Goal: Transaction & Acquisition: Book appointment/travel/reservation

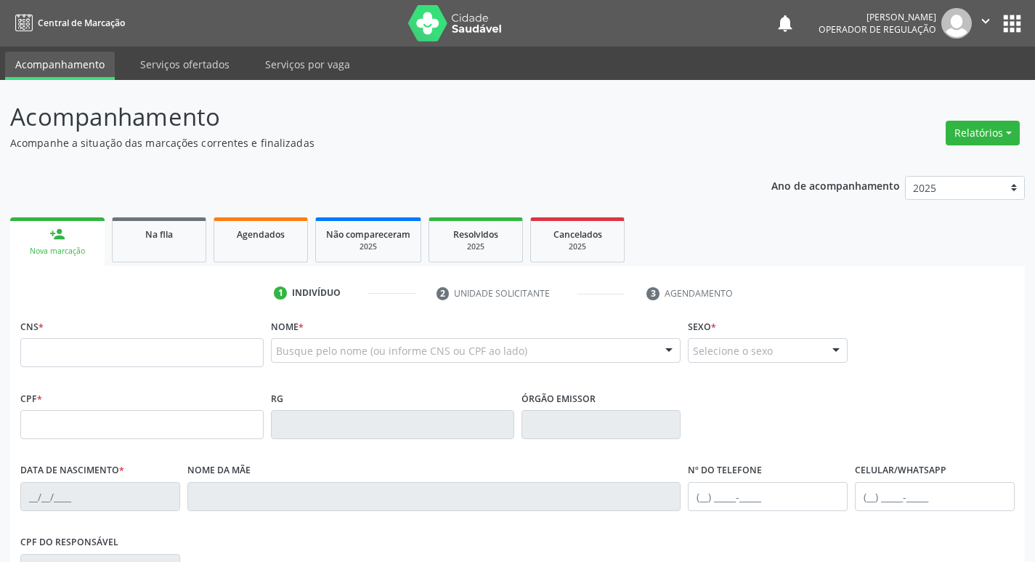
click at [121, 369] on fieldset "CNS *" at bounding box center [141, 346] width 243 height 62
click at [61, 345] on input "text" at bounding box center [141, 352] width 243 height 29
click at [59, 345] on input "text" at bounding box center [141, 352] width 243 height 29
type input "700 1079 7337 5213"
type input "069.217.684-57"
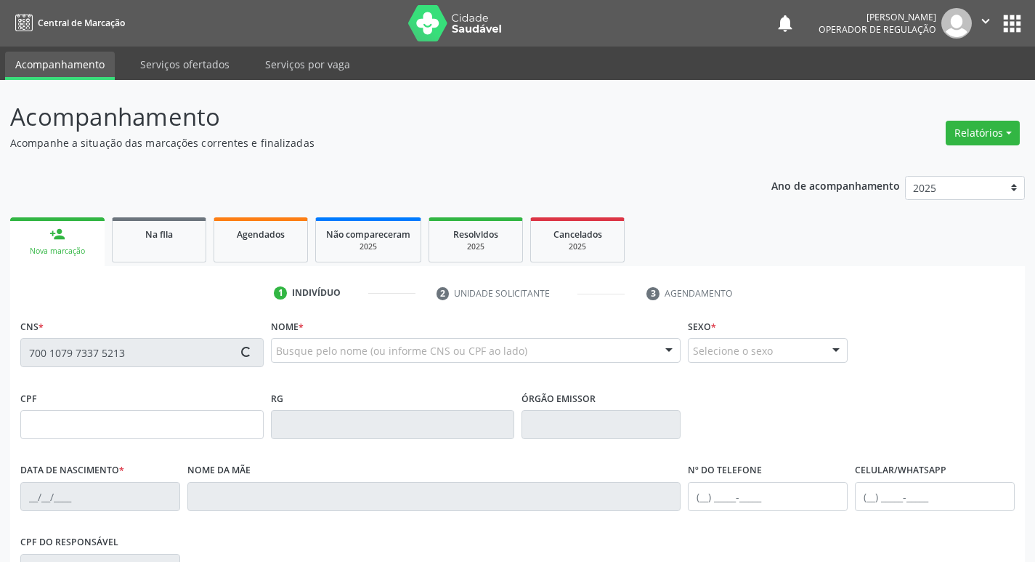
type input "14[DATE]"
type input "[PERSON_NAME] das [PERSON_NAME]"
type input "[PHONE_NUMBER]"
type input "29"
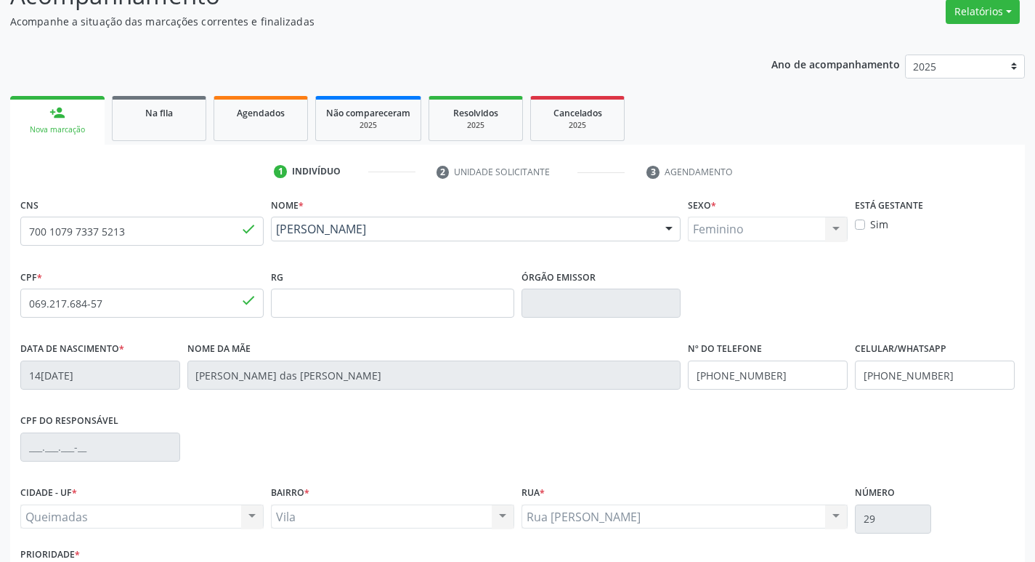
scroll to position [226, 0]
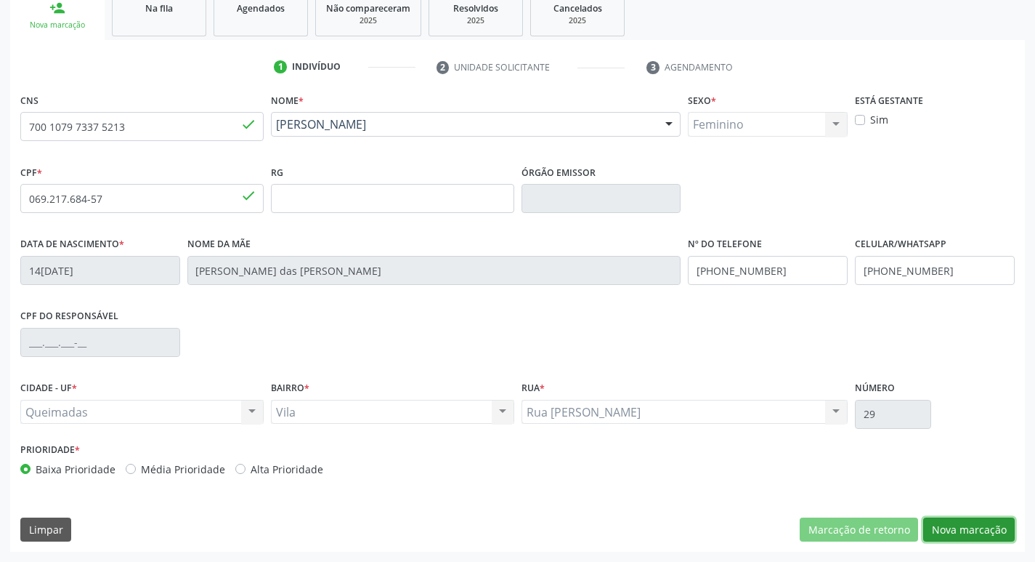
click at [963, 521] on button "Nova marcação" at bounding box center [969, 529] width 92 height 25
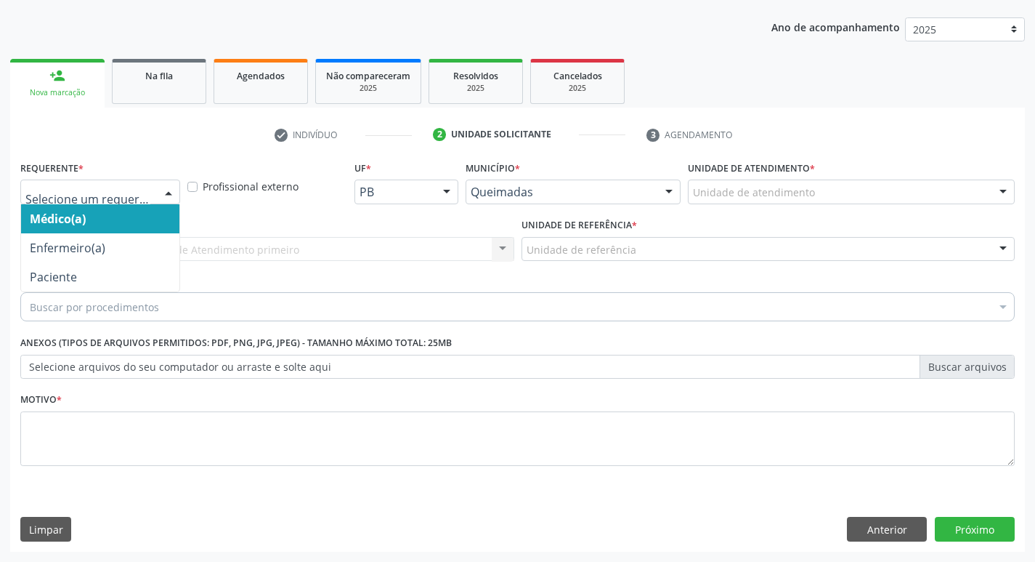
click at [97, 201] on div at bounding box center [100, 191] width 160 height 25
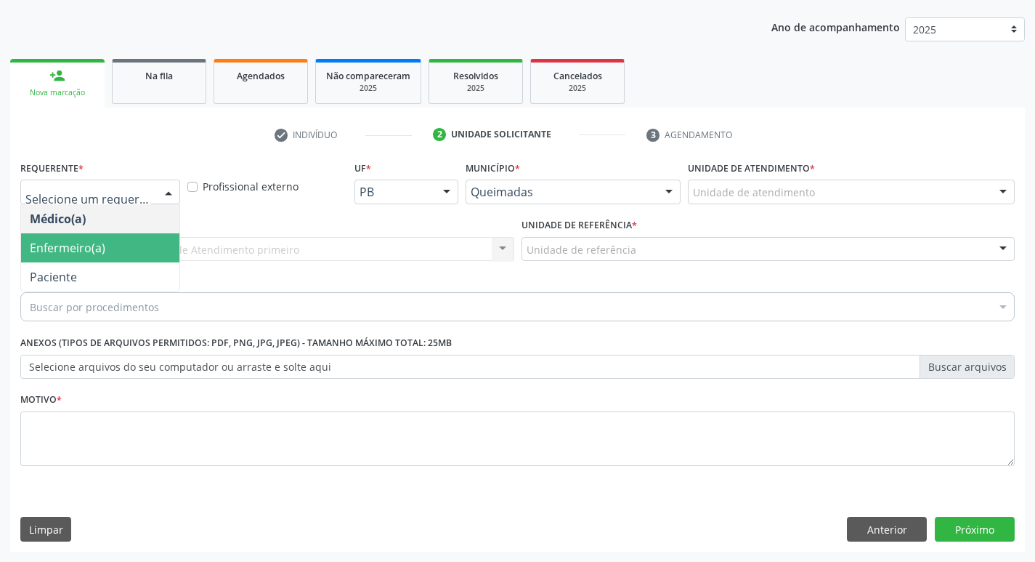
click at [102, 270] on span "Paciente" at bounding box center [100, 276] width 158 height 29
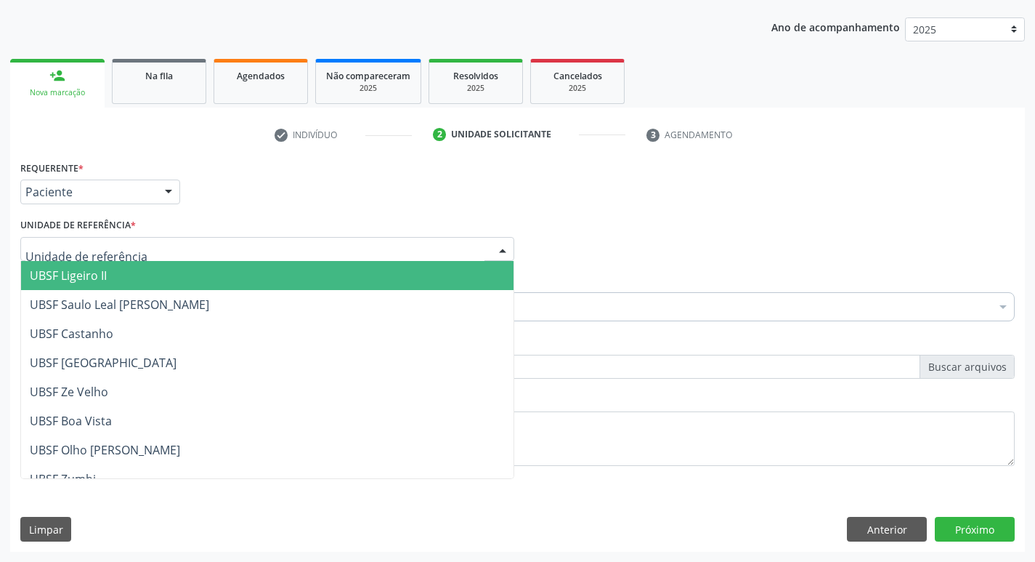
type input "V"
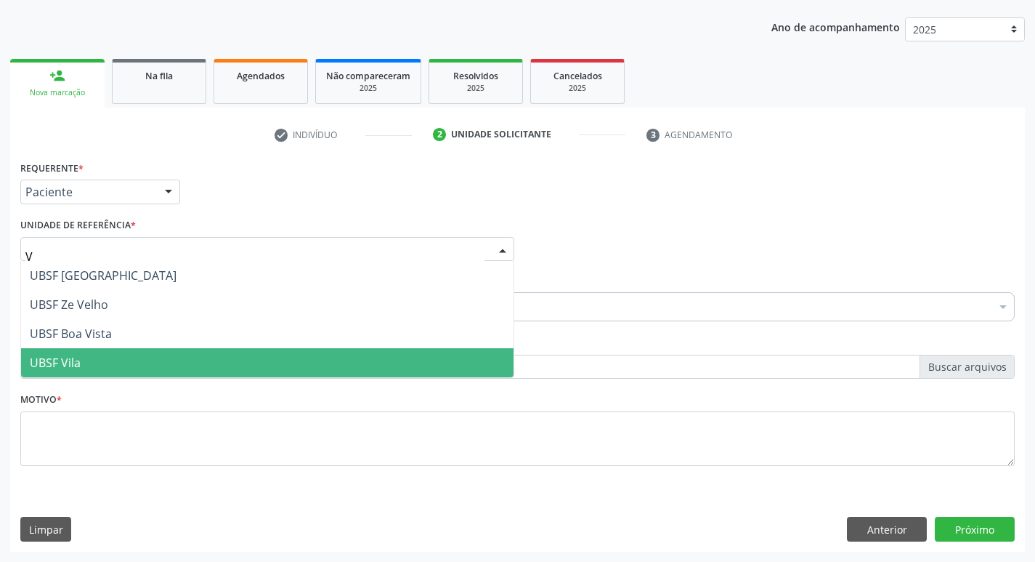
click at [96, 368] on span "UBSF Vila" at bounding box center [267, 362] width 493 height 29
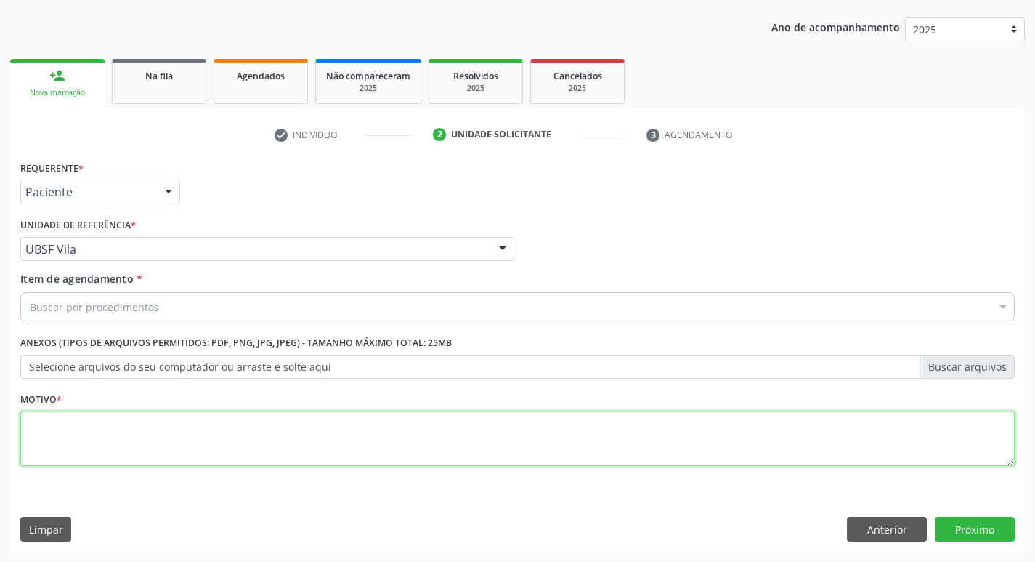
click at [129, 432] on textarea at bounding box center [517, 438] width 995 height 55
type textarea "AVALIACAO"
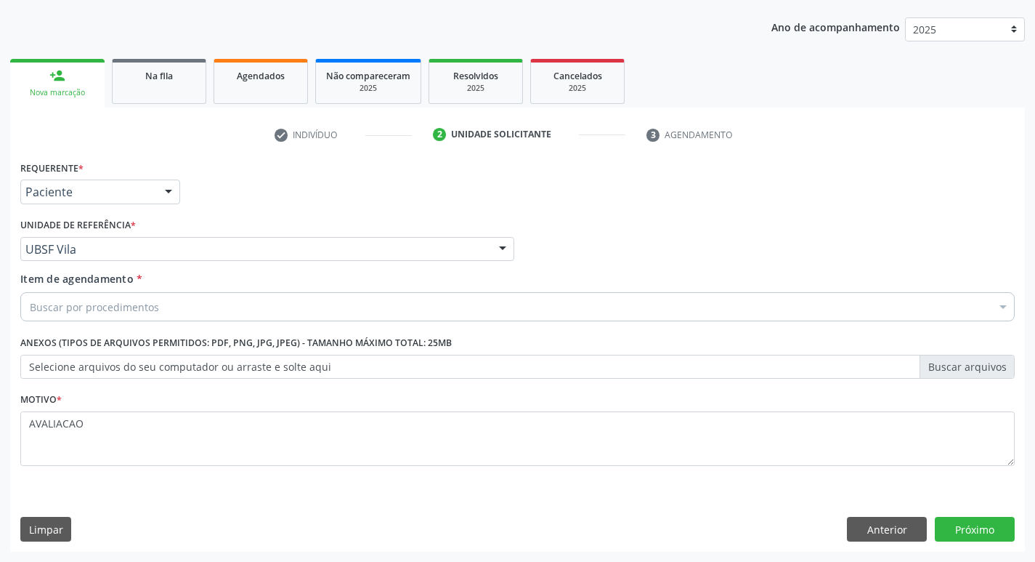
click at [104, 315] on div "Buscar por procedimentos" at bounding box center [517, 306] width 995 height 29
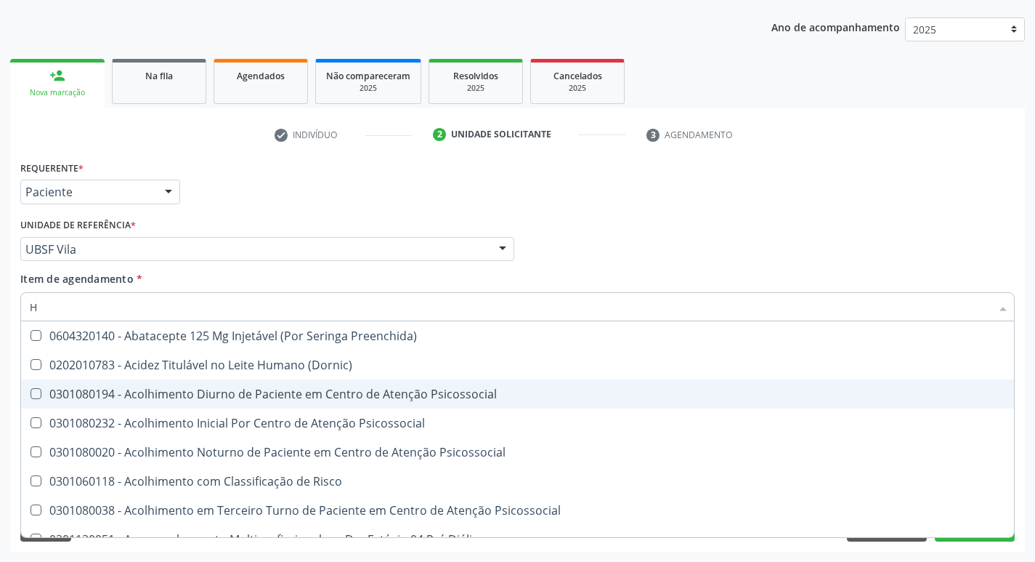
type input "HEMOGR"
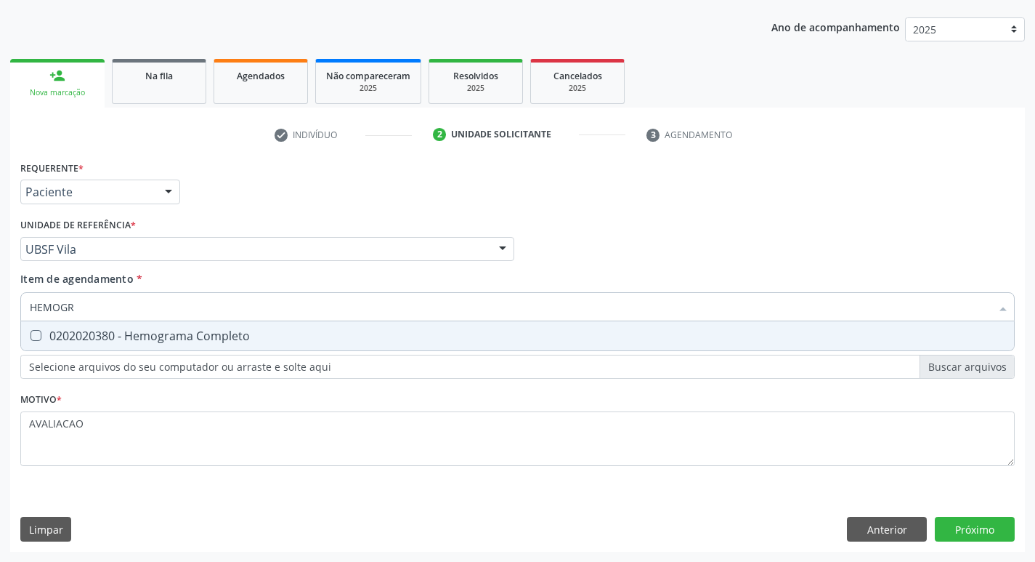
click at [199, 341] on div "0202020380 - Hemograma Completo" at bounding box center [518, 336] width 976 height 12
checkbox Completo "true"
type input "HEMOG"
checkbox Completo "false"
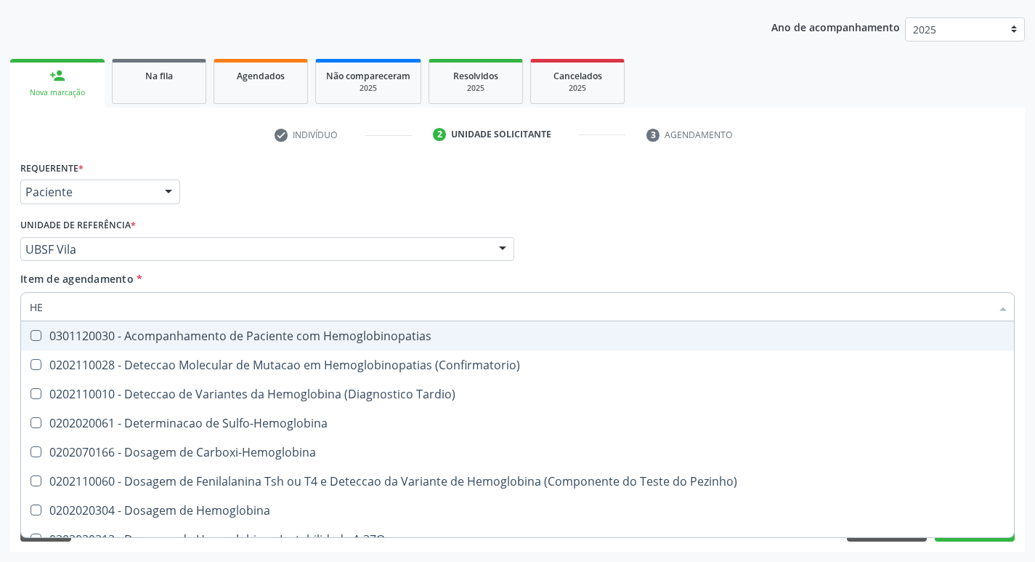
type input "H"
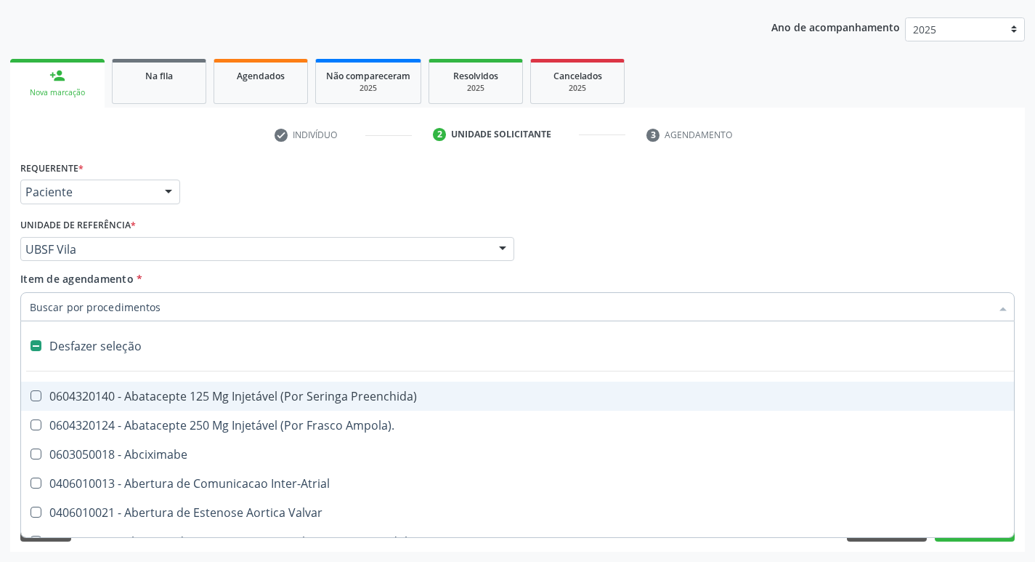
checkbox Capsula\) "false"
type input "G"
checkbox Persistente "true"
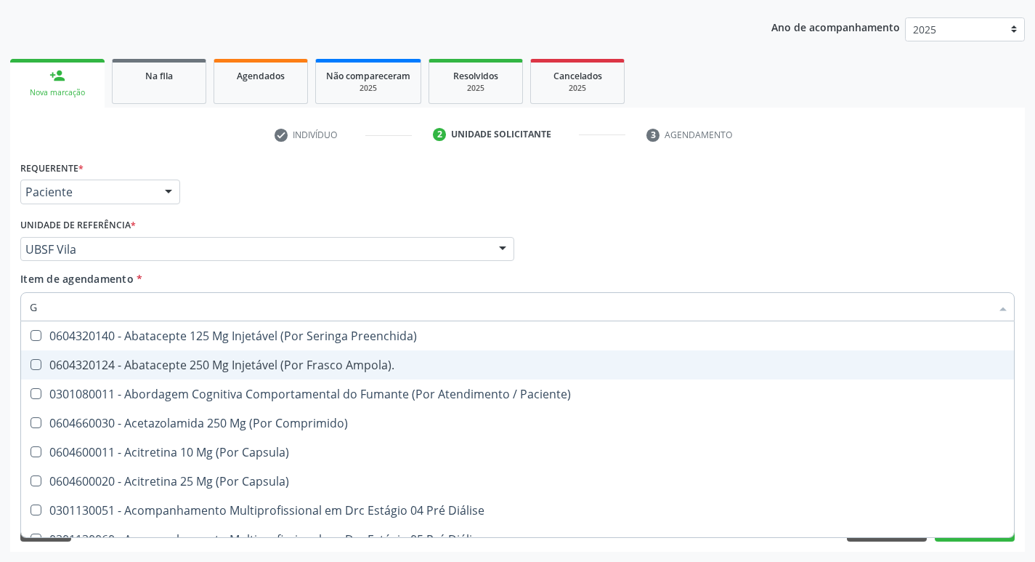
type input "GLICOSE"
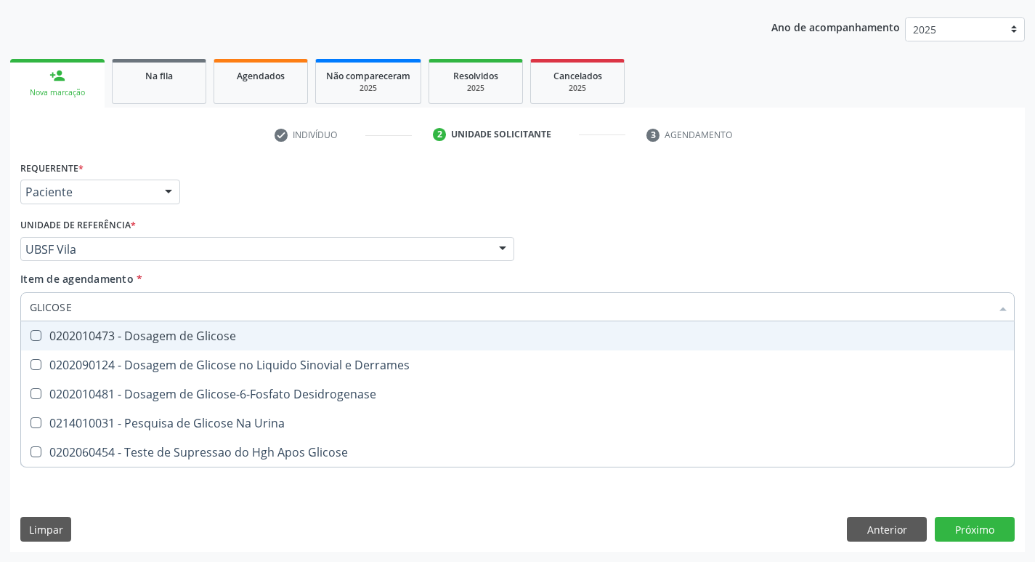
click at [184, 339] on div "0202010473 - Dosagem de Glicose" at bounding box center [518, 336] width 976 height 12
checkbox Glicose "true"
type input "GLICOS"
checkbox Glicose "false"
checkbox Derrames "true"
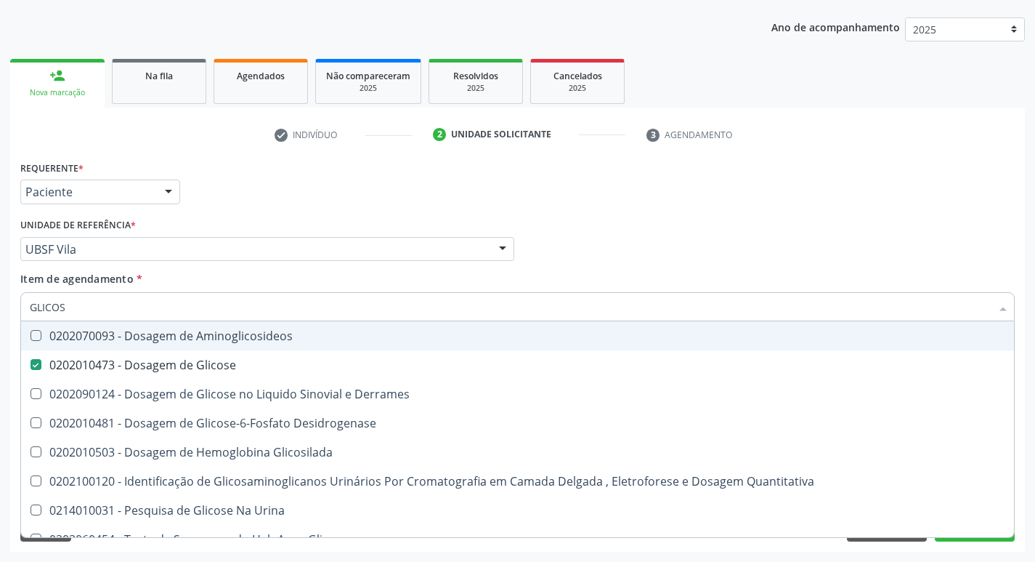
type input "GLICO"
checkbox Glicose "false"
checkbox Derrames "true"
type input "GLI"
checkbox Derrames "false"
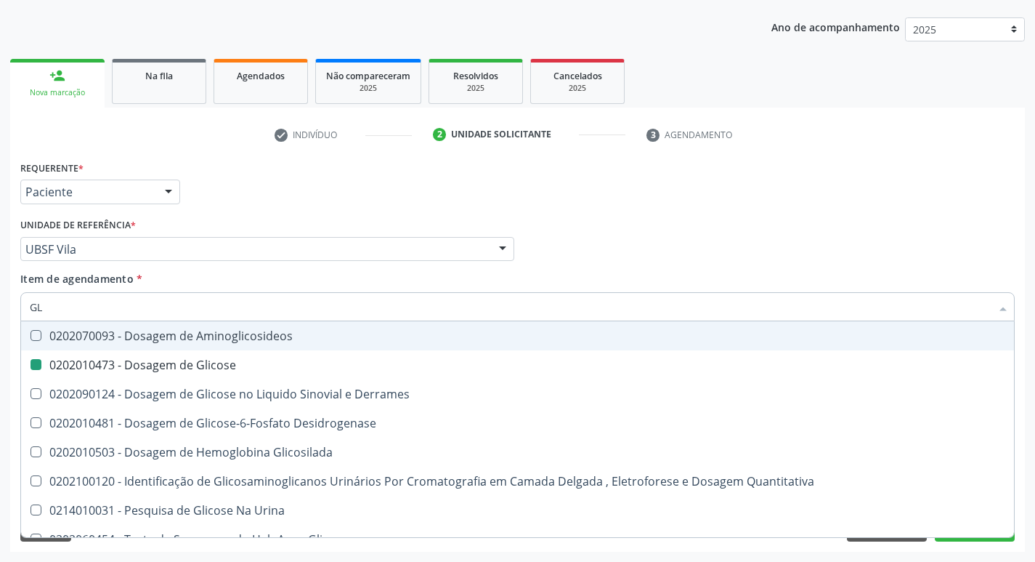
type input "G"
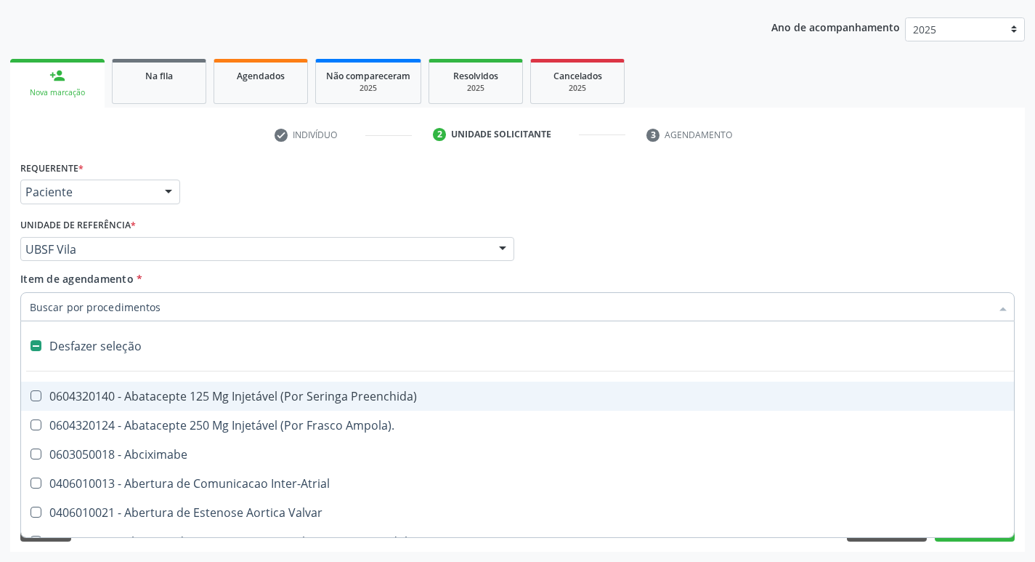
type input "H"
checkbox Convencional\) "true"
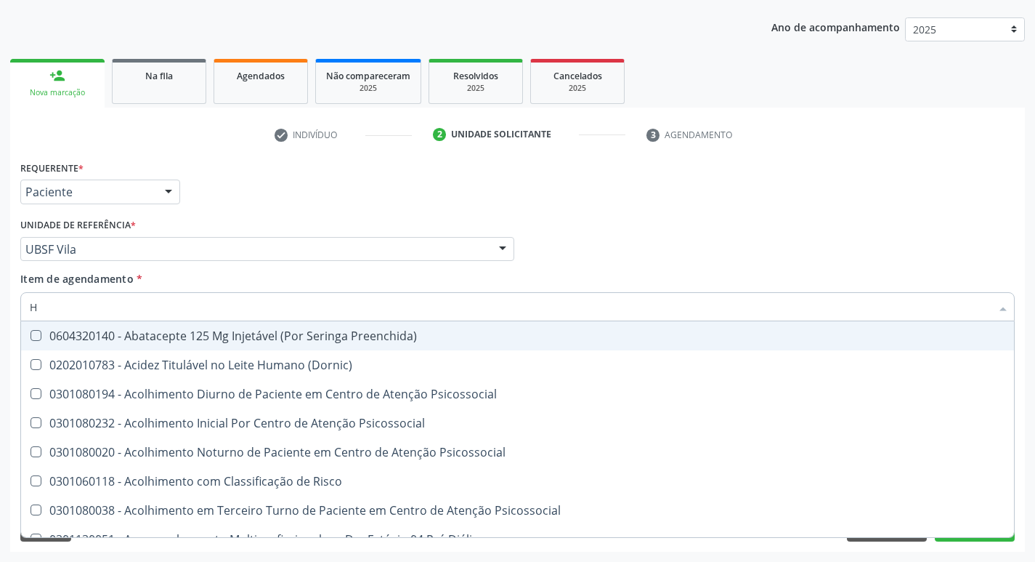
type input "HEMOGLOBINA G"
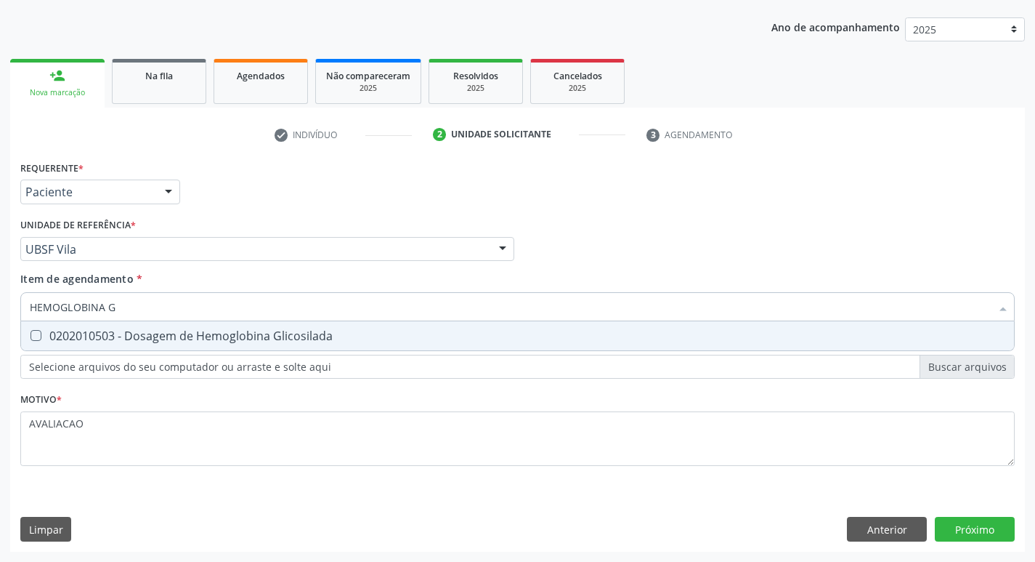
click at [216, 320] on input "HEMOGLOBINA G" at bounding box center [510, 306] width 961 height 29
click at [214, 332] on div "0202010503 - Dosagem de Hemoglobina Glicosilada" at bounding box center [518, 336] width 976 height 12
checkbox Glicosilada "true"
type input "HEMOGLOBINA"
checkbox Glicosilada "false"
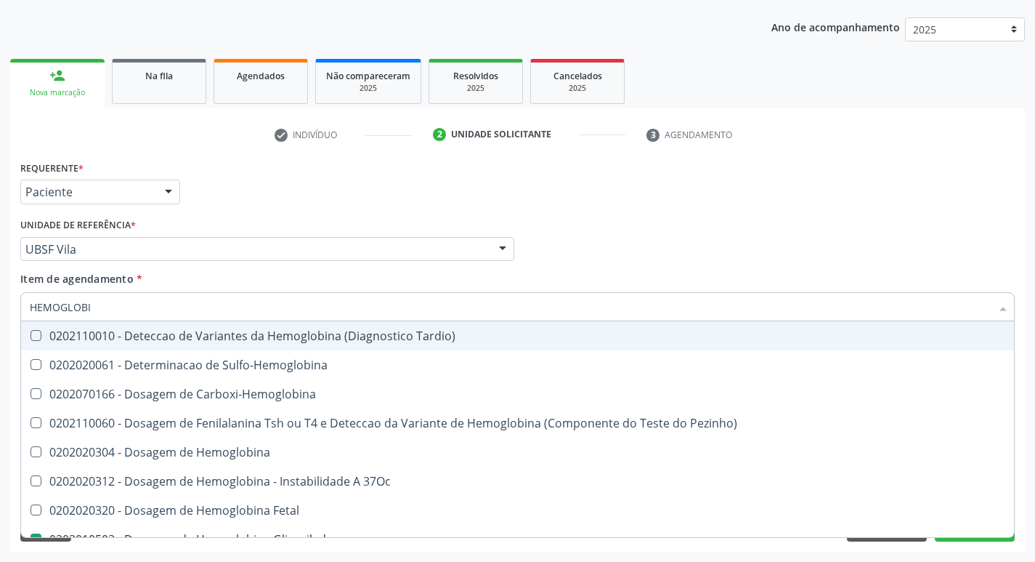
type input "HEMOGLOB"
checkbox Glicosilada "false"
checkbox Hemoglobina "true"
type input "H"
checkbox Hemoglobina "false"
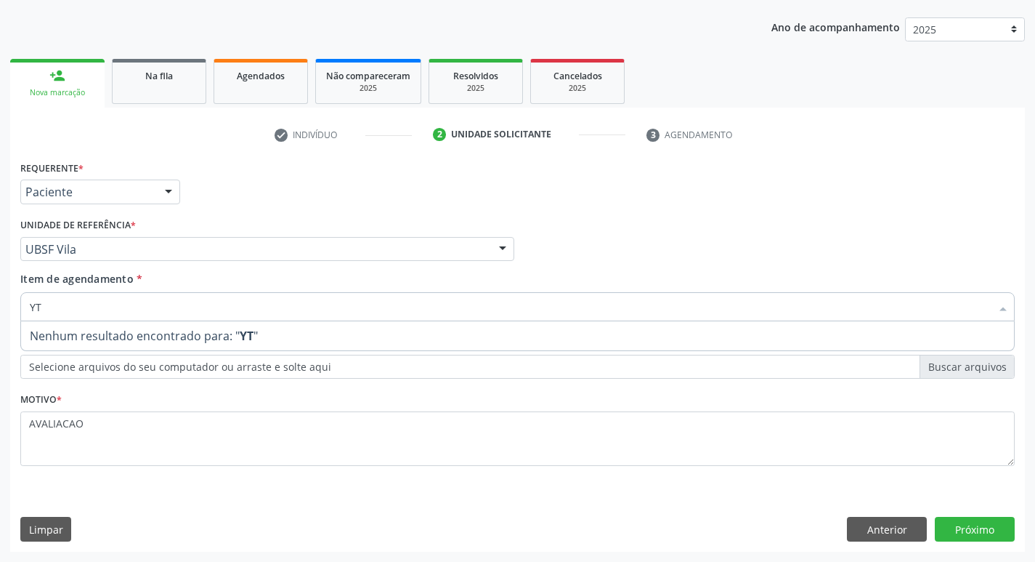
type input "Y"
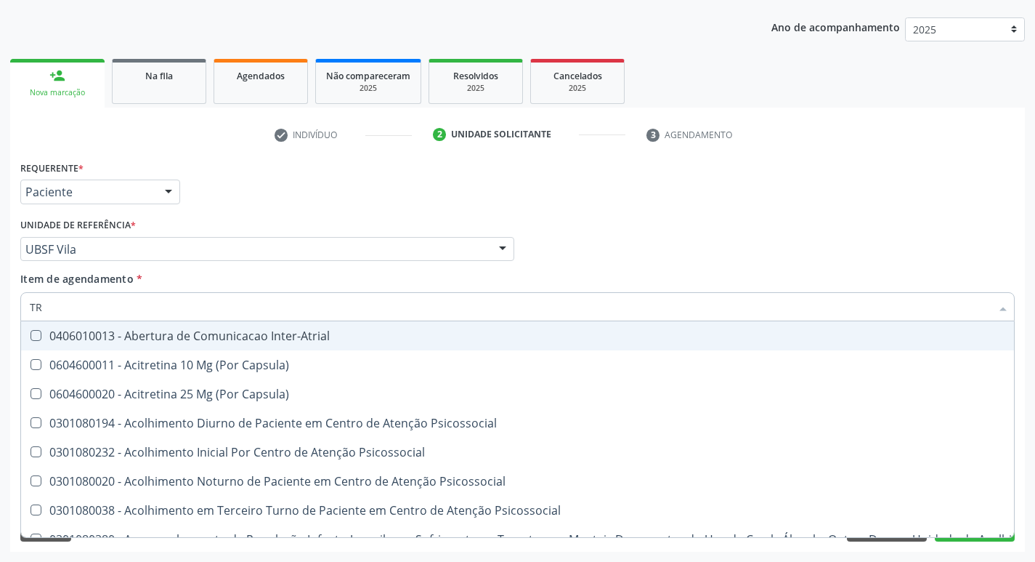
type input "TRIGL"
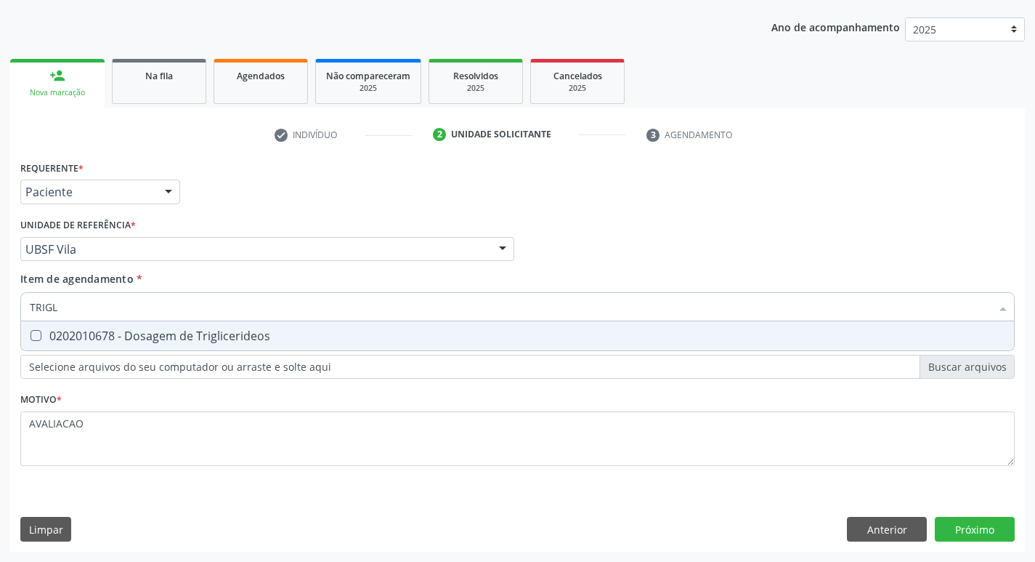
click at [243, 341] on div "0202010678 - Dosagem de Triglicerideos" at bounding box center [518, 336] width 976 height 12
checkbox Triglicerideos "true"
type input "TRIG"
checkbox Triglicerideos "false"
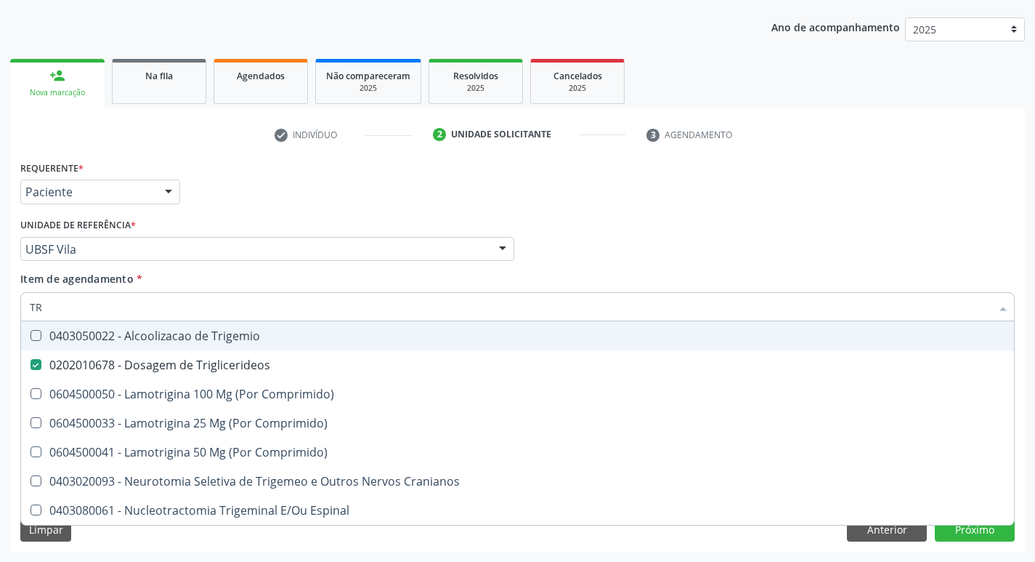
type input "T"
checkbox Triglicerideos "false"
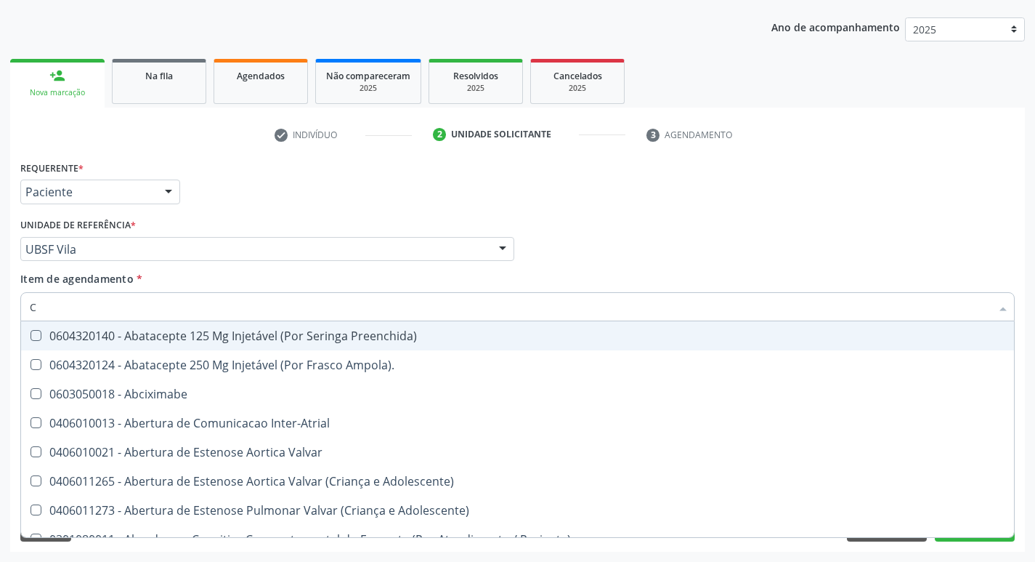
type input "CO"
checkbox Comprimido\) "true"
checkbox Transcutanea "true"
checkbox Osseo "true"
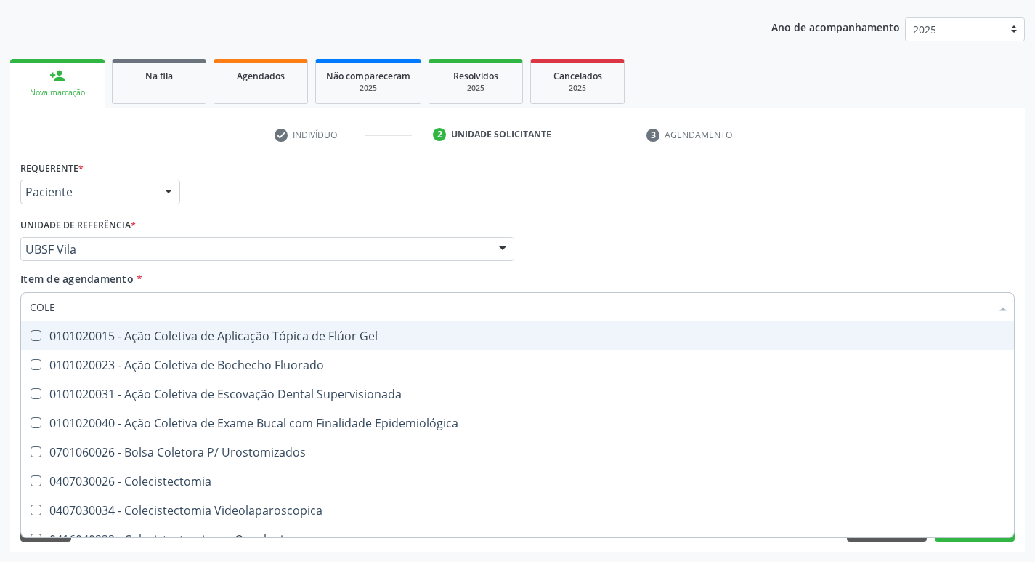
type input "COLES"
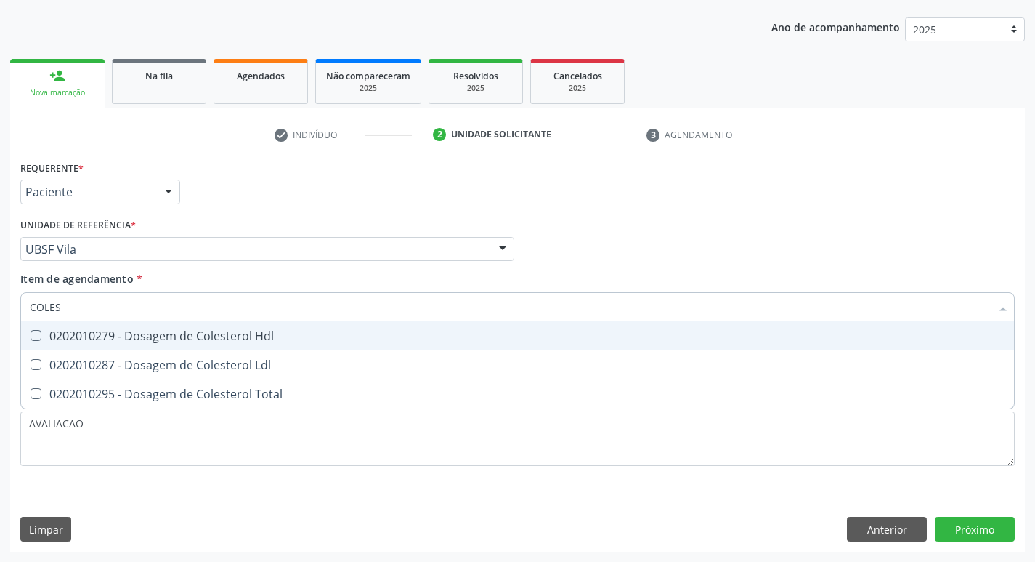
click at [243, 341] on div "0202010279 - Dosagem de Colesterol Hdl" at bounding box center [518, 336] width 976 height 12
checkbox Hdl "true"
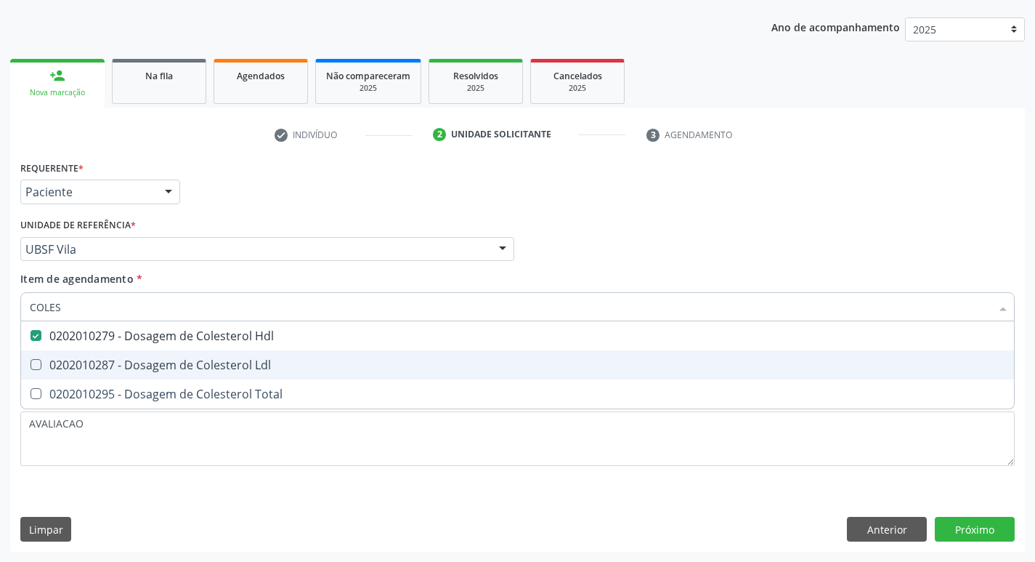
click at [260, 361] on div "0202010287 - Dosagem de Colesterol Ldl" at bounding box center [518, 365] width 976 height 12
checkbox Ldl "true"
type input "COLE"
checkbox Hdl "false"
checkbox Ldl "false"
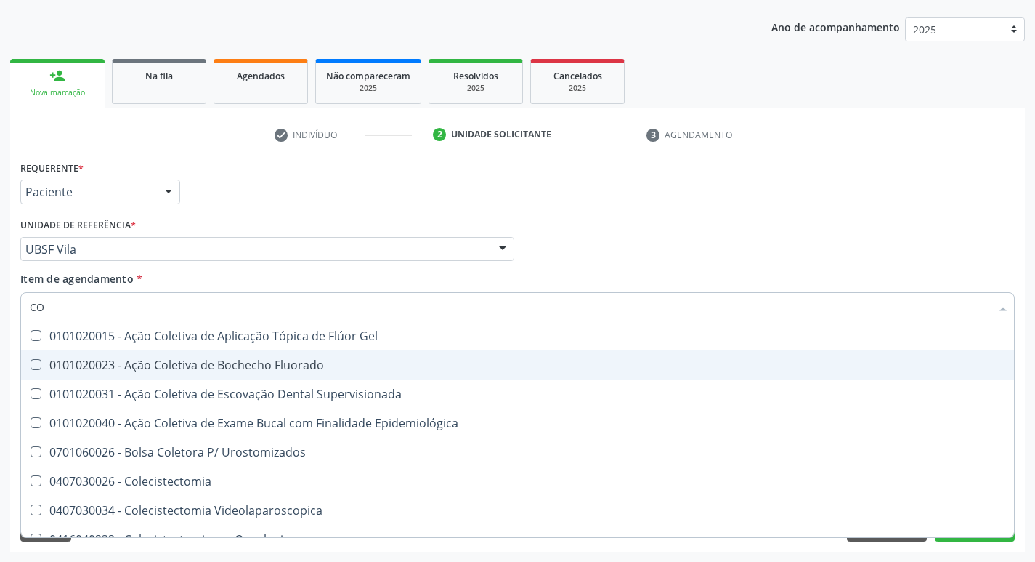
type input "C"
checkbox Hdl "false"
checkbox Ldl "false"
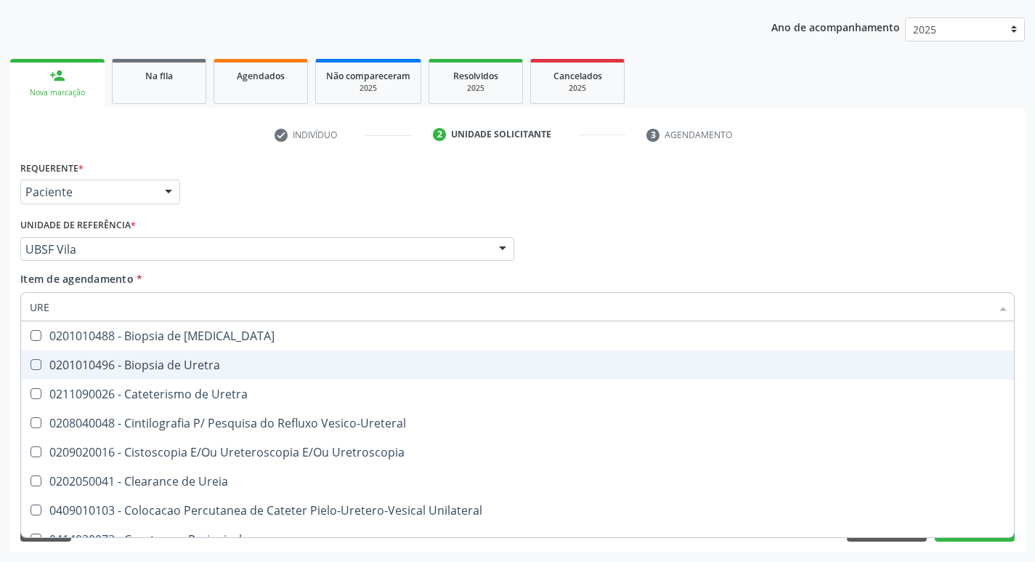
type input "UREI"
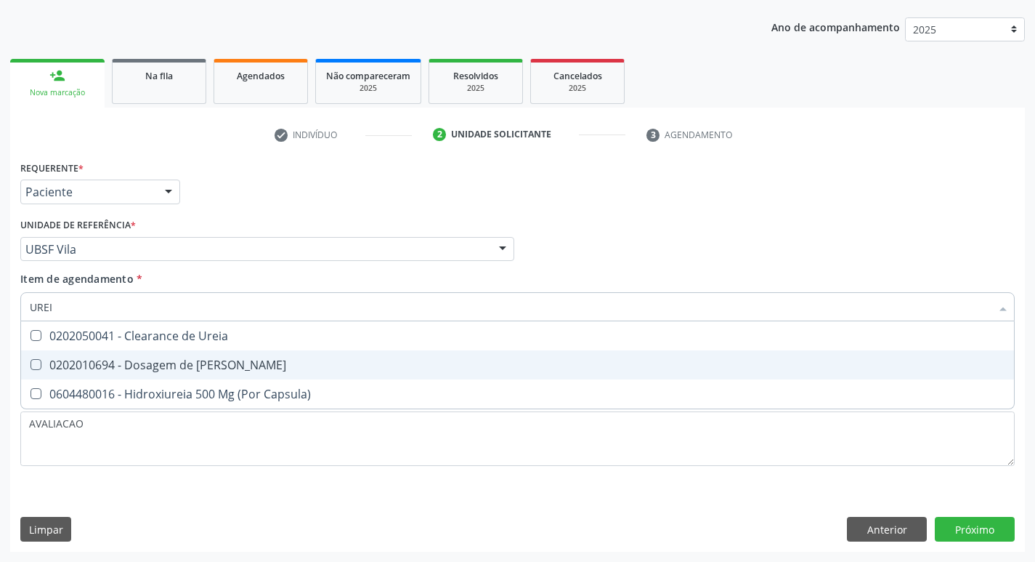
click at [140, 368] on div "0202010694 - Dosagem de Ureia" at bounding box center [518, 365] width 976 height 12
checkbox Ureia "true"
type input "URE"
checkbox Ureia "false"
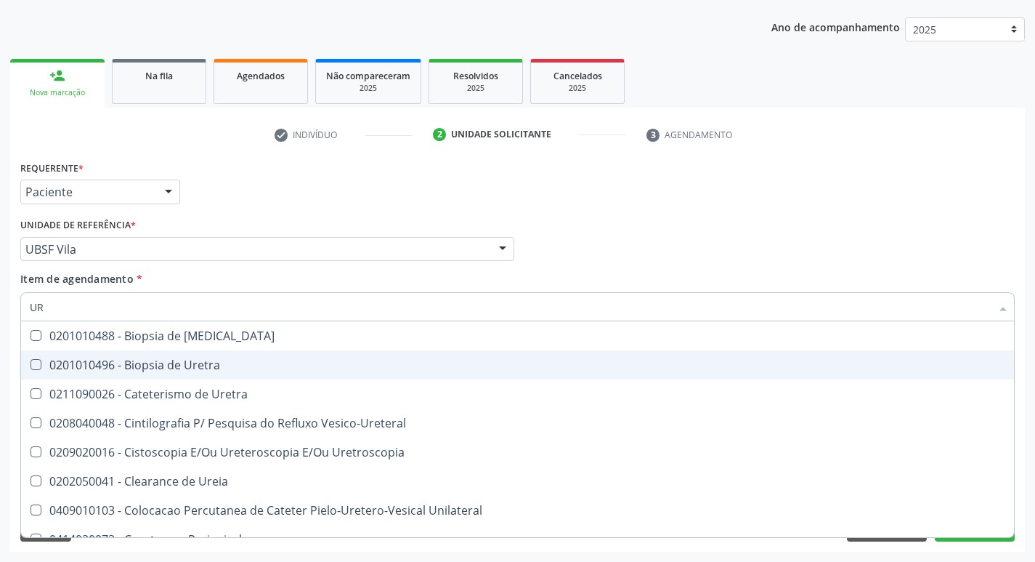
type input "U"
checkbox Ureia "false"
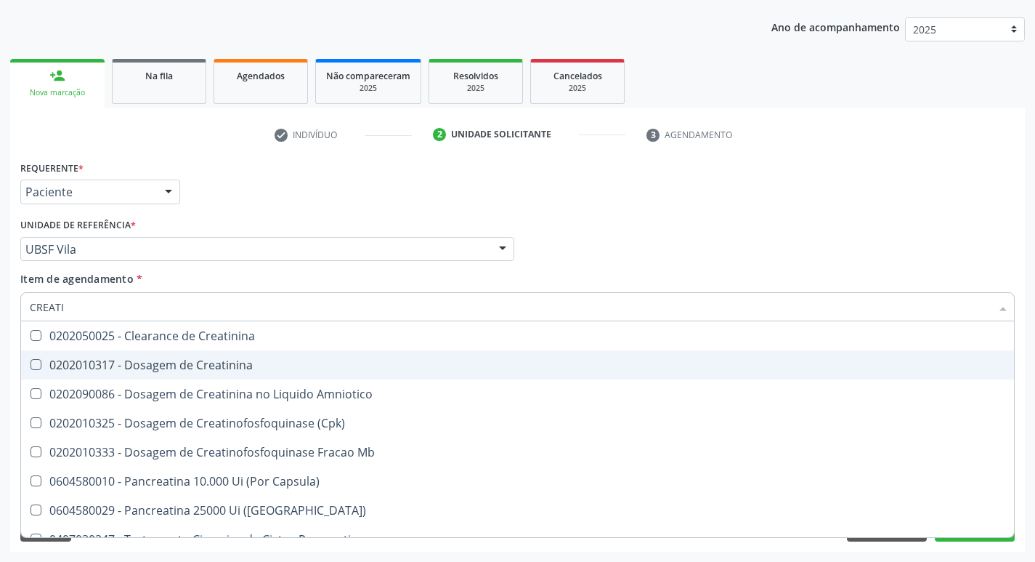
type input "CREATIN"
click at [140, 368] on div "0202010317 - Dosagem de Creatinina" at bounding box center [518, 365] width 976 height 12
checkbox Creatinina "true"
type input "C"
checkbox Creatinina "false"
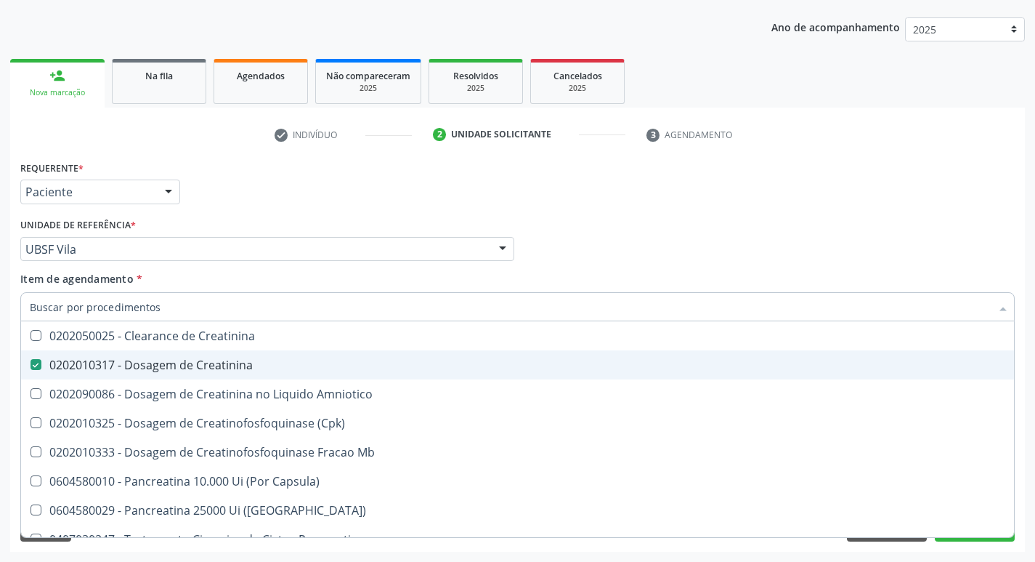
checkbox Amniotico "false"
checkbox Mb "false"
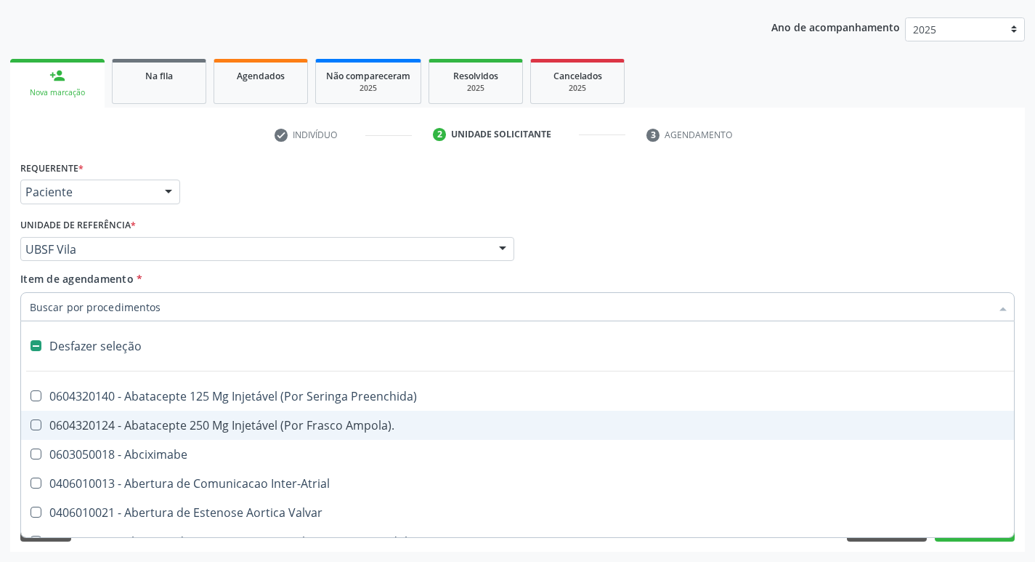
type input "2"
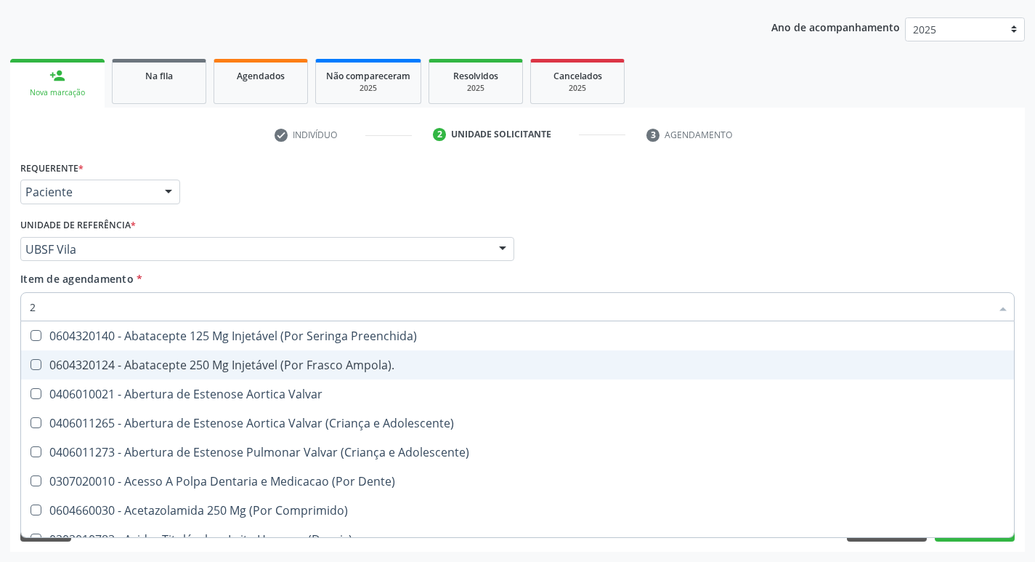
checkbox Hdl "true"
checkbox Ldl "true"
checkbox Creatinina "true"
checkbox Glicose "true"
checkbox Glicosilada "true"
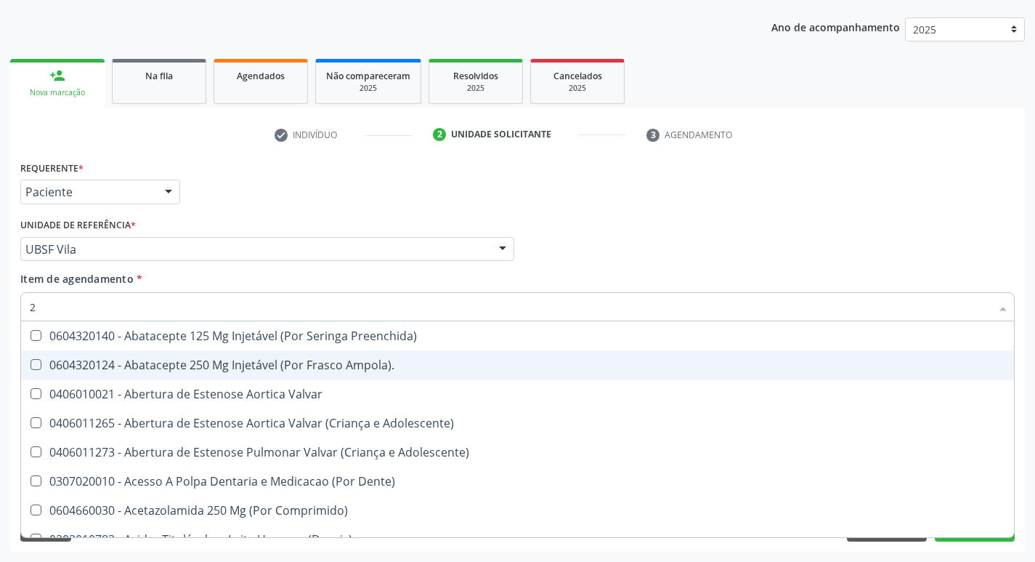
checkbox Triglicerideos "true"
checkbox Ureia "true"
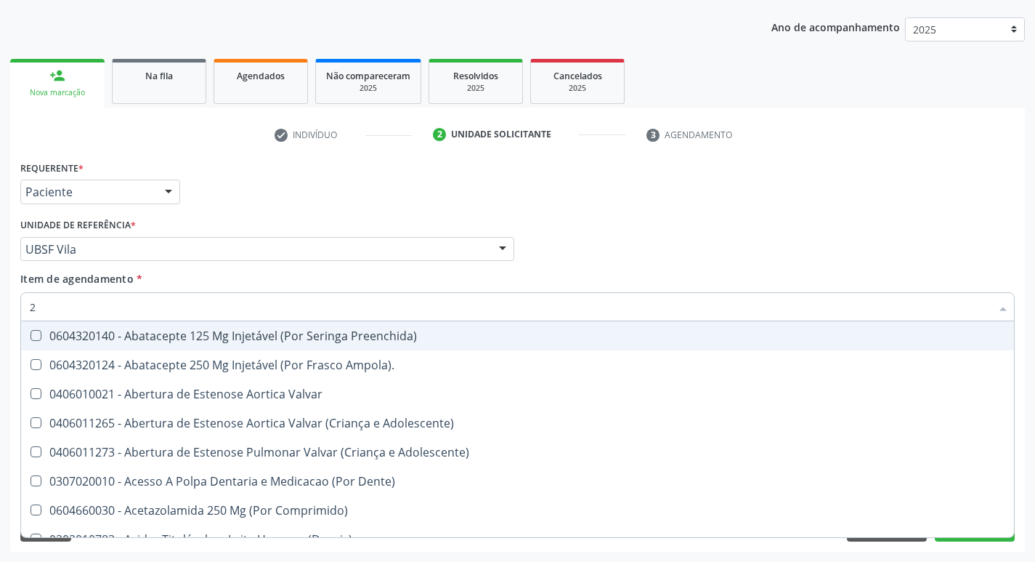
type input "20205001"
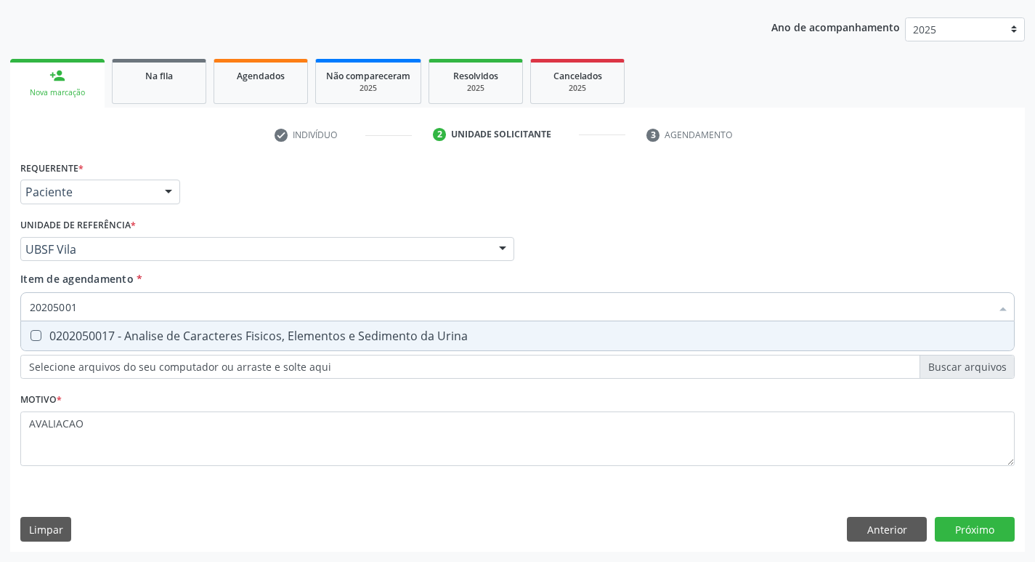
click at [166, 336] on div "0202050017 - Analise de Caracteres Fisicos, Elementos e Sedimento da Urina" at bounding box center [518, 336] width 976 height 12
checkbox Urina "true"
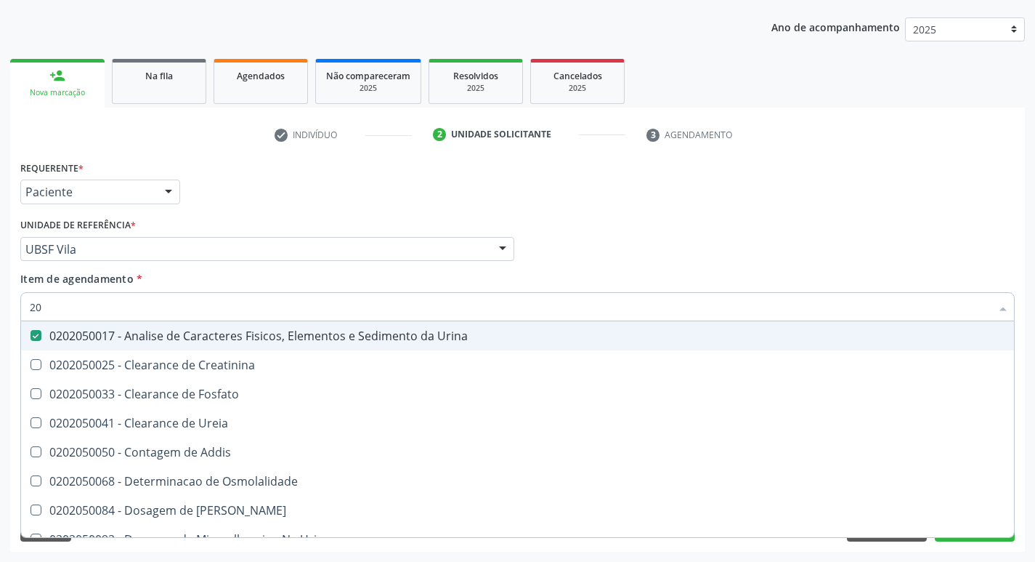
type input "2"
checkbox Urina "false"
checkbox Ureia "false"
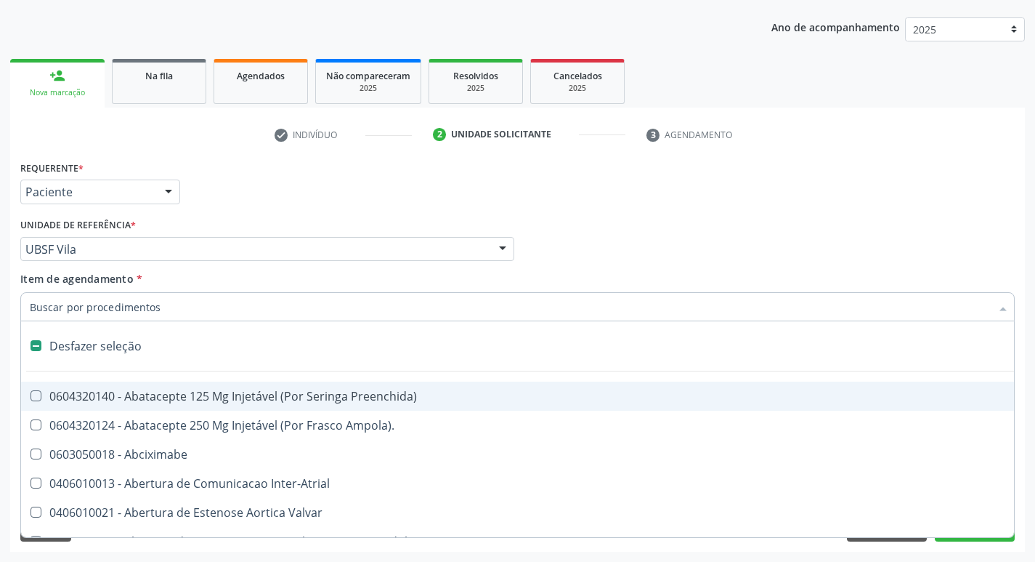
type input "V"
checkbox Urina "false"
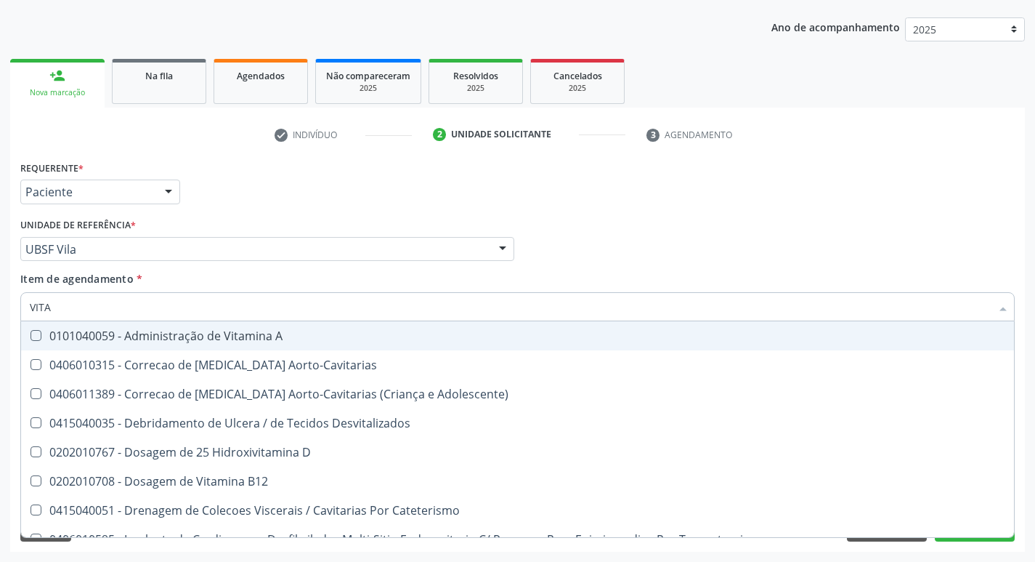
type input "VITAM"
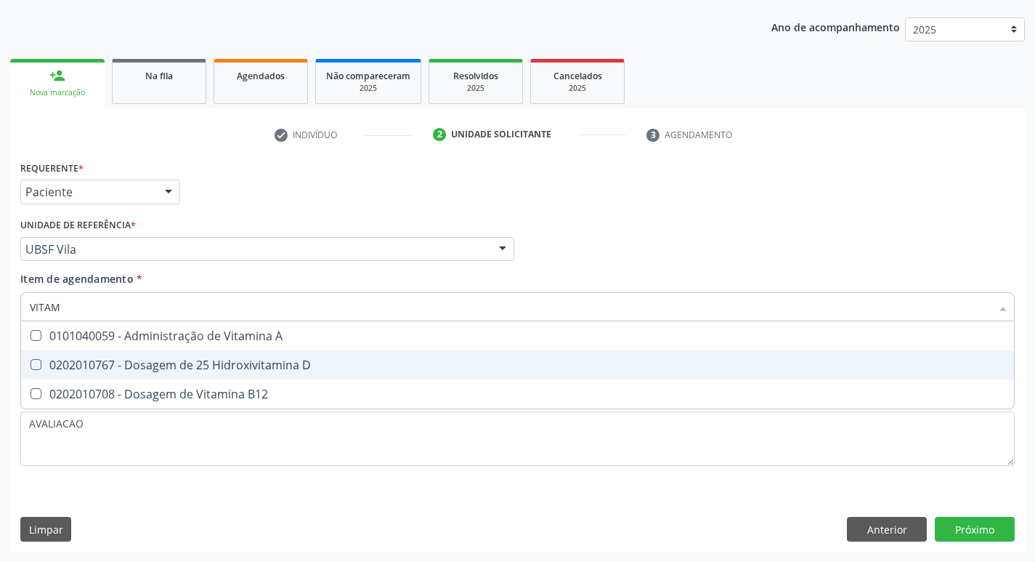
drag, startPoint x: 236, startPoint y: 368, endPoint x: 248, endPoint y: 412, distance: 45.3
click at [239, 371] on div "0202010767 - Dosagem de 25 Hidroxivitamina D" at bounding box center [518, 365] width 976 height 12
checkbox D "true"
click at [248, 412] on div "Requerente * Paciente Médico(a) Enfermeiro(a) Paciente Nenhum resultado encontr…" at bounding box center [517, 321] width 995 height 329
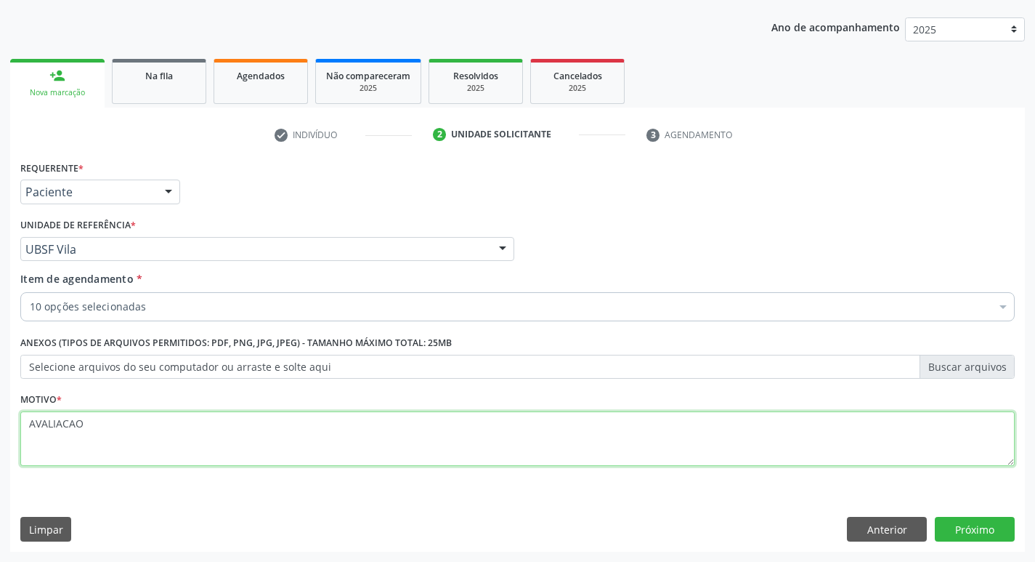
checkbox Glicose "true"
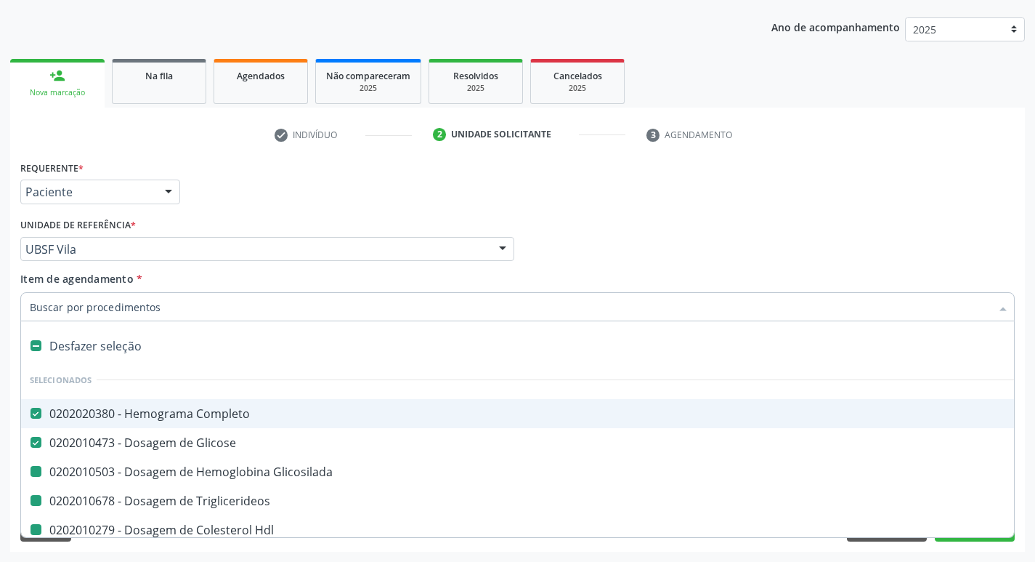
type input "V"
checkbox Glicosilada "false"
checkbox Triglicerideos "false"
checkbox Hdl "false"
checkbox Ldl "false"
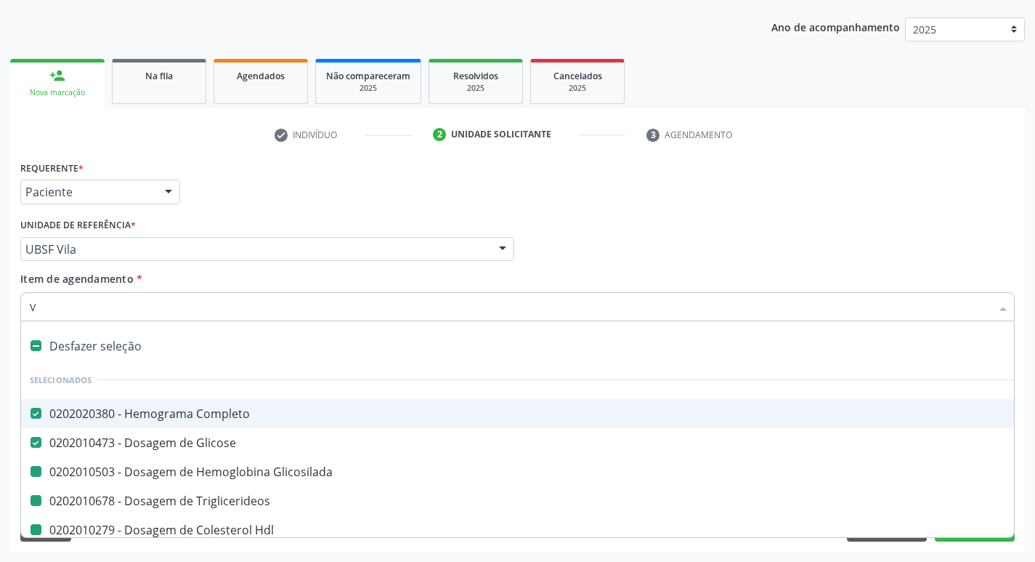
checkbox Ureia "false"
checkbox Creatinina "false"
checkbox Urina "false"
checkbox D "false"
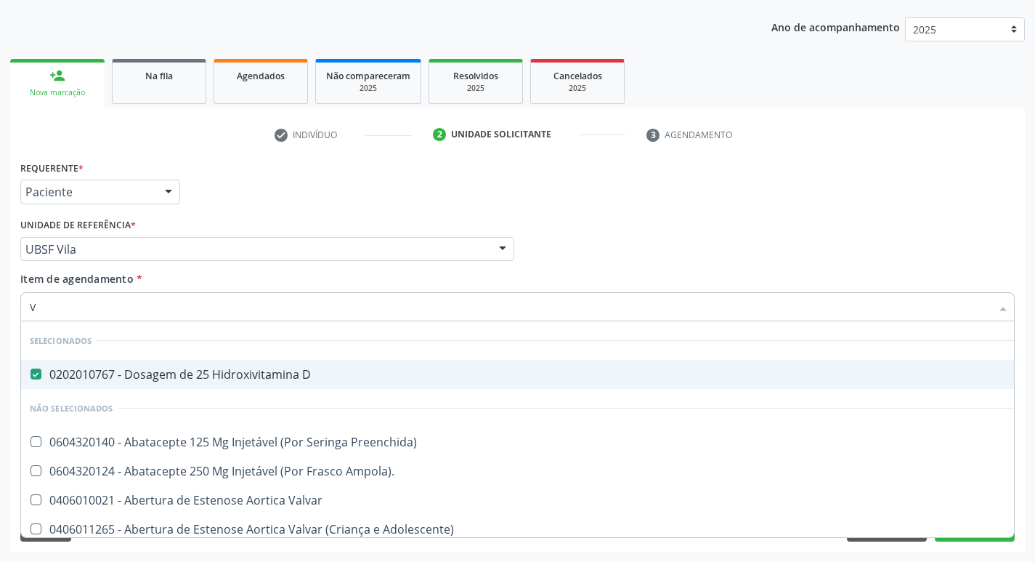
type input "VITAM"
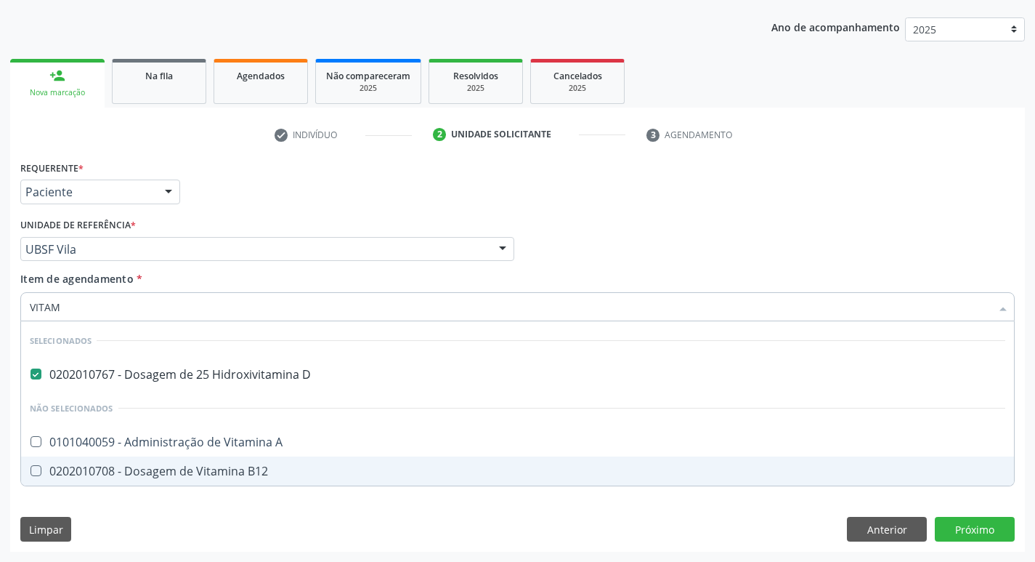
click at [269, 469] on div "0202010708 - Dosagem de Vitamina B12" at bounding box center [518, 471] width 976 height 12
checkbox B12 "true"
type input "VITA"
checkbox B12 "false"
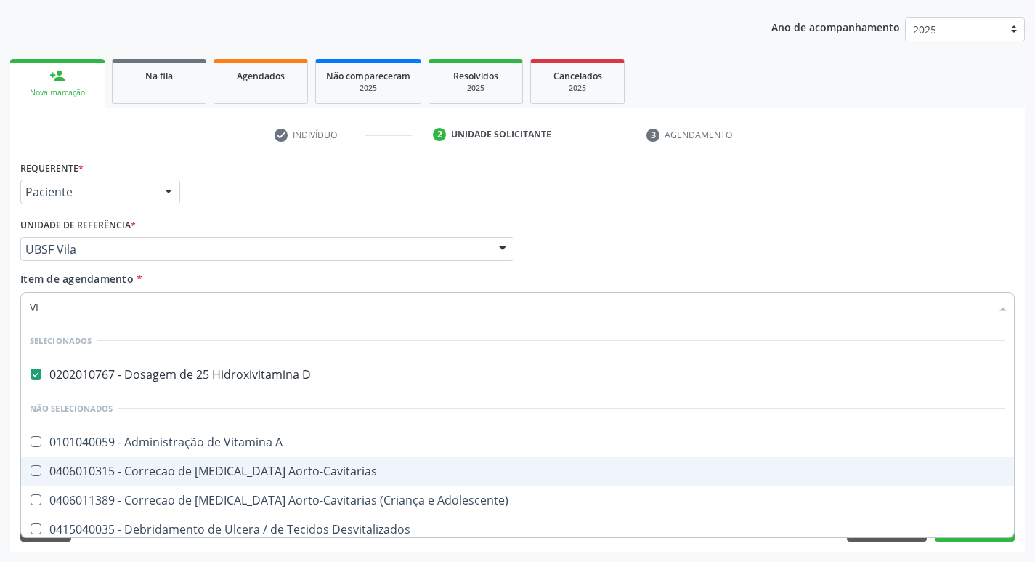
type input "V"
checkbox A "true"
checkbox Aorto-Cavitarias "true"
checkbox Adolescente\) "true"
checkbox Desvitalizados "true"
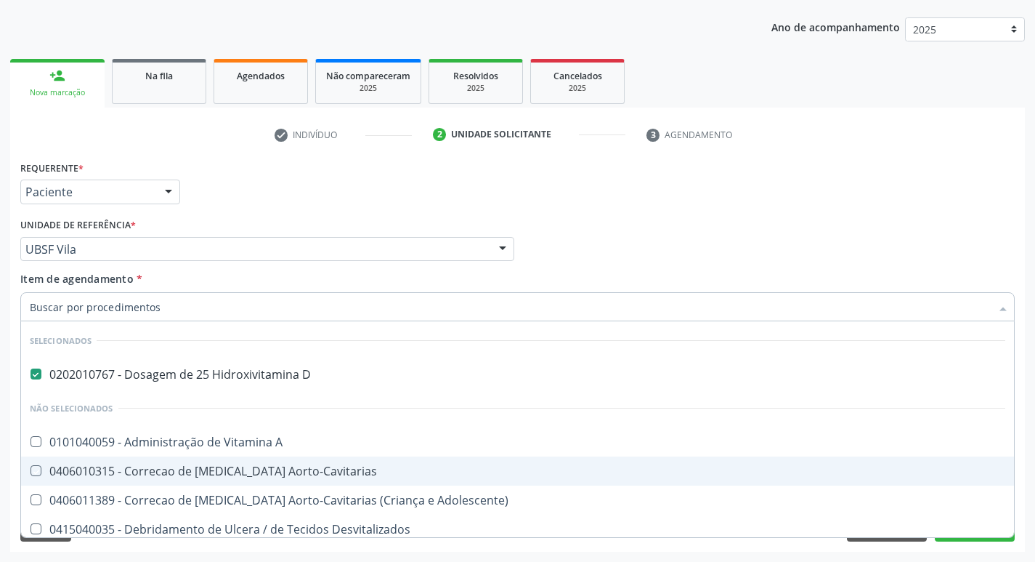
checkbox B12 "true"
checkbox Cateterismo "true"
checkbox Toracotomia "true"
checkbox Toracotomia\) "true"
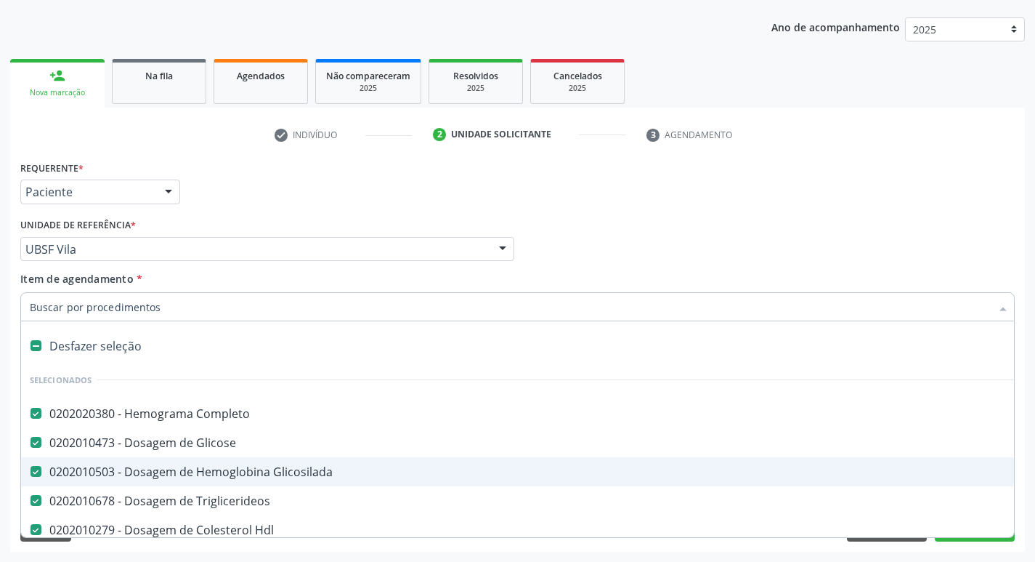
type input "F"
checkbox Glicosilada "false"
checkbox Triglicerideos "false"
checkbox Hdl "false"
checkbox Ldl "false"
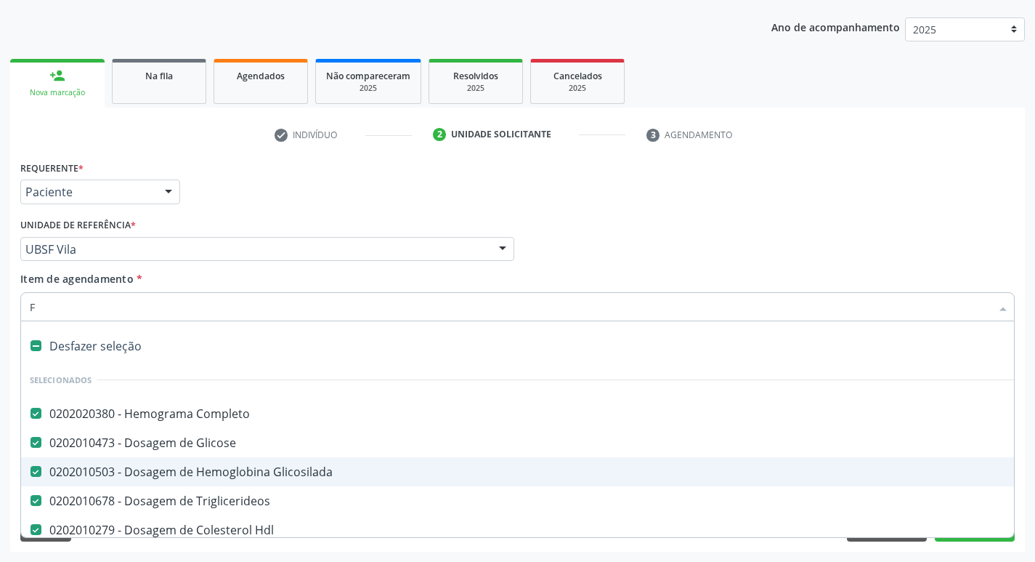
checkbox Ureia "false"
checkbox Creatinina "false"
checkbox Urina "false"
checkbox D "false"
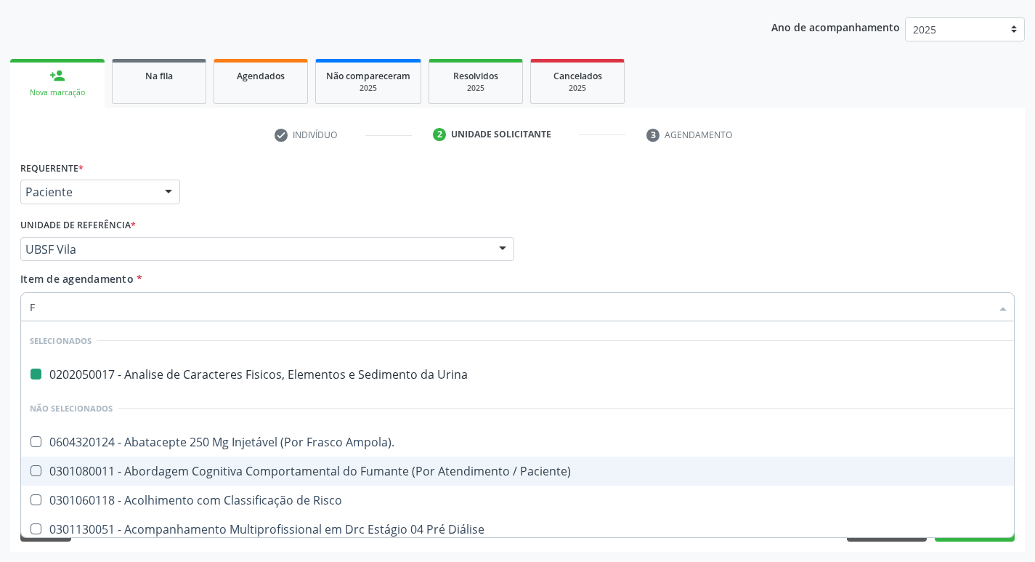
type input "FE"
checkbox Urina "false"
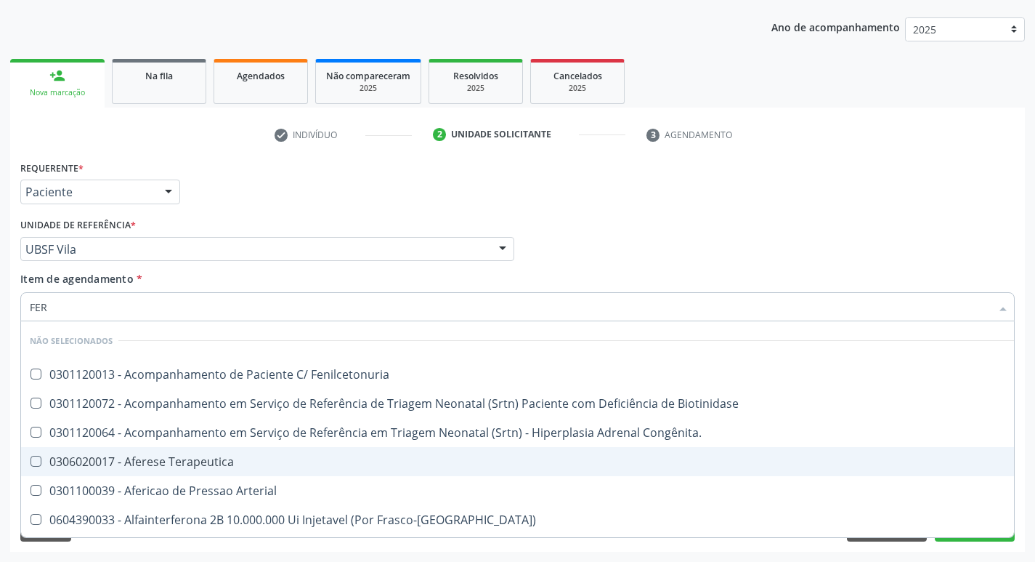
type input "FERR"
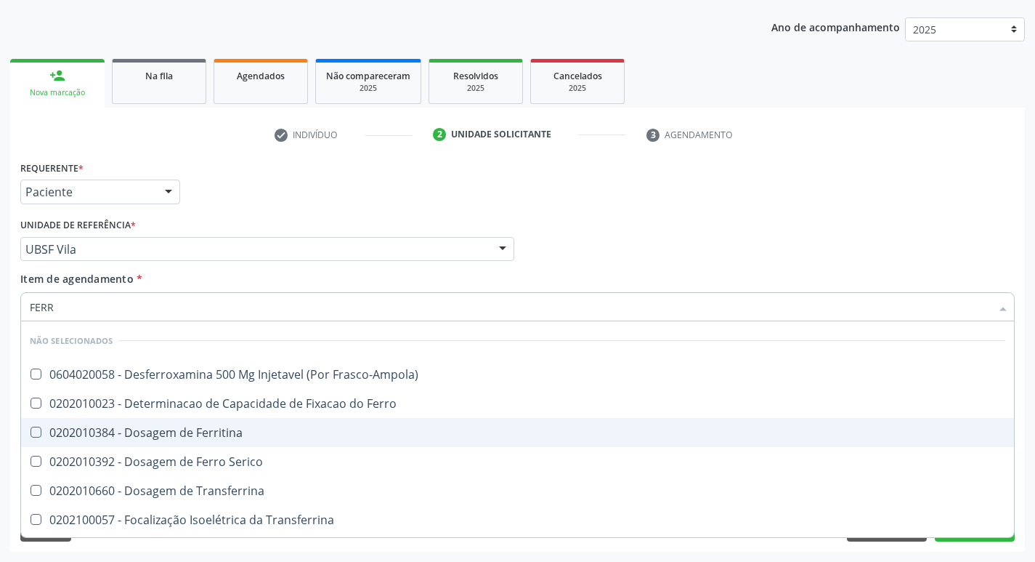
click at [242, 426] on div "0202010384 - Dosagem de Ferritina" at bounding box center [518, 432] width 976 height 12
checkbox Ferritina "true"
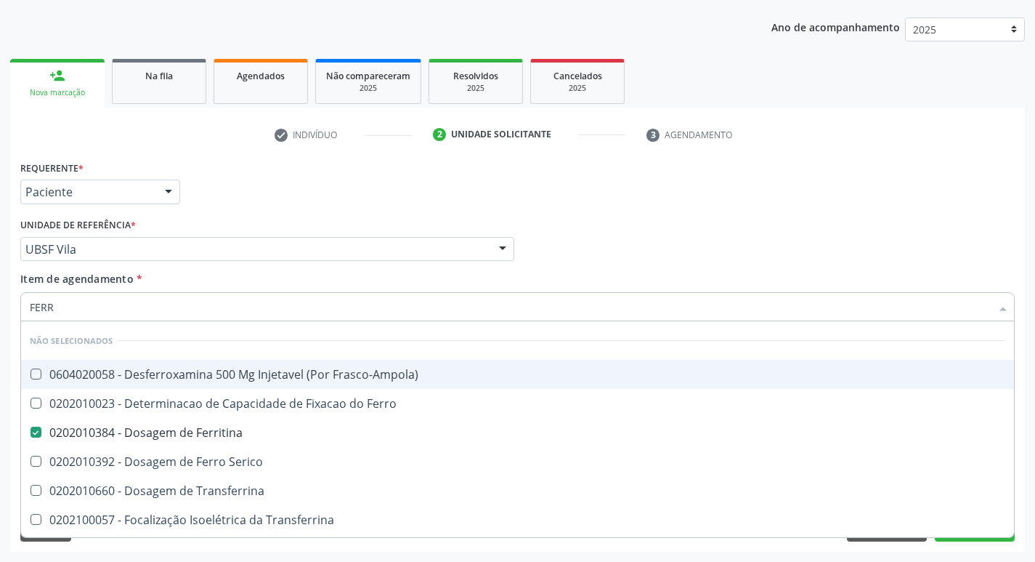
click at [960, 238] on div "Médico Solicitante Por favor, selecione a Unidade de Atendimento primeiro Nenhu…" at bounding box center [518, 242] width 1002 height 57
checkbox Frasco-Ampola\) "true"
checkbox Serico "true"
checkbox Transferrina "true"
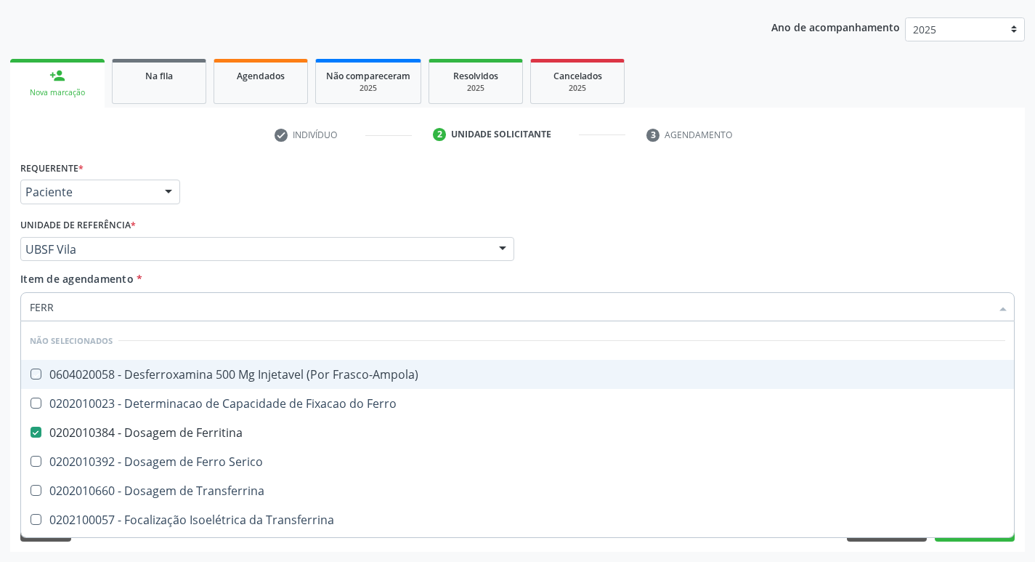
checkbox Ml\) "true"
checkbox \(Nefroplastia\) "true"
checkbox Ferro "true"
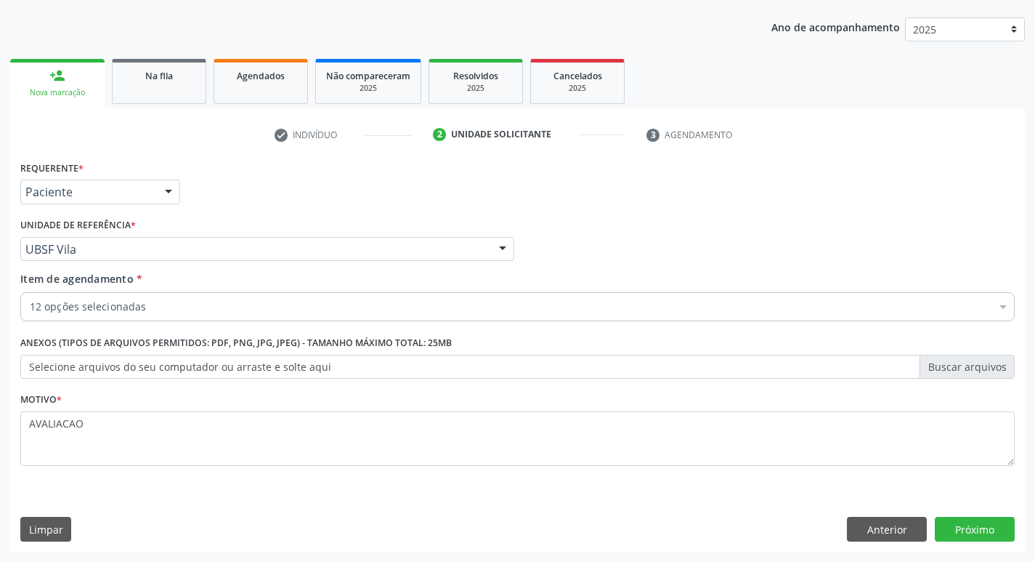
scroll to position [0, 0]
click at [997, 519] on button "Próximo" at bounding box center [975, 529] width 80 height 25
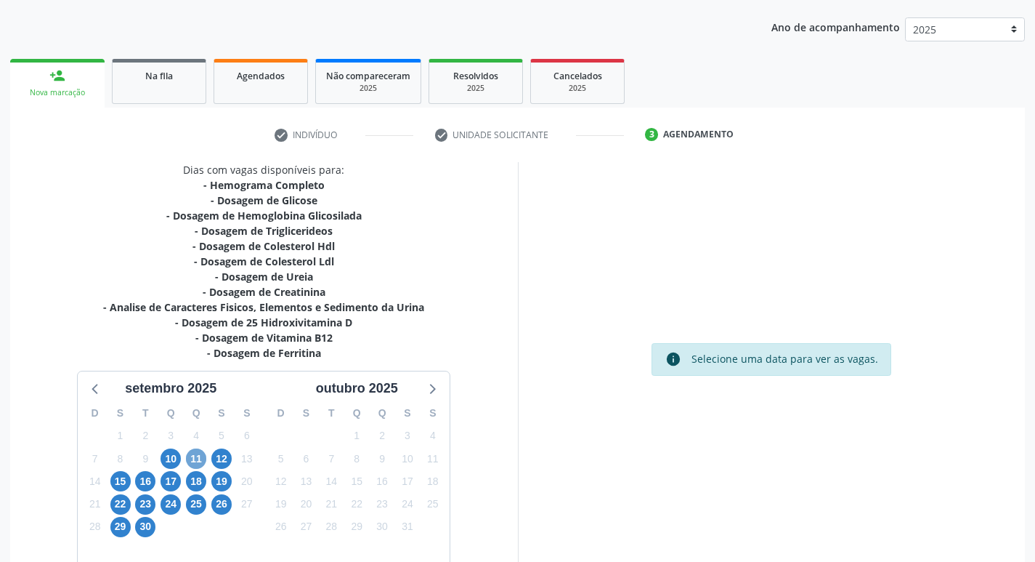
click at [202, 460] on span "11" at bounding box center [196, 458] width 20 height 20
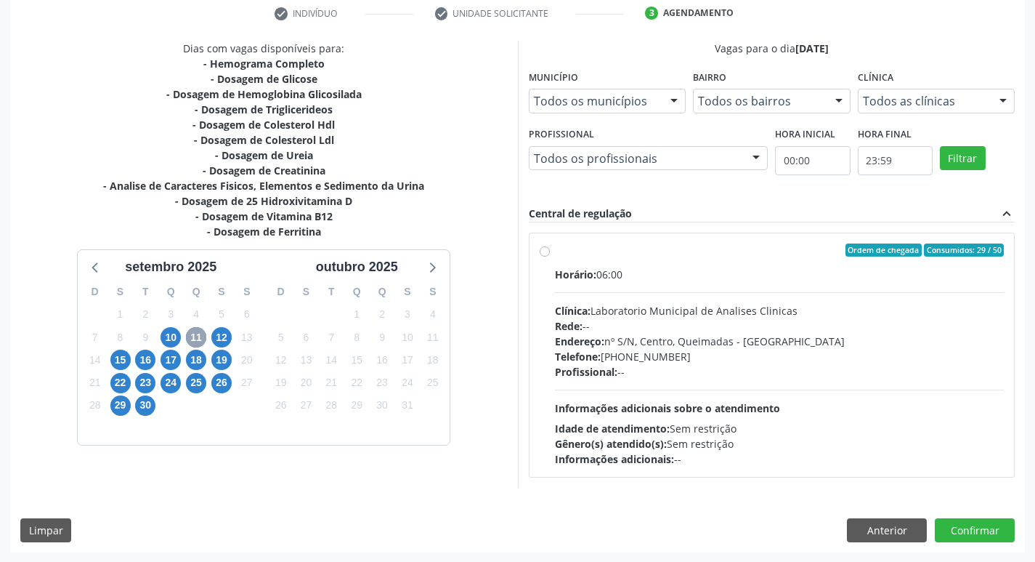
scroll to position [280, 0]
click at [669, 323] on div "Rede: --" at bounding box center [780, 324] width 450 height 15
click at [550, 256] on input "Ordem de chegada Consumidos: 29 / 50 Horário: 06:00 Clínica: Laboratorio Munici…" at bounding box center [545, 249] width 10 height 13
radio input "true"
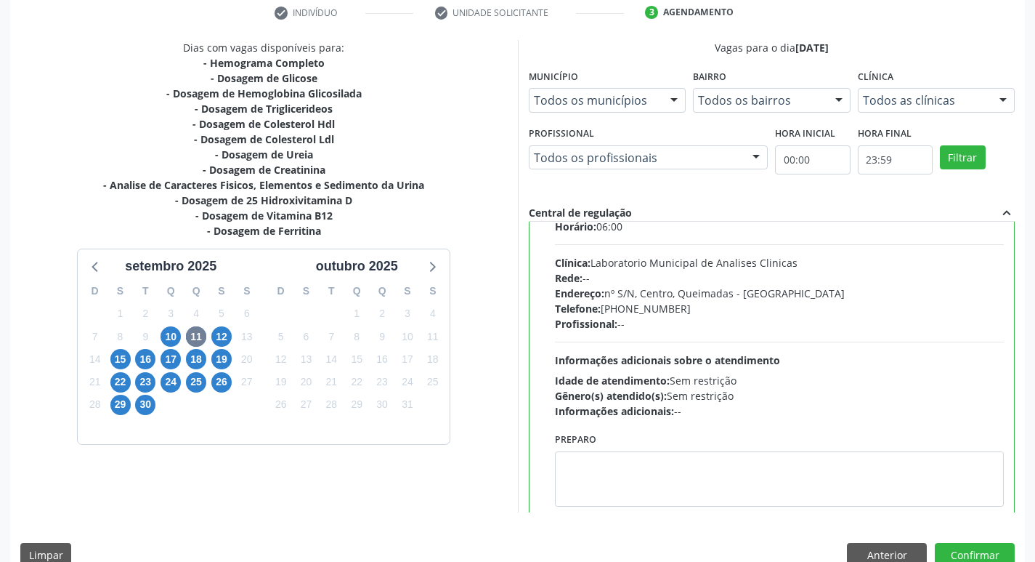
scroll to position [72, 0]
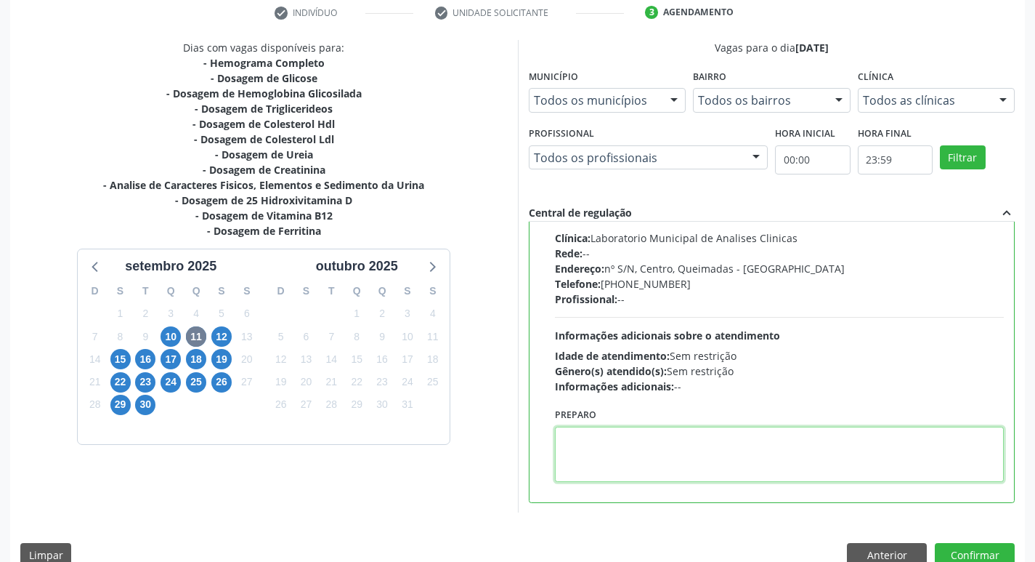
click at [635, 435] on textarea at bounding box center [780, 453] width 450 height 55
paste textarea "I"
drag, startPoint x: 561, startPoint y: 433, endPoint x: 620, endPoint y: 444, distance: 59.9
click at [620, 444] on textarea "IR EM [GEOGRAPHIC_DATA]" at bounding box center [780, 453] width 450 height 55
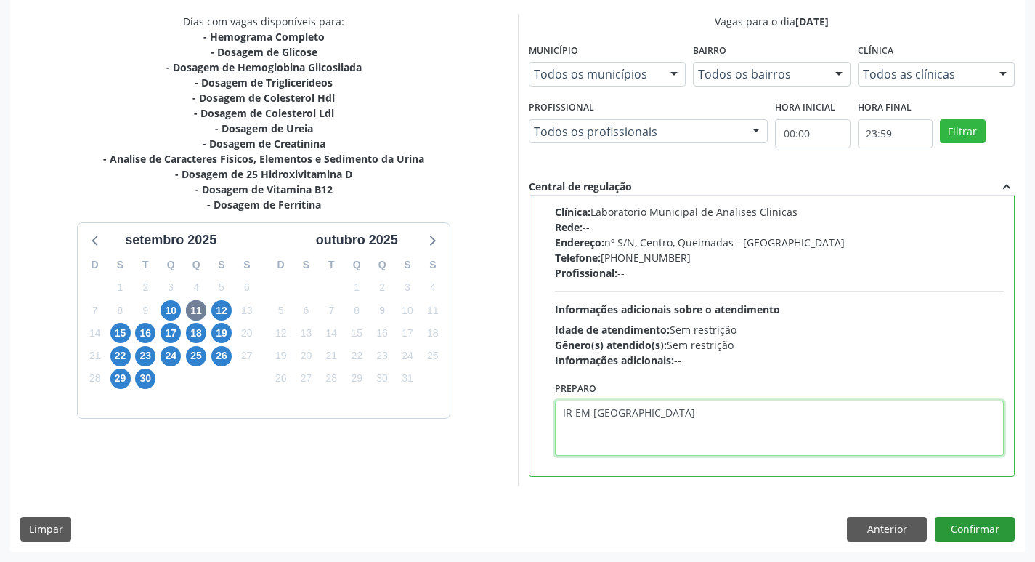
type textarea "IR EM [GEOGRAPHIC_DATA]"
click at [979, 524] on button "Confirmar" at bounding box center [975, 529] width 80 height 25
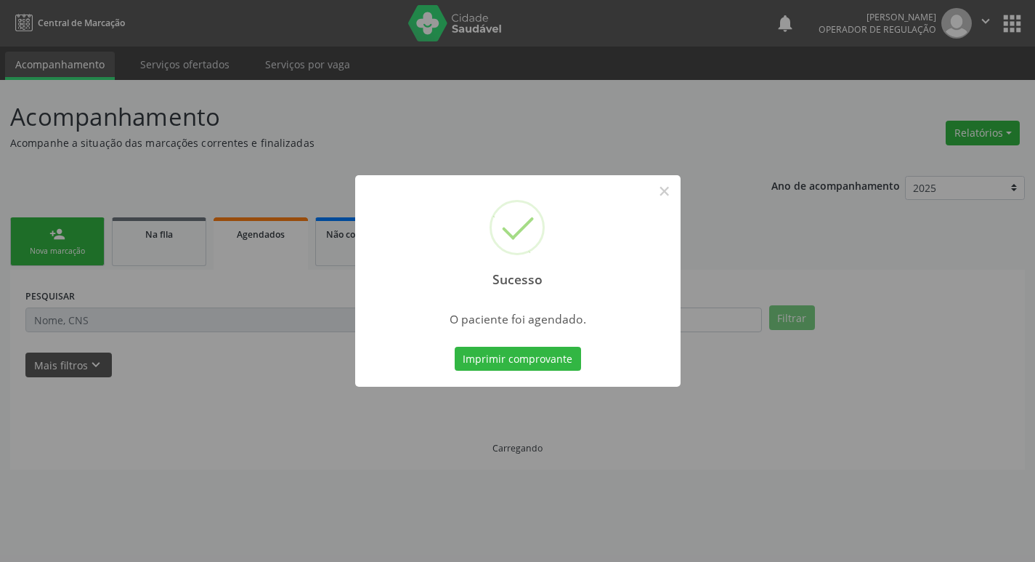
scroll to position [0, 0]
click at [551, 358] on button "Imprimir comprovante" at bounding box center [523, 359] width 126 height 25
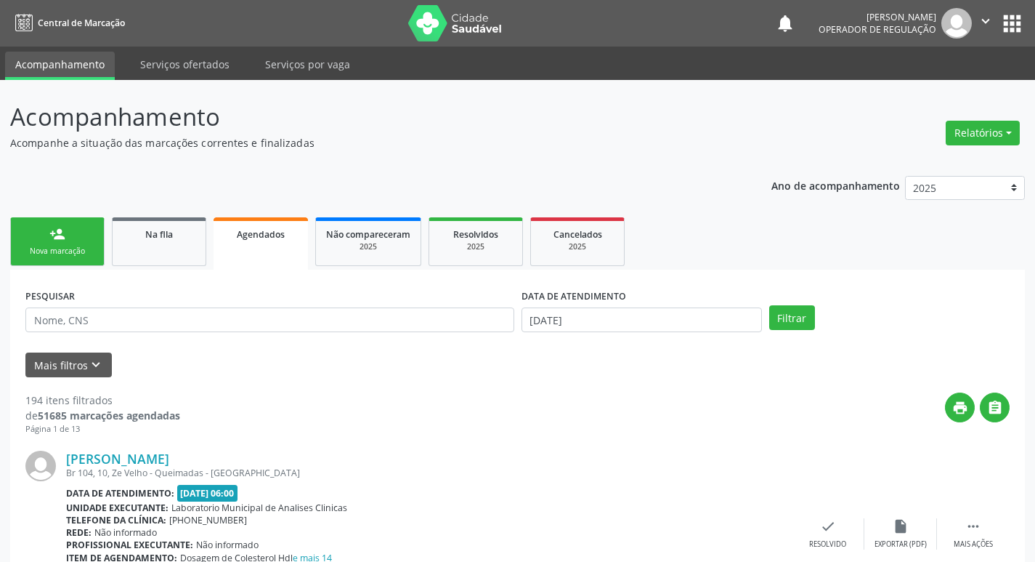
click at [43, 248] on div "Nova marcação" at bounding box center [57, 251] width 73 height 11
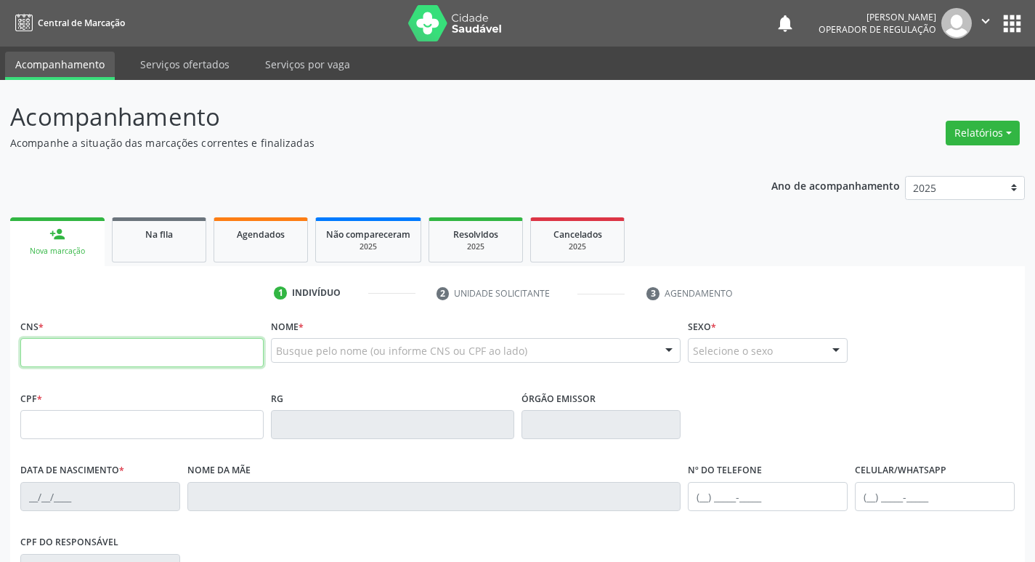
click at [46, 355] on input "text" at bounding box center [141, 352] width 243 height 29
type input "706 8067 8352 8827"
type input "053.379.584-29"
type input "2[DATE]"
type input "[PERSON_NAME] da Conceicao"
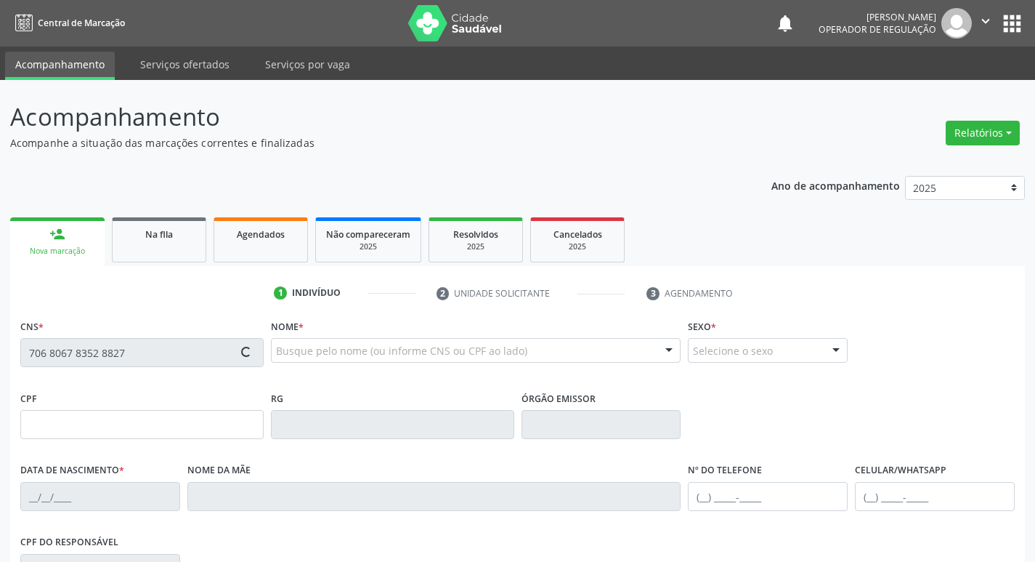
type input "[PHONE_NUMBER]"
type input "29"
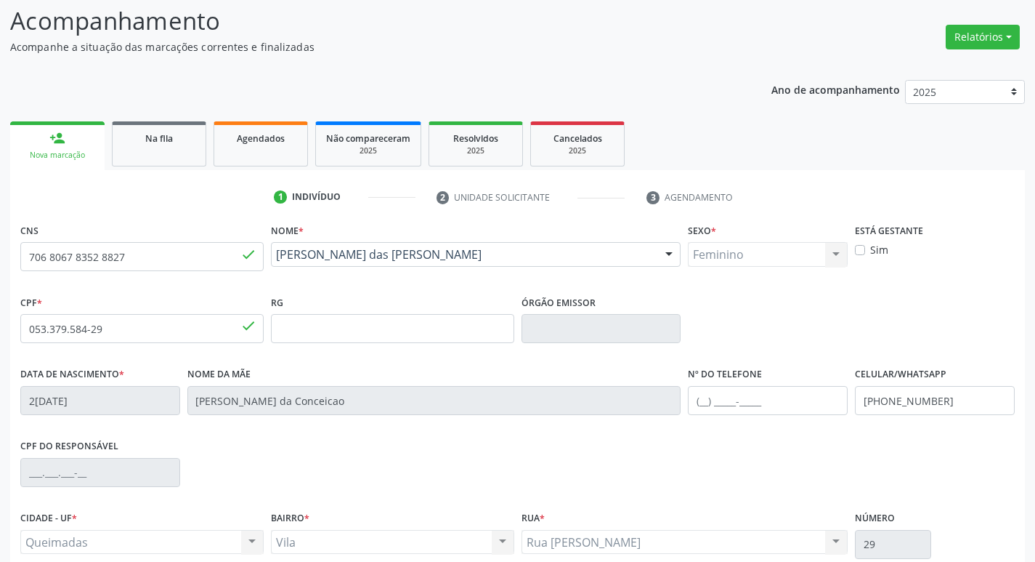
scroll to position [226, 0]
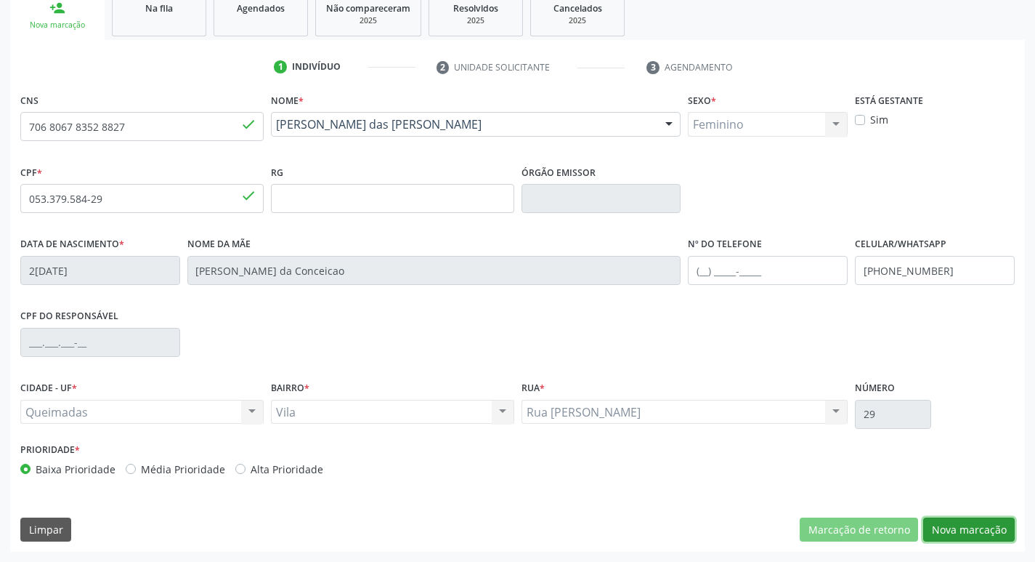
click at [955, 527] on button "Nova marcação" at bounding box center [969, 529] width 92 height 25
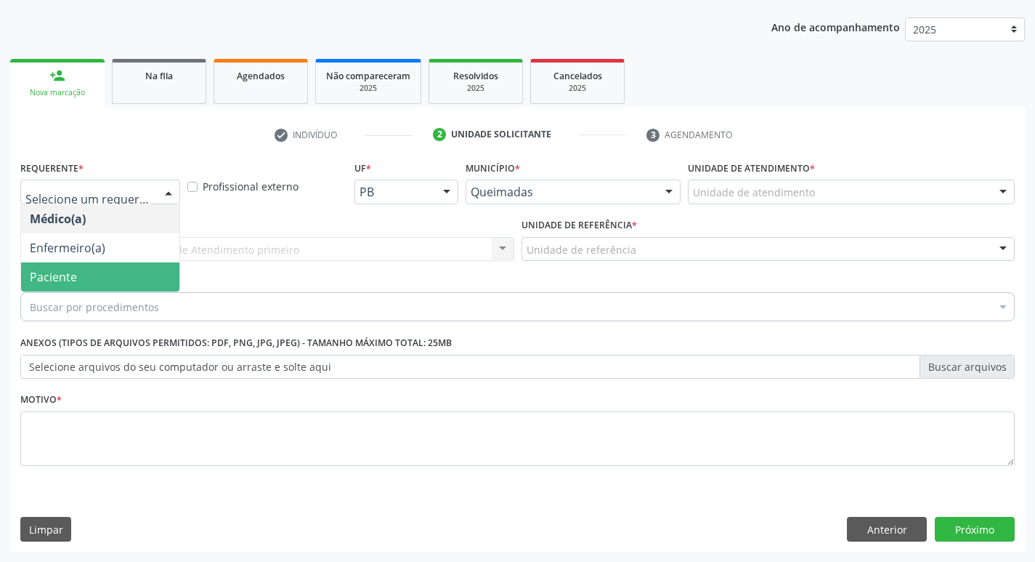
click at [104, 284] on span "Paciente" at bounding box center [100, 276] width 158 height 29
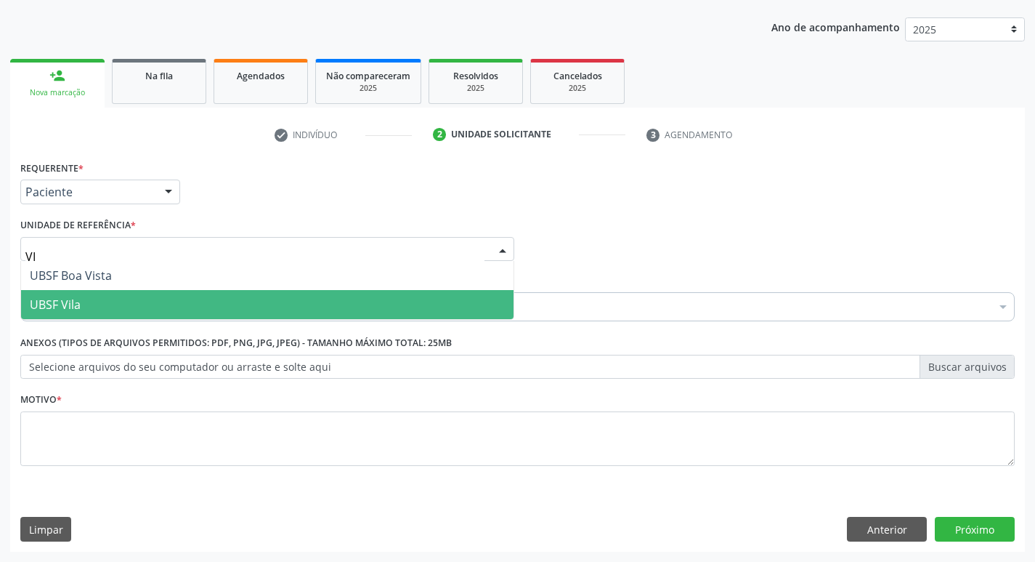
type input "VIL"
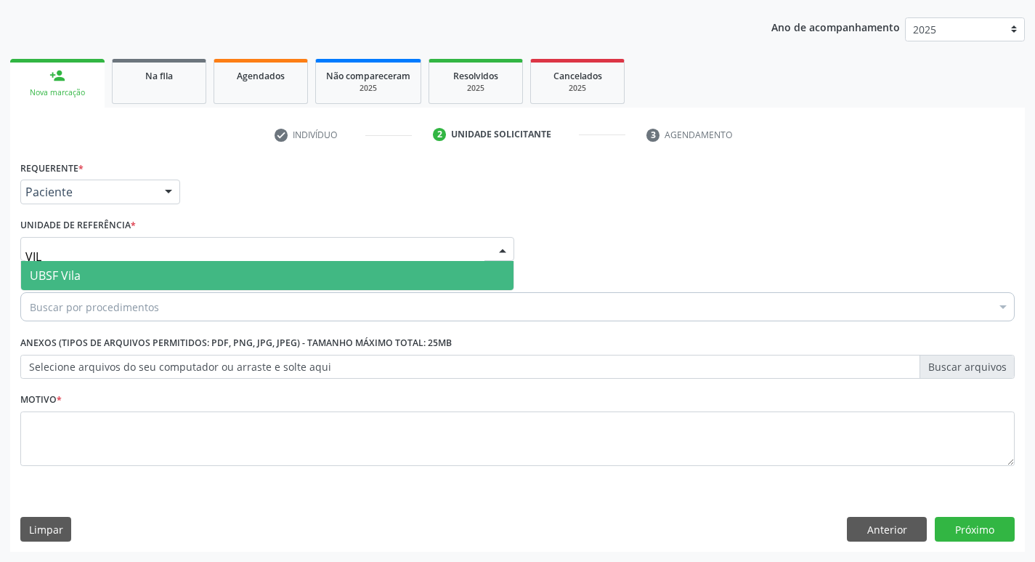
click at [154, 281] on span "UBSF Vila" at bounding box center [267, 275] width 493 height 29
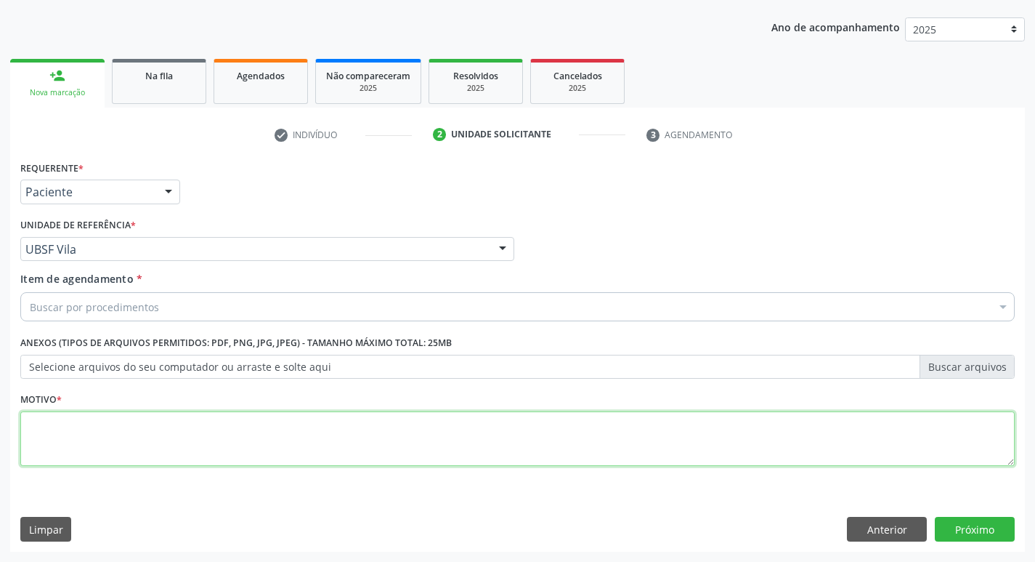
click at [73, 448] on textarea at bounding box center [517, 438] width 995 height 55
type textarea "AVALIACAO"
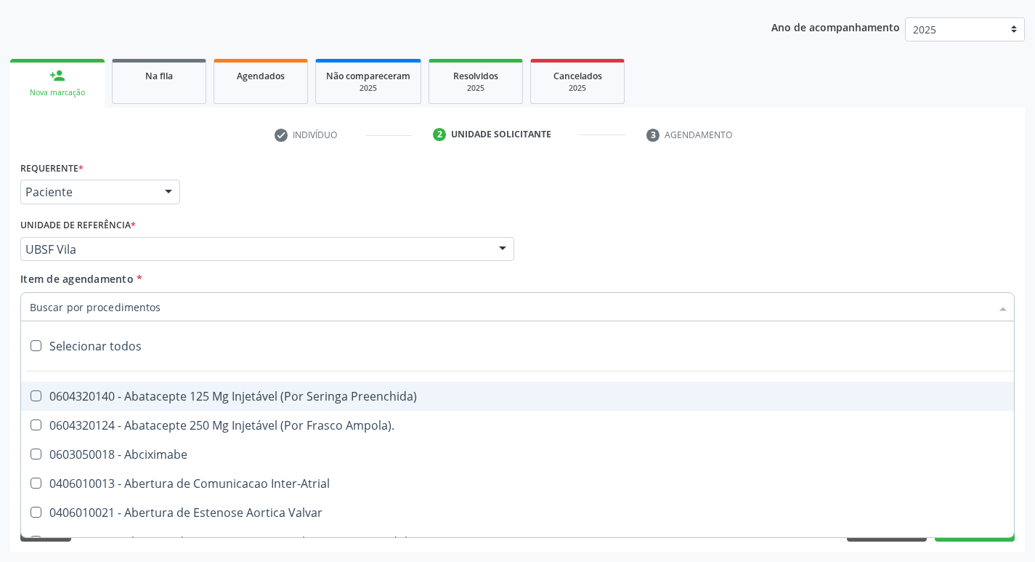
click at [89, 306] on input "Item de agendamento *" at bounding box center [510, 306] width 961 height 29
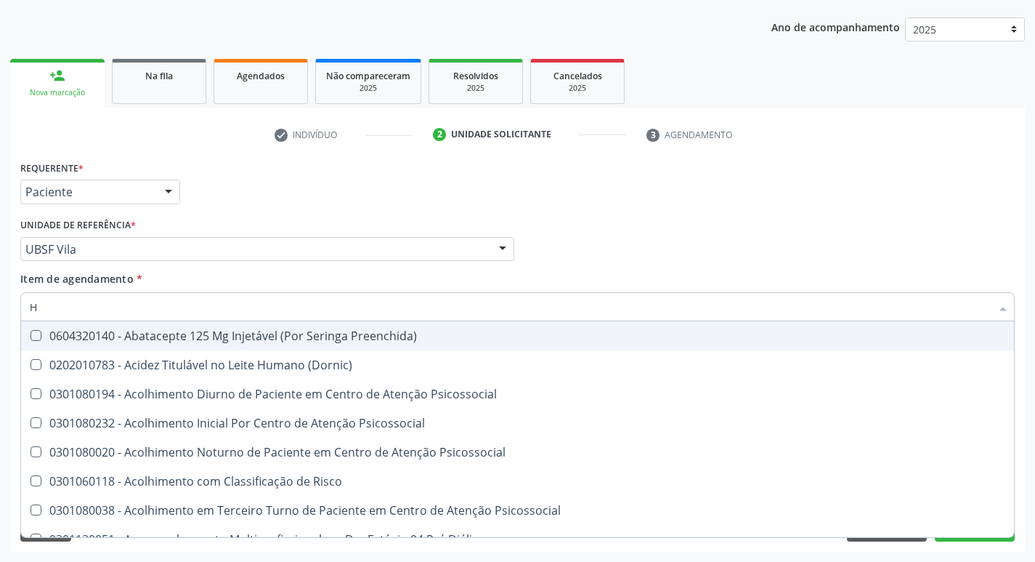
type input "HEMOGR"
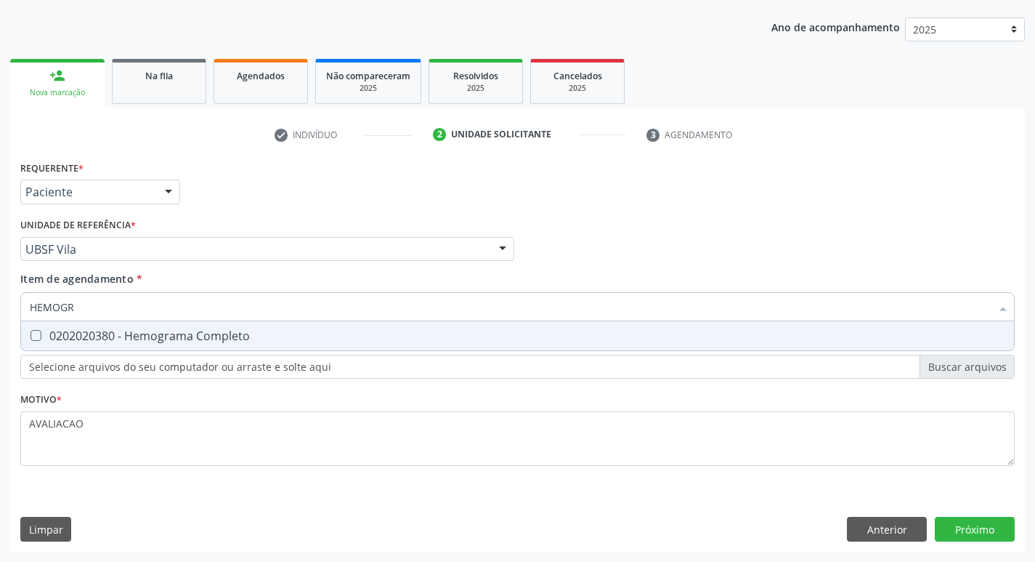
click at [136, 340] on div "0202020380 - Hemograma Completo" at bounding box center [518, 336] width 976 height 12
checkbox Completo "true"
type input "HEMOG"
checkbox Completo "false"
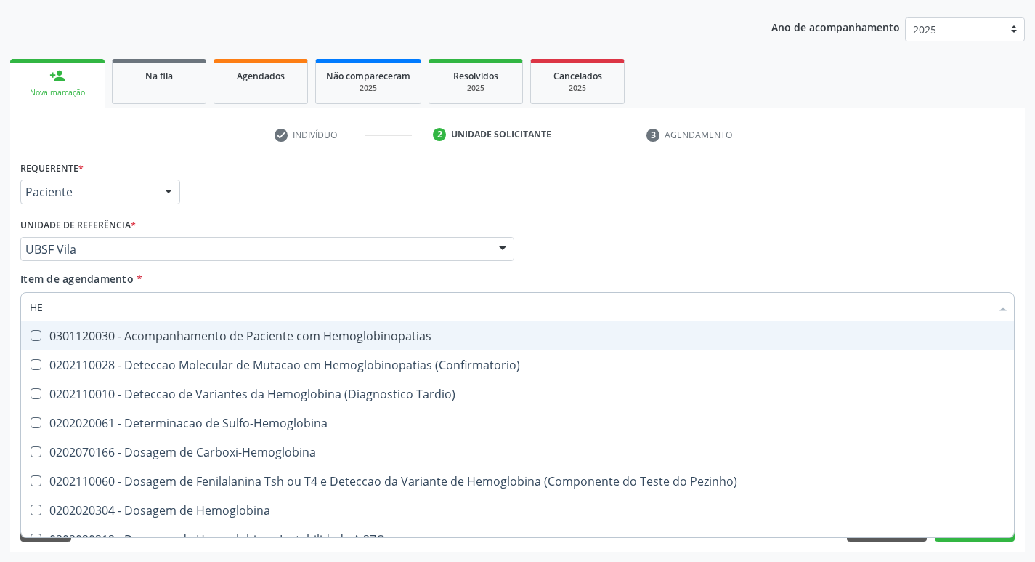
type input "H"
checkbox Completo "false"
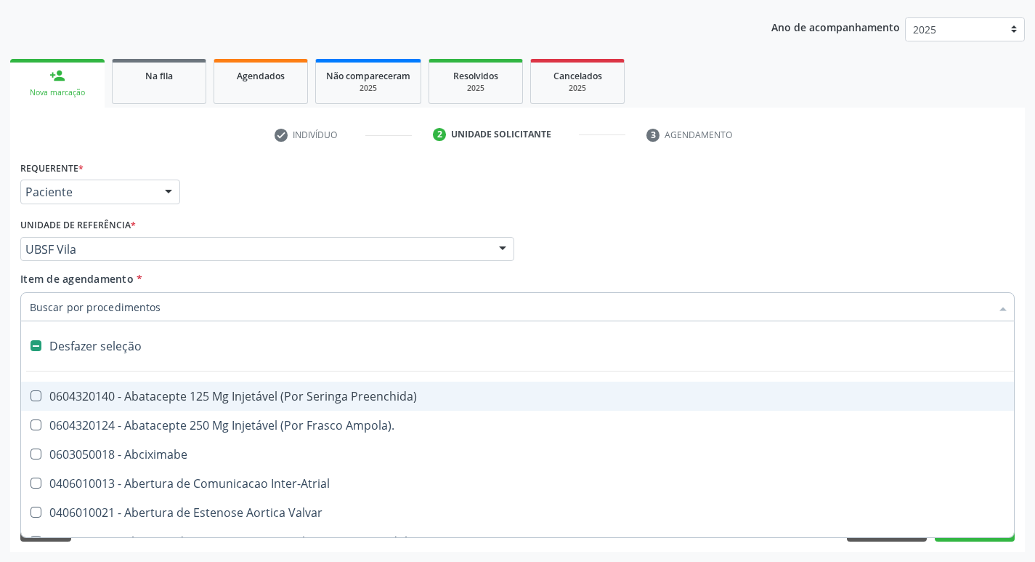
type input "H"
checkbox Convencional\) "true"
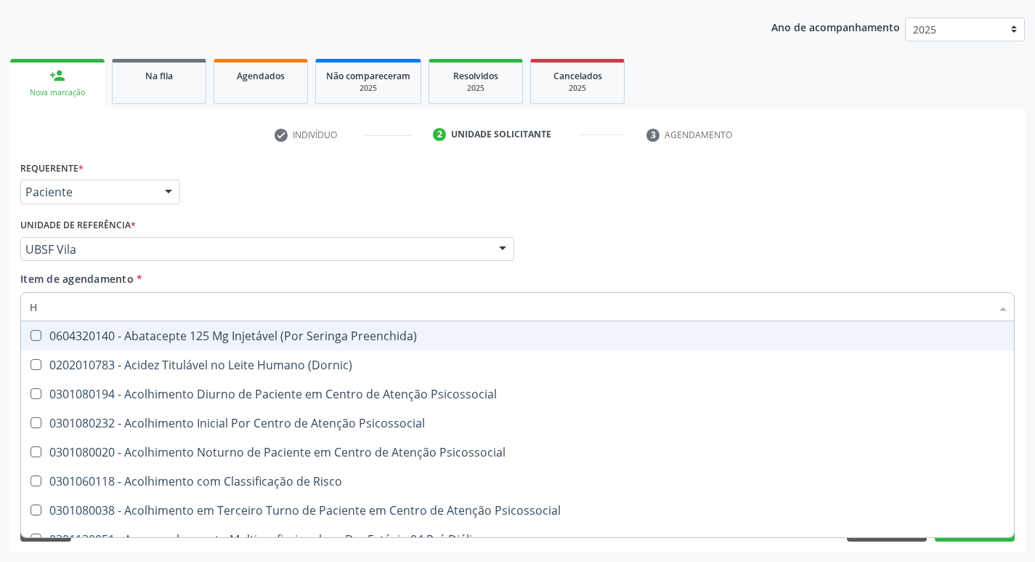
type input "HEMOGLOBINA G"
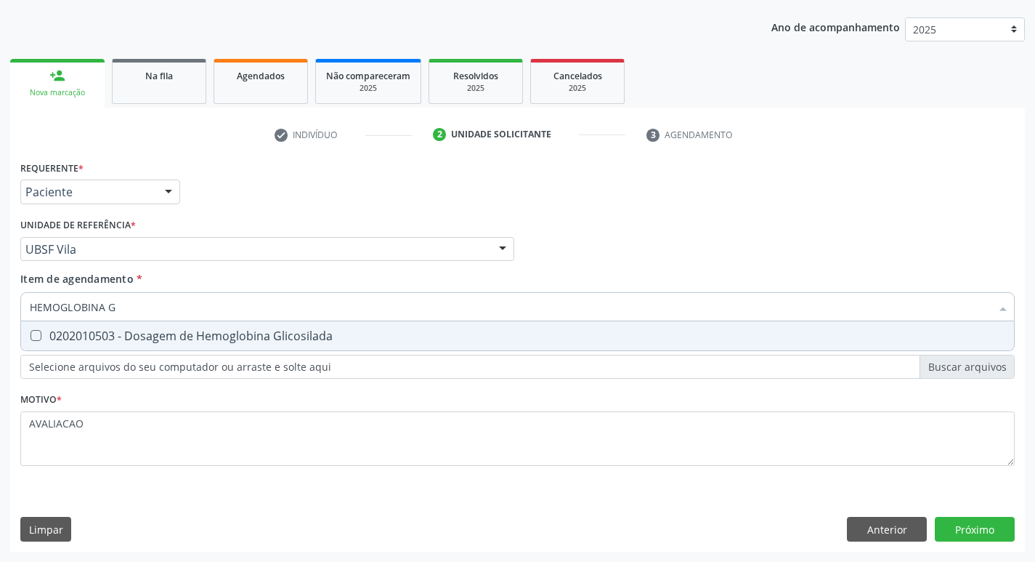
click at [242, 337] on div "0202010503 - Dosagem de Hemoglobina Glicosilada" at bounding box center [518, 336] width 976 height 12
checkbox Glicosilada "true"
type input "HEMOGLOBINA"
checkbox Glicosilada "false"
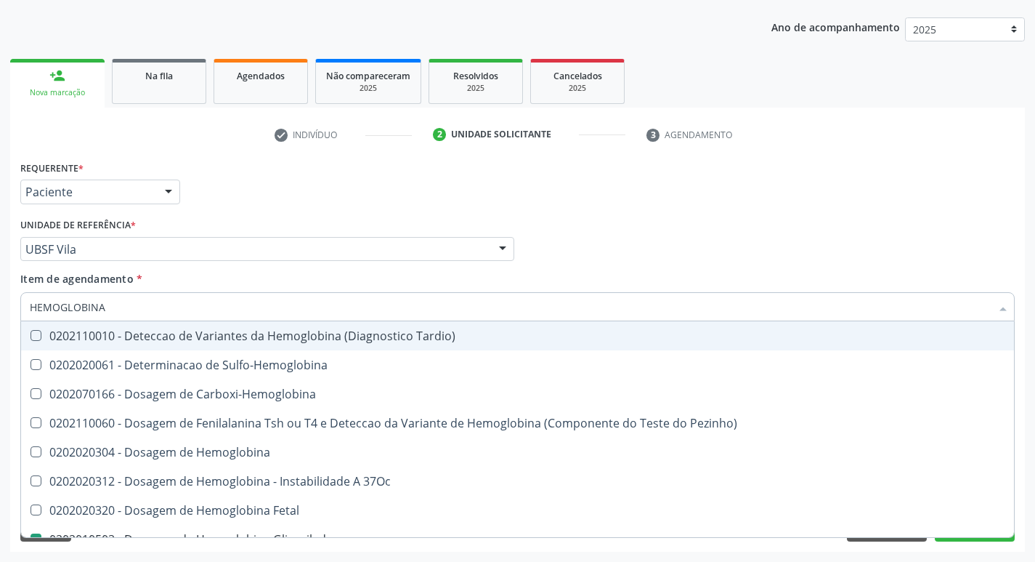
type input "HEMOGLOBIN"
checkbox Glicosilada "false"
checkbox Hemoglobina "true"
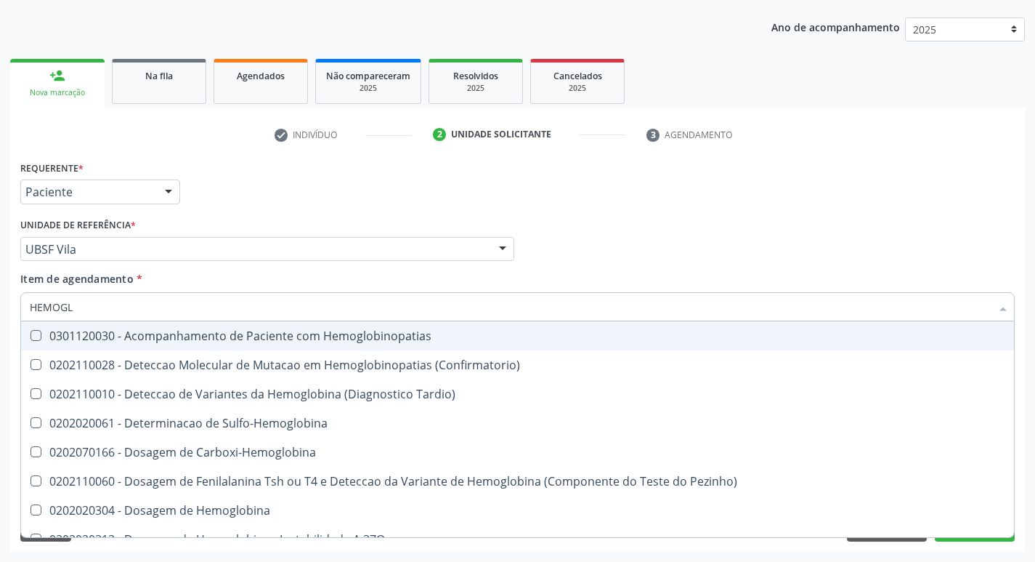
type input "HEMOG"
checkbox S "true"
type input "H"
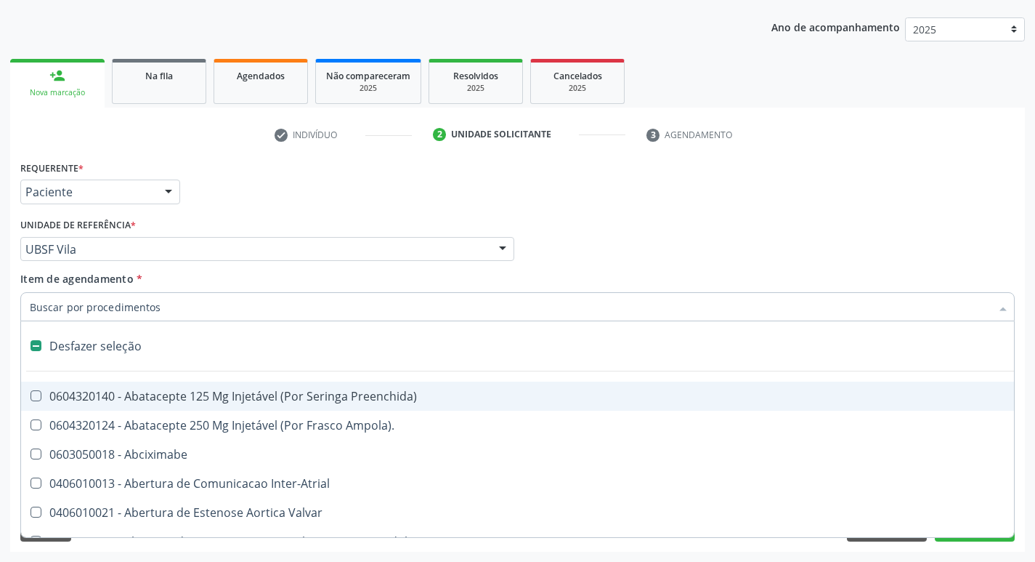
checkbox Dente\) "false"
checkbox Capsula\) "false"
type input "G"
checkbox \(Picc\) "true"
checkbox Persistente "true"
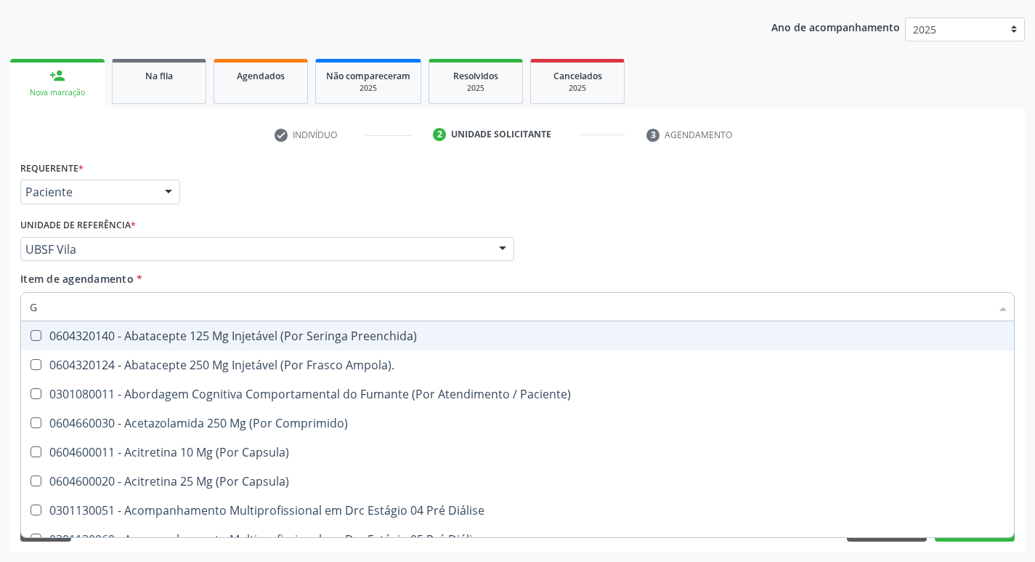
type input "GLICOSE"
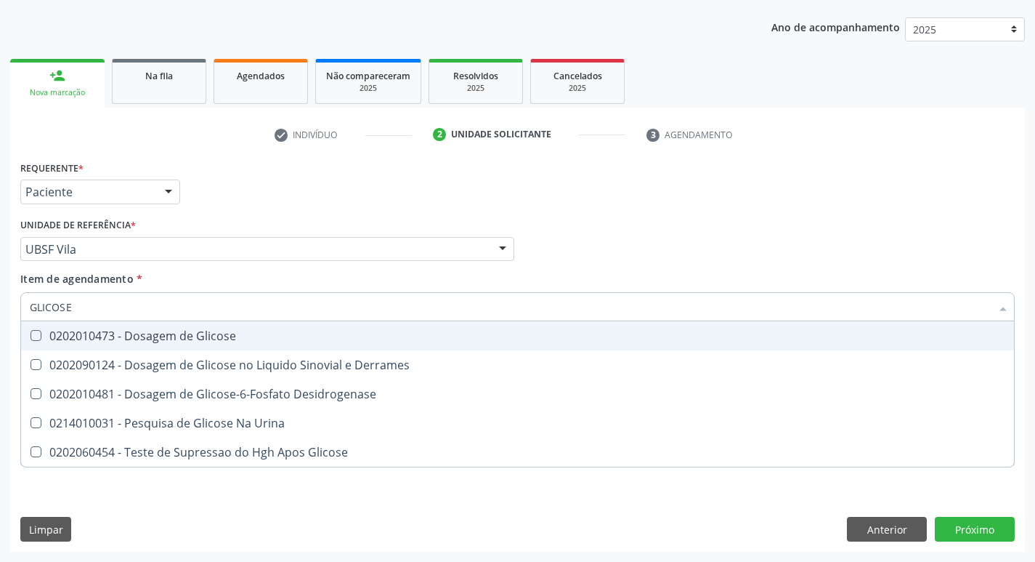
click at [215, 332] on div "0202010473 - Dosagem de Glicose" at bounding box center [518, 336] width 976 height 12
checkbox Glicose "true"
type input "GLICOS"
checkbox Glicose "false"
checkbox Derrames "true"
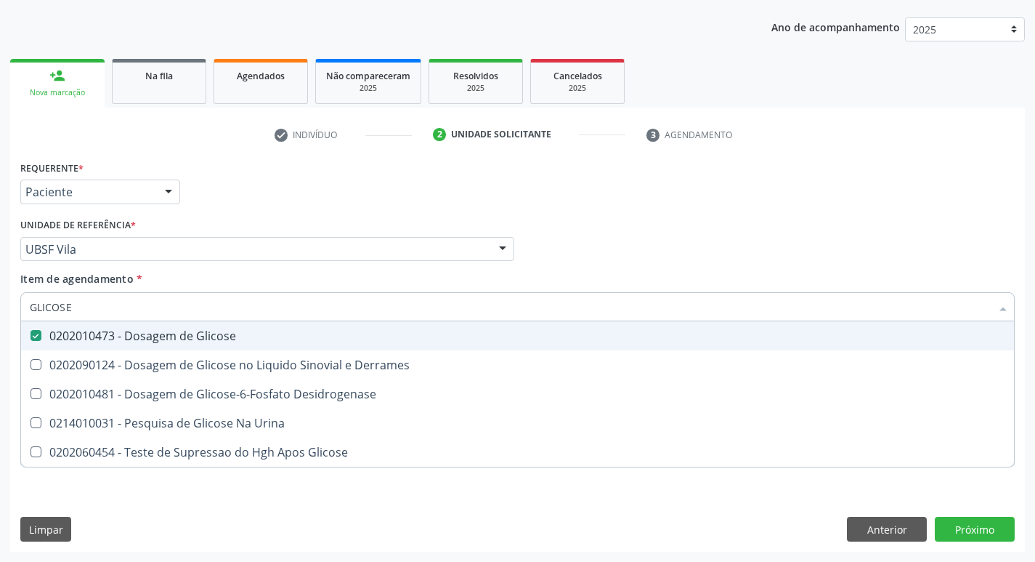
checkbox Glicose "true"
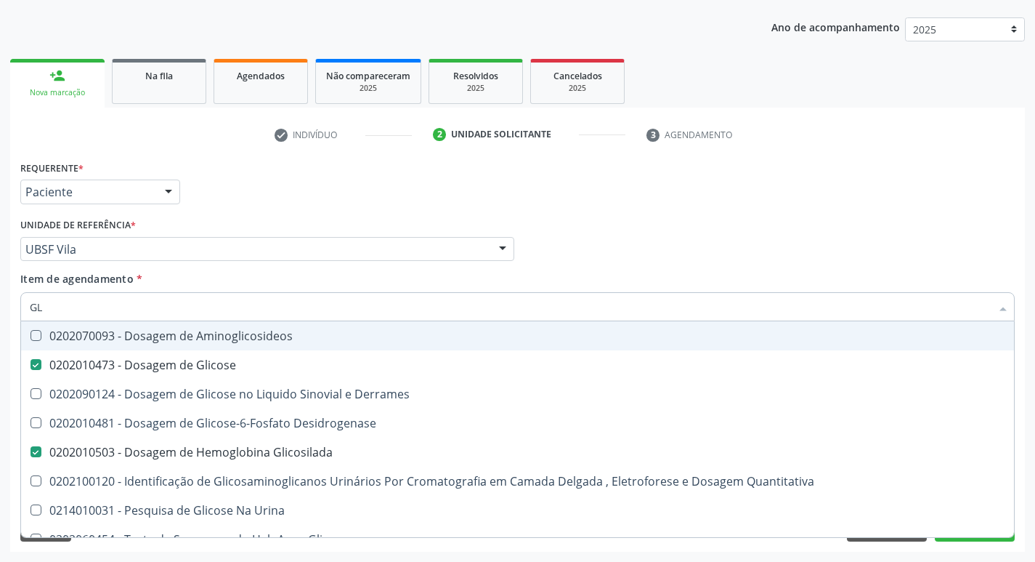
type input "G"
checkbox Glicose "false"
checkbox Derrames "false"
checkbox Glicosilada "false"
checkbox Quantitativa "false"
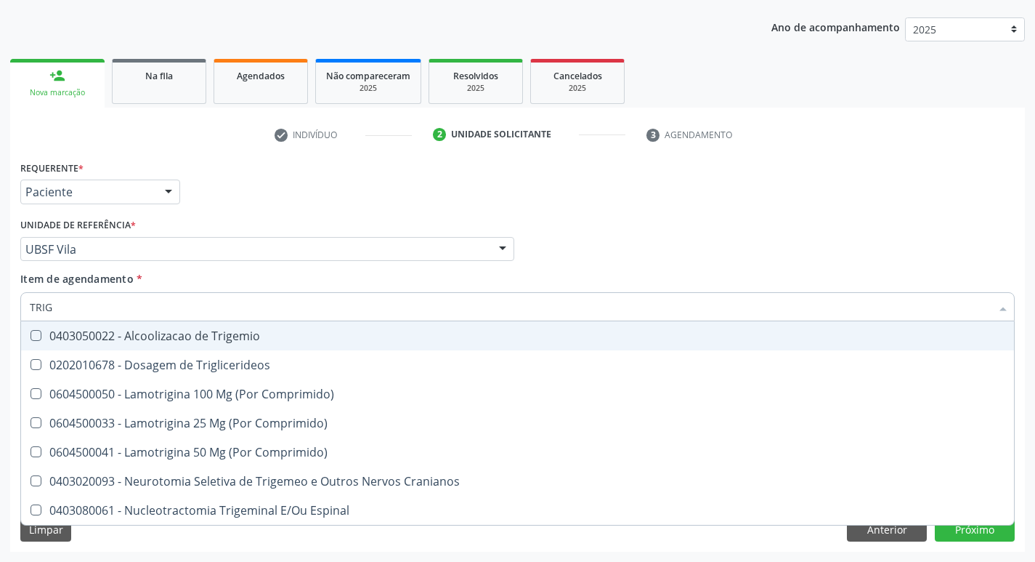
type input "TRIGL"
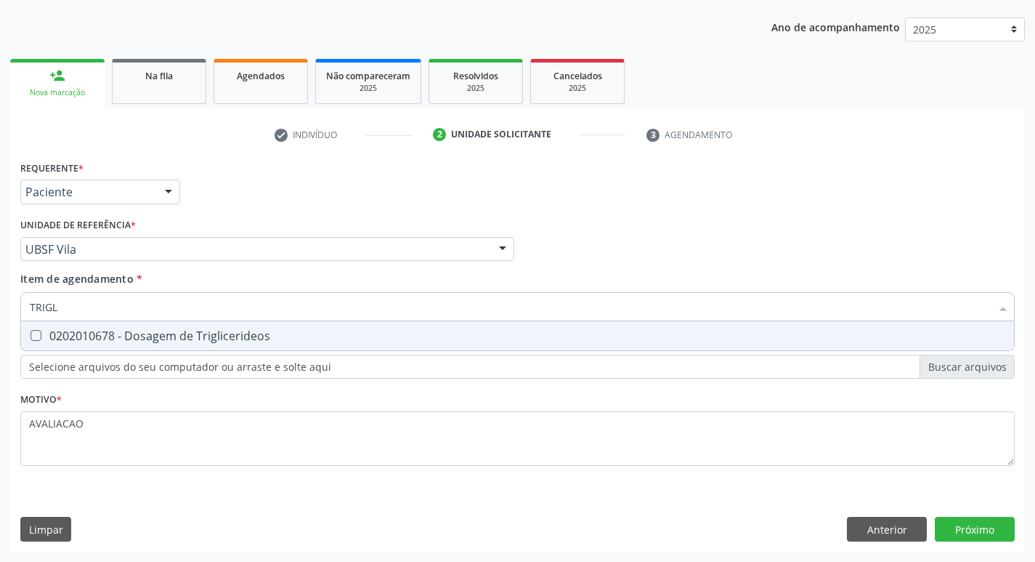
click at [215, 332] on div "0202010678 - Dosagem de Triglicerideos" at bounding box center [518, 336] width 976 height 12
checkbox Triglicerideos "true"
type input "TRIG"
checkbox Triglicerideos "false"
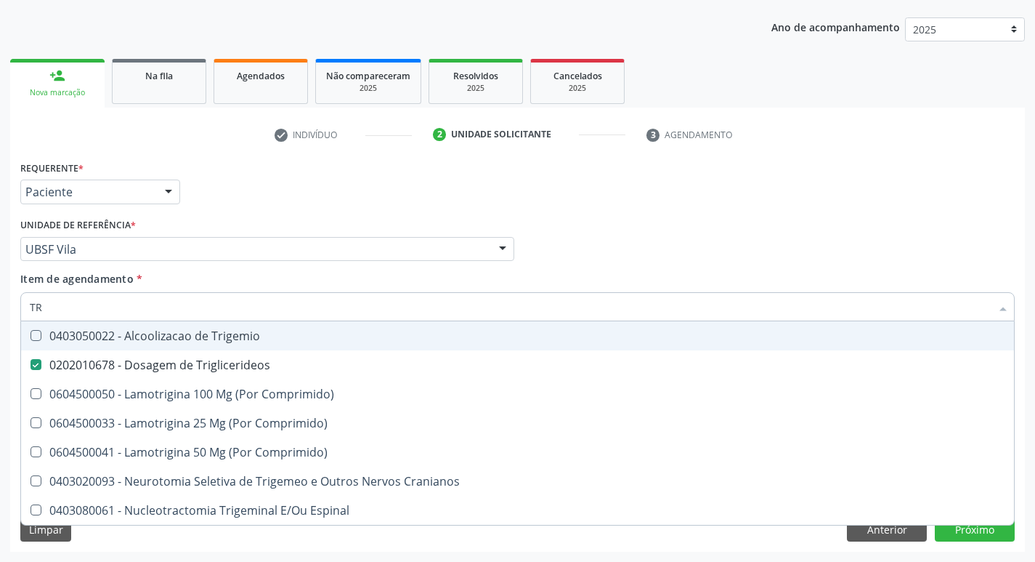
type input "T"
checkbox Triglicerideos "false"
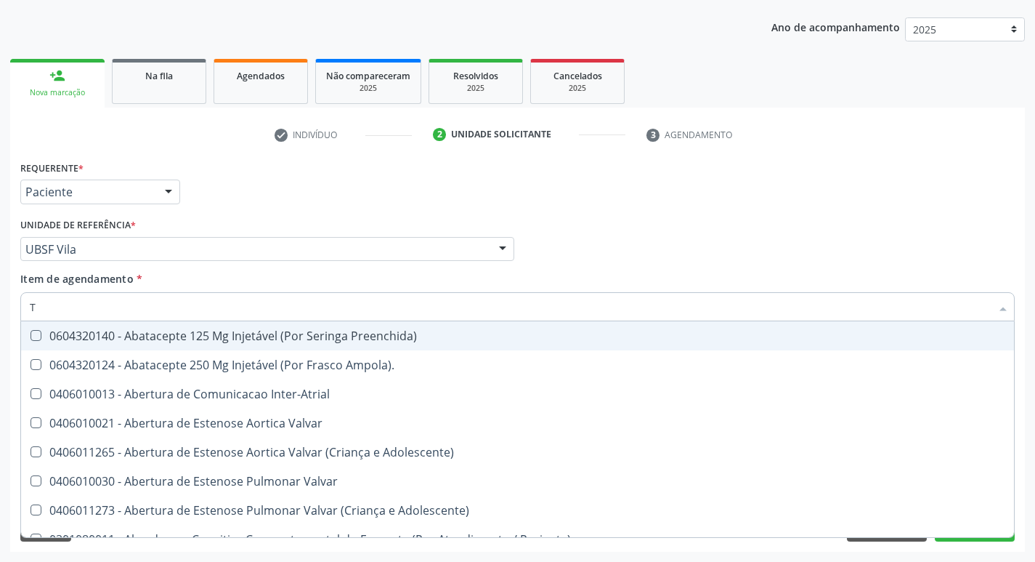
type input "TG"
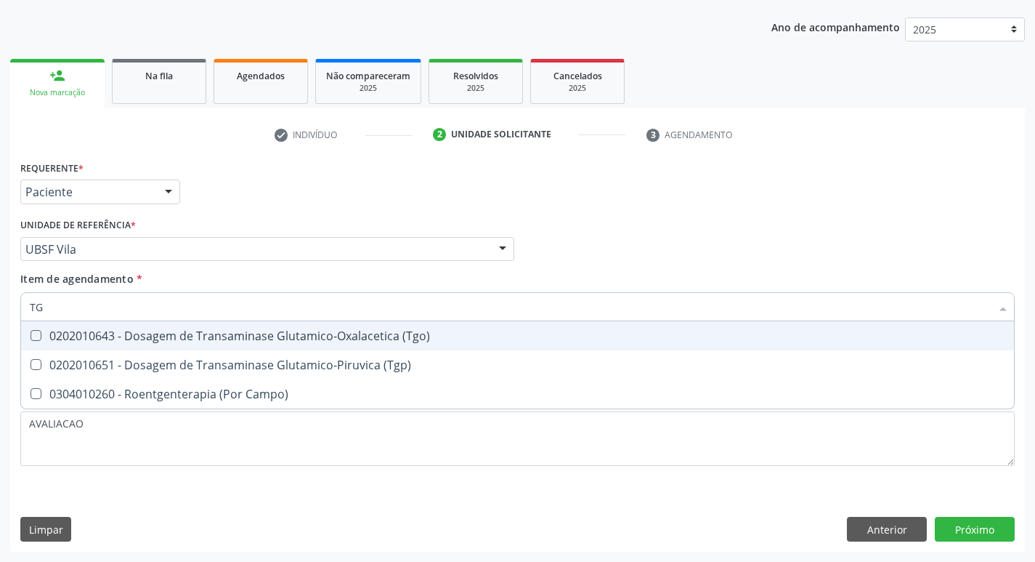
click at [215, 332] on div "0202010643 - Dosagem de Transaminase Glutamico-Oxalacetica (Tgo)" at bounding box center [518, 336] width 976 height 12
checkbox \(Tgo\) "true"
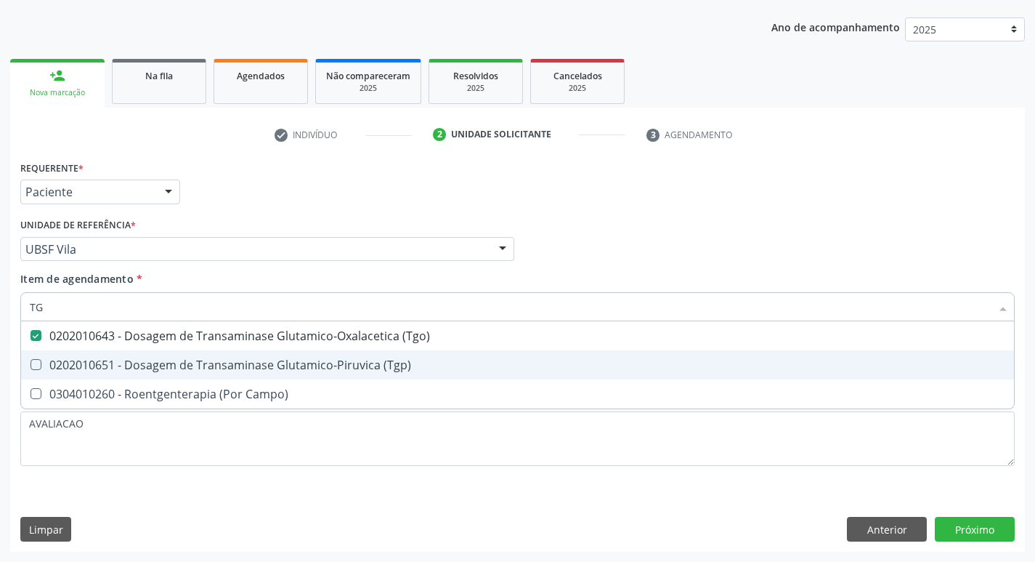
click at [223, 360] on div "0202010651 - Dosagem de Transaminase Glutamico-Piruvica (Tgp)" at bounding box center [518, 365] width 976 height 12
checkbox \(Tgp\) "true"
type input "T"
checkbox \(Tgo\) "false"
checkbox \(Tgp\) "false"
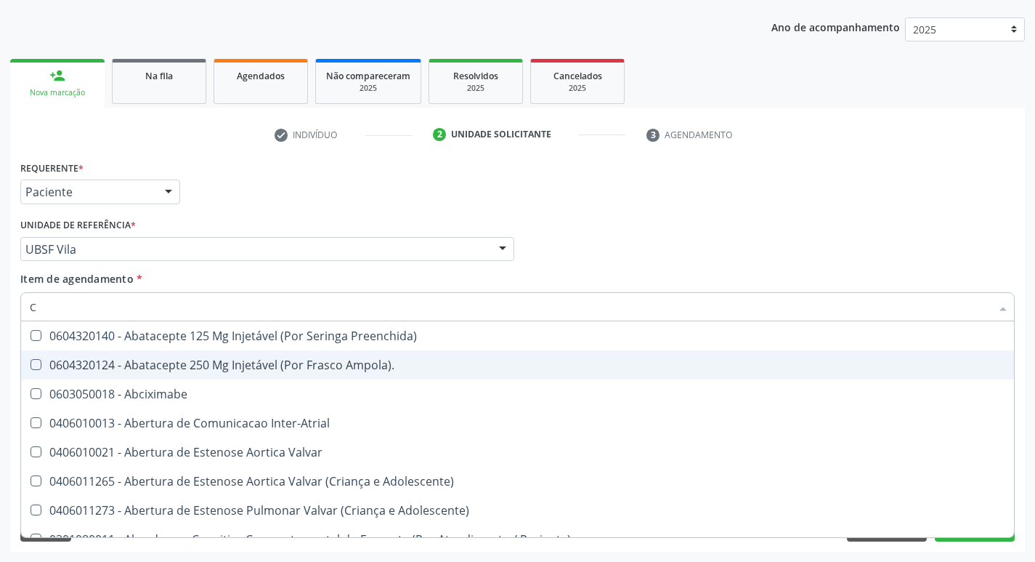
type input "CO"
checkbox Comprimido\) "true"
checkbox Transcutanea "true"
checkbox Colecistostomia "true"
checkbox \(Hemicolectomia\) "true"
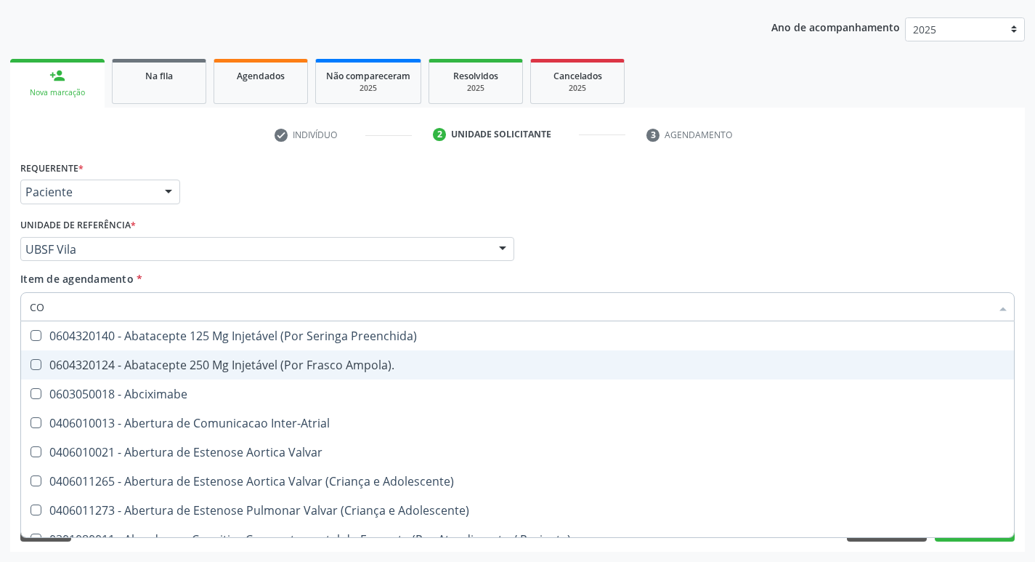
checkbox Osseo "true"
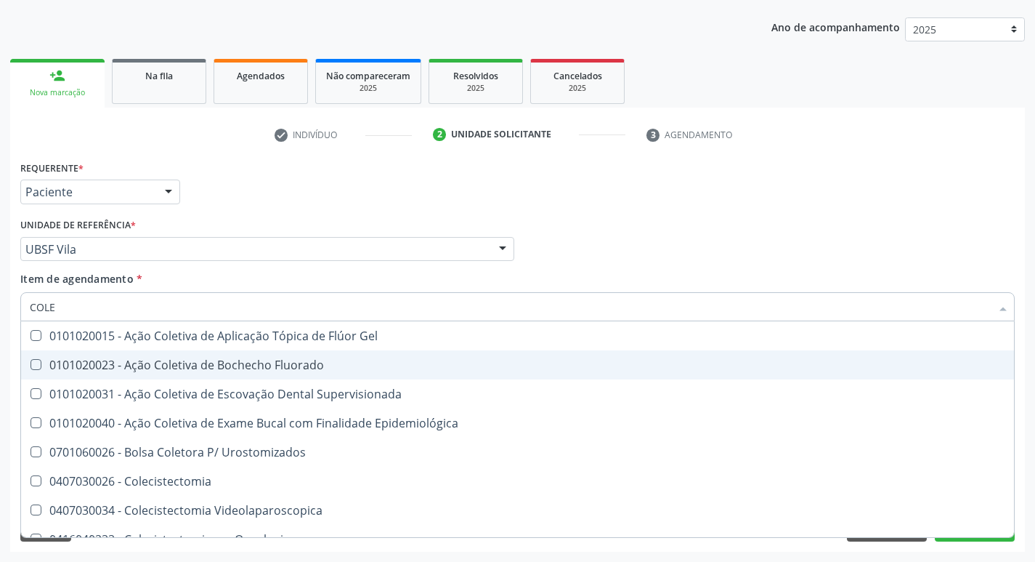
type input "COLES"
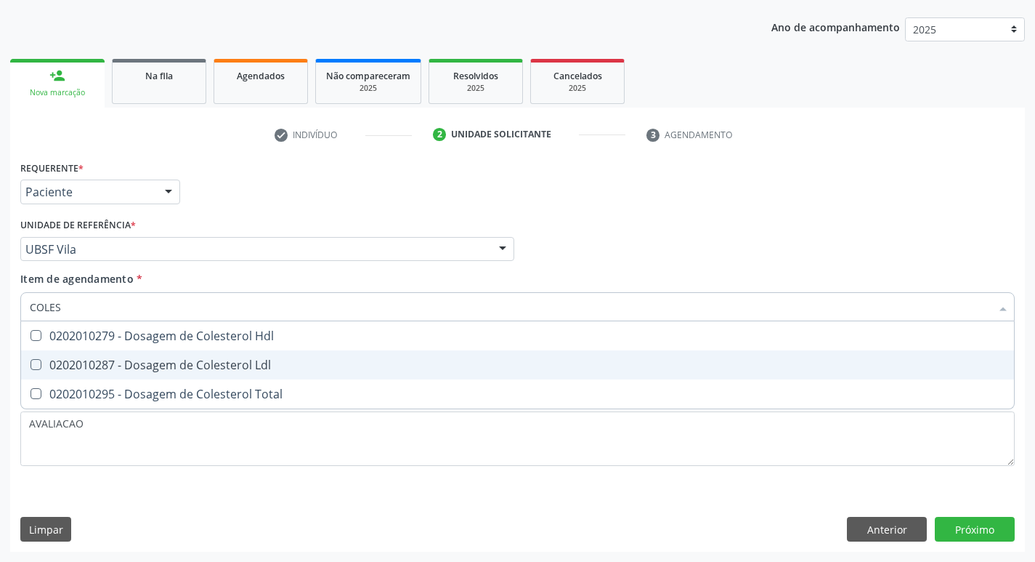
click at [223, 360] on div "0202010287 - Dosagem de Colesterol Ldl" at bounding box center [518, 365] width 976 height 12
checkbox Ldl "true"
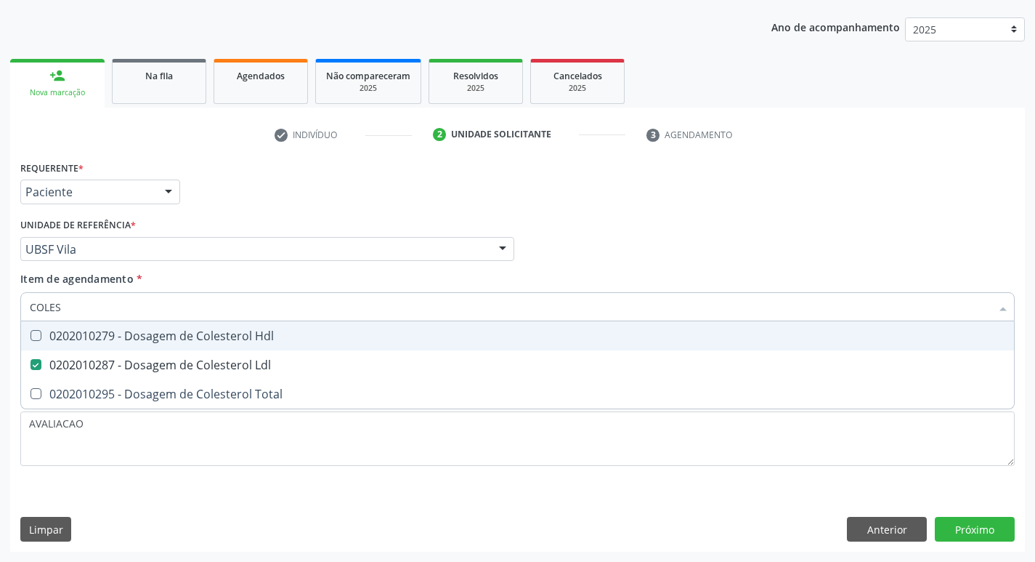
click at [257, 335] on div "0202010279 - Dosagem de Colesterol Hdl" at bounding box center [518, 336] width 976 height 12
checkbox Hdl "true"
type input "COLE"
checkbox Hdl "false"
checkbox Ldl "false"
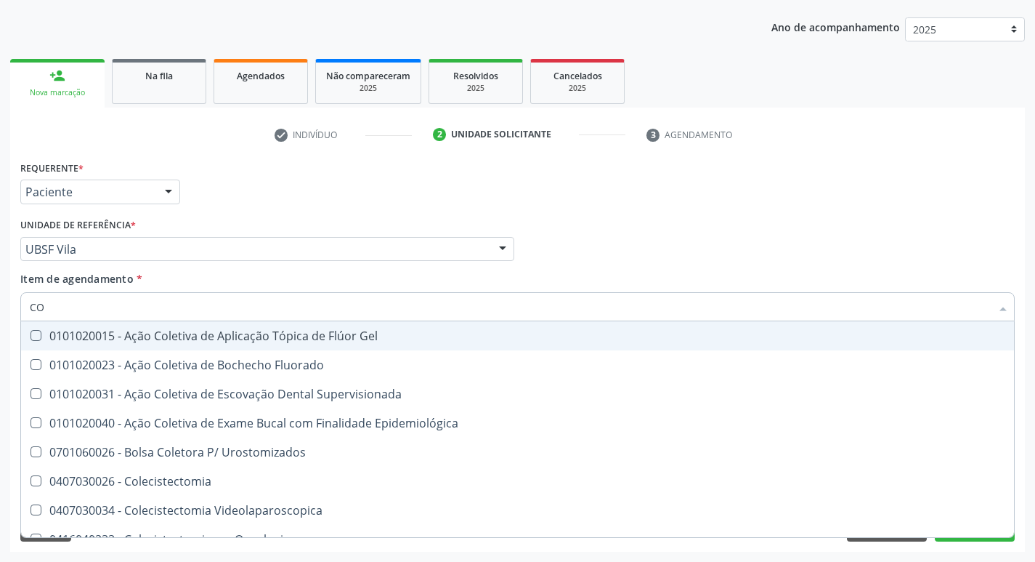
type input "C"
checkbox Hdl "false"
checkbox Ldl "false"
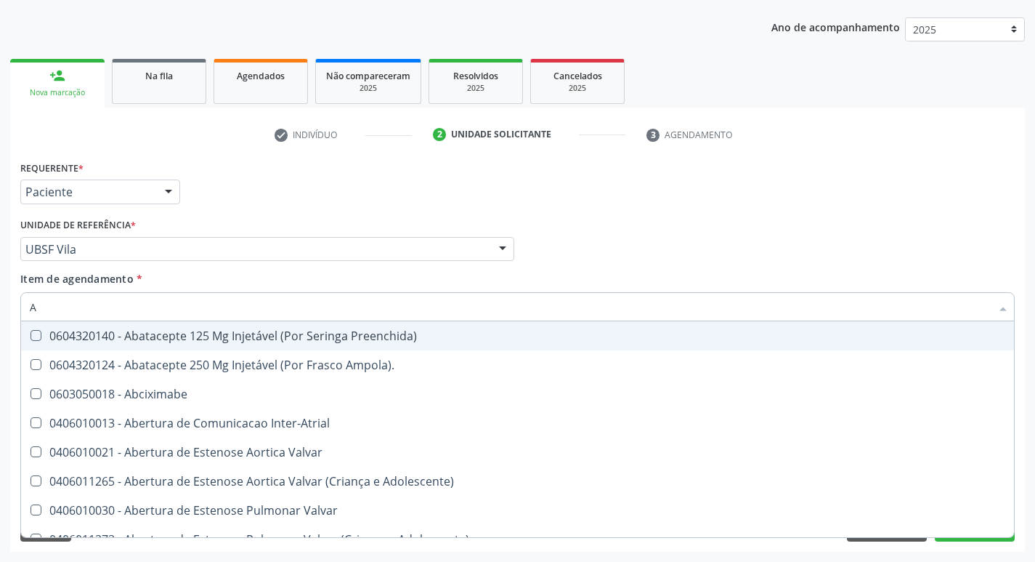
type input "AM"
checkbox A "true"
checkbox B "true"
checkbox Neuropsicomotor "true"
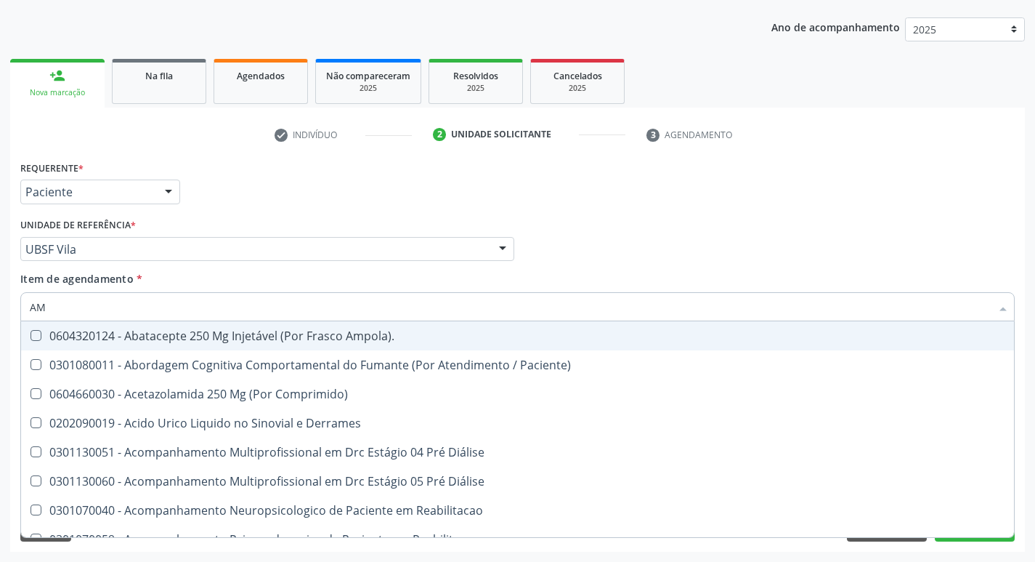
type input "AMI"
checkbox Órgãos "true"
checkbox \(Uaa\)\ "true"
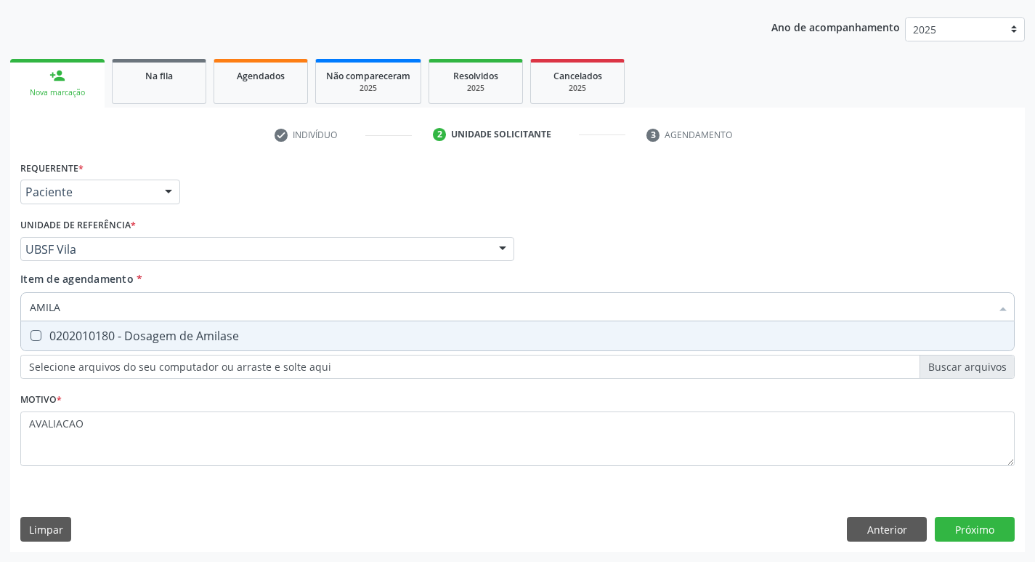
type input "AMILAS"
click at [257, 335] on div "0202010180 - Dosagem de Amilase" at bounding box center [518, 336] width 976 height 12
checkbox Amilase "true"
type input "AMIL"
checkbox Amilase "false"
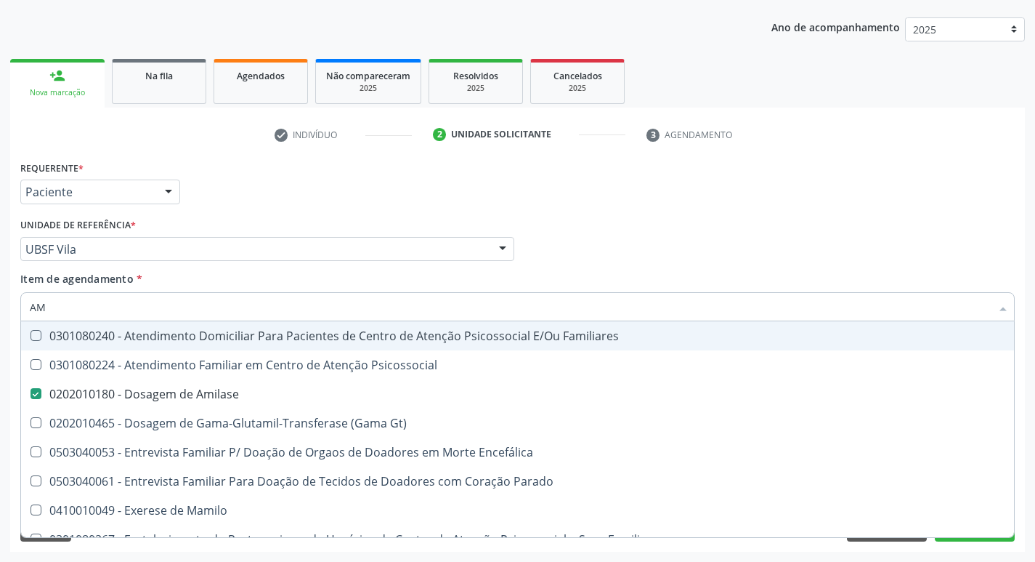
type input "A"
checkbox Amilase "false"
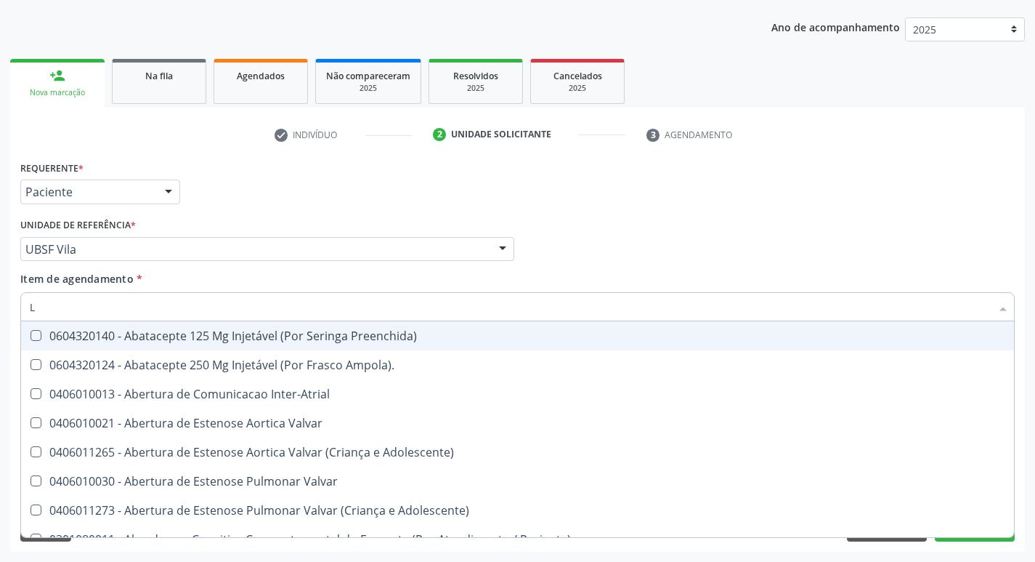
type input "LI"
checkbox Reconstrucao\) "true"
checkbox Rádio "true"
checkbox Psicossocial "true"
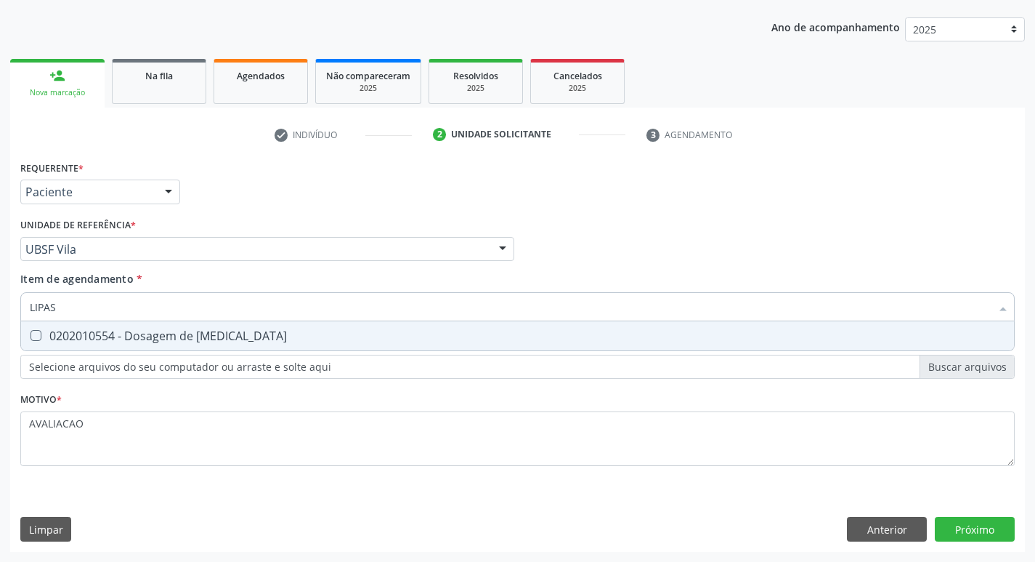
type input "LIPASE"
click at [257, 335] on div "0202010554 - Dosagem de Lipase" at bounding box center [518, 336] width 976 height 12
checkbox Lipase "true"
type input "L"
checkbox Lipase "false"
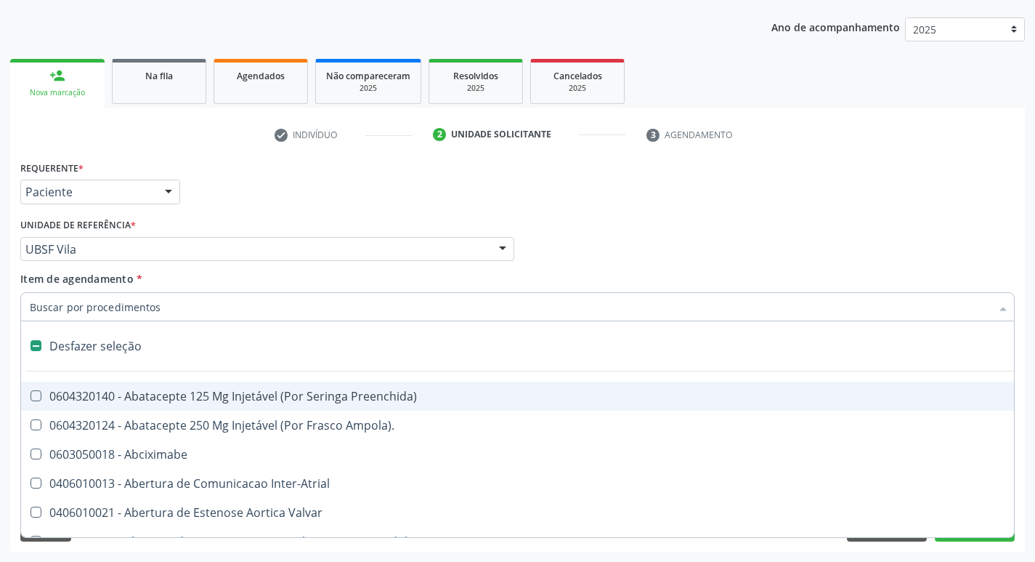
type input "V"
checkbox Cornea "true"
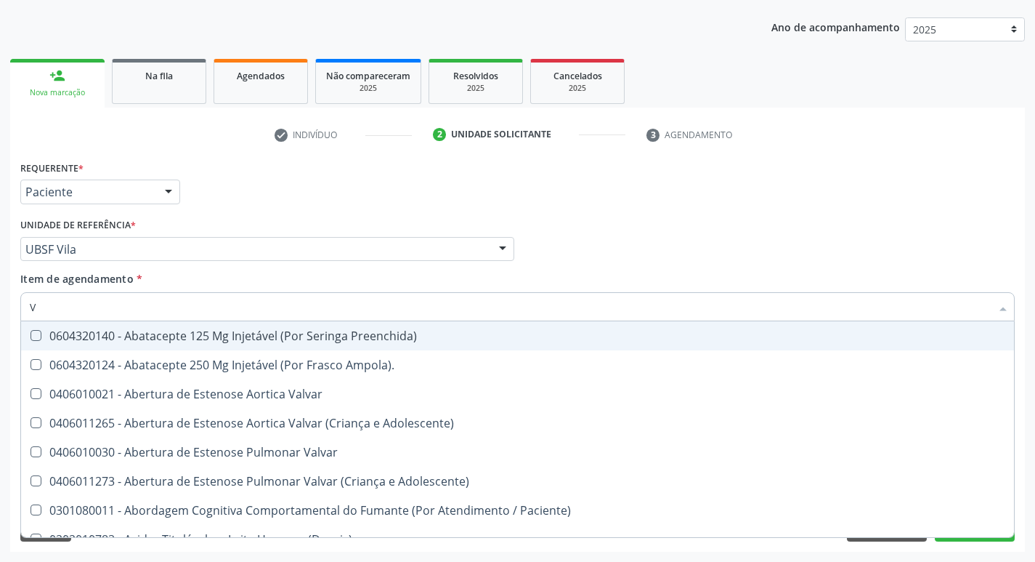
type input "VI"
checkbox Psicoterapia "true"
checkbox \(Tgp\) "false"
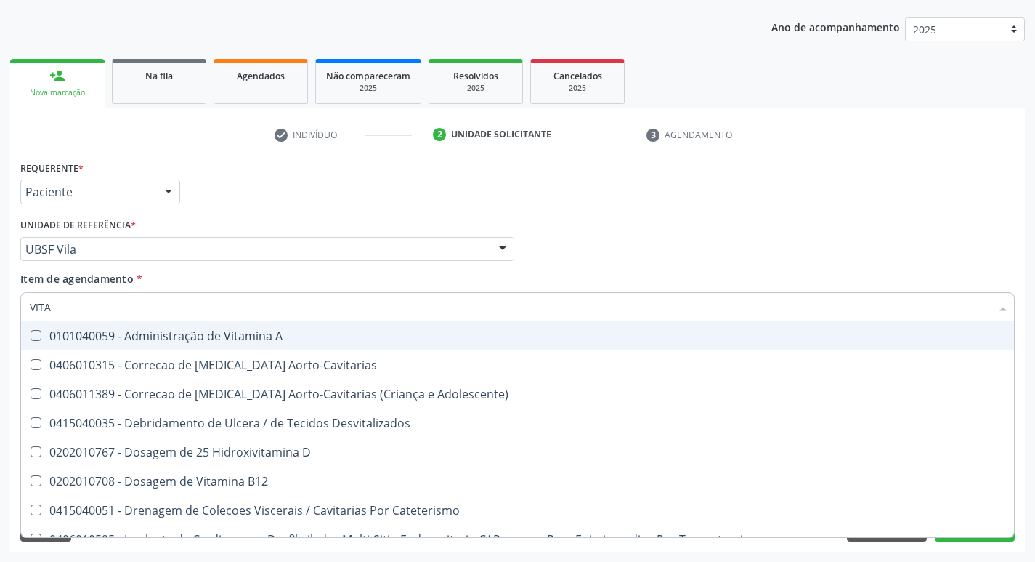
type input "VITAM"
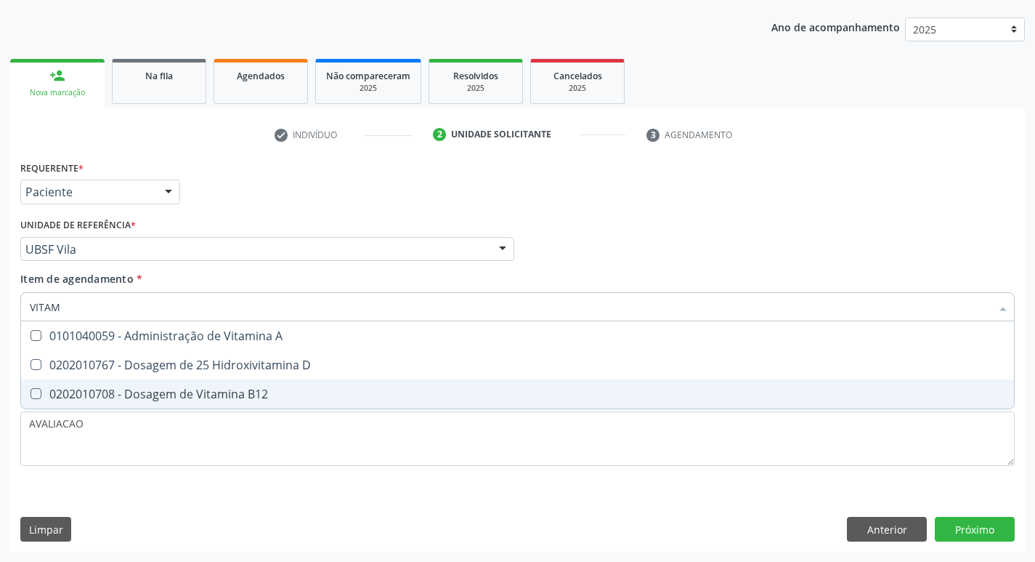
click at [285, 384] on span "0202010708 - Dosagem de Vitamina B12" at bounding box center [517, 393] width 993 height 29
click at [285, 390] on div "0202010708 - Dosagem de Vitamina B12" at bounding box center [518, 394] width 976 height 12
checkbox B12 "false"
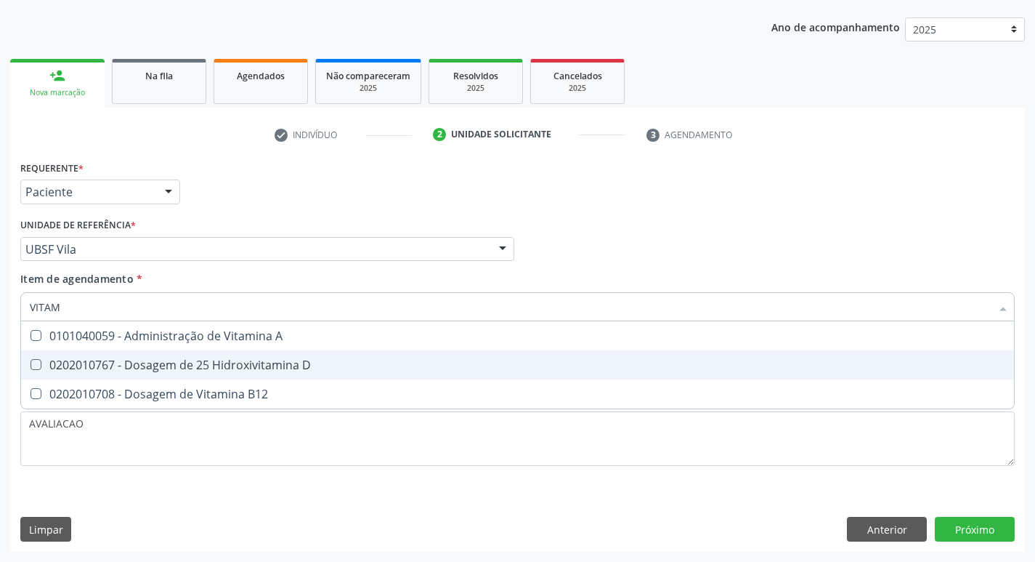
click at [278, 360] on div "0202010767 - Dosagem de 25 Hidroxivitamina D" at bounding box center [518, 365] width 976 height 12
checkbox D "true"
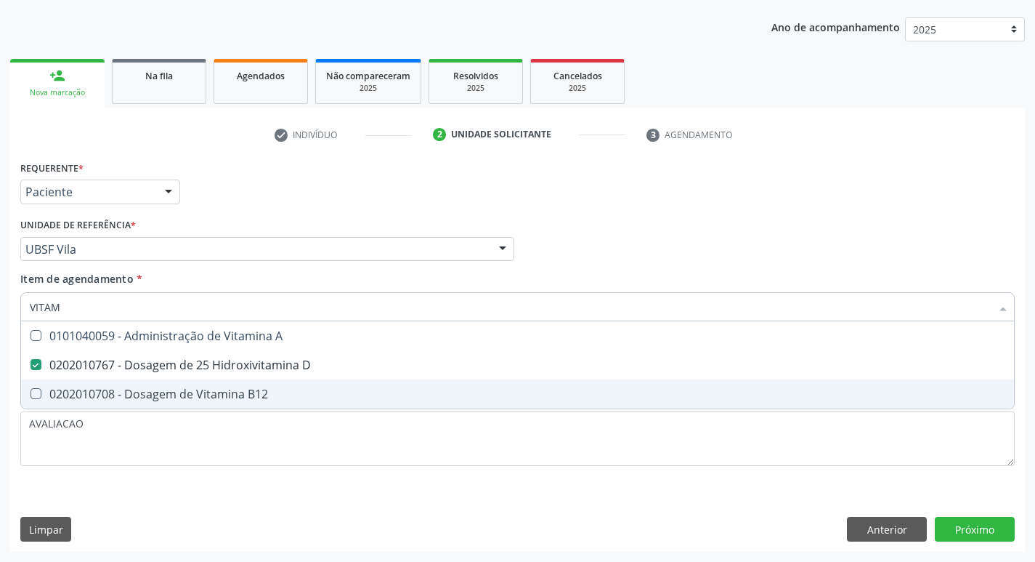
click at [274, 385] on span "0202010708 - Dosagem de Vitamina B12" at bounding box center [517, 393] width 993 height 29
checkbox B12 "true"
type input "VITA"
checkbox D "false"
checkbox B12 "false"
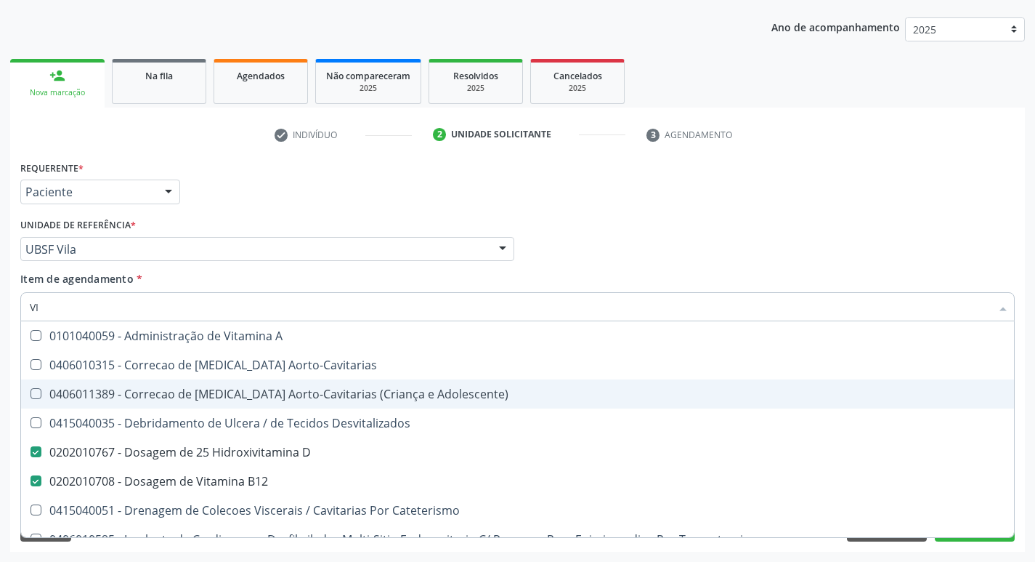
type input "V"
checkbox D "false"
checkbox B12 "false"
checkbox Cateterismo "false"
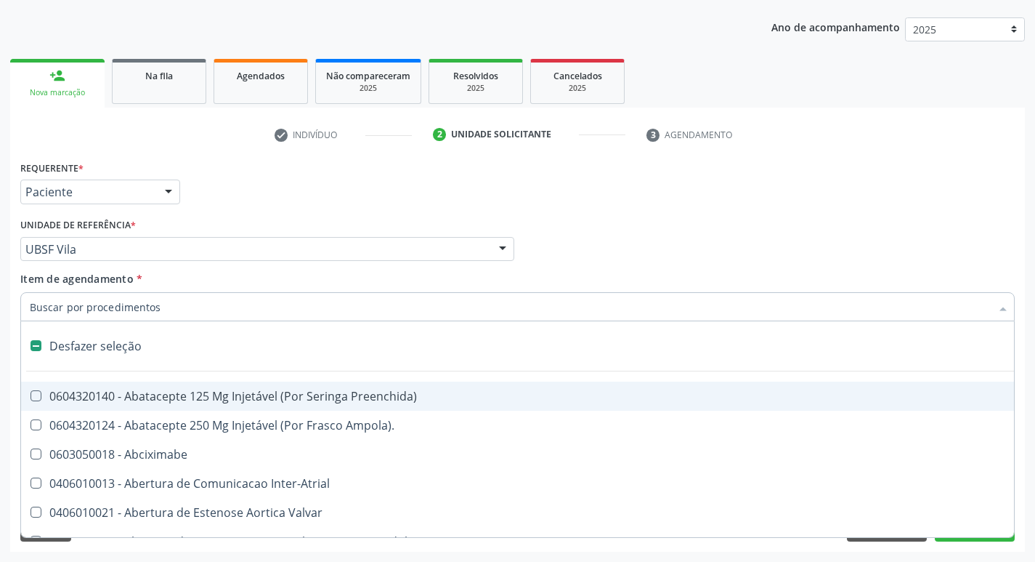
type input "U"
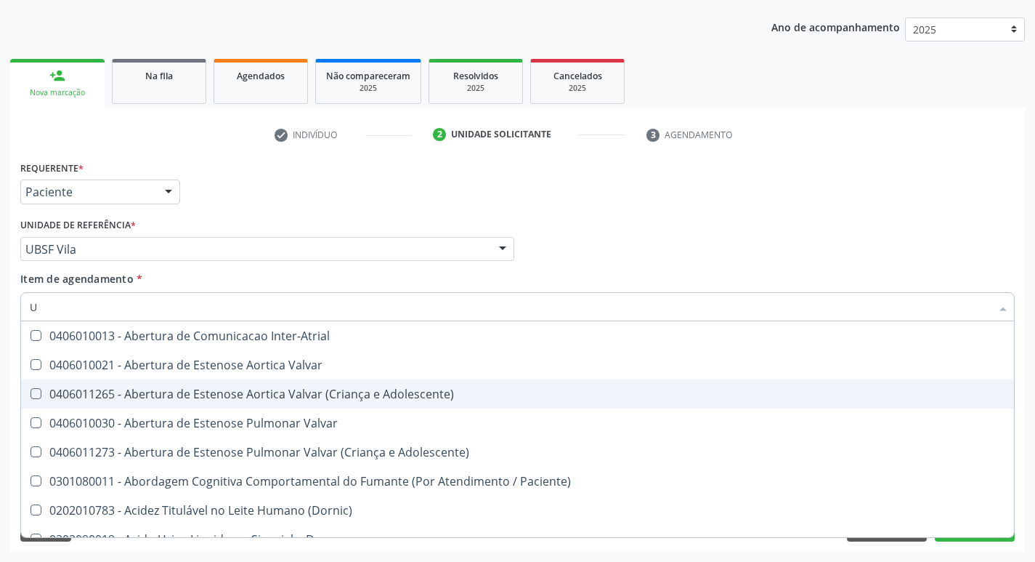
checkbox \(Tgo\) "true"
checkbox \(Tgp\) "true"
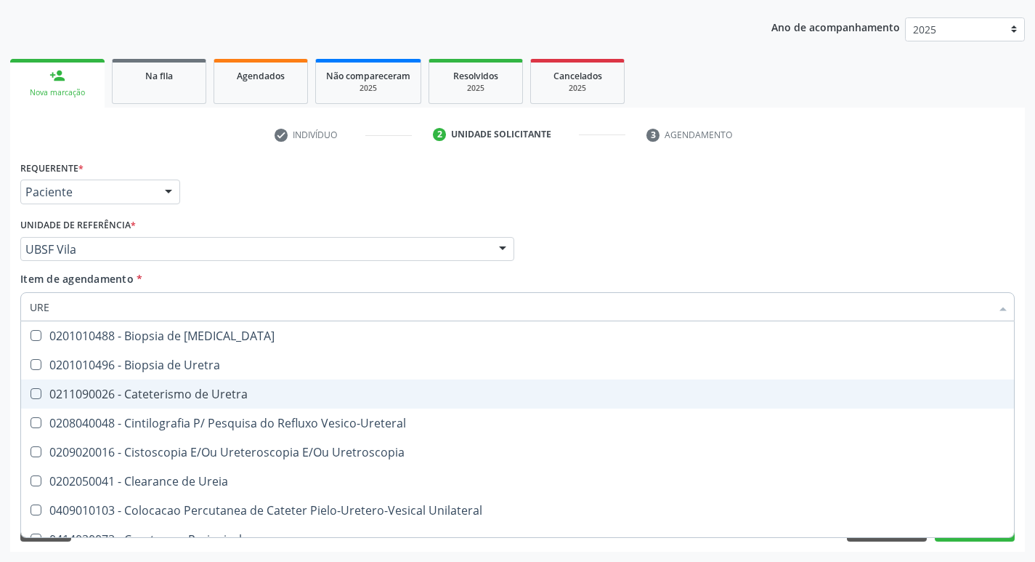
type input "UREI"
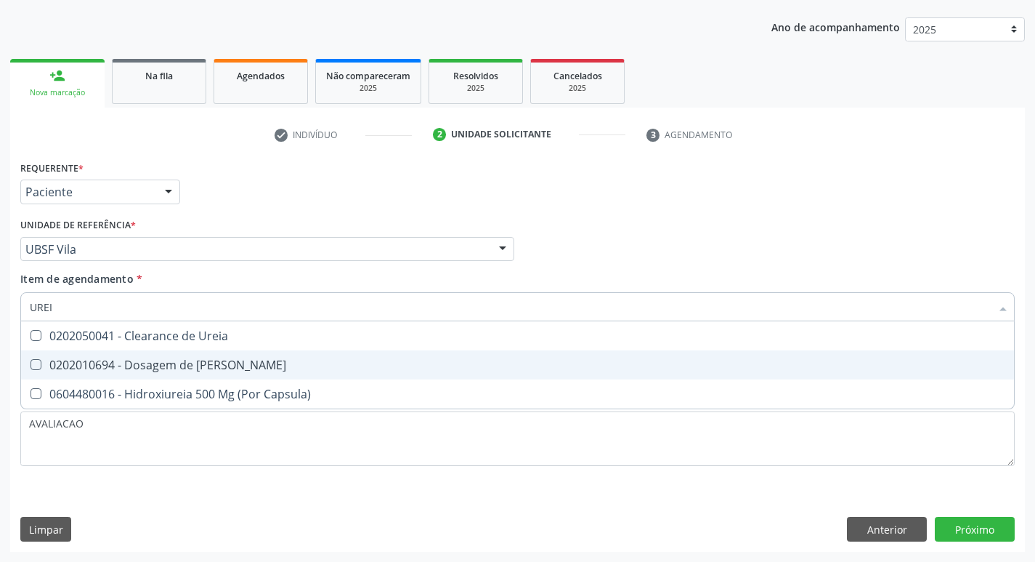
click at [241, 366] on div "0202010694 - Dosagem de Ureia" at bounding box center [518, 365] width 976 height 12
checkbox Ureia "true"
type input "URE"
checkbox Ureia "false"
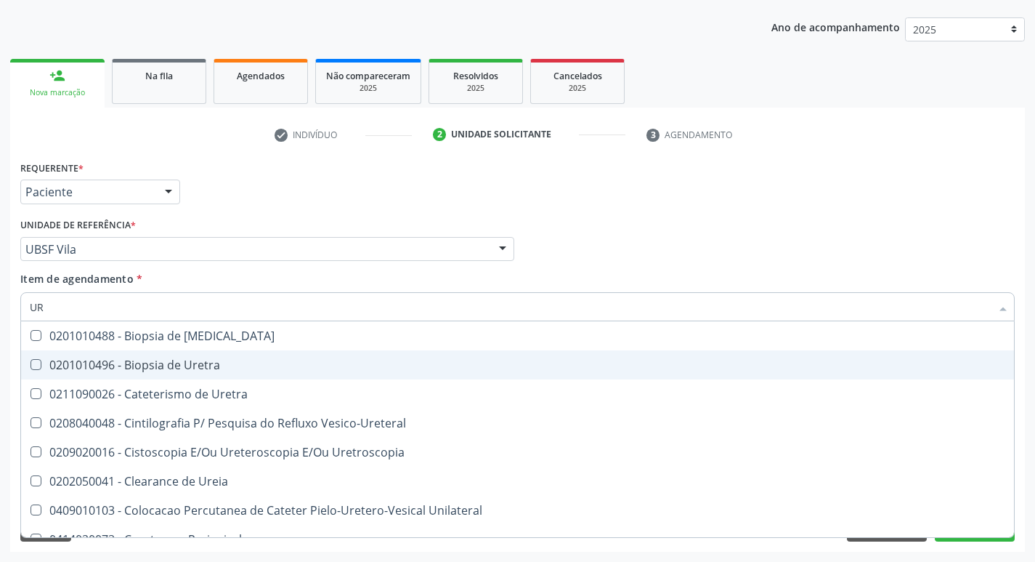
type input "U"
checkbox Ureia "false"
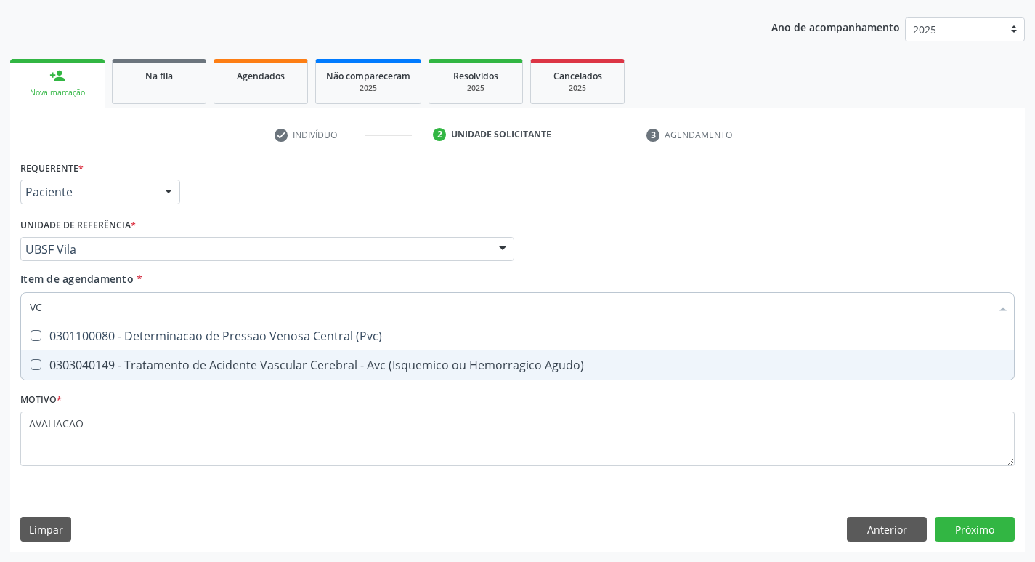
type input "V"
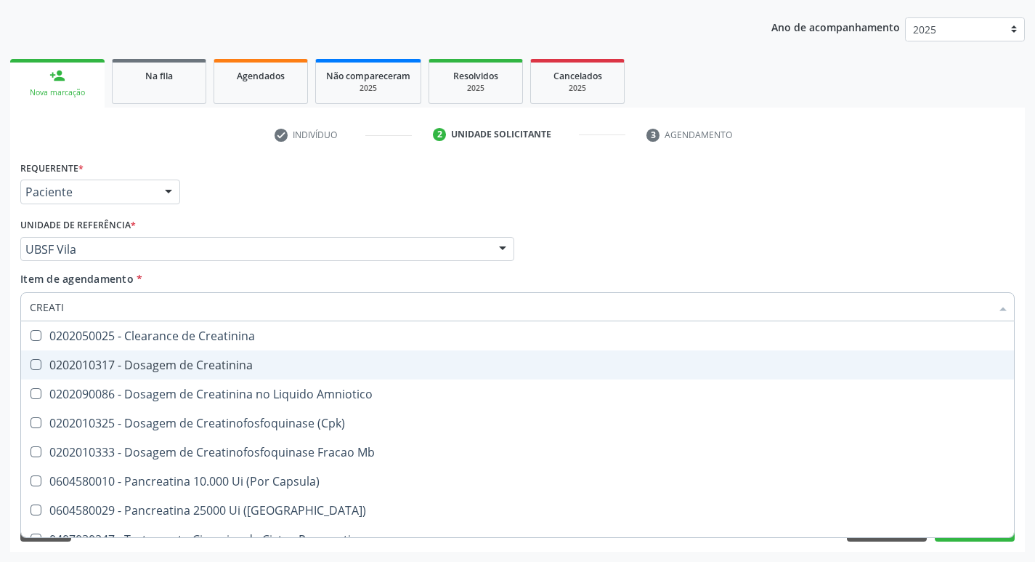
type input "CREATIN"
click at [241, 366] on div "0202010317 - Dosagem de Creatinina" at bounding box center [518, 365] width 976 height 12
checkbox Creatinina "true"
type input "CRE"
checkbox Creatinina "false"
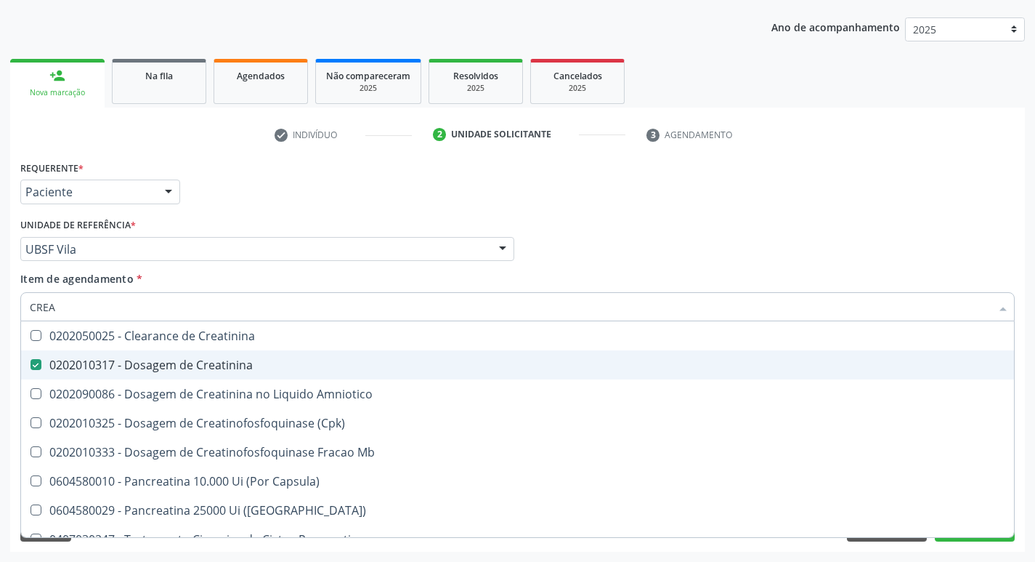
checkbox Amniotico "false"
checkbox Mb "false"
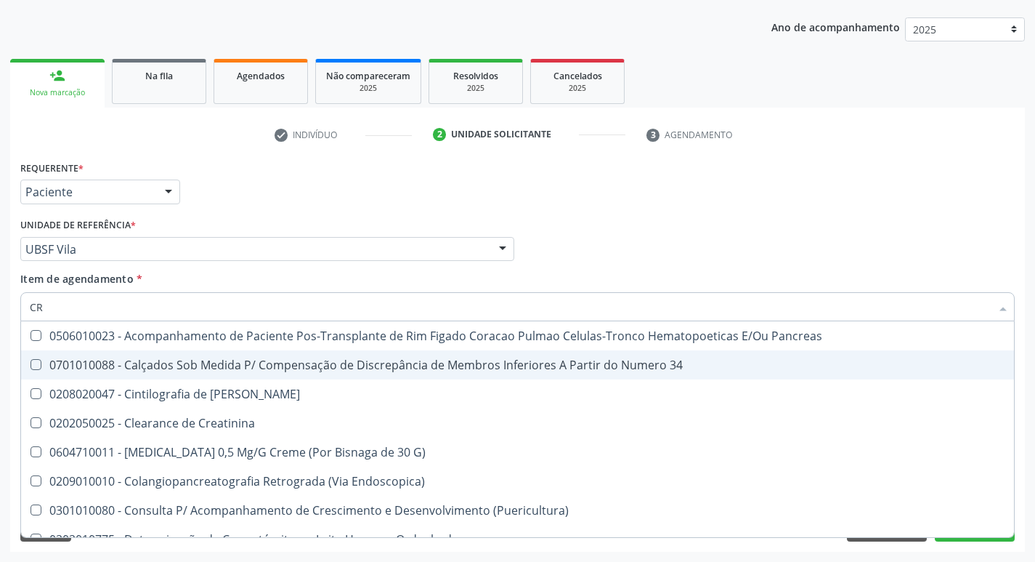
type input "C"
checkbox Creatinina "false"
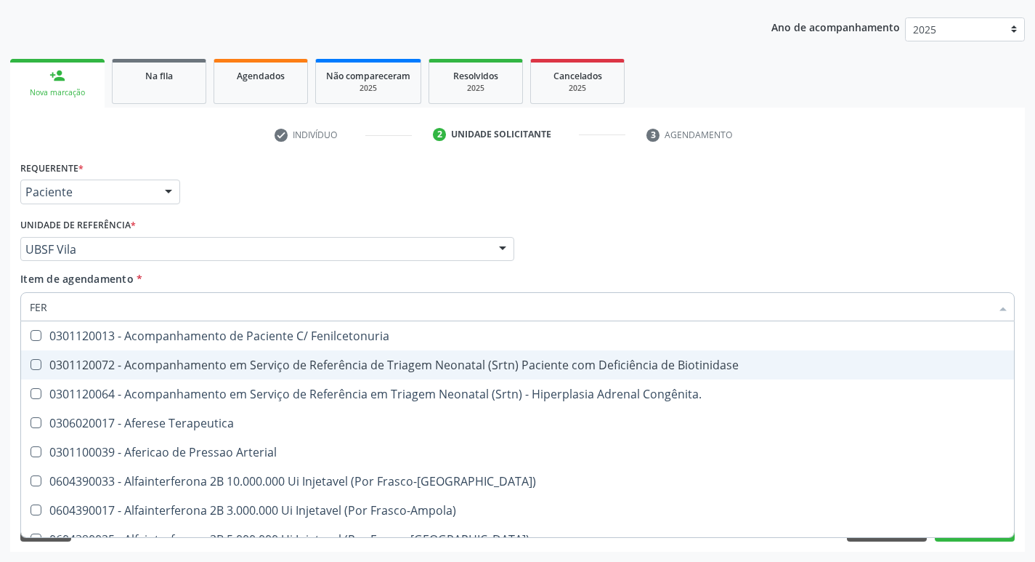
type input "FERR"
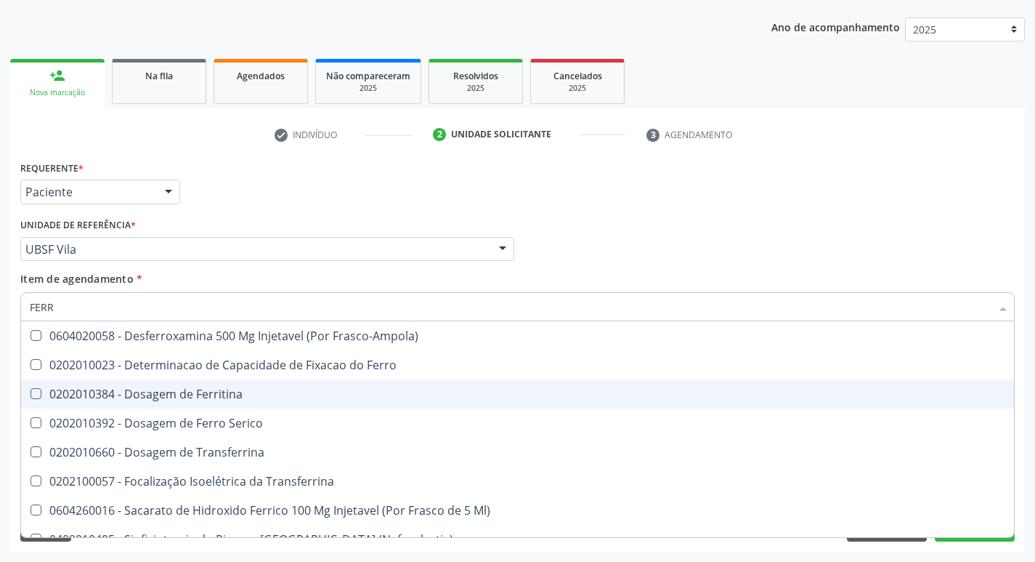
click at [242, 385] on span "0202010384 - Dosagem de Ferritina" at bounding box center [517, 393] width 993 height 29
checkbox Ferritina "true"
type input "FER"
checkbox Ferritina "false"
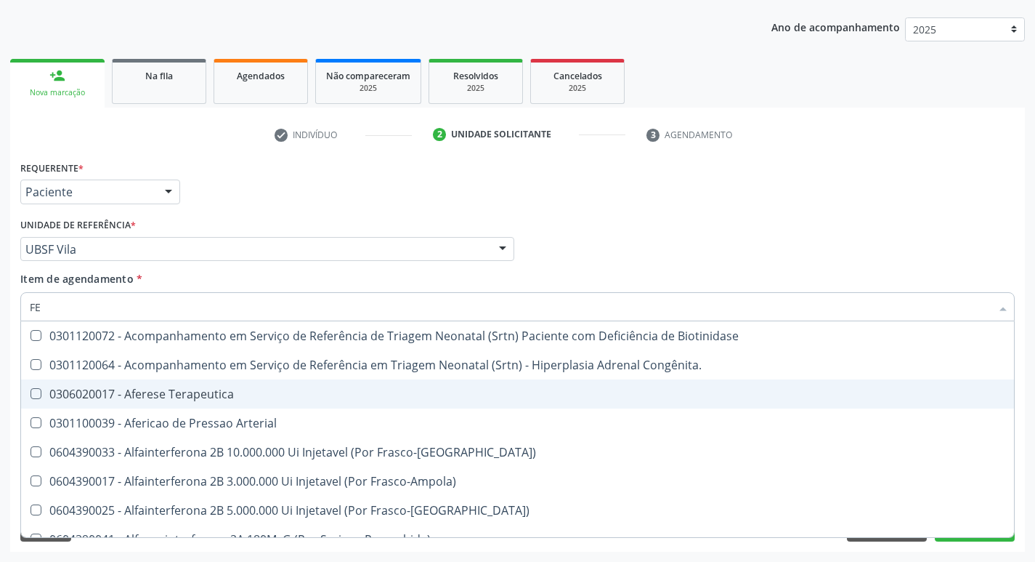
type input "F"
checkbox Ferritina "false"
checkbox Titânio "false"
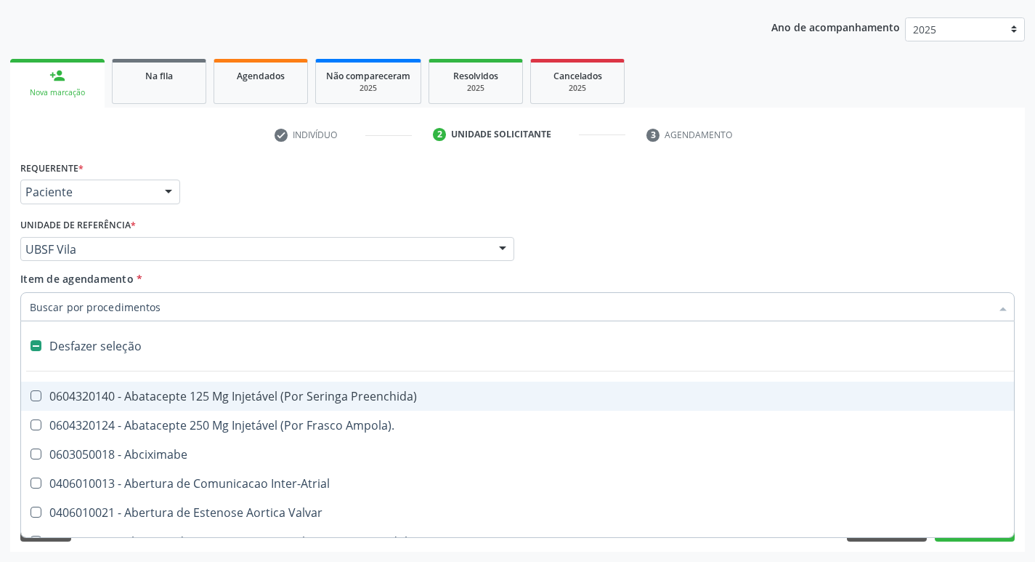
type input "2"
checkbox Total "true"
checkbox Personalizada "true"
checkbox Monopolar "true"
checkbox Quadril "true"
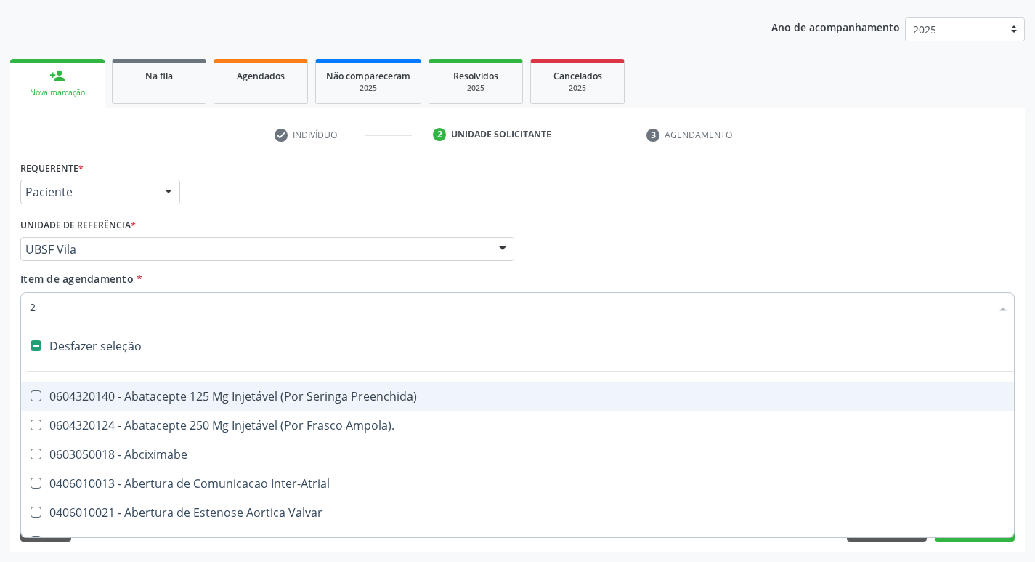
checkbox Biologica "true"
checkbox Percutanea "true"
checkbox Vagina "true"
checkbox Puerperal "true"
checkbox Splintagem "true"
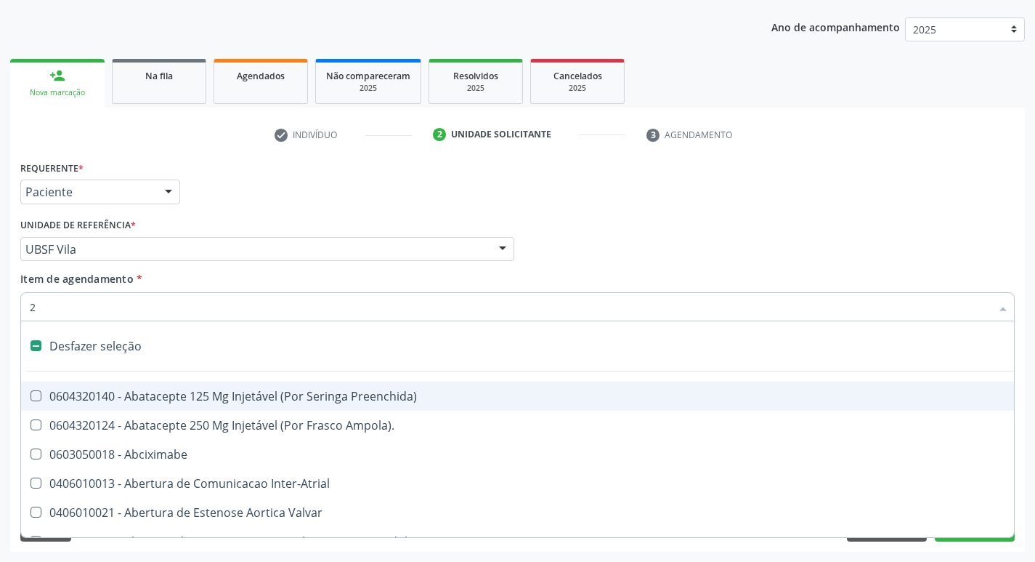
checkbox Congenita "true"
checkbox Adolescente\) "true"
checkbox Aorto-Cavitarias "true"
checkbox Congenita "true"
checkbox Adolescente\) "true"
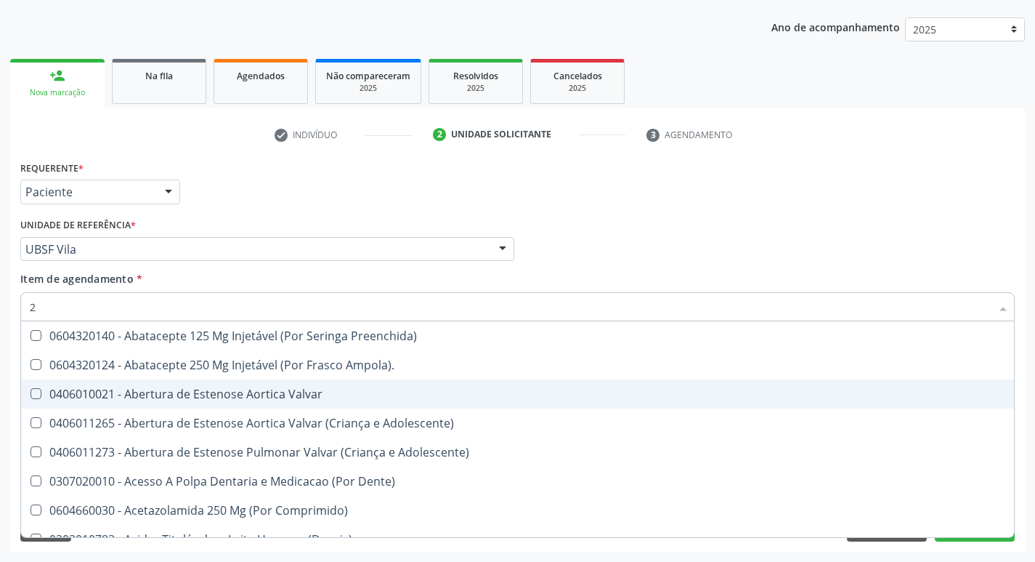
type input "20205001"
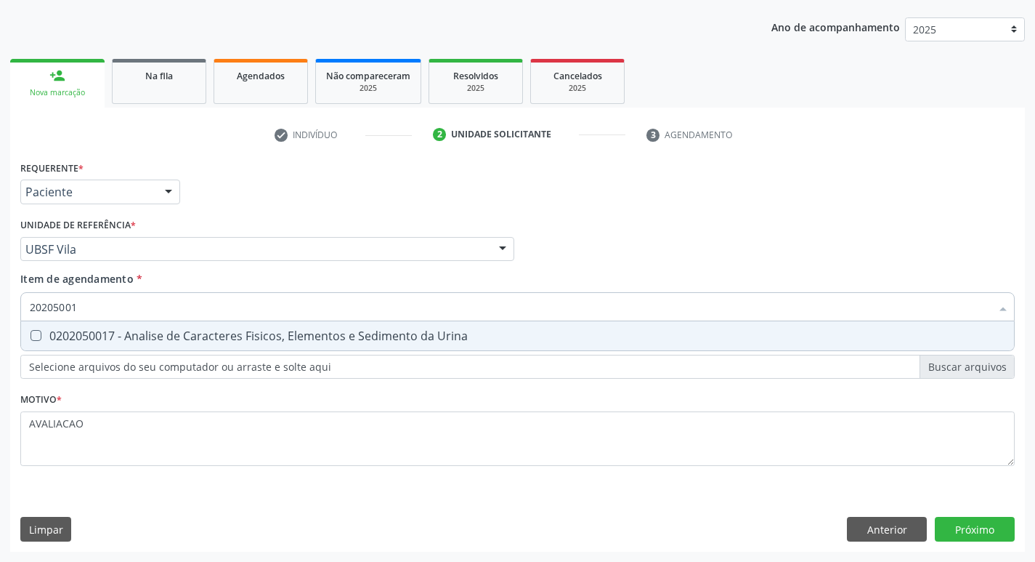
click at [220, 336] on div "0202050017 - Analise de Caracteres Fisicos, Elementos e Sedimento da Urina" at bounding box center [518, 336] width 976 height 12
checkbox Urina "true"
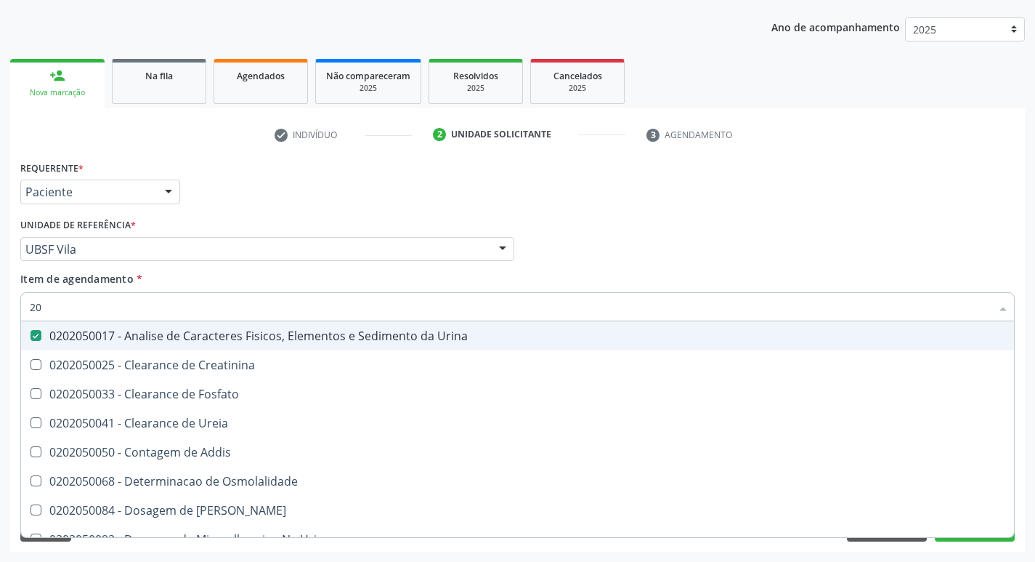
type input "2"
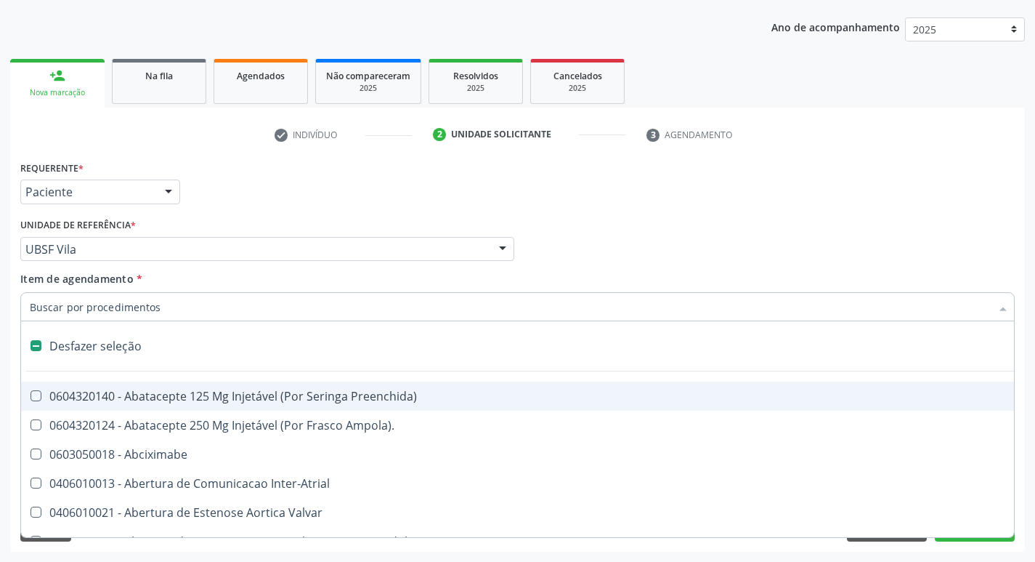
checkbox Preenchida\) "false"
checkbox Inter-Atrial "false"
type input "S"
checkbox Revestido\) "true"
checkbox Urina "false"
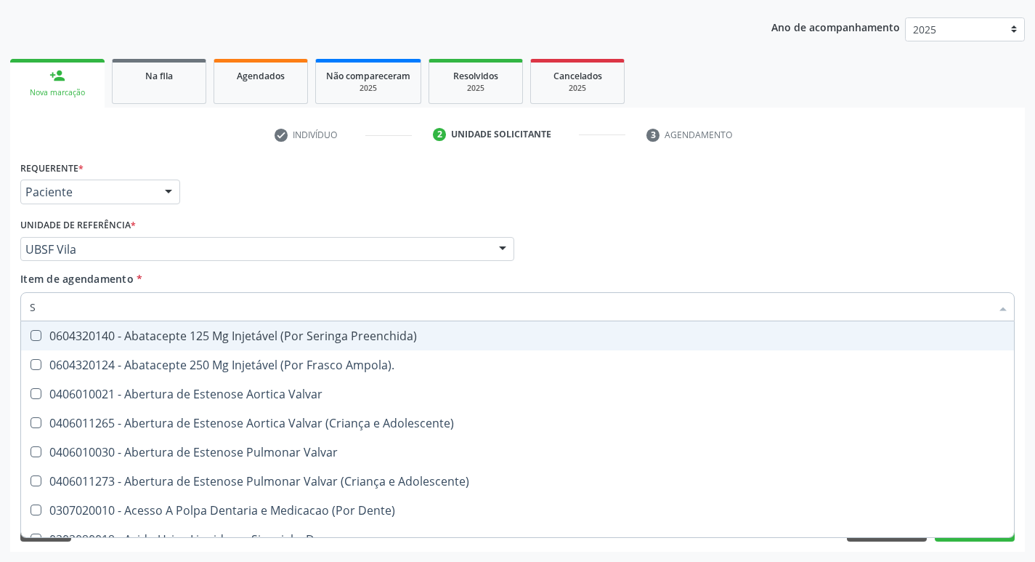
type input "SA"
checkbox Urina "false"
checkbox Stent\) "true"
checkbox A "true"
checkbox Níveis "true"
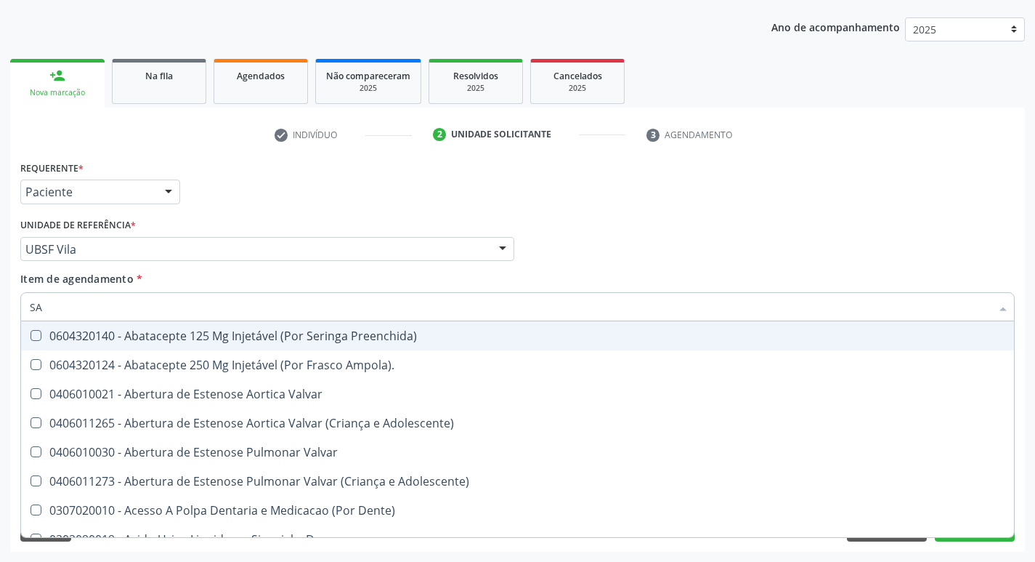
checkbox Nivel "true"
checkbox Nível "true"
checkbox Quadril "true"
checkbox Articulações "true"
checkbox Cardiovasculares "true"
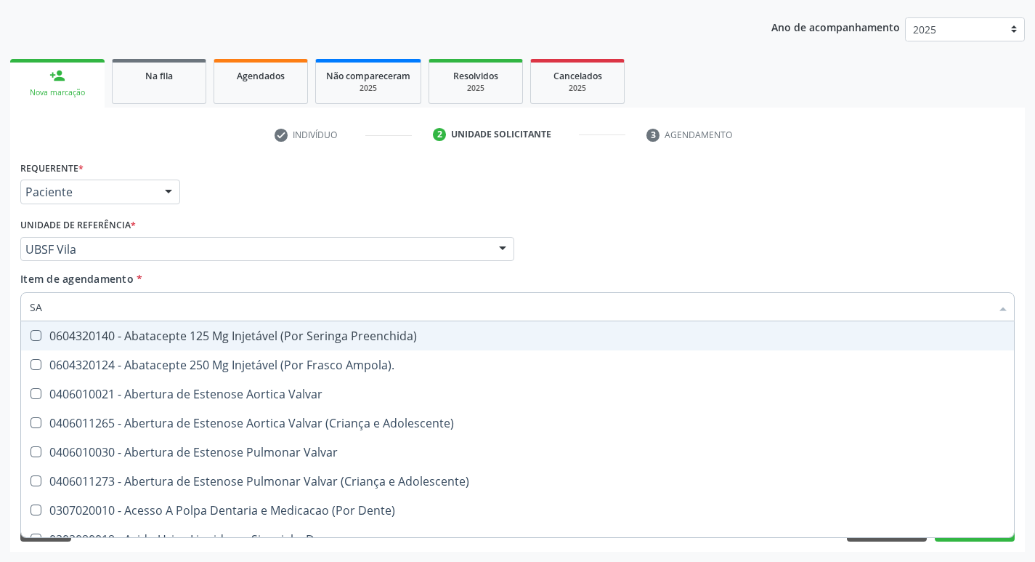
checkbox Periféricas "true"
checkbox Visual "true"
checkbox Crise "true"
checkbox Especializada "true"
checkbox Comprimido\) "true"
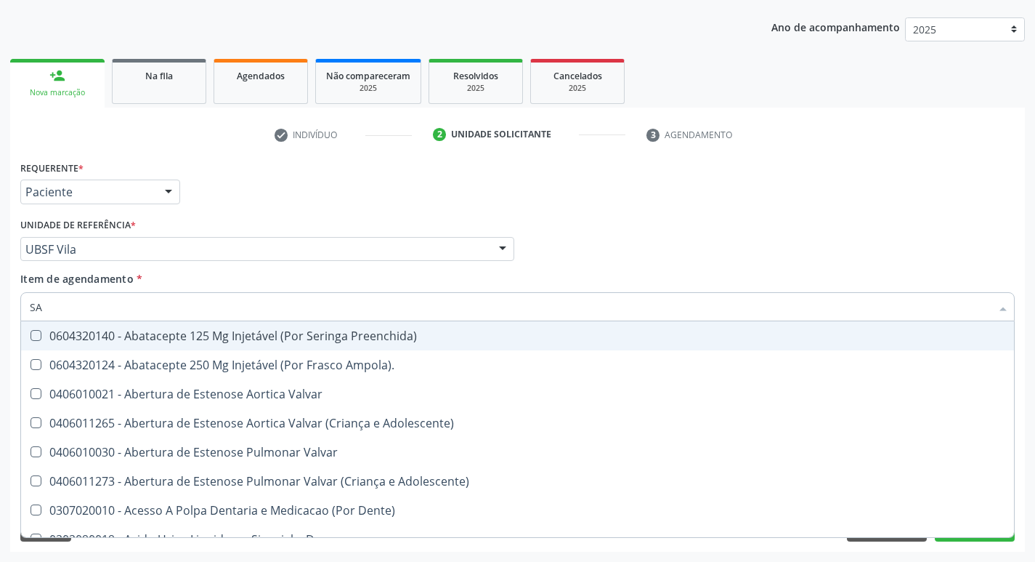
checkbox Comprimido\) "true"
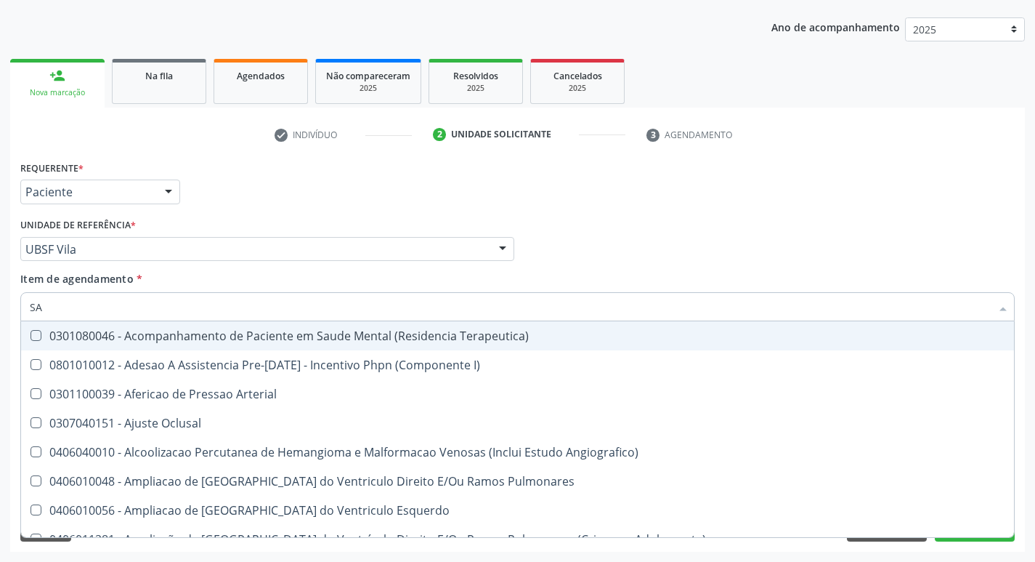
click at [220, 336] on div "0301080046 - Acompanhamento de Paciente em Saude Mental (Residencia Terapeutica)" at bounding box center [799, 336] width 1538 height 12
click at [244, 336] on div "0301080046 - Acompanhamento de Paciente em Saude Mental (Residencia Terapeutica)" at bounding box center [799, 336] width 1538 height 12
checkbox Terapeutica\) "false"
type input "SANGUE O"
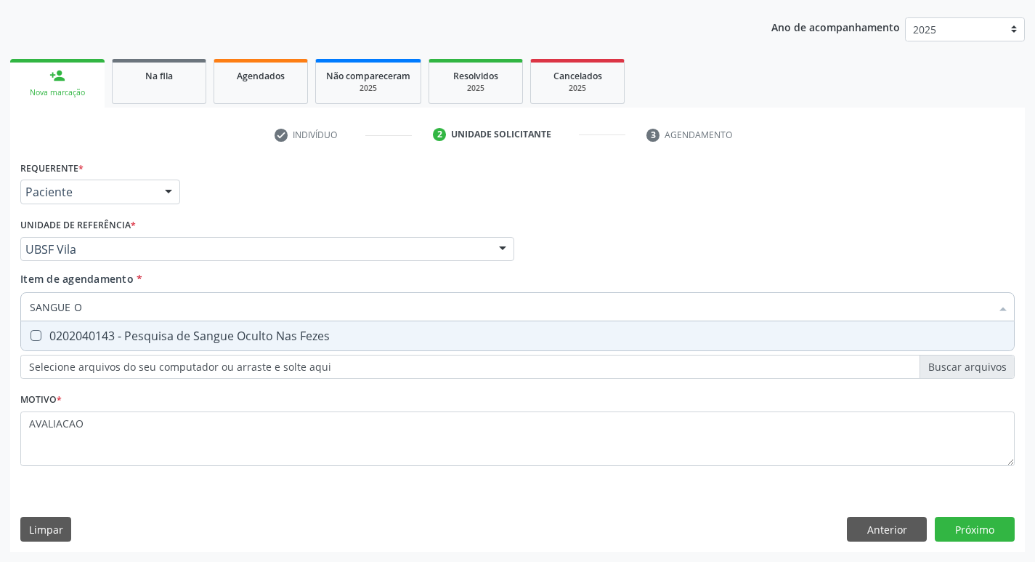
click at [228, 346] on span "0202040143 - Pesquisa de Sangue Oculto Nas Fezes" at bounding box center [517, 335] width 993 height 29
checkbox Fezes "true"
click at [968, 529] on div "Requerente * Paciente Médico(a) Enfermeiro(a) Paciente Nenhum resultado encontr…" at bounding box center [517, 354] width 1015 height 395
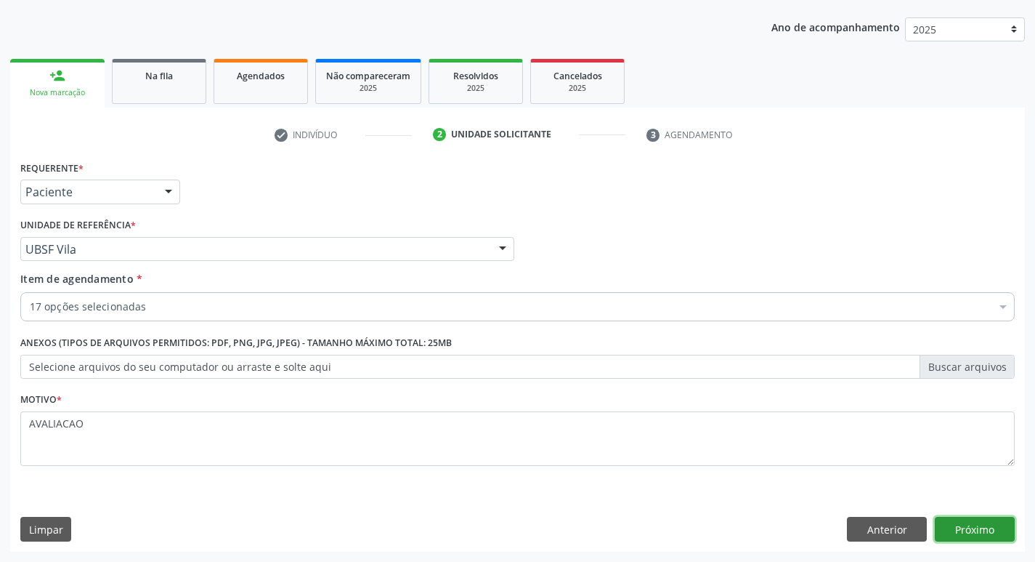
click at [984, 528] on button "Próximo" at bounding box center [975, 529] width 80 height 25
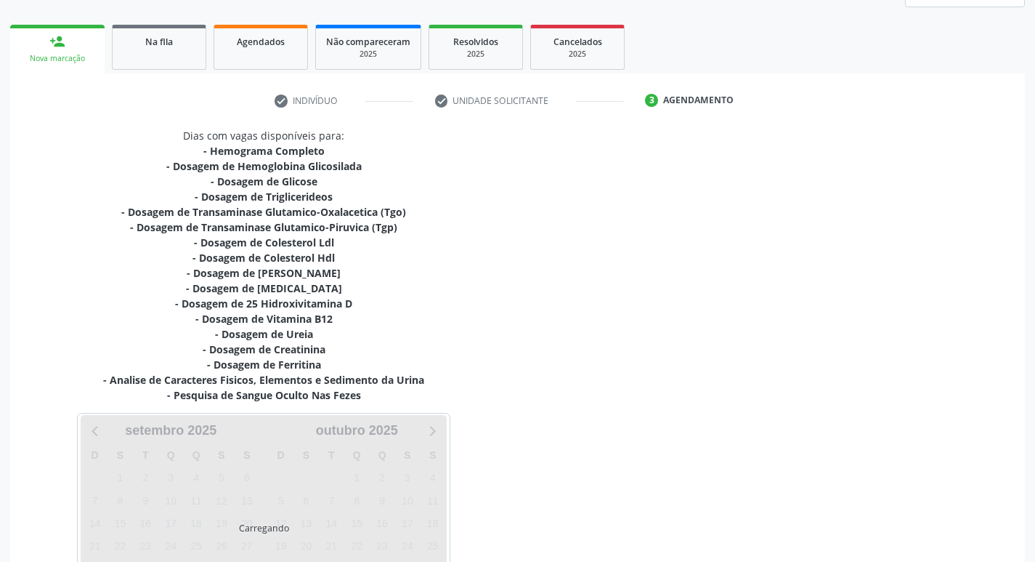
scroll to position [315, 0]
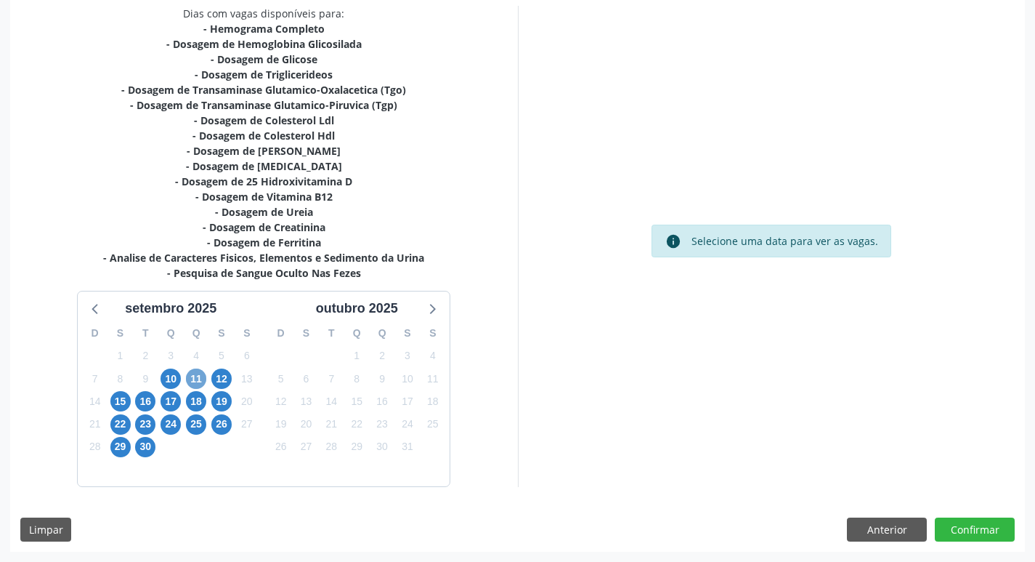
click at [190, 377] on span "11" at bounding box center [196, 378] width 20 height 20
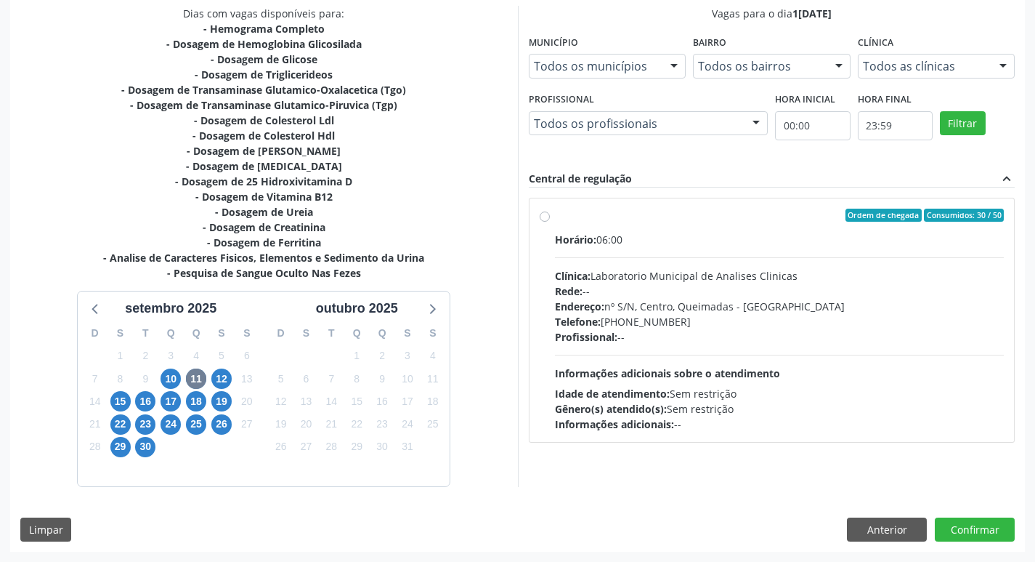
click at [586, 292] on div "Rede: --" at bounding box center [780, 290] width 450 height 15
click at [550, 222] on input "Ordem de chegada Consumidos: 30 / 50 Horário: 06:00 Clínica: Laboratorio Munici…" at bounding box center [545, 215] width 10 height 13
radio input "true"
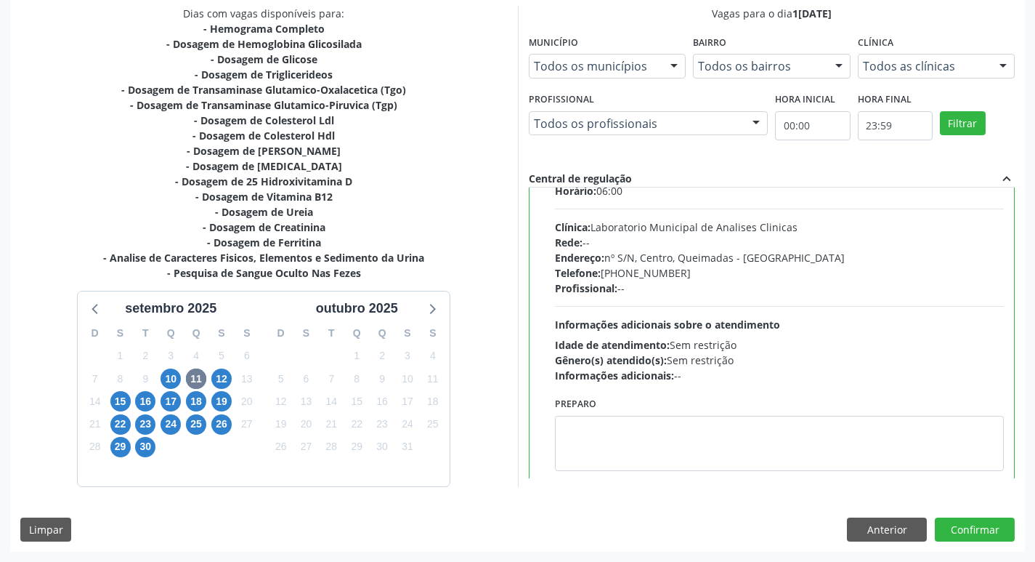
scroll to position [72, 0]
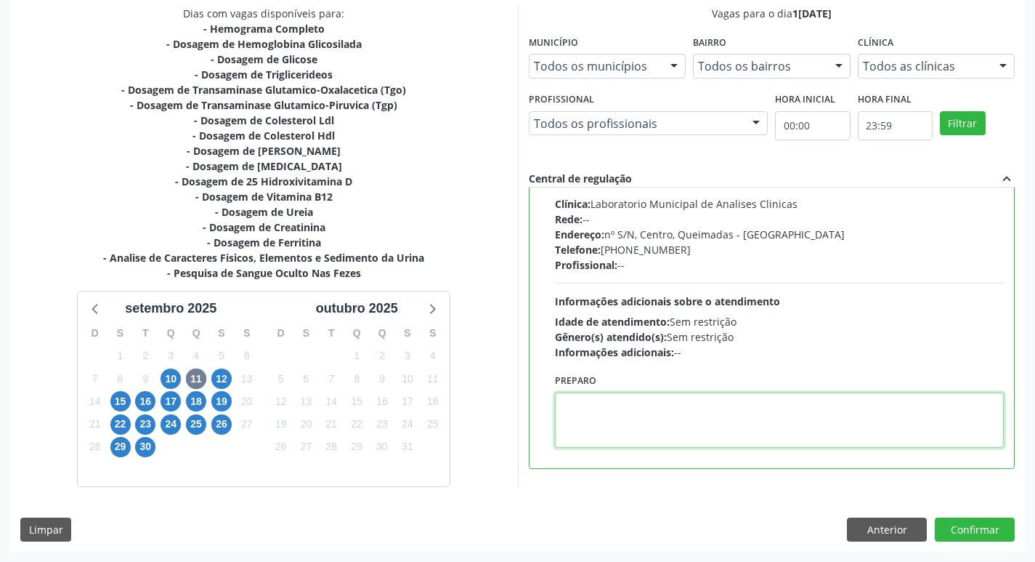
click at [600, 426] on textarea at bounding box center [780, 419] width 450 height 55
paste textarea "IR EM [GEOGRAPHIC_DATA]"
type textarea "IR EM [GEOGRAPHIC_DATA]"
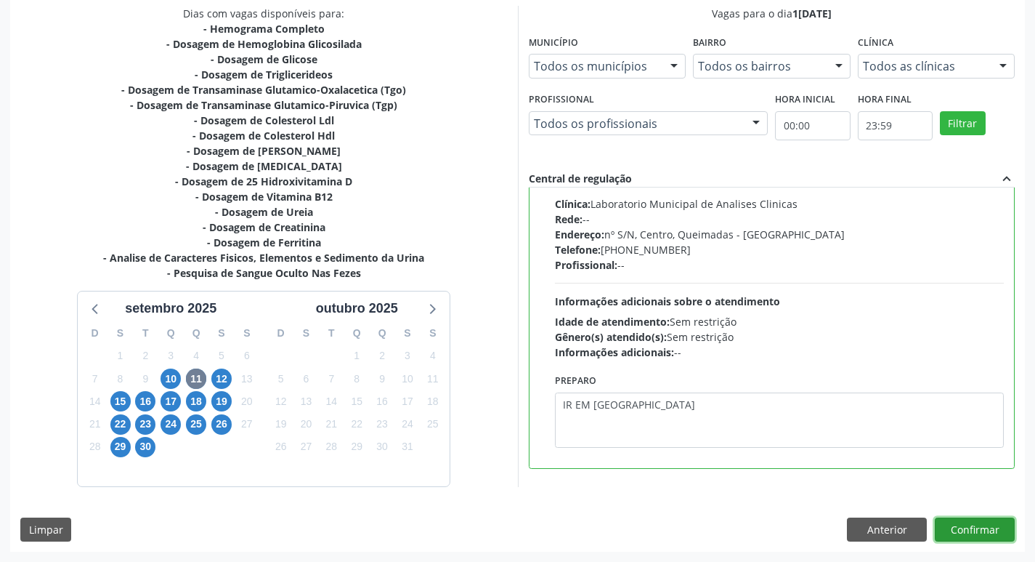
click at [963, 528] on button "Confirmar" at bounding box center [975, 529] width 80 height 25
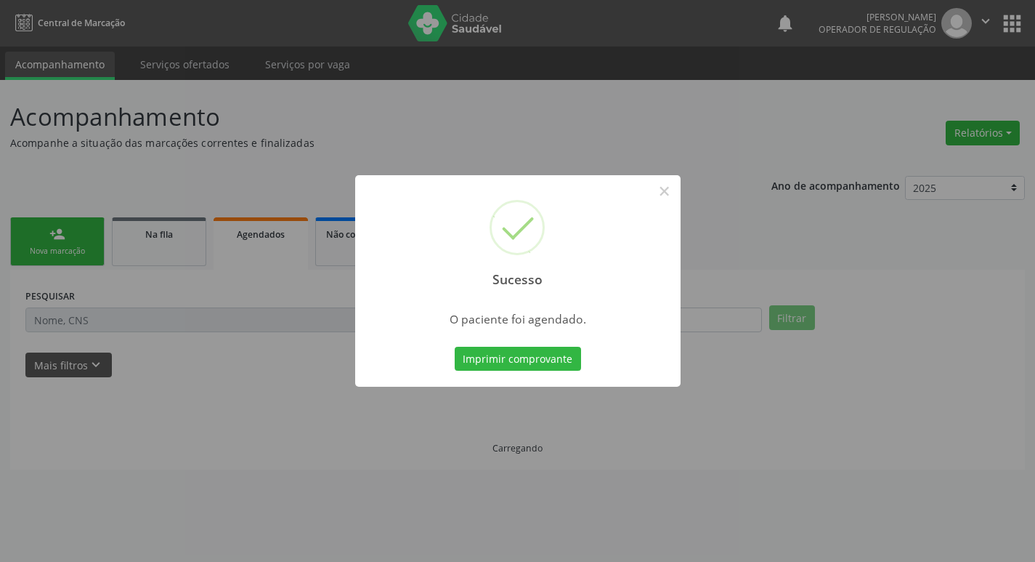
scroll to position [0, 0]
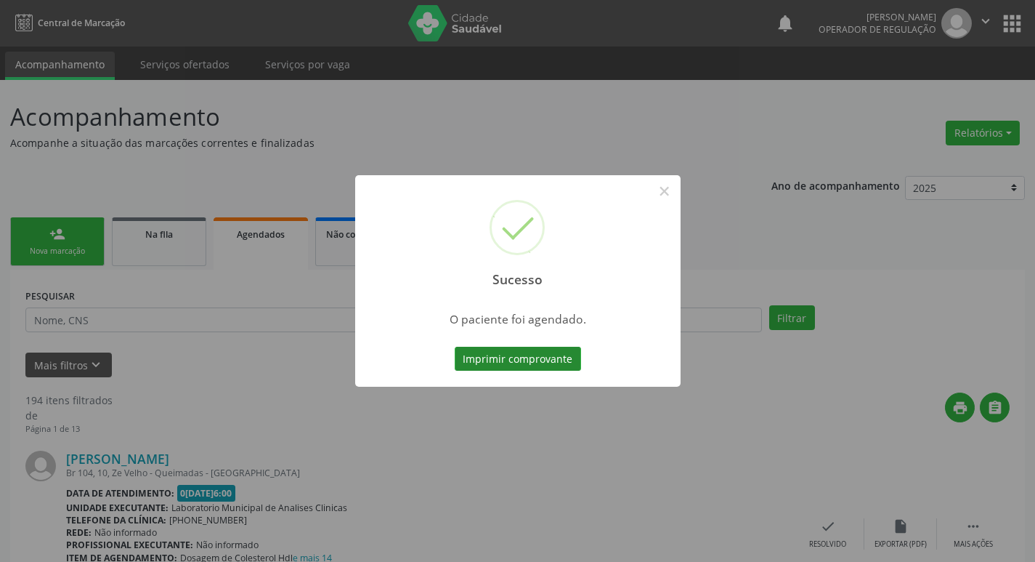
drag, startPoint x: 485, startPoint y: 361, endPoint x: 498, endPoint y: 359, distance: 13.3
click at [498, 359] on button "Imprimir comprovante" at bounding box center [518, 359] width 126 height 25
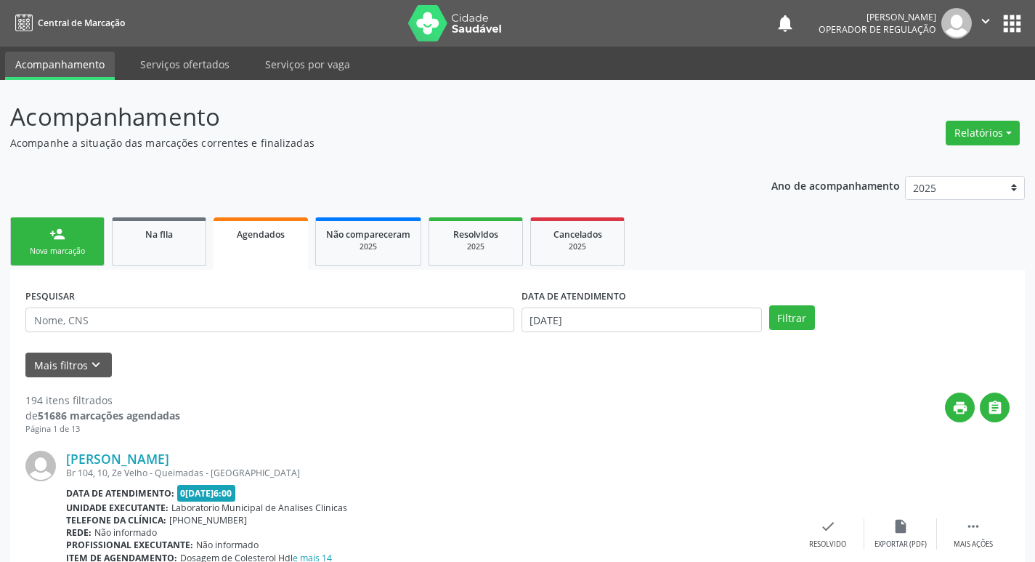
click at [68, 239] on link "person_add Nova marcação" at bounding box center [57, 241] width 94 height 49
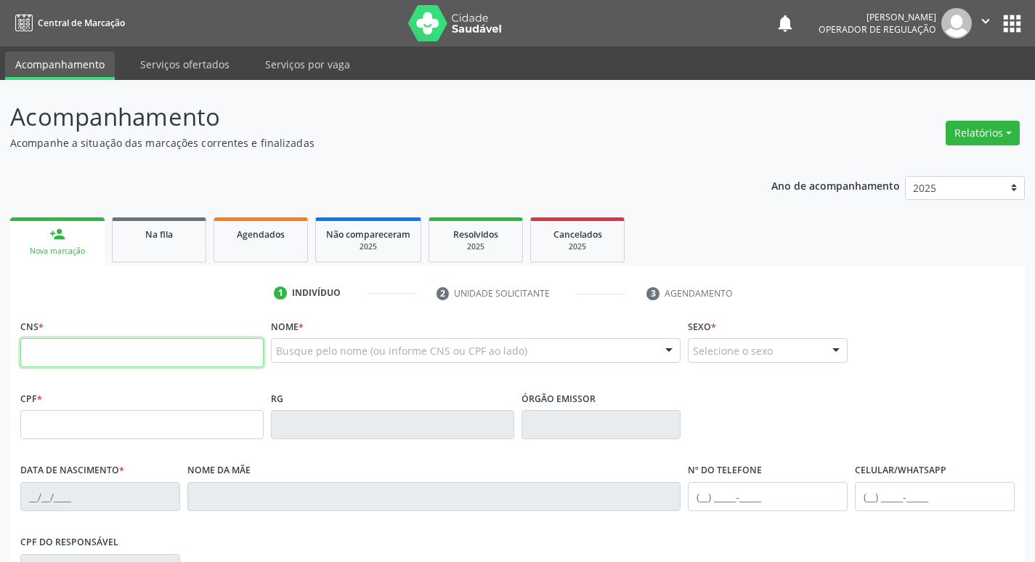
click at [105, 354] on input "text" at bounding box center [141, 352] width 243 height 29
type input "709 0058 0220 6118"
type input "854.455.504-78"
type input "06/03/1964"
type input "Josefa Tavares da Silva"
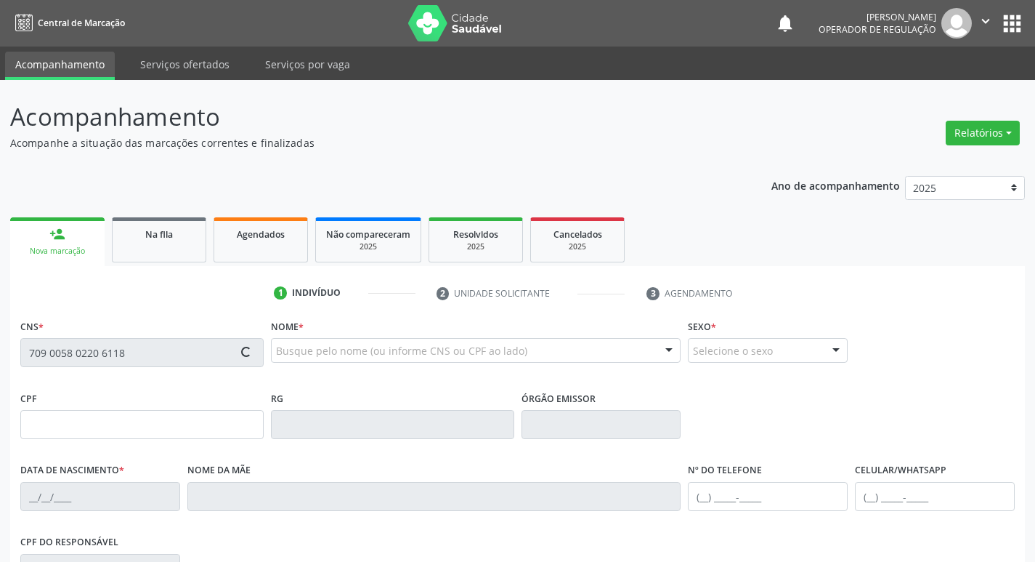
type input "(83) 99409-2317"
type input "078.297.744-80"
type input "S/N"
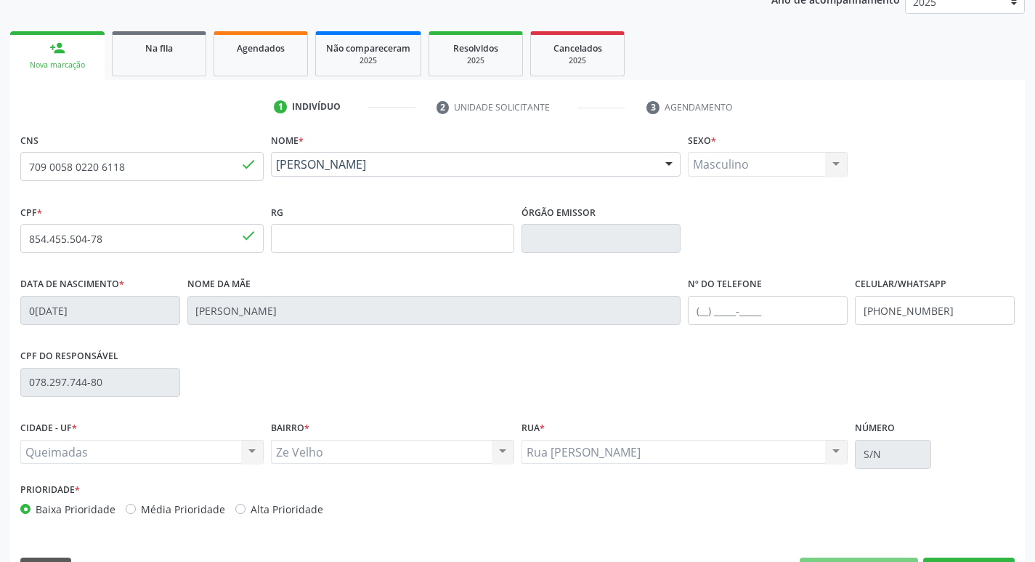
scroll to position [226, 0]
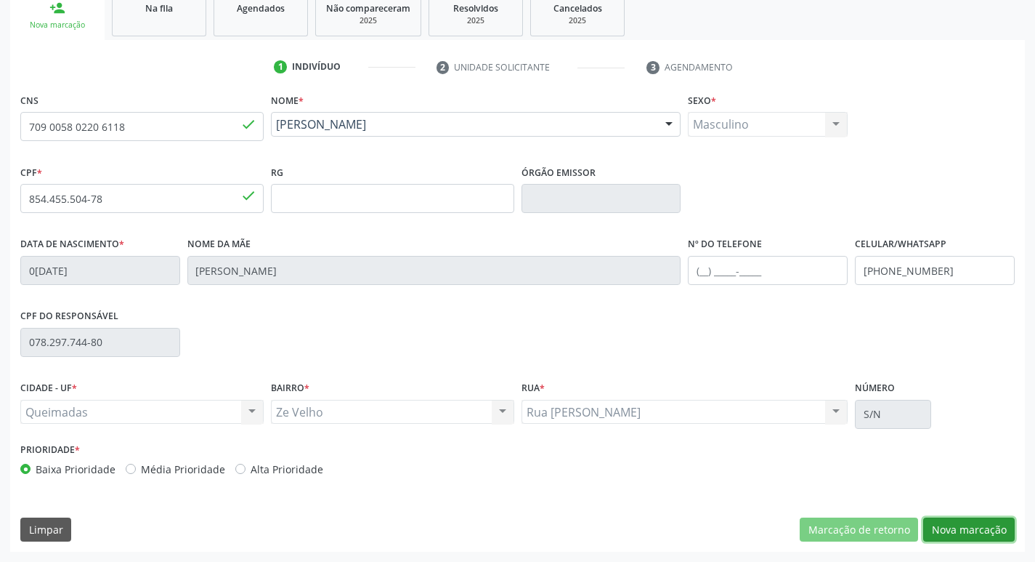
click at [983, 526] on button "Nova marcação" at bounding box center [969, 529] width 92 height 25
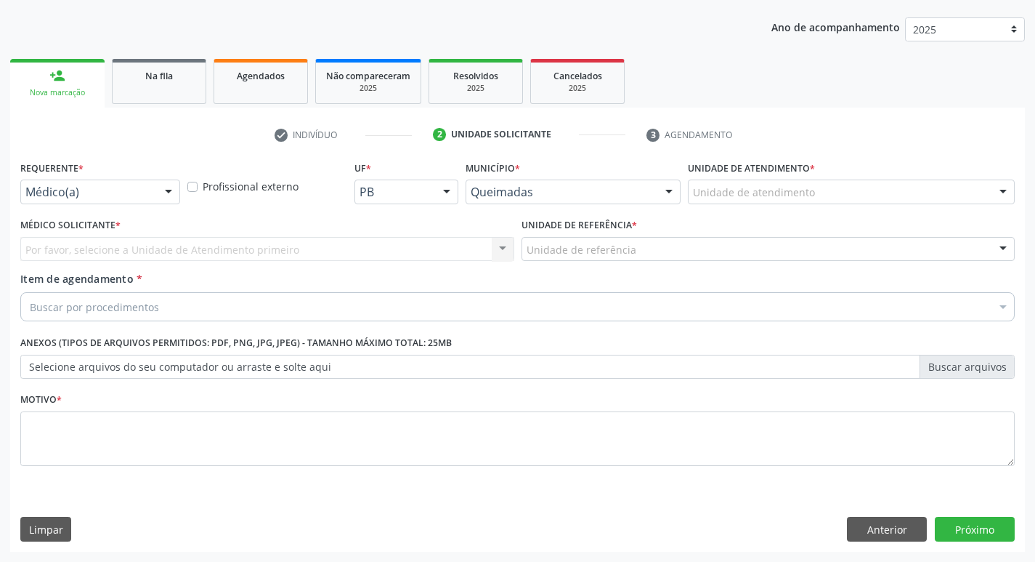
scroll to position [158, 0]
click at [102, 177] on div "Requerente * Médico(a) Médico(a) Enfermeiro(a) Paciente Nenhum resultado encont…" at bounding box center [100, 180] width 160 height 46
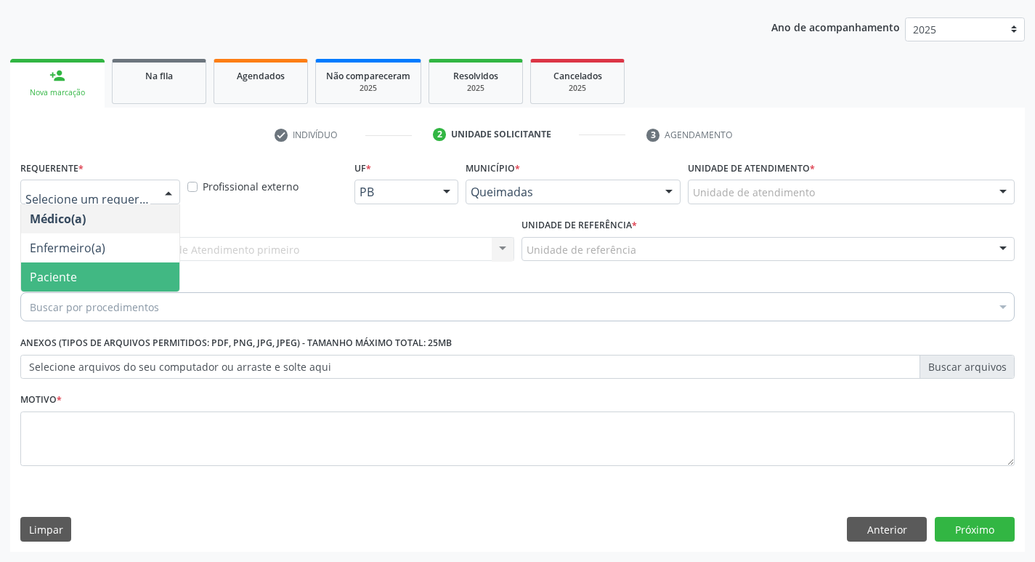
click at [78, 269] on span "Paciente" at bounding box center [100, 276] width 158 height 29
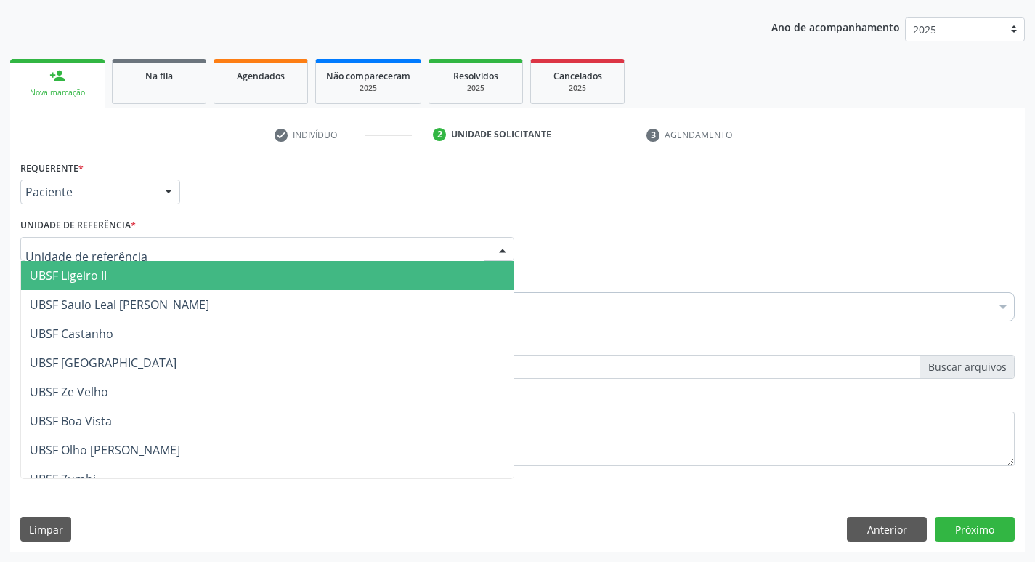
type input "Z"
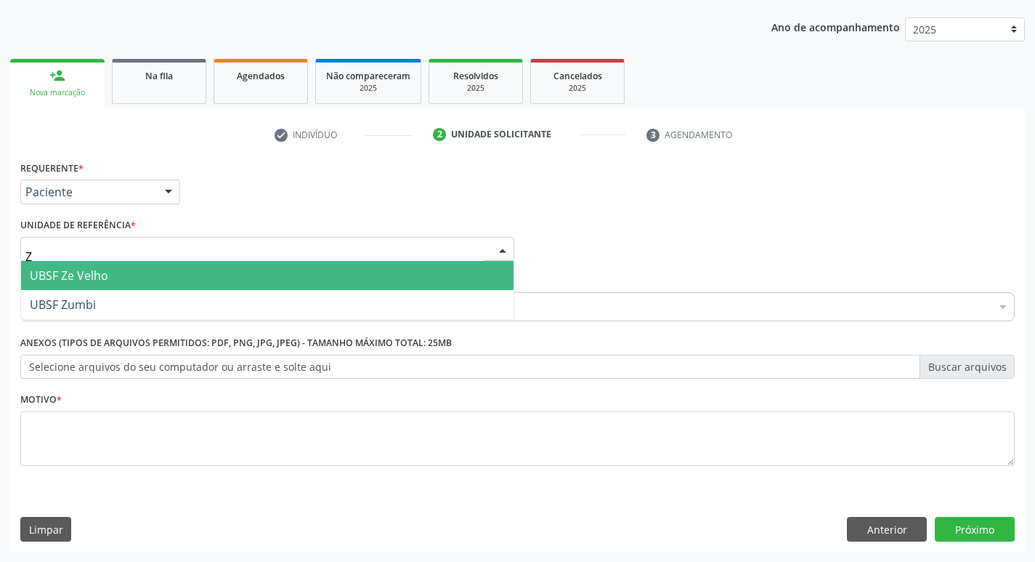
click at [148, 273] on span "UBSF Ze Velho" at bounding box center [267, 275] width 493 height 29
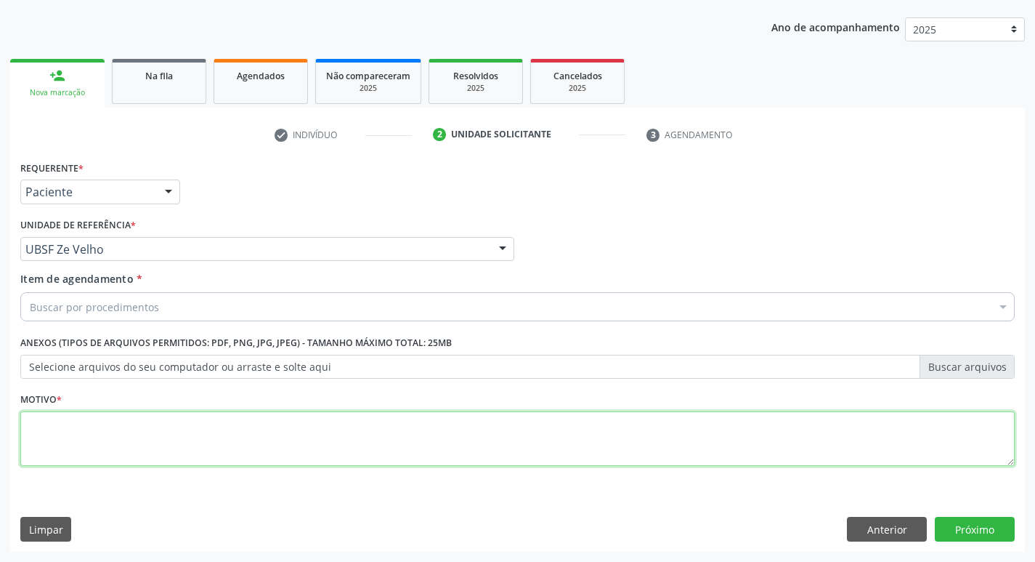
click at [81, 450] on textarea at bounding box center [517, 438] width 995 height 55
type textarea "AVALIACAO"
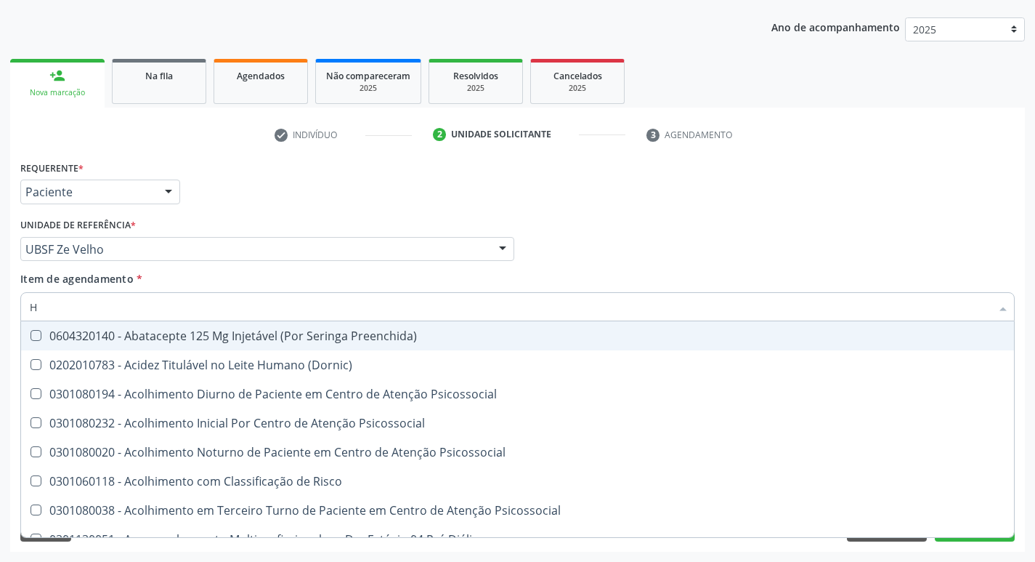
type input "HEMOGR"
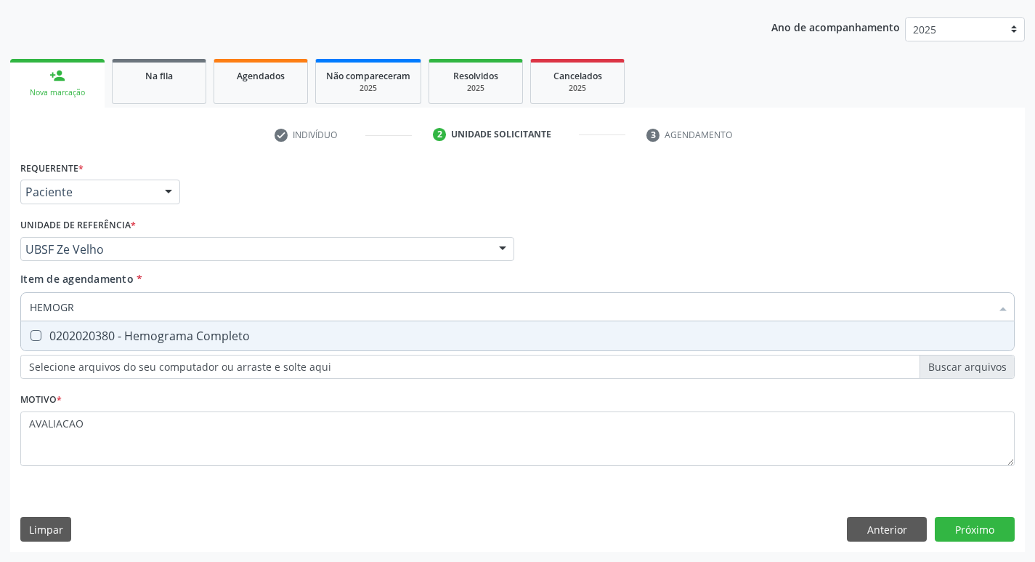
click at [155, 333] on div "0202020380 - Hemograma Completo" at bounding box center [518, 336] width 976 height 12
checkbox Completo "true"
type input "HEMOG"
checkbox Completo "false"
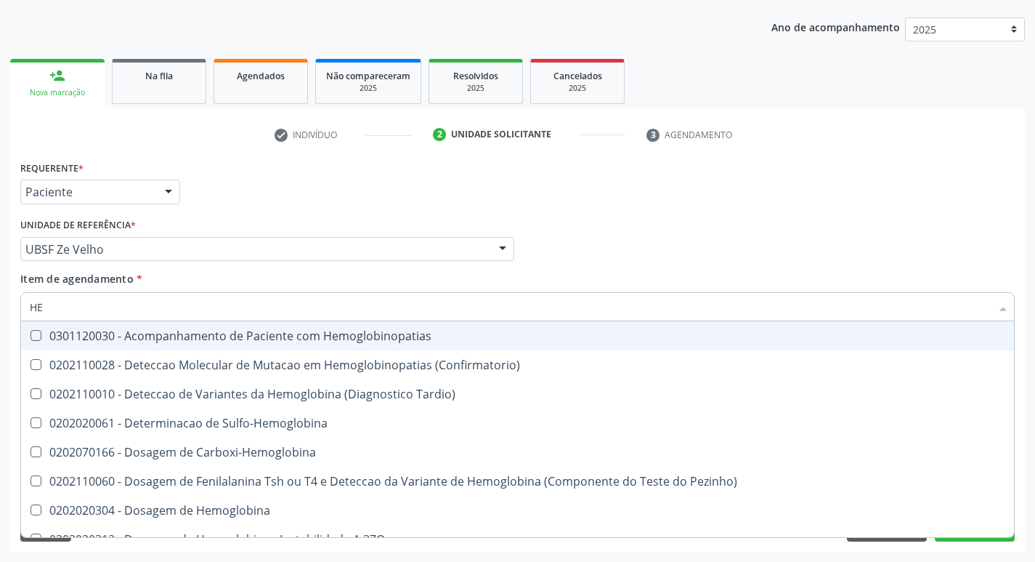
type input "H"
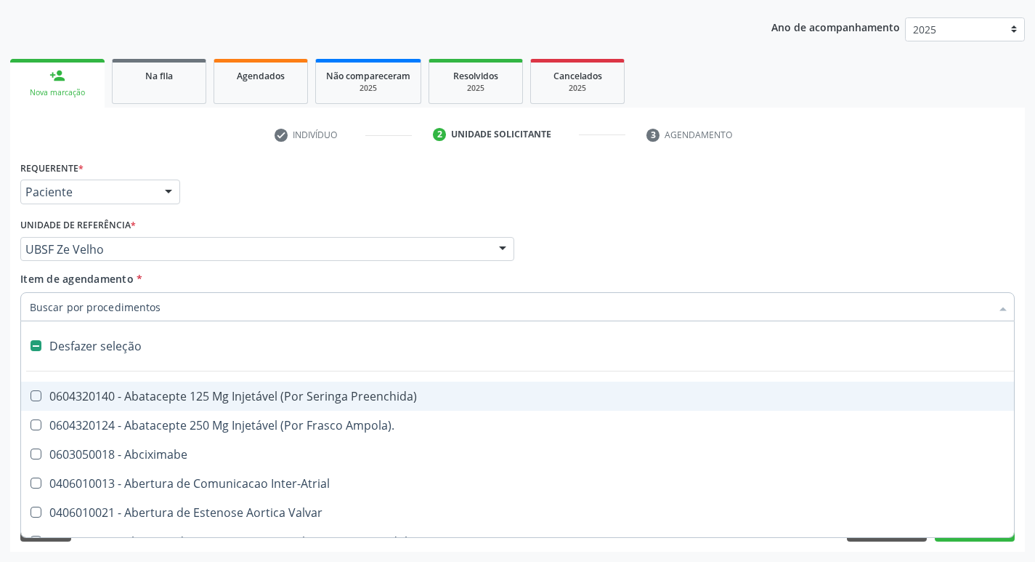
checkbox Capsula\) "false"
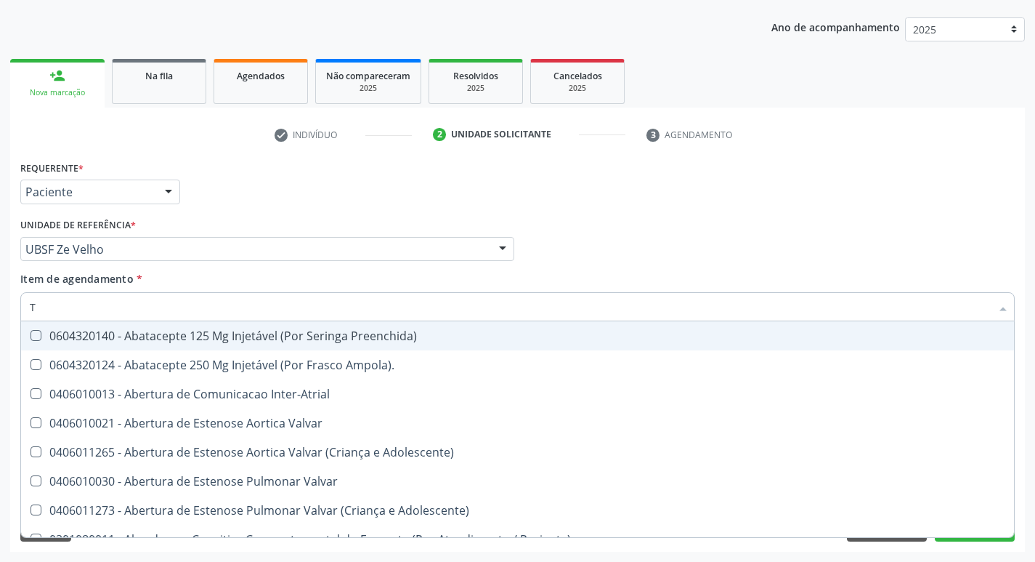
type input "TEMPO DE C"
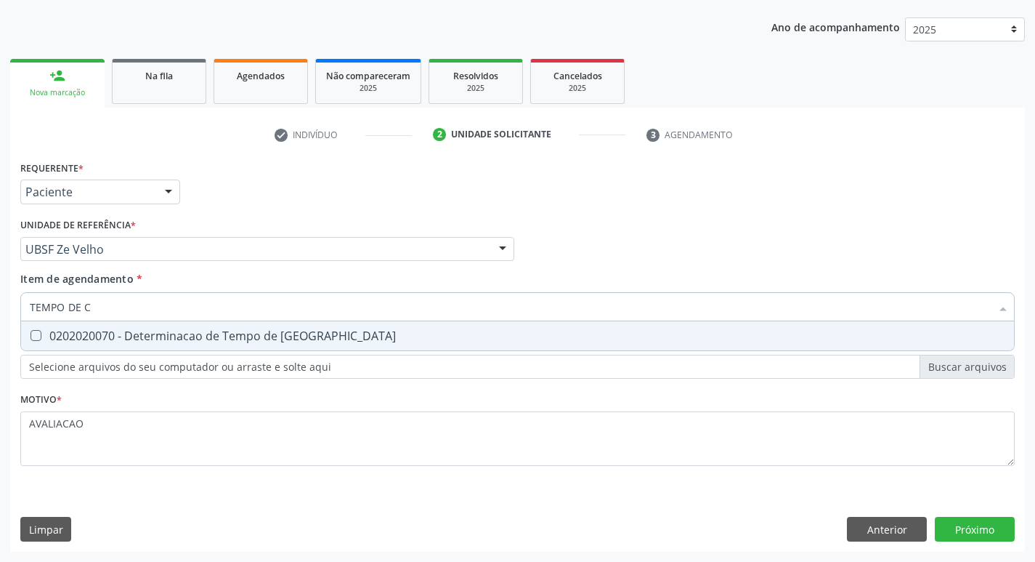
click at [171, 333] on div "0202020070 - Determinacao de Tempo de [GEOGRAPHIC_DATA]" at bounding box center [518, 336] width 976 height 12
checkbox Coagulacao "true"
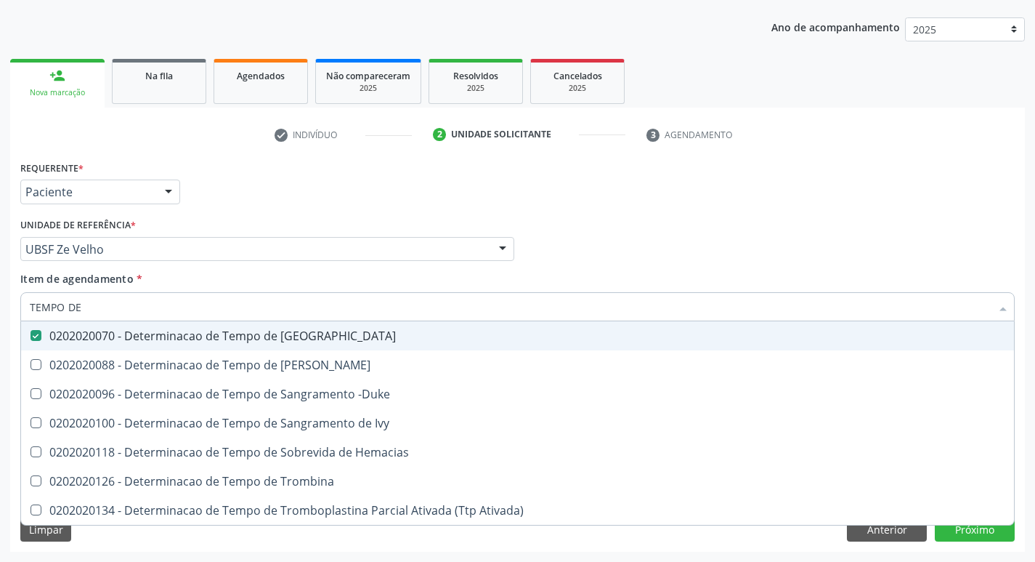
type input "TEMPO DE S"
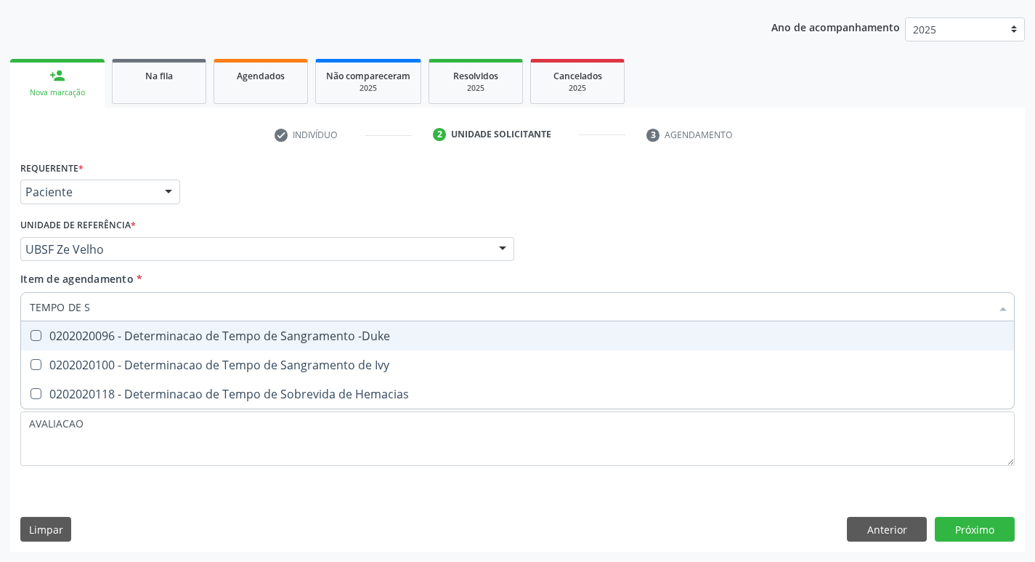
click at [196, 333] on div "0202020096 - Determinacao de Tempo de Sangramento -Duke" at bounding box center [518, 336] width 976 height 12
checkbox -Duke "true"
type input "TEMPO DE"
checkbox Hemacias "true"
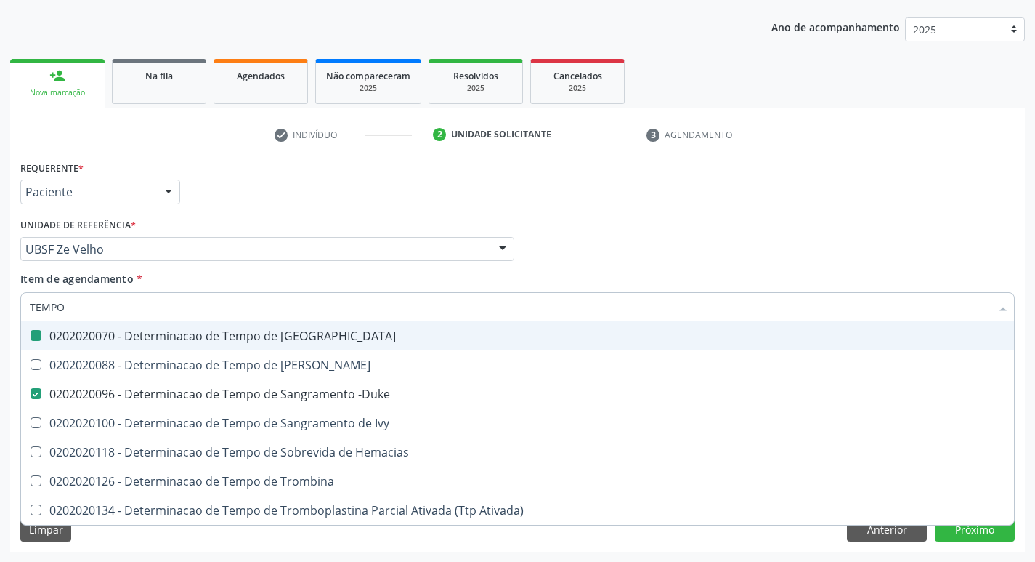
type input "TEMPO"
checkbox Coagulacao "false"
checkbox -Duke "false"
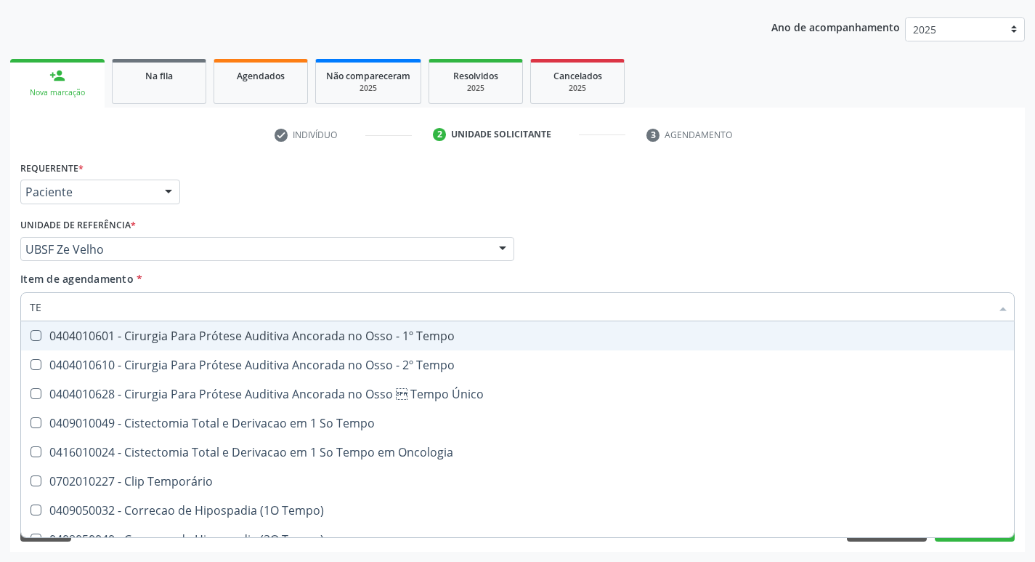
type input "T"
checkbox Coagulacao "false"
checkbox -Duke "false"
checkbox Seletiva "false"
checkbox Intraoperatorio "false"
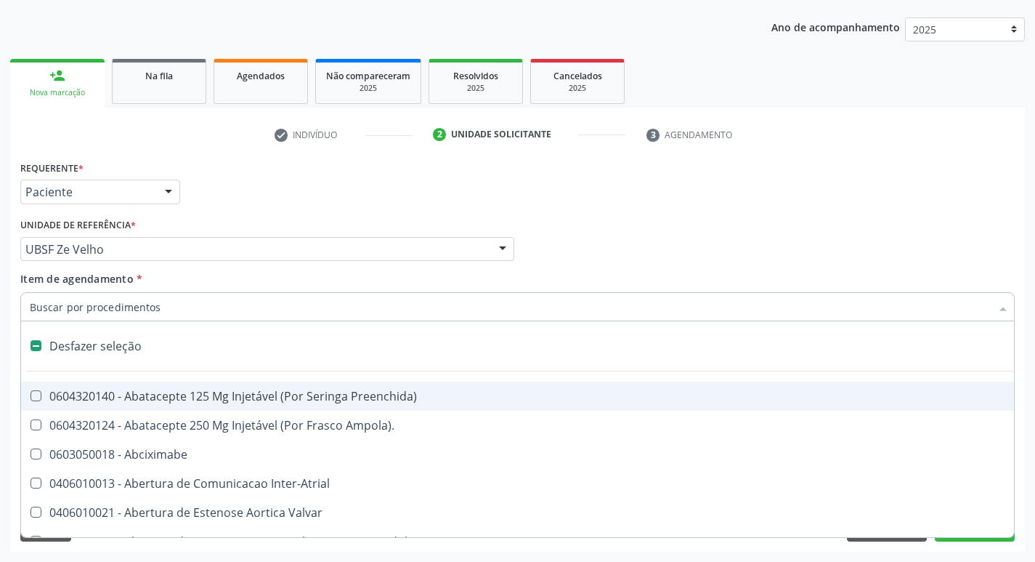
type input "G"
checkbox Estereotaxica "true"
checkbox Pre-Escalenica "true"
checkbox Persistente "true"
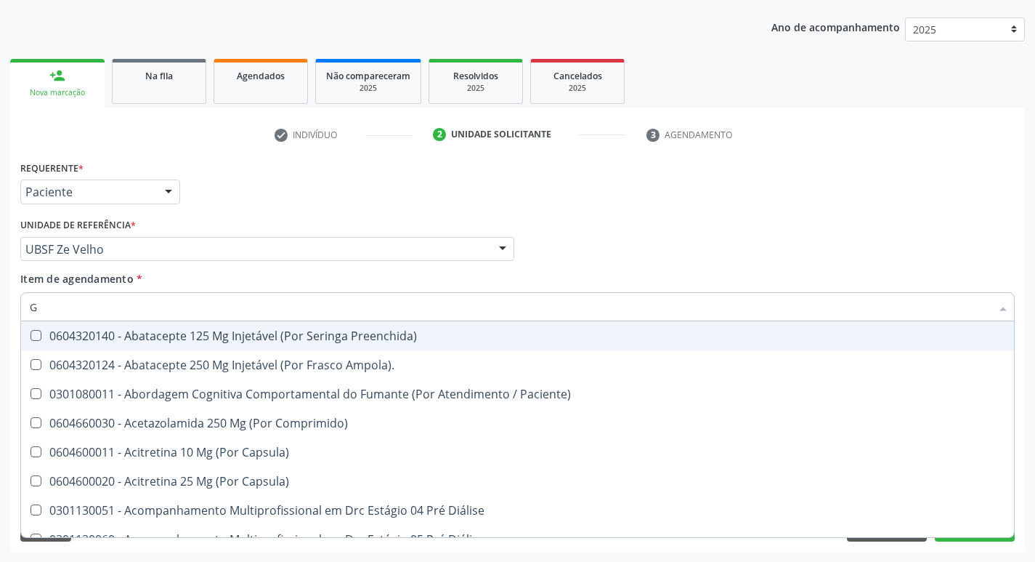
type input "GLICOSE"
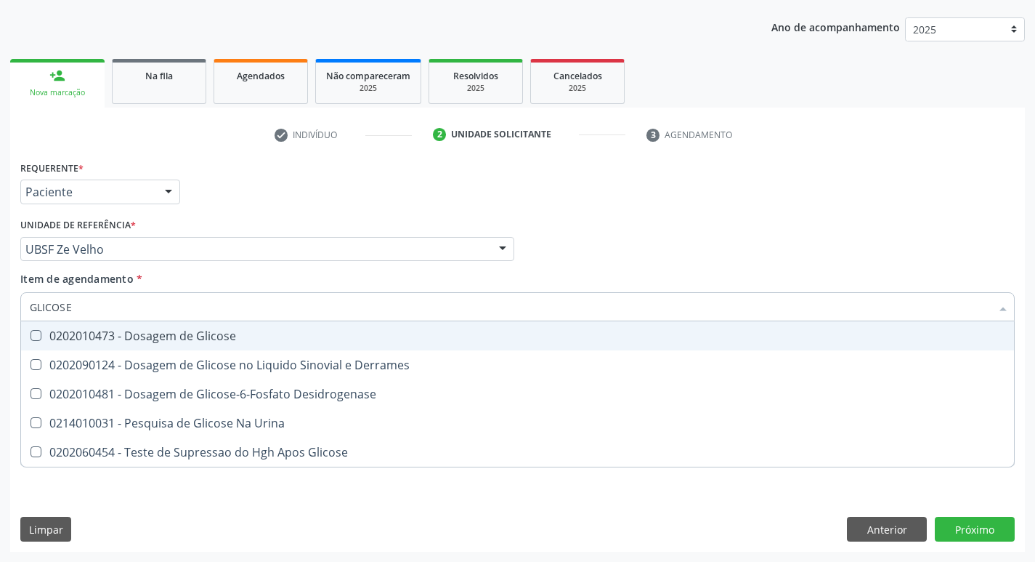
click at [198, 338] on div "0202010473 - Dosagem de Glicose" at bounding box center [518, 336] width 976 height 12
checkbox Glicose "true"
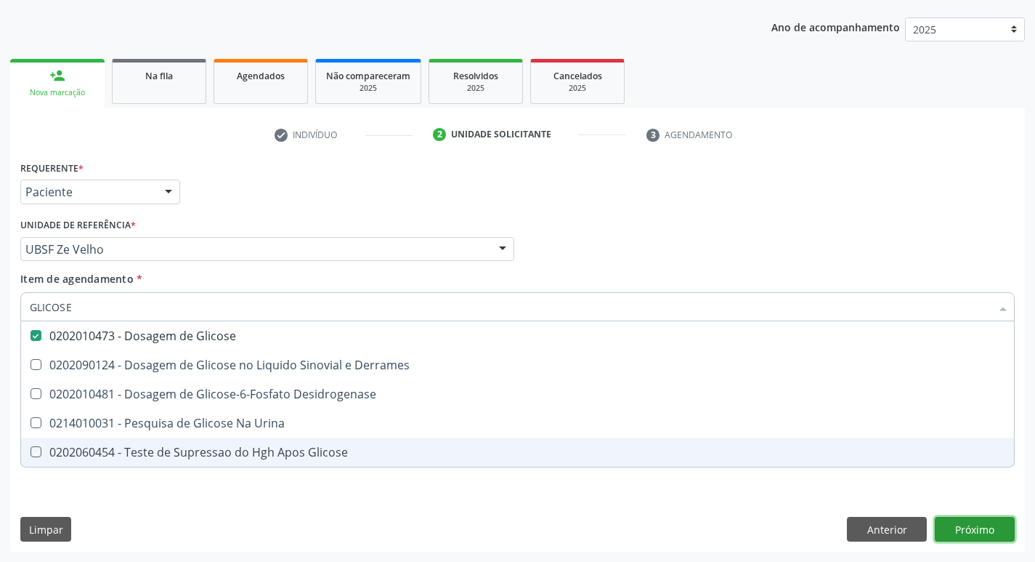
click at [976, 535] on div "Requerente * Paciente Médico(a) Enfermeiro(a) Paciente Nenhum resultado encontr…" at bounding box center [517, 354] width 1015 height 395
checkbox Derrames "true"
checkbox Desidrogenase "true"
checkbox Urina "true"
checkbox Glicose "true"
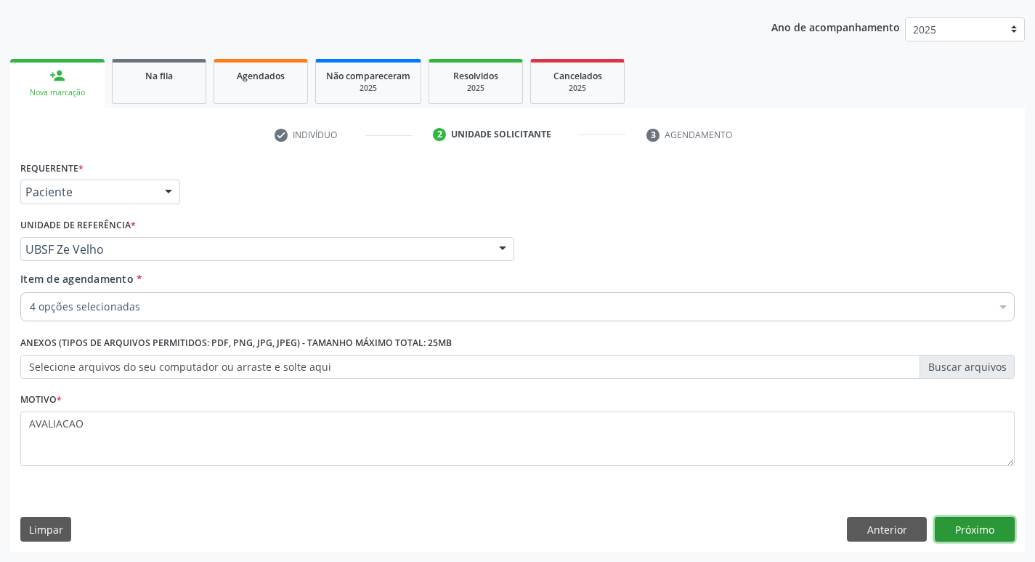
click at [975, 527] on button "Próximo" at bounding box center [975, 529] width 80 height 25
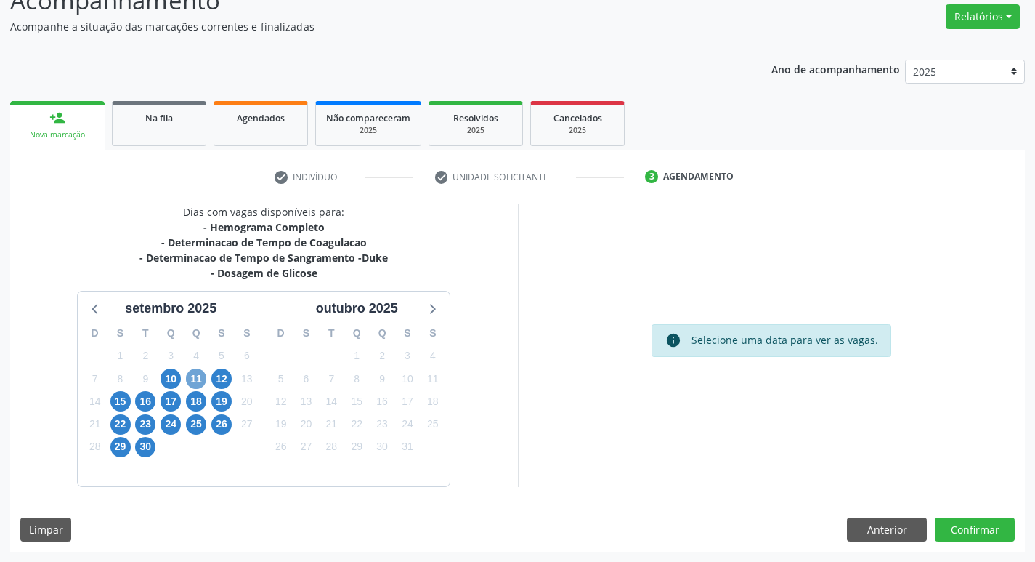
click at [194, 380] on span "11" at bounding box center [196, 378] width 20 height 20
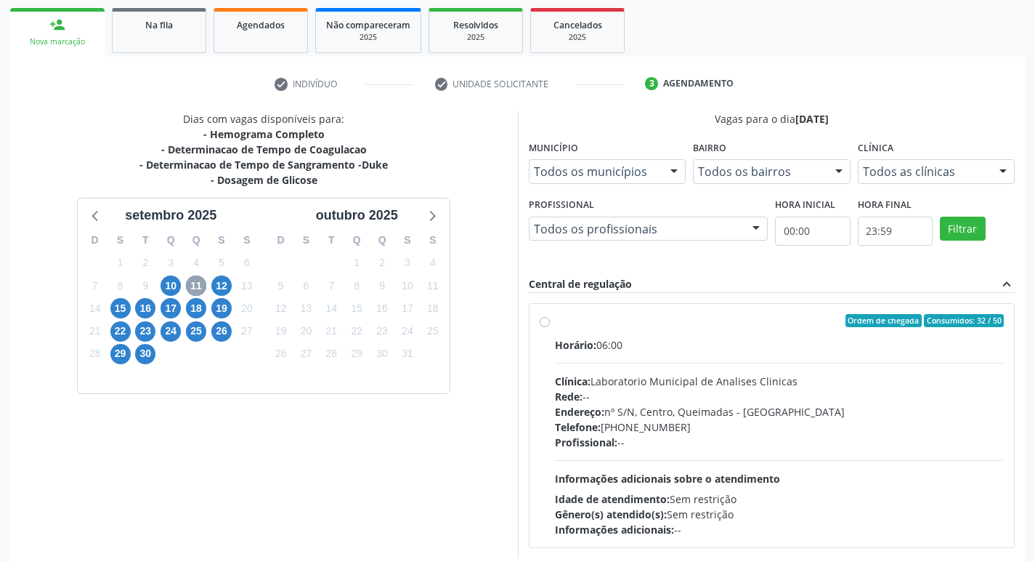
scroll to position [280, 0]
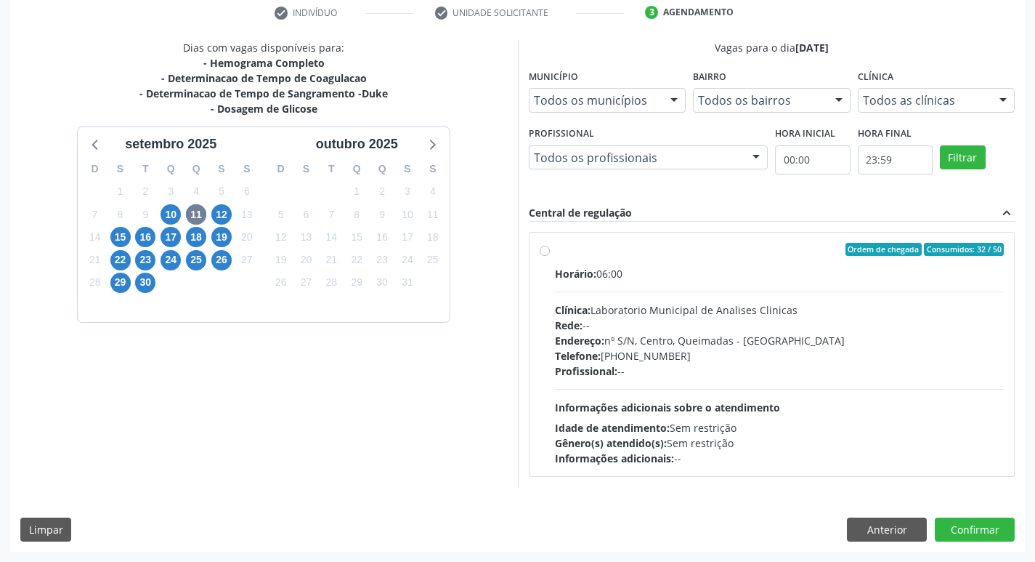
click at [646, 294] on div "Horário: 06:00 Clínica: Laboratorio Municipal de Analises Clinicas Rede: -- End…" at bounding box center [780, 366] width 450 height 200
click at [550, 256] on input "Ordem de chegada Consumidos: 32 / 50 Horário: 06:00 Clínica: Laboratorio Munici…" at bounding box center [545, 249] width 10 height 13
radio input "true"
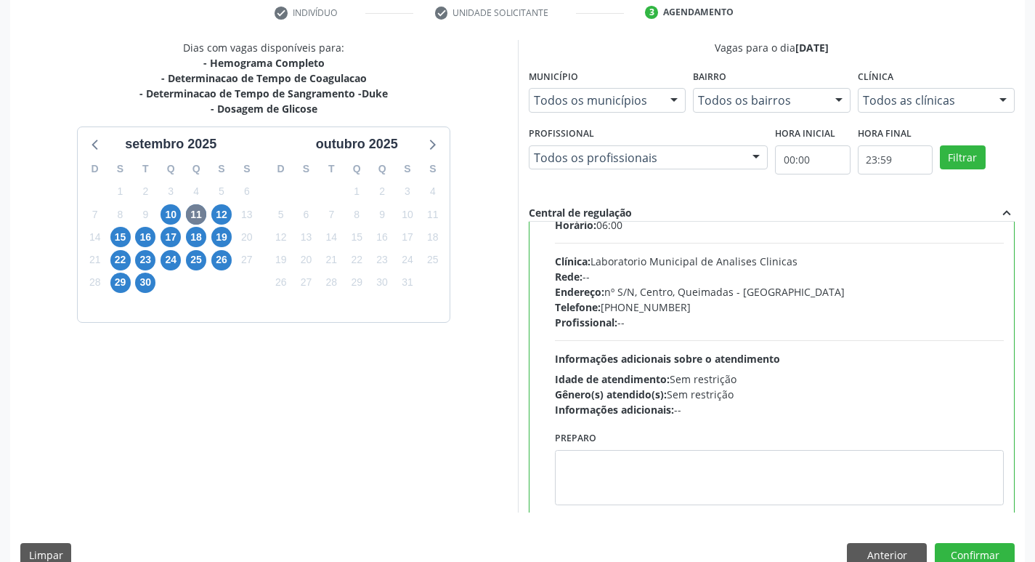
scroll to position [72, 0]
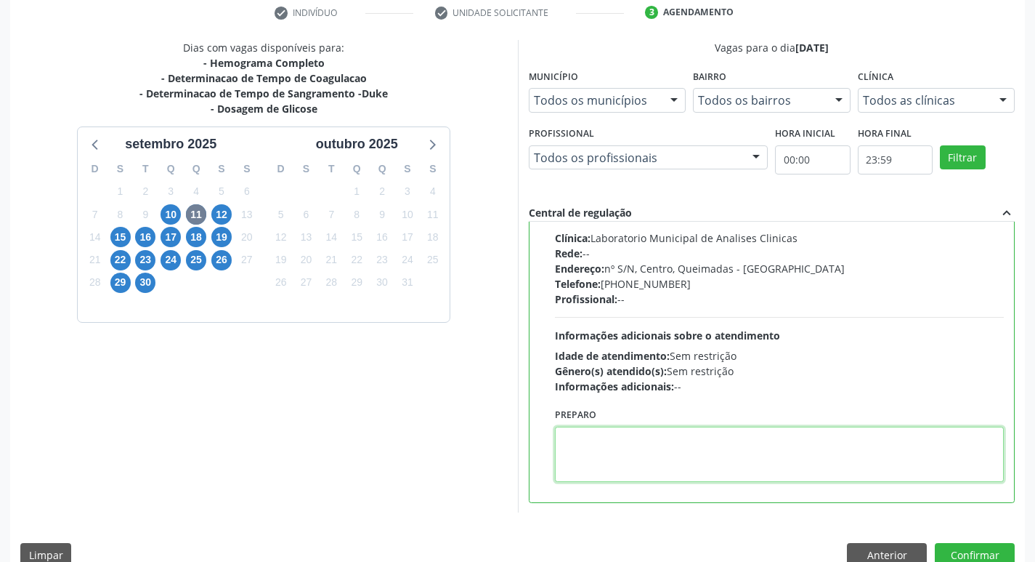
click at [636, 458] on textarea at bounding box center [780, 453] width 450 height 55
paste textarea "IR EM [GEOGRAPHIC_DATA]"
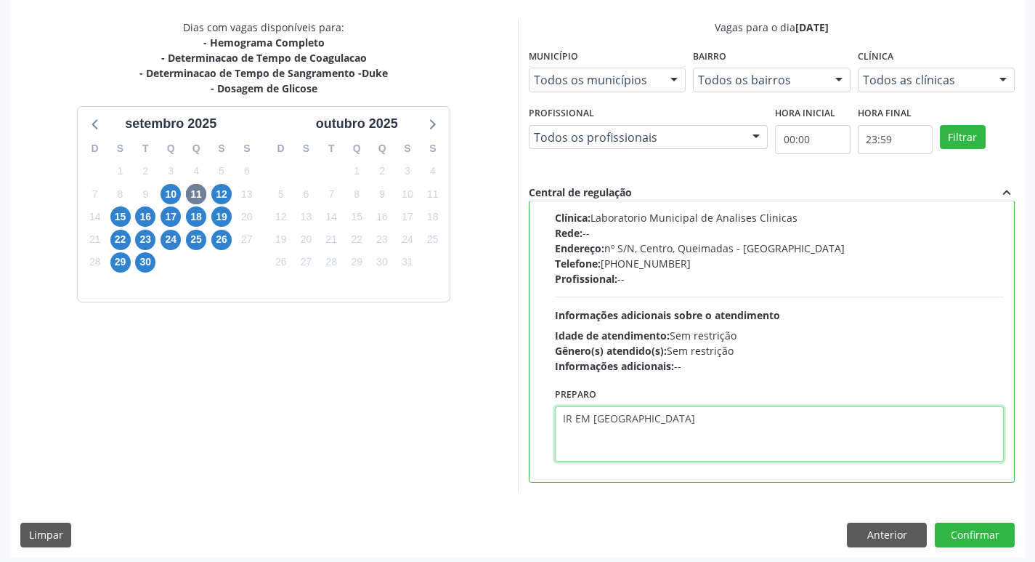
scroll to position [307, 0]
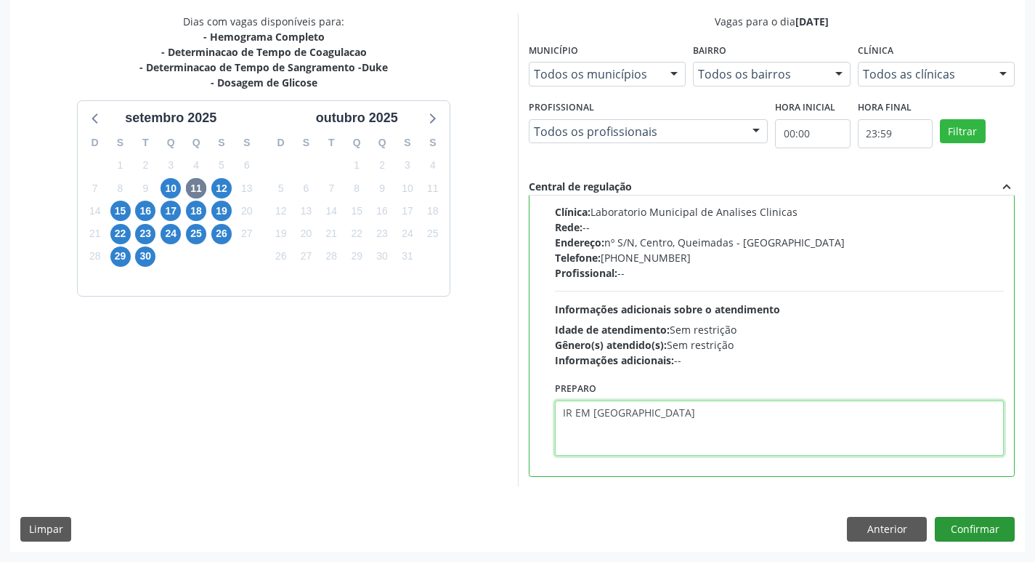
type textarea "IR EM [GEOGRAPHIC_DATA]"
click at [976, 530] on button "Confirmar" at bounding box center [975, 529] width 80 height 25
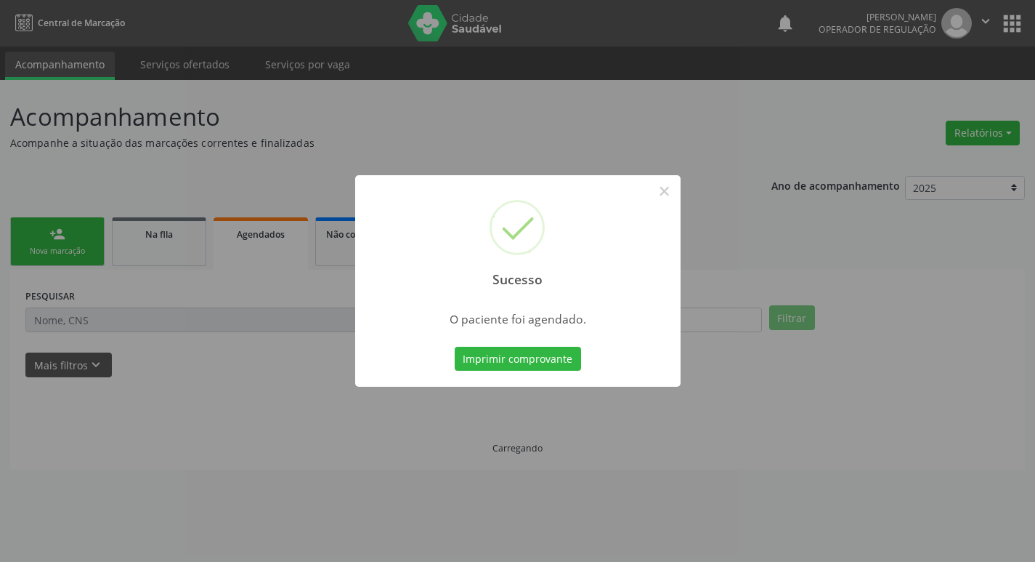
scroll to position [0, 0]
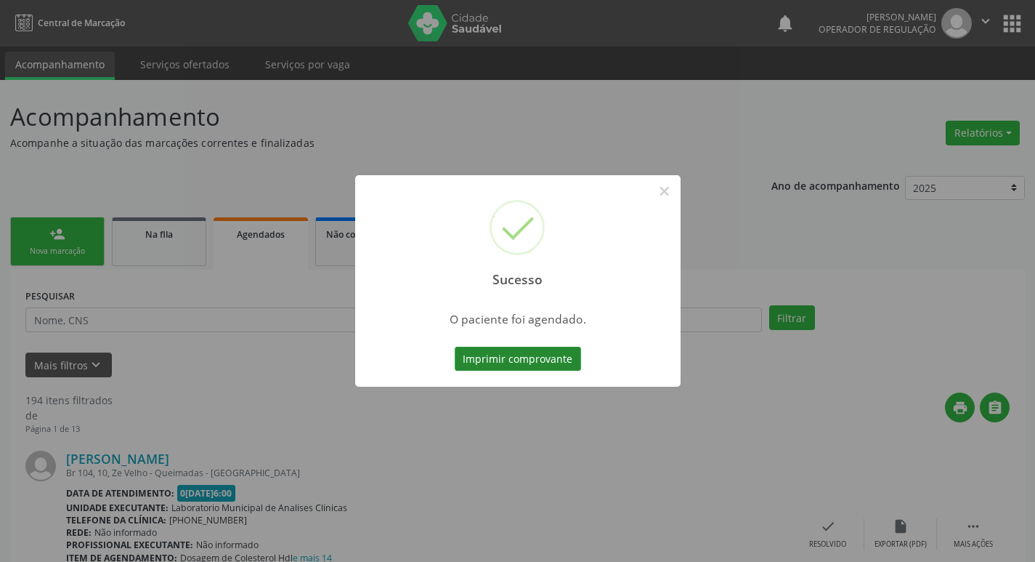
click at [485, 363] on button "Imprimir comprovante" at bounding box center [518, 359] width 126 height 25
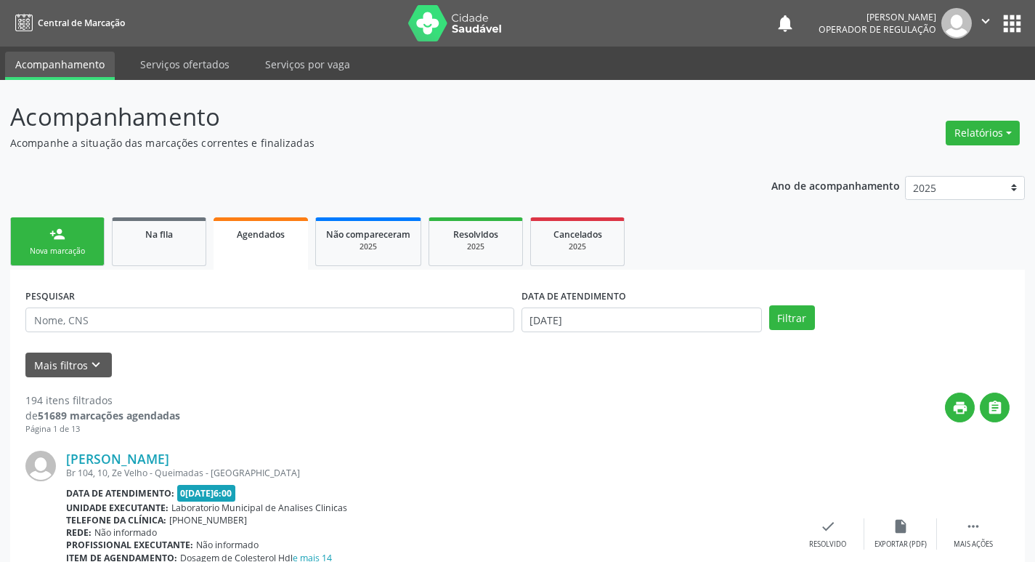
click at [61, 244] on link "person_add Nova marcação" at bounding box center [57, 241] width 94 height 49
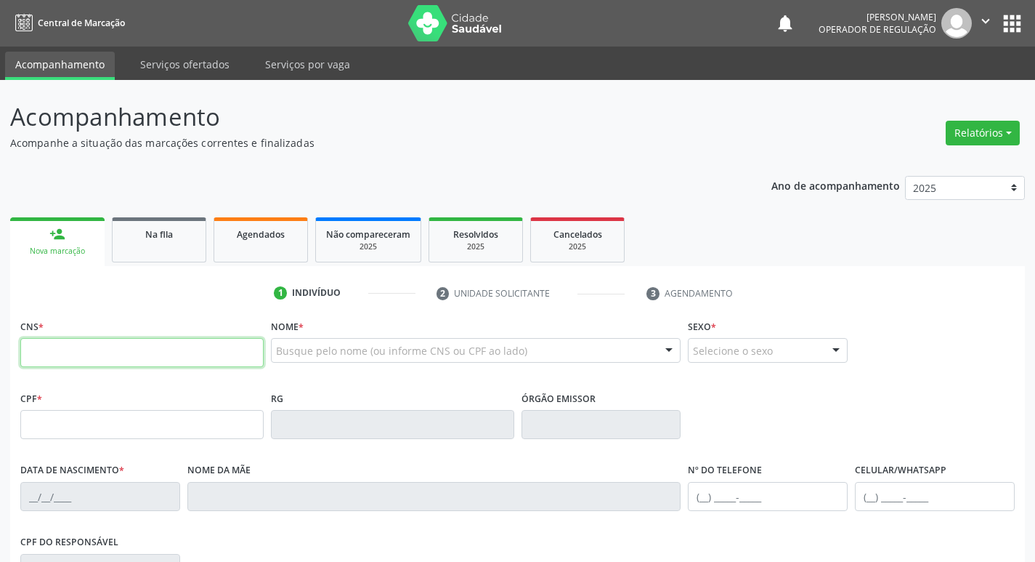
click at [136, 354] on input "text" at bounding box center [141, 352] width 243 height 29
type input "709 0088 5946 4216"
type input "059.266.814-21"
type input "21/04/1985"
type input "Sebastiana Barbosa da Silva"
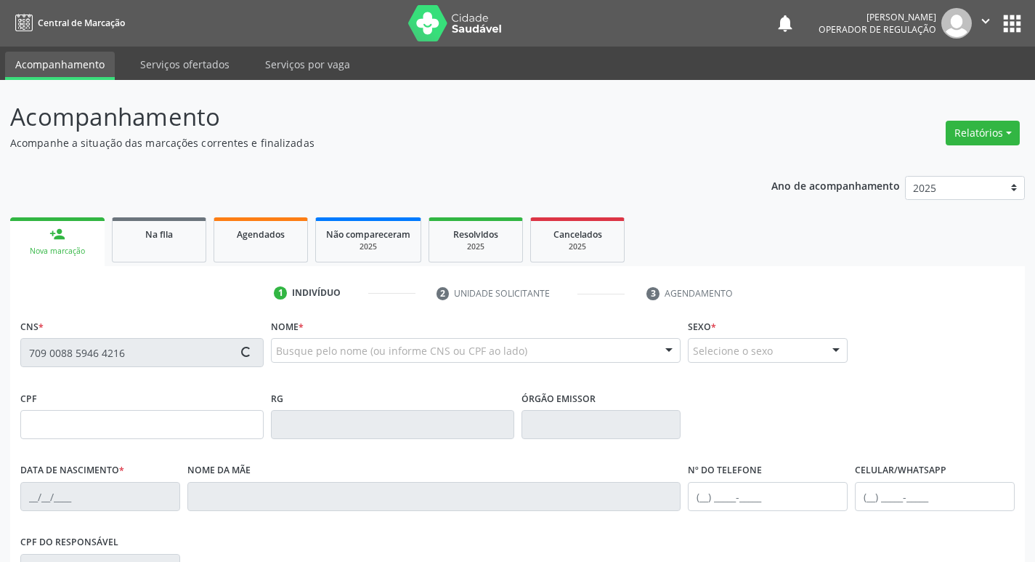
type input "(83) 98748-7421"
type input "(83) 99222-0380"
type input "1355"
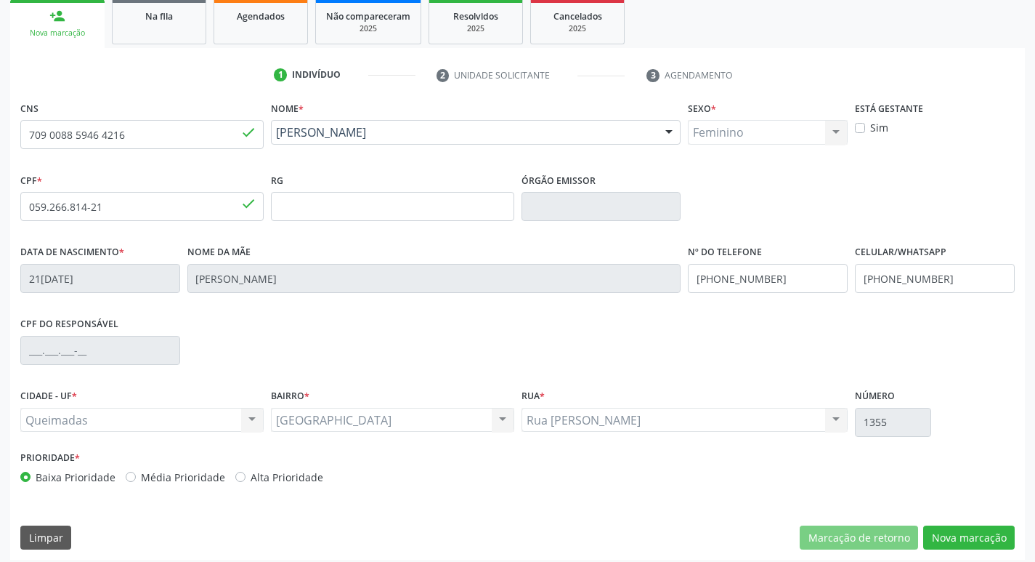
scroll to position [226, 0]
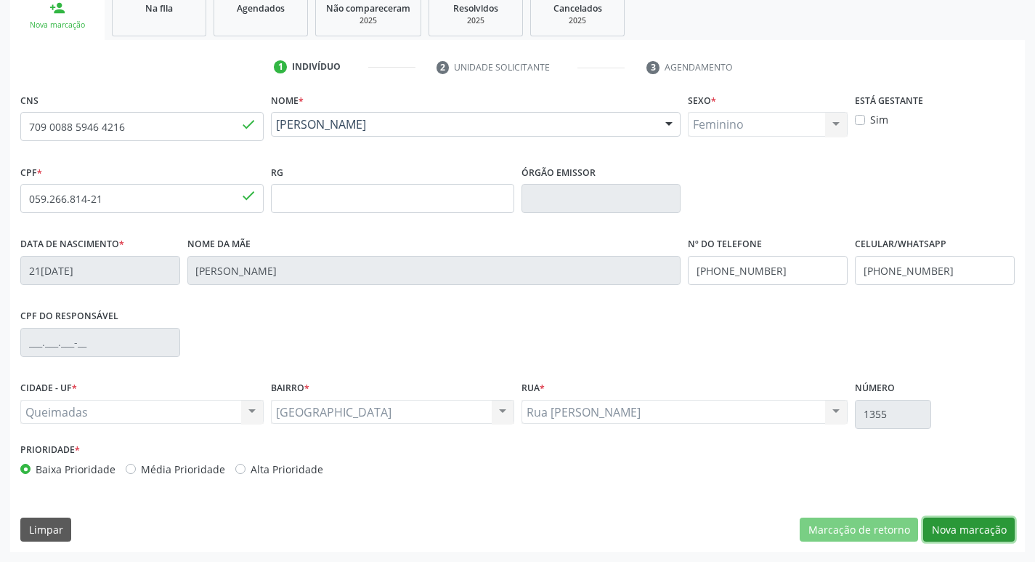
click at [966, 540] on button "Nova marcação" at bounding box center [969, 529] width 92 height 25
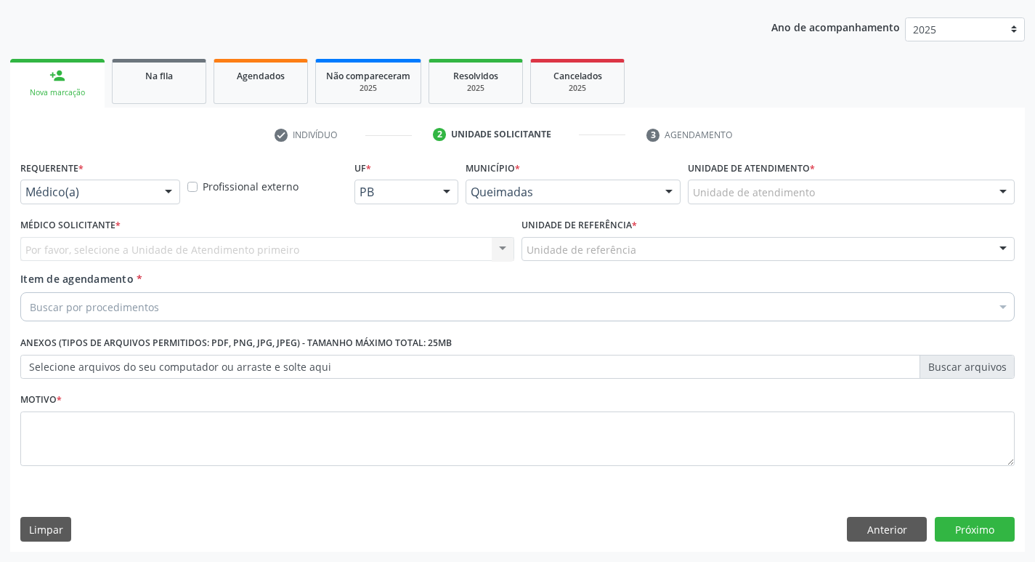
scroll to position [158, 0]
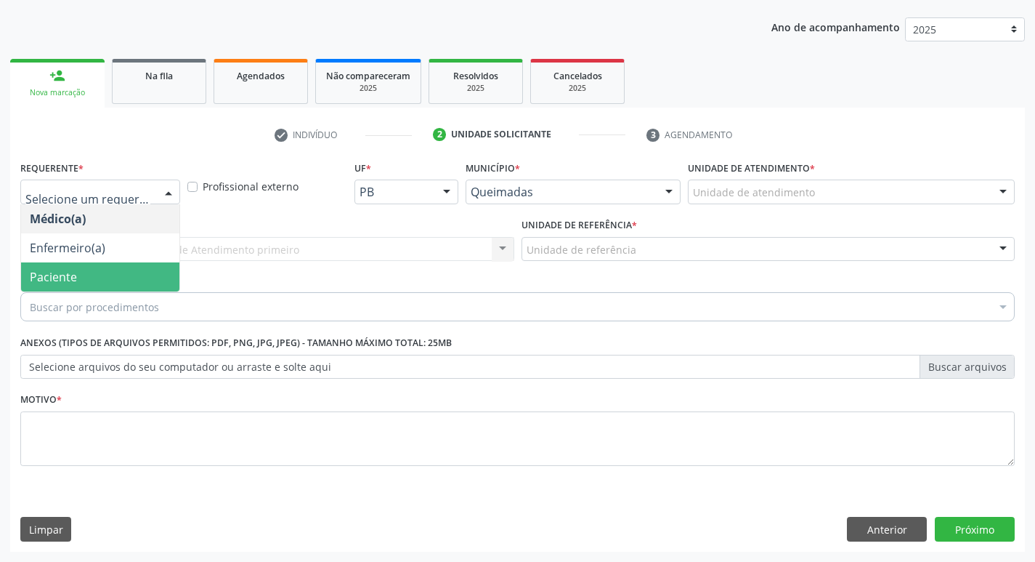
click at [67, 267] on span "Paciente" at bounding box center [100, 276] width 158 height 29
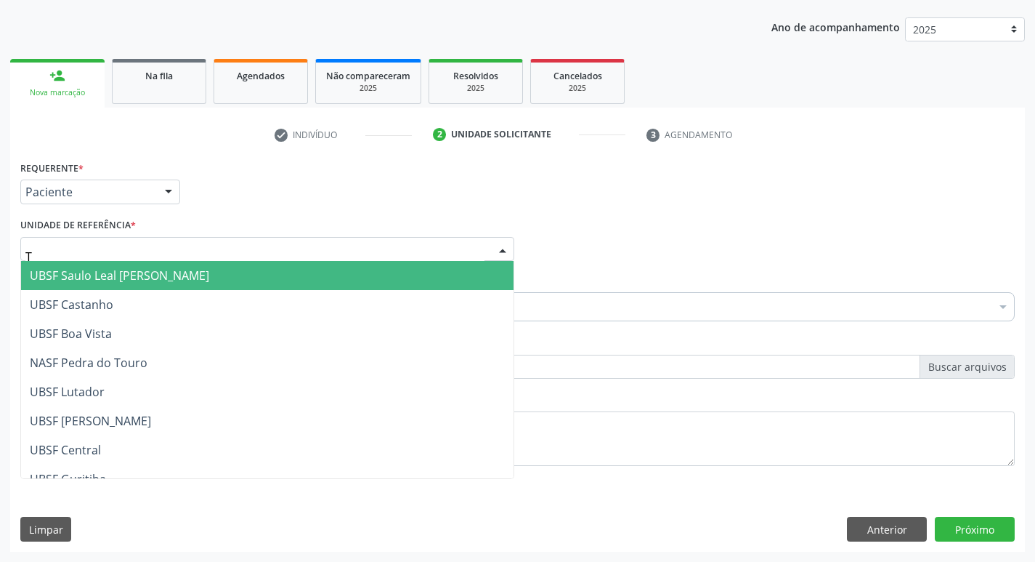
type input "TI"
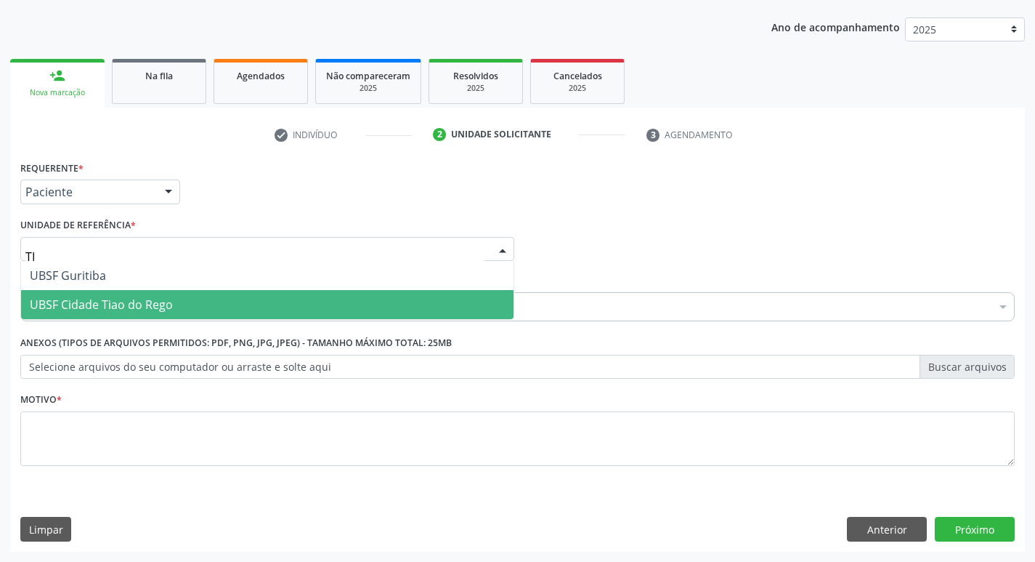
click at [130, 313] on span "UBSF Cidade Tiao do Rego" at bounding box center [267, 304] width 493 height 29
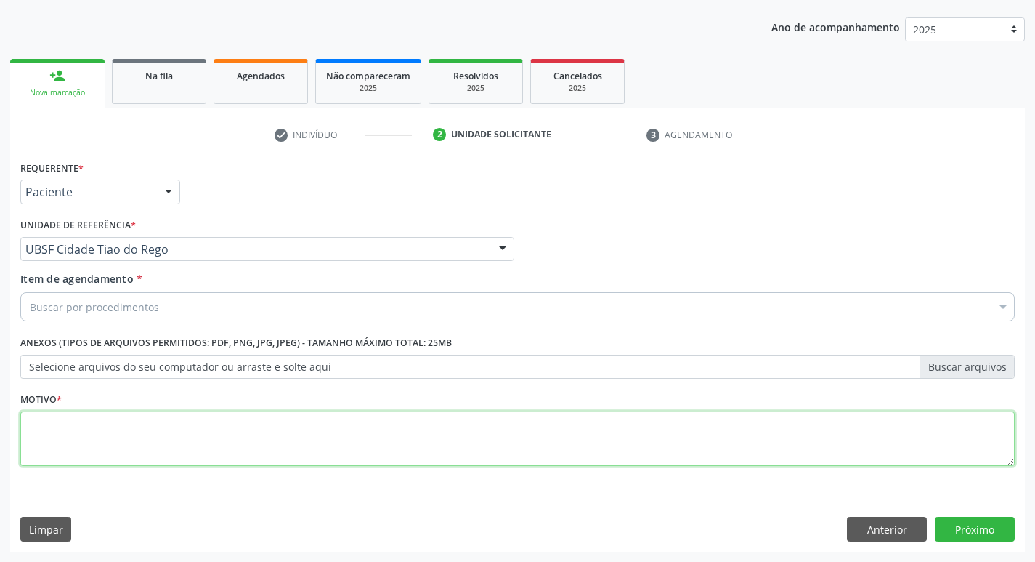
click at [89, 437] on textarea at bounding box center [517, 438] width 995 height 55
type textarea "AVALIACAO"
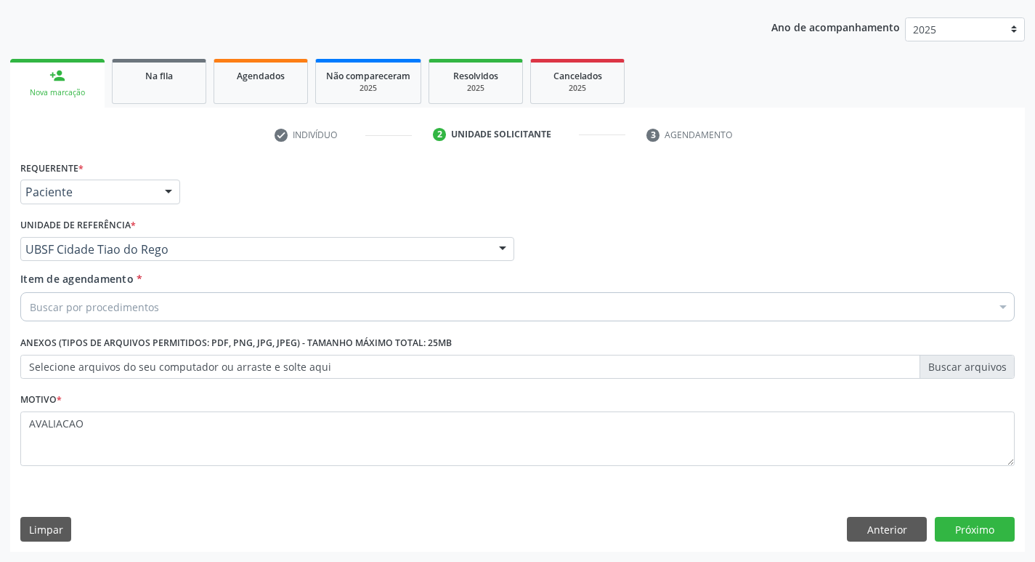
drag, startPoint x: 95, startPoint y: 298, endPoint x: 88, endPoint y: 301, distance: 7.8
click at [89, 302] on div "Buscar por procedimentos" at bounding box center [517, 306] width 995 height 29
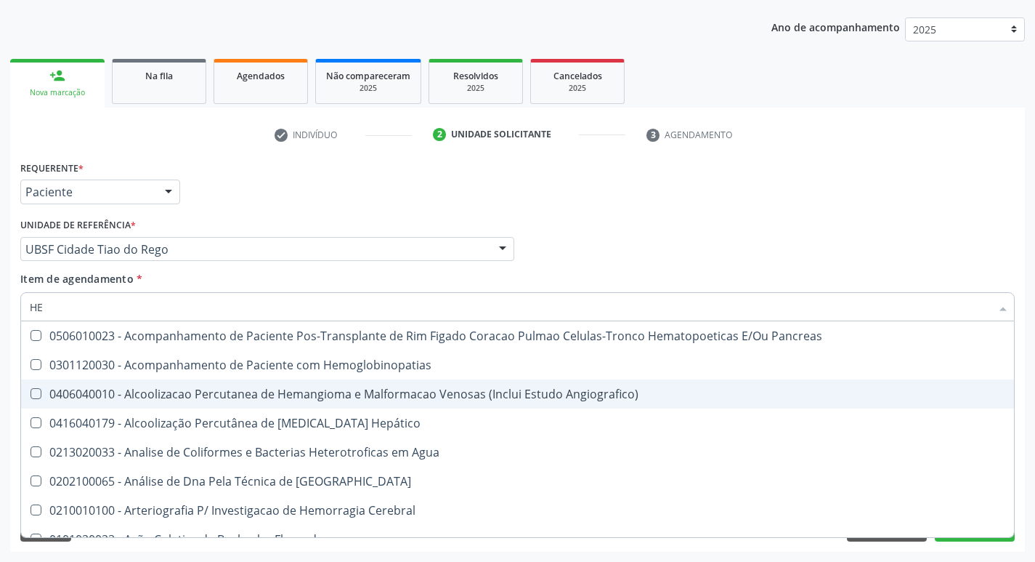
type input "H"
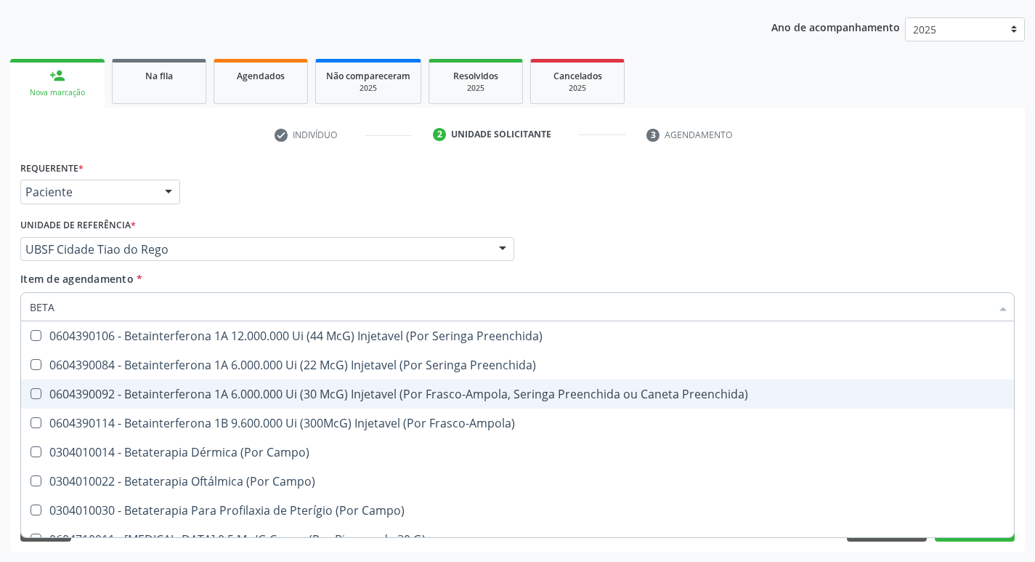
type input "BETA H"
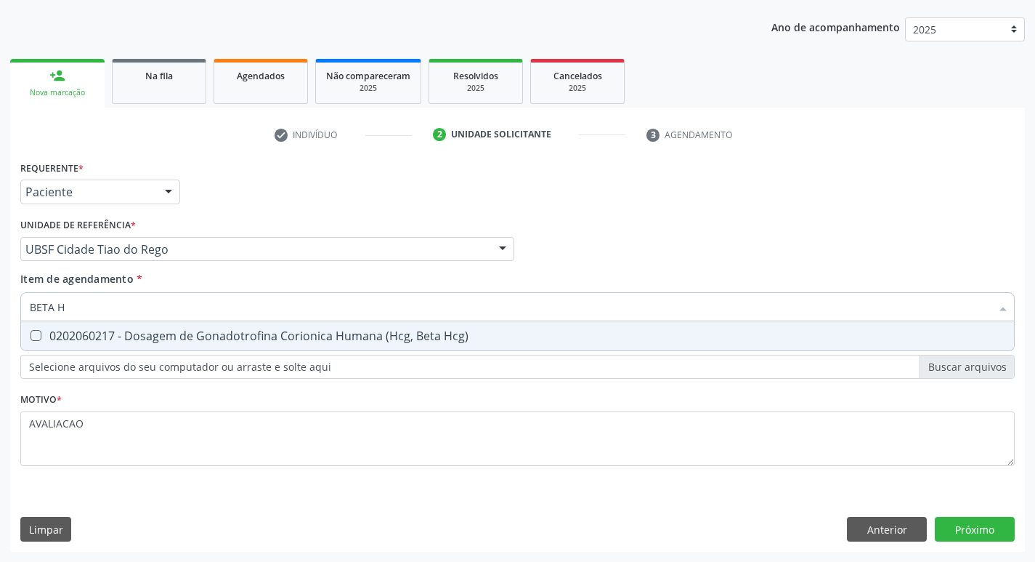
click at [247, 339] on div "0202060217 - Dosagem de Gonadotrofina Corionica Humana (Hcg, Beta Hcg)" at bounding box center [518, 336] width 976 height 12
checkbox Hcg\) "true"
type input "BETA"
checkbox Hcg\) "false"
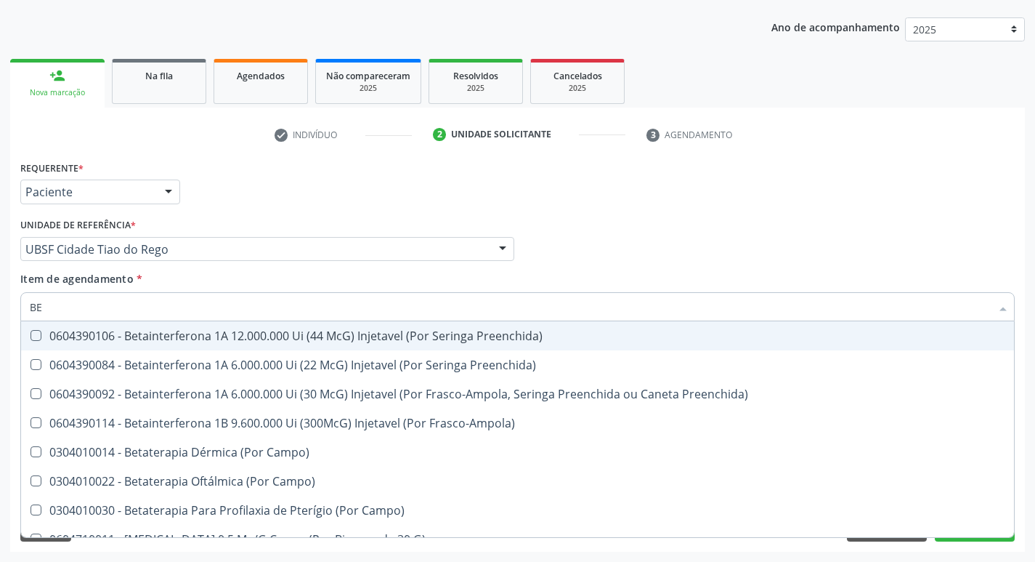
type input "B"
checkbox Hcg\) "false"
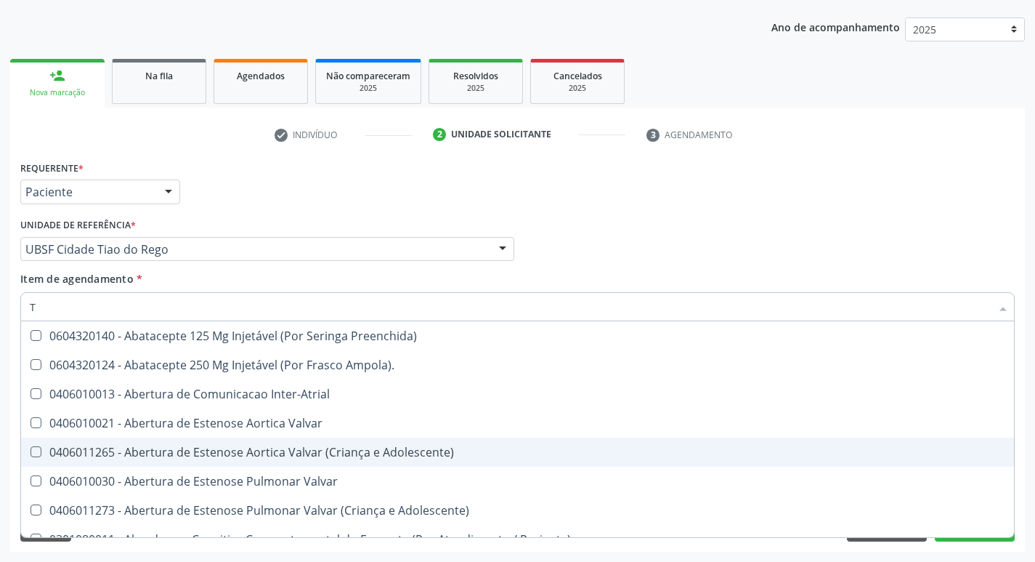
type input "TEMPO DE C"
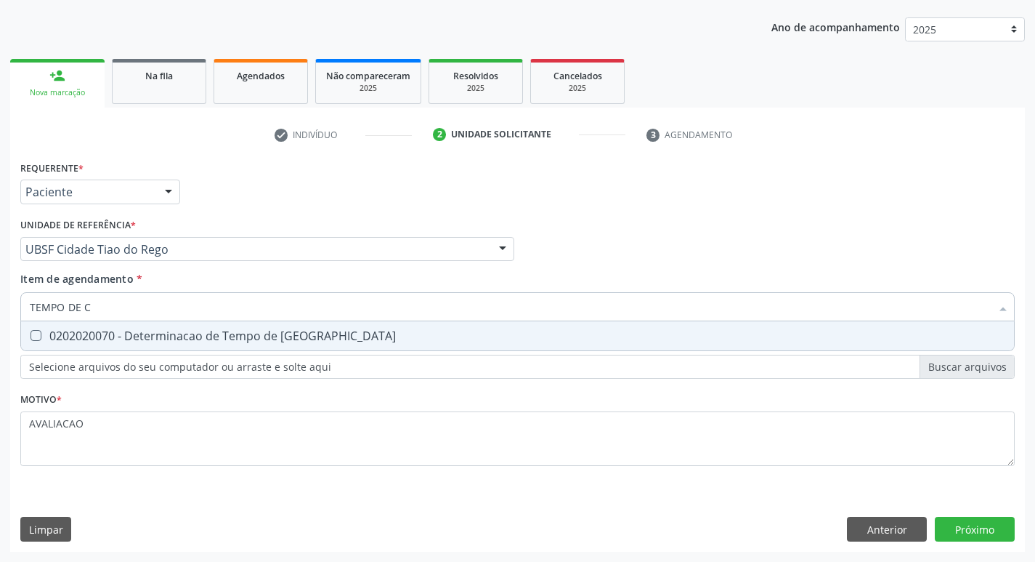
click at [214, 338] on div "0202020070 - Determinacao de Tempo de [GEOGRAPHIC_DATA]" at bounding box center [518, 336] width 976 height 12
checkbox Coagulacao "true"
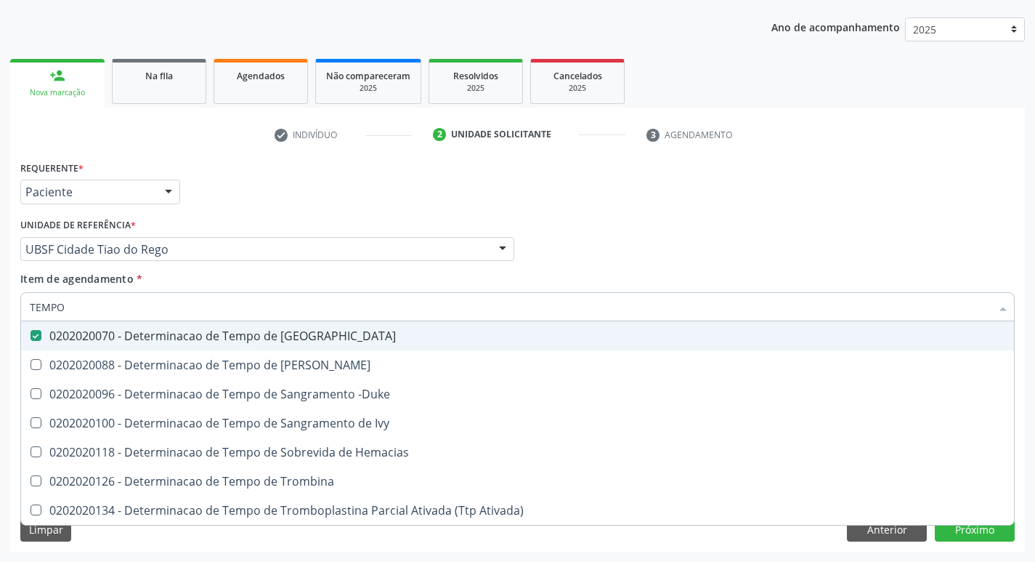
type input "TEMPO"
checkbox Coagulacao "false"
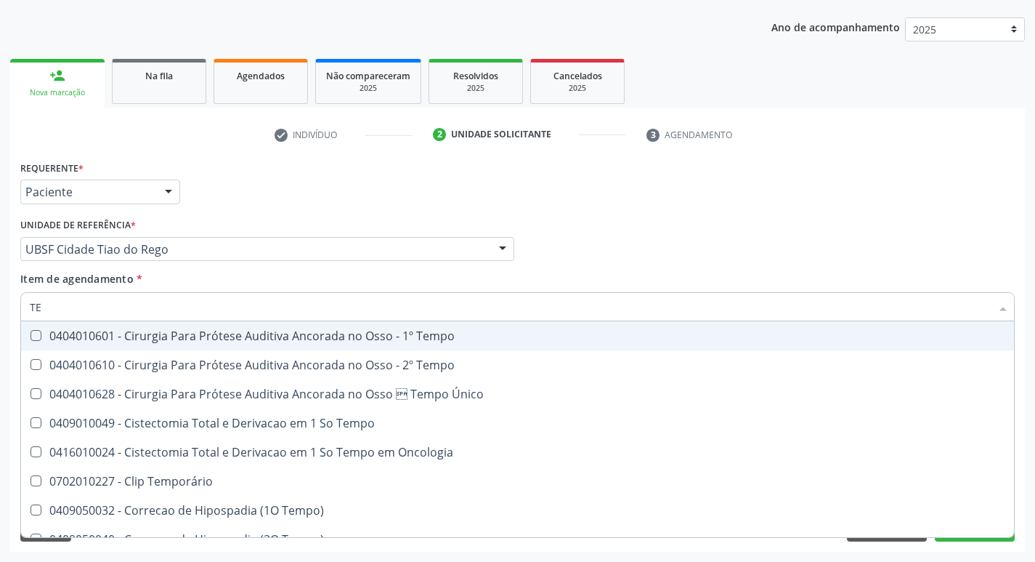
type input "T"
checkbox Coagulacao "false"
checkbox Seletiva "false"
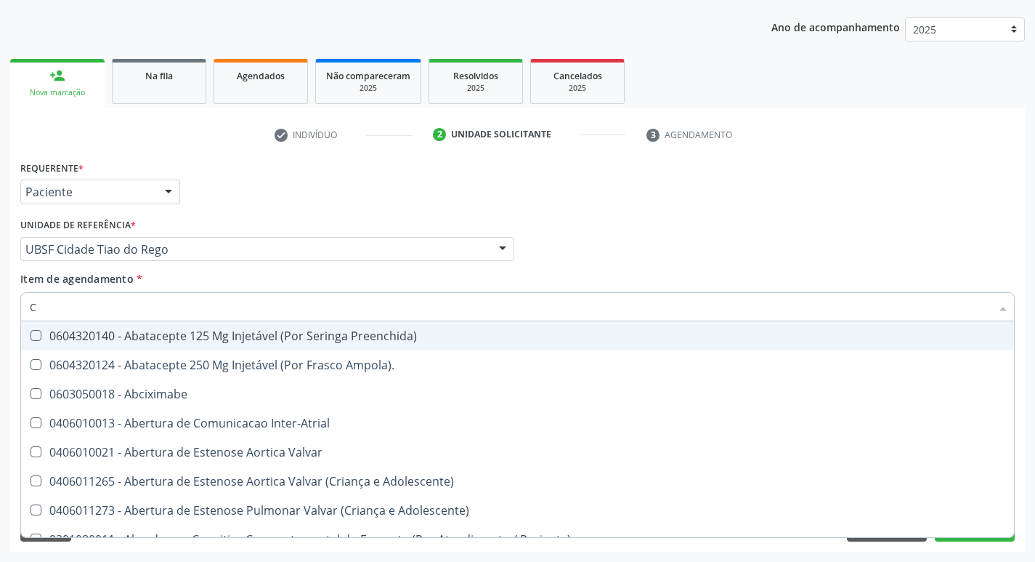
type input "CO"
checkbox 67 "true"
checkbox Pos-Operatoria "true"
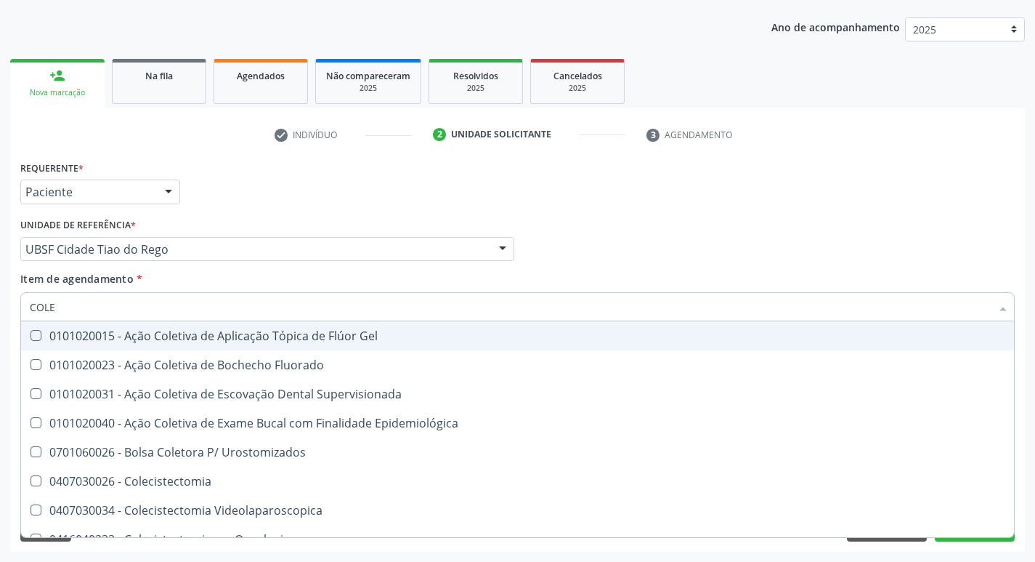
type input "COLES"
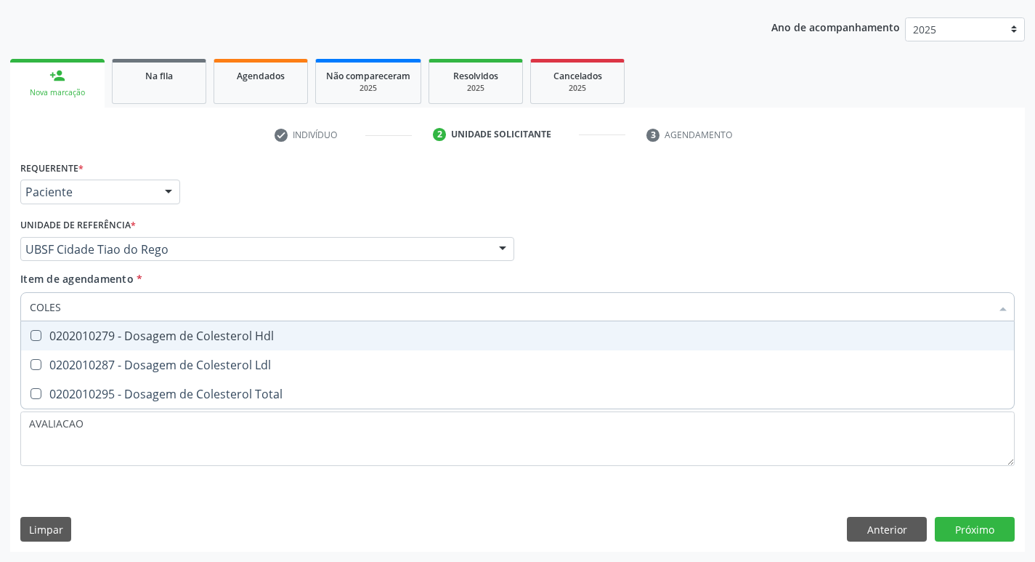
click at [214, 338] on div "0202010279 - Dosagem de Colesterol Hdl" at bounding box center [518, 336] width 976 height 12
checkbox Hdl "true"
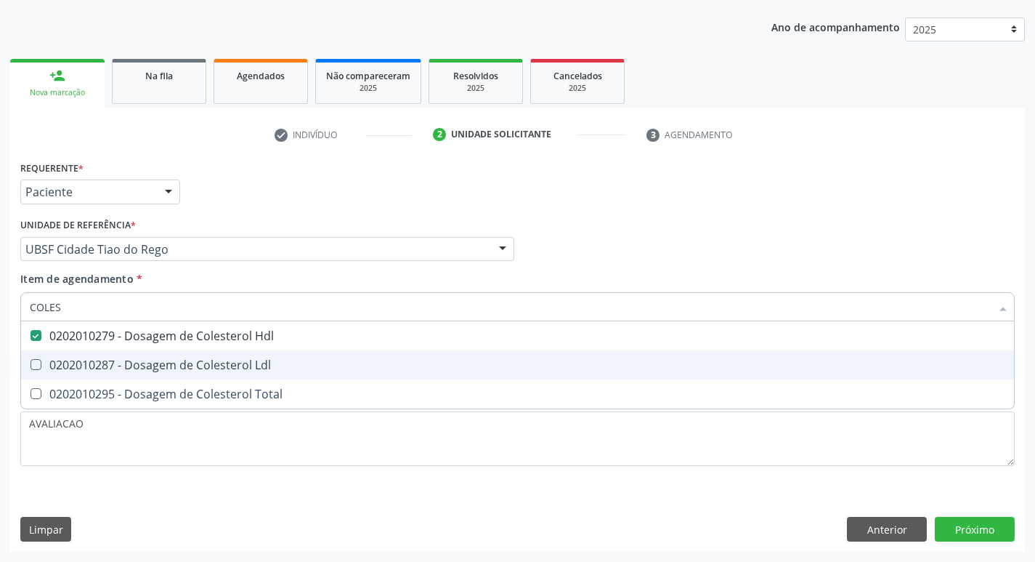
click at [217, 366] on div "0202010287 - Dosagem de Colesterol Ldl" at bounding box center [518, 365] width 976 height 12
checkbox Ldl "true"
type input "COLE"
checkbox Hdl "false"
checkbox Ldl "false"
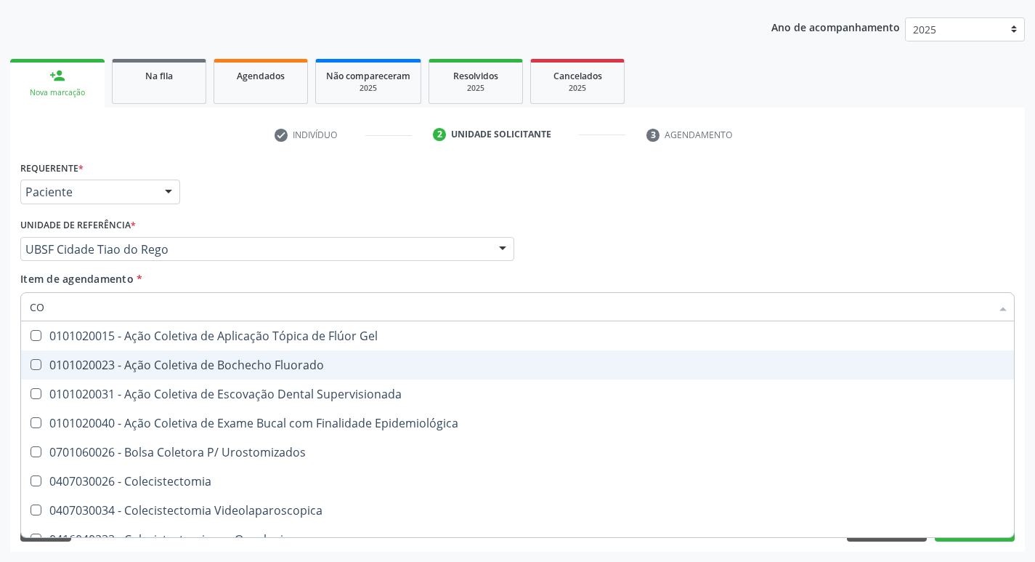
type input "C"
checkbox Hdl "false"
checkbox Ldl "false"
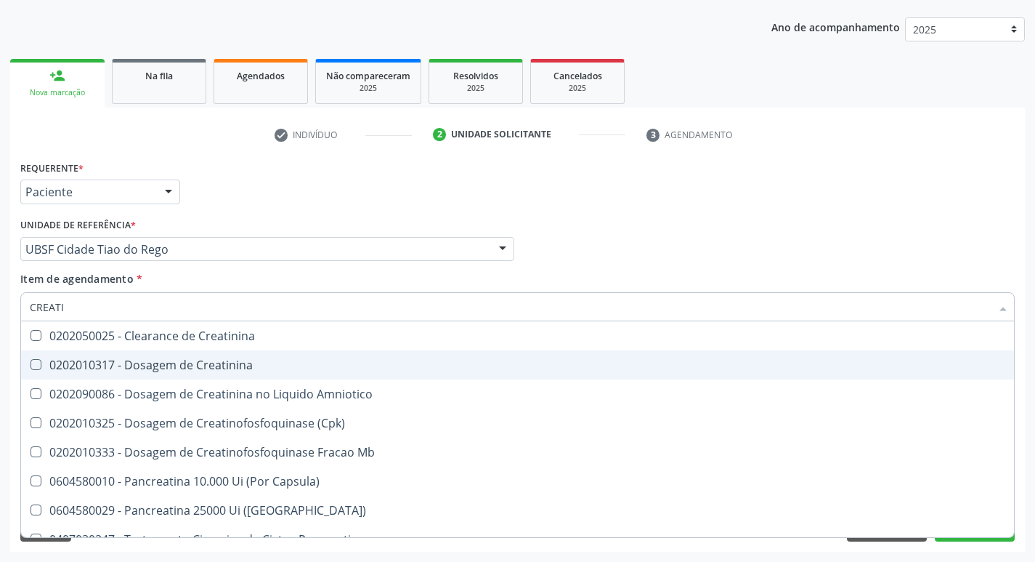
type input "CREATIN"
click at [217, 366] on div "0202010317 - Dosagem de Creatinina" at bounding box center [518, 365] width 976 height 12
checkbox Creatinina "true"
type input "C"
checkbox Creatinina "false"
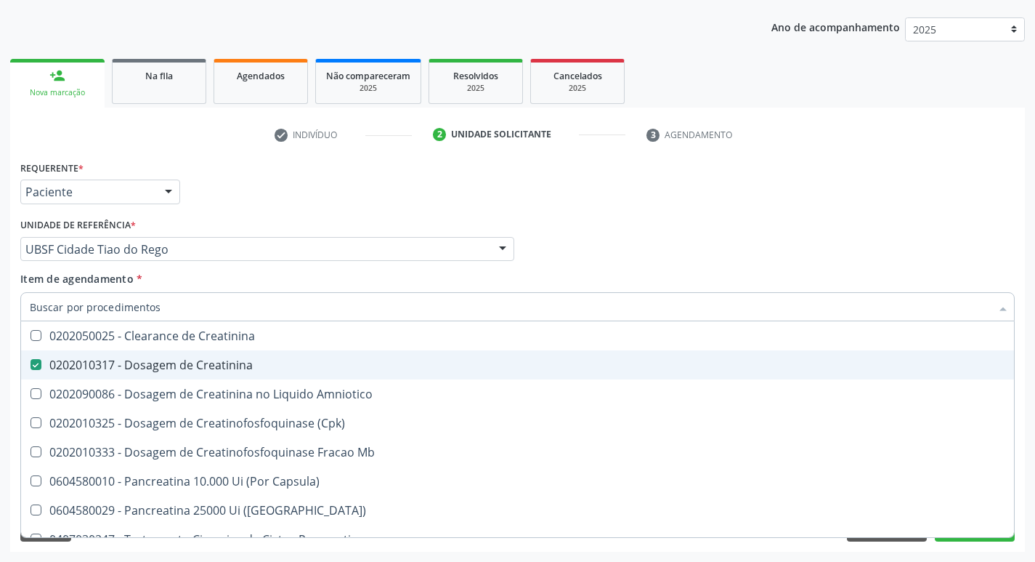
checkbox Amniotico "false"
checkbox Mb "false"
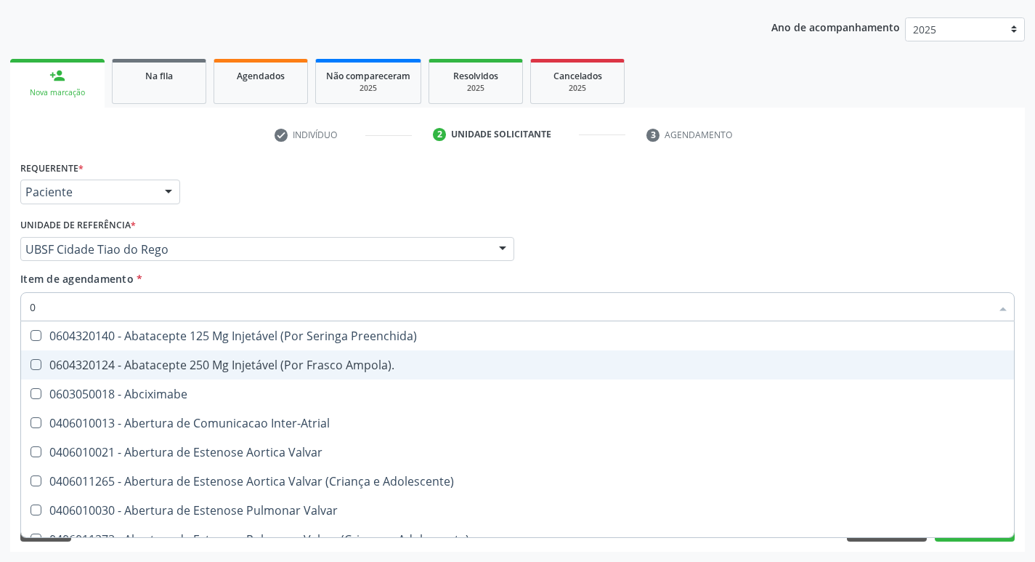
type input "02"
checkbox \(Par\) "true"
checkbox Pancreas "true"
checkbox Paratireoides "true"
checkbox 67 "true"
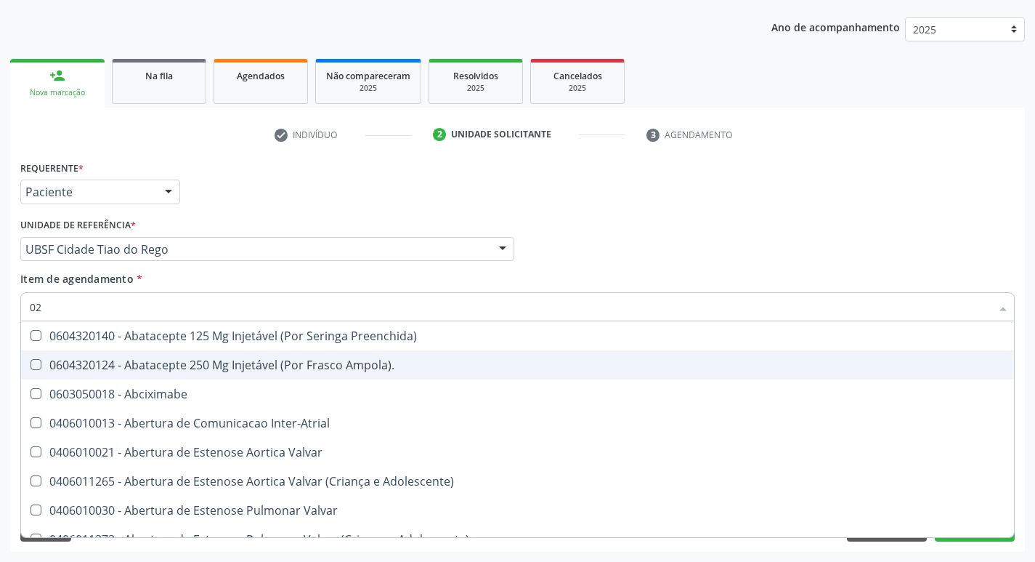
checkbox \(Comprimido\) "true"
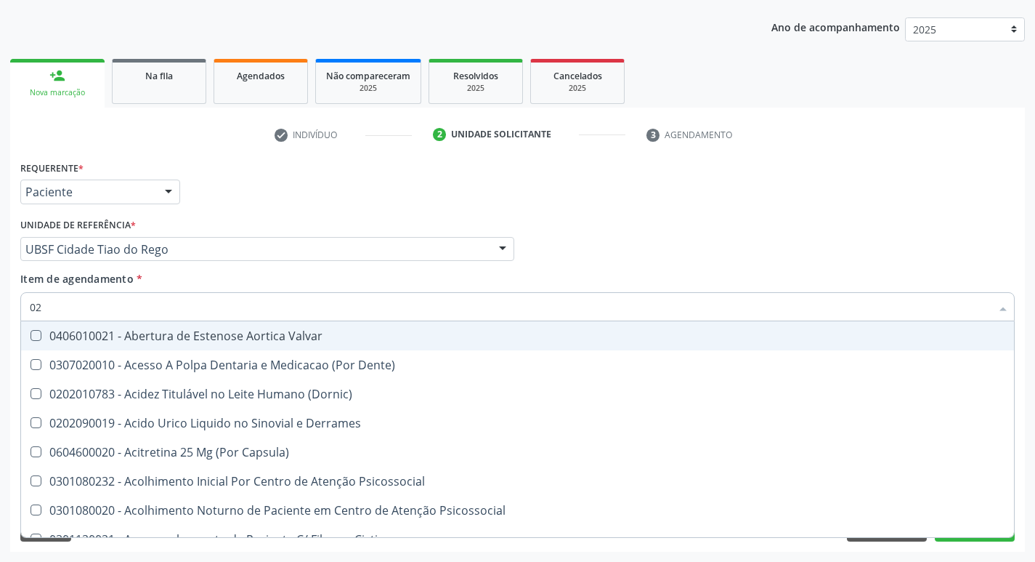
type input "020"
checkbox Neonatal "true"
checkbox \(Pos-Pasteurização\) "true"
checkbox Debridamento "true"
checkbox Dacriocistografia "true"
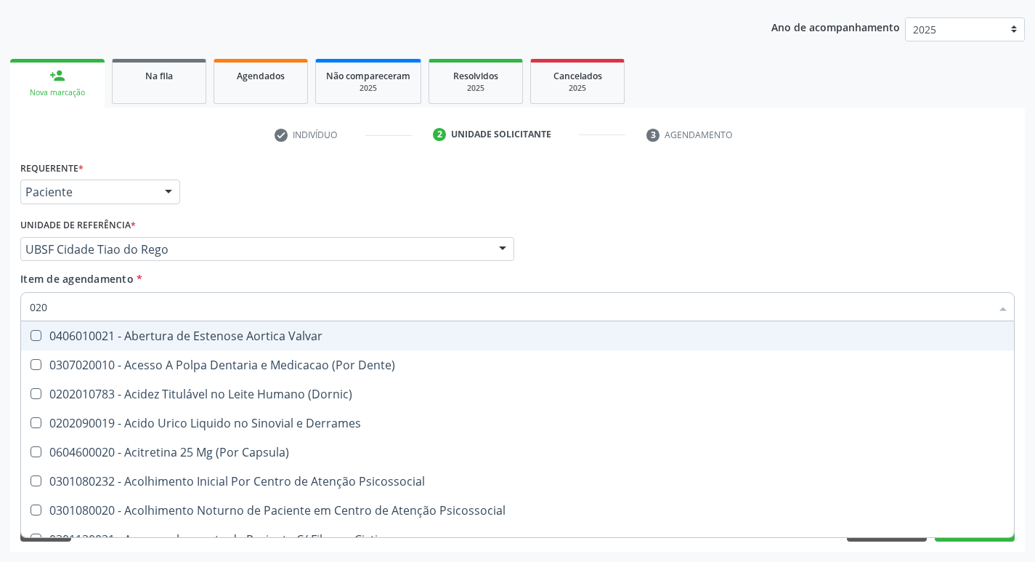
checkbox Radiosotopos\) "true"
checkbox Coagulacao "false"
checkbox Hdl "false"
checkbox Ldl "false"
checkbox Creatinina "false"
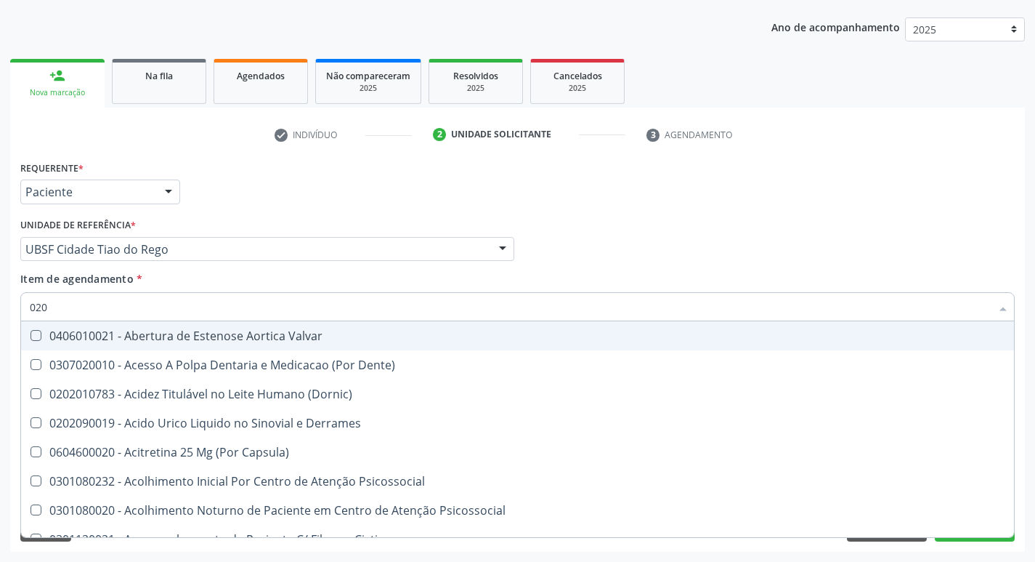
checkbox Hcg\) "false"
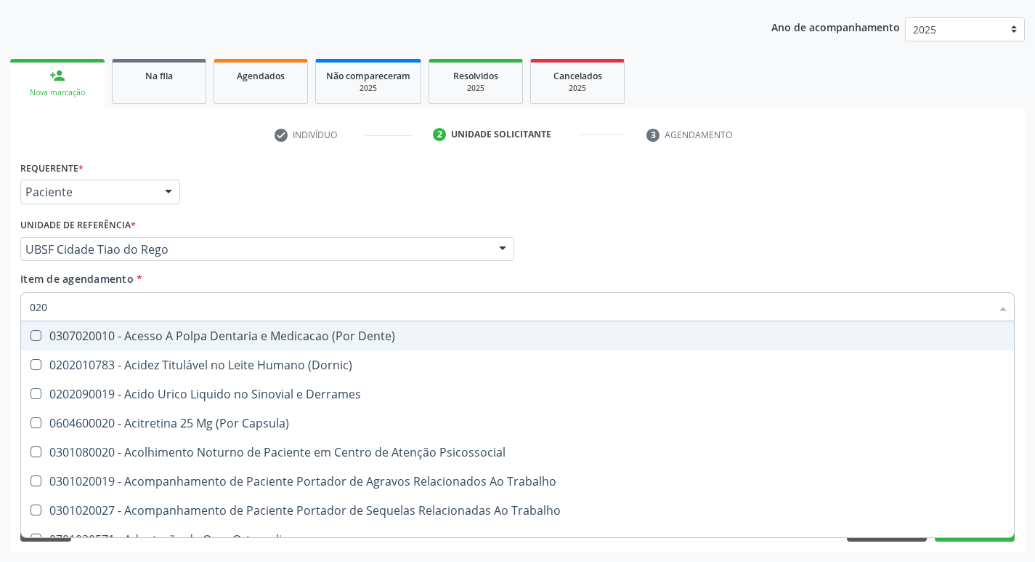
type input "0202"
checkbox Periféricas "true"
checkbox Ocular "true"
checkbox Aberto\) "true"
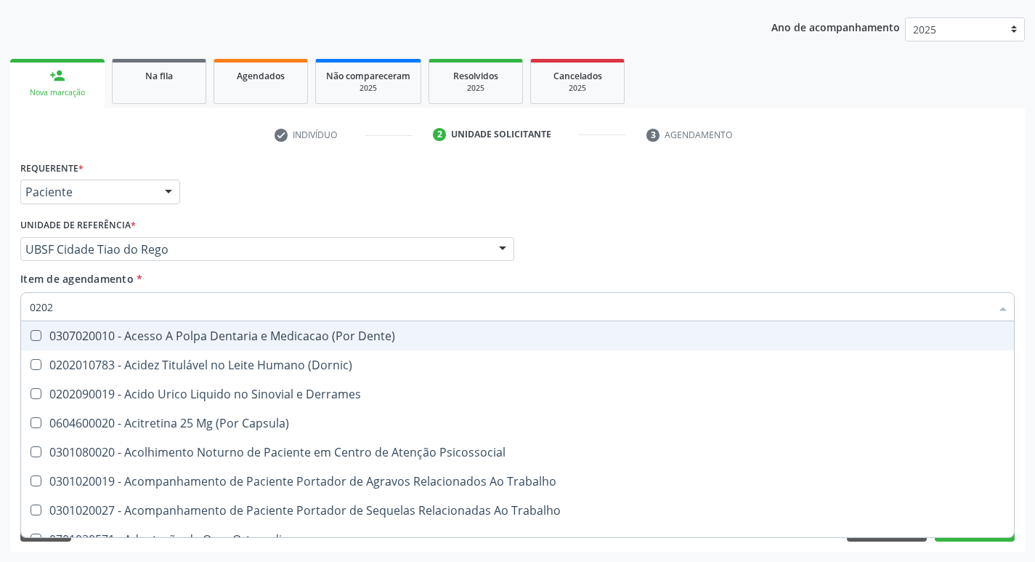
checkbox Venosa "true"
checkbox Coagulacao "false"
checkbox Hdl "false"
checkbox Ldl "false"
checkbox Creatinina "false"
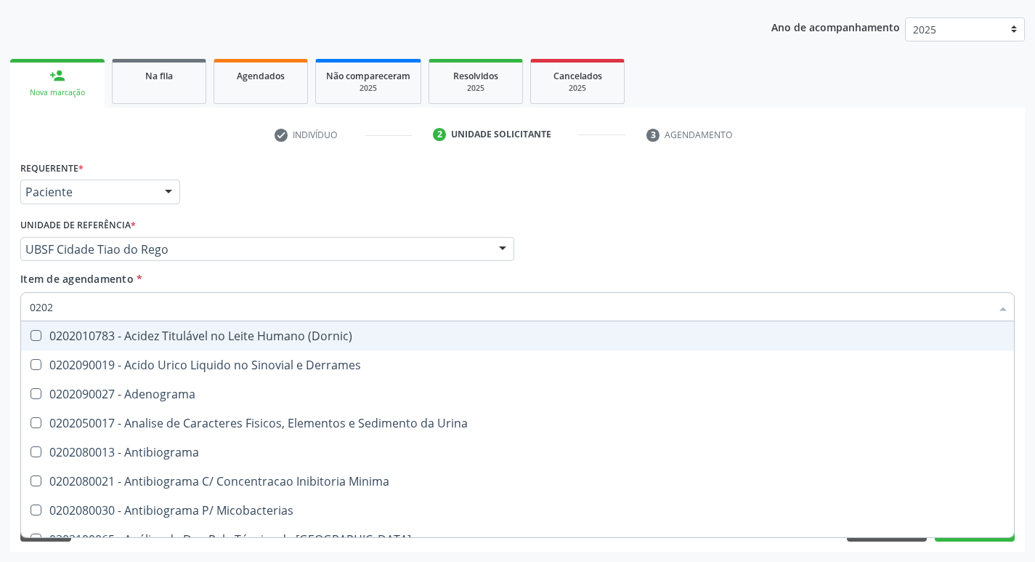
type input "02020"
checkbox Dosagens\) "true"
checkbox Coagulacao "false"
checkbox Barbituratos "true"
checkbox Benzodiazepinicos "true"
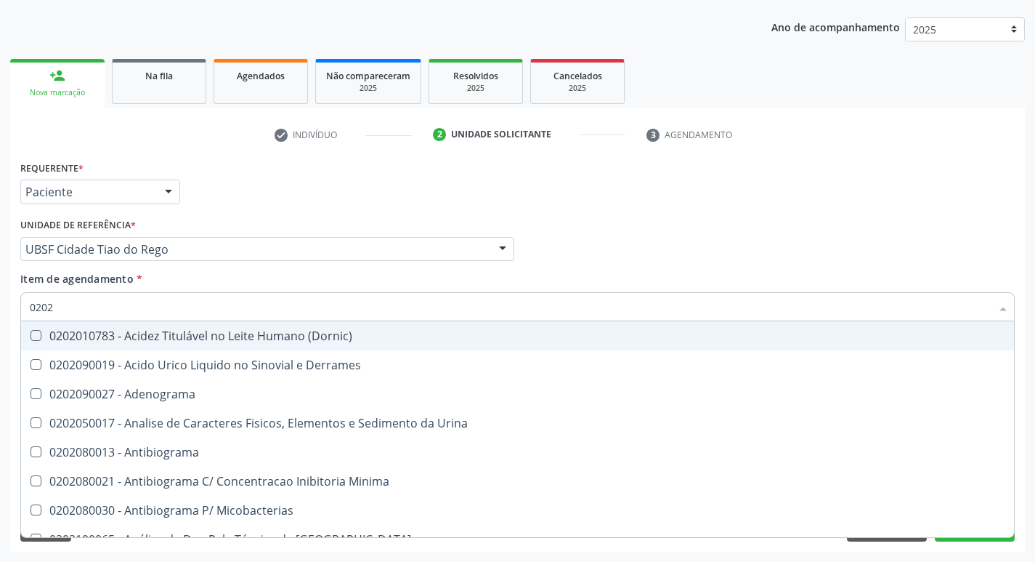
checkbox Calcitonina "true"
checkbox Hdl "false"
checkbox Ldl "false"
checkbox Creatinina "false"
checkbox Fenitoina "true"
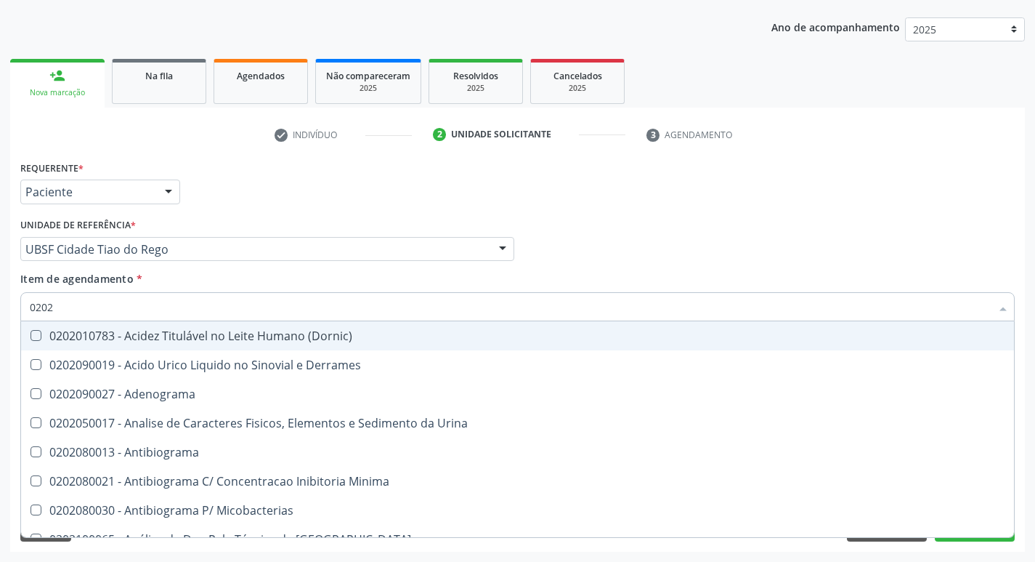
checkbox Hcg\) "false"
type input "020201"
checkbox \(Qualitativo\) "true"
checkbox Molecular "true"
checkbox Ferro "true"
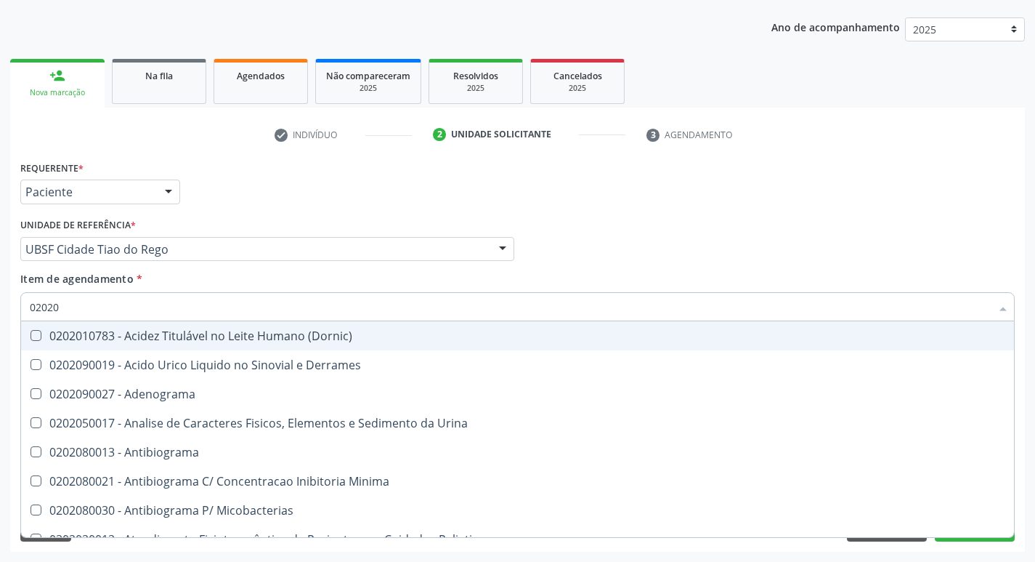
checkbox Coagulacao "false"
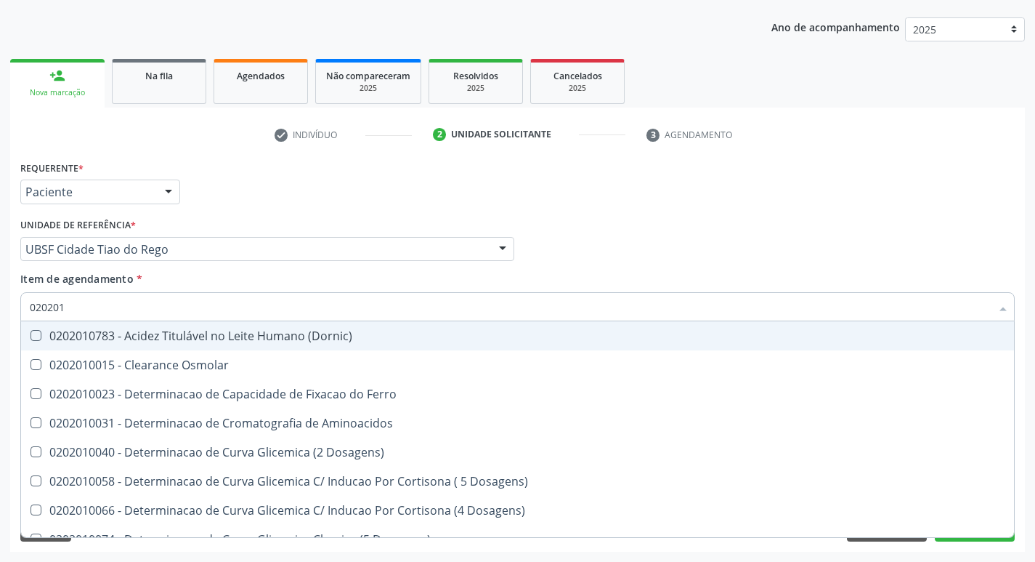
type input "0202010"
checkbox Fracoes "true"
checkbox Calcio "true"
checkbox Catecolaminas "true"
checkbox Hdl "false"
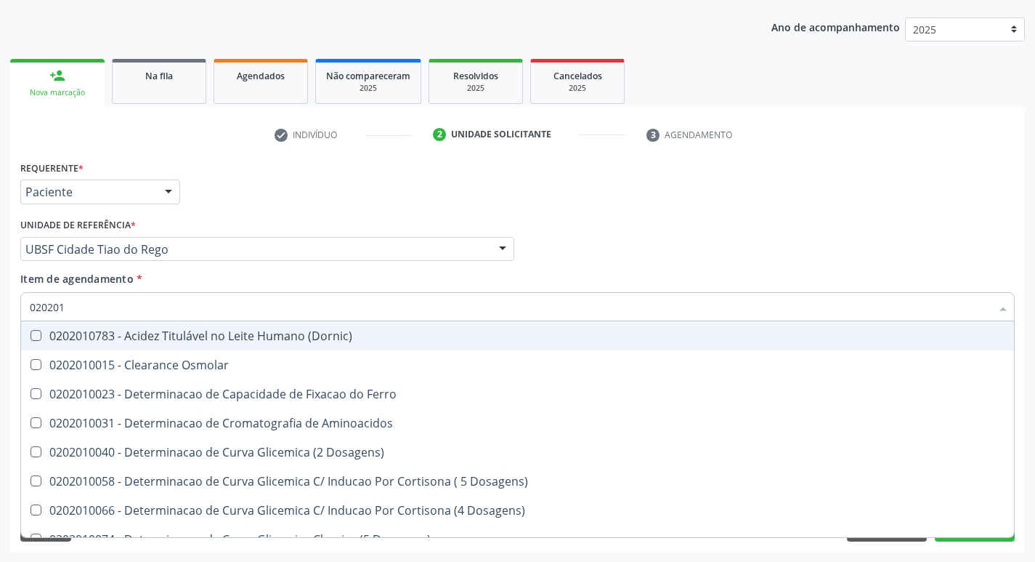
checkbox Ldl "false"
checkbox Creatinina "false"
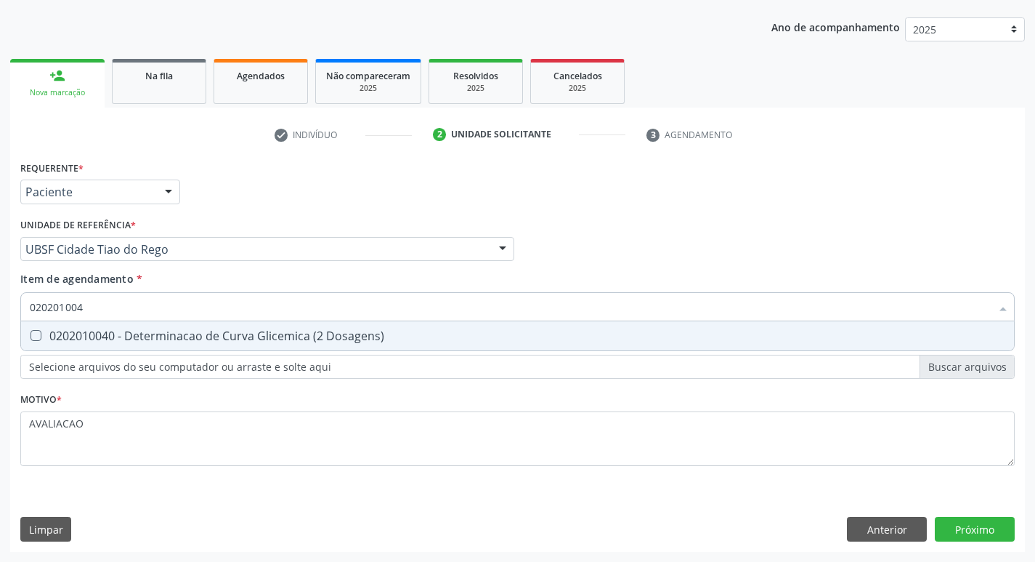
type input "0202010040"
click at [242, 346] on span "0202010040 - Determinacao de Curva Glicemica (2 Dosagens)" at bounding box center [517, 335] width 993 height 29
checkbox Dosagens\) "true"
type input "0"
checkbox Dosagens\) "false"
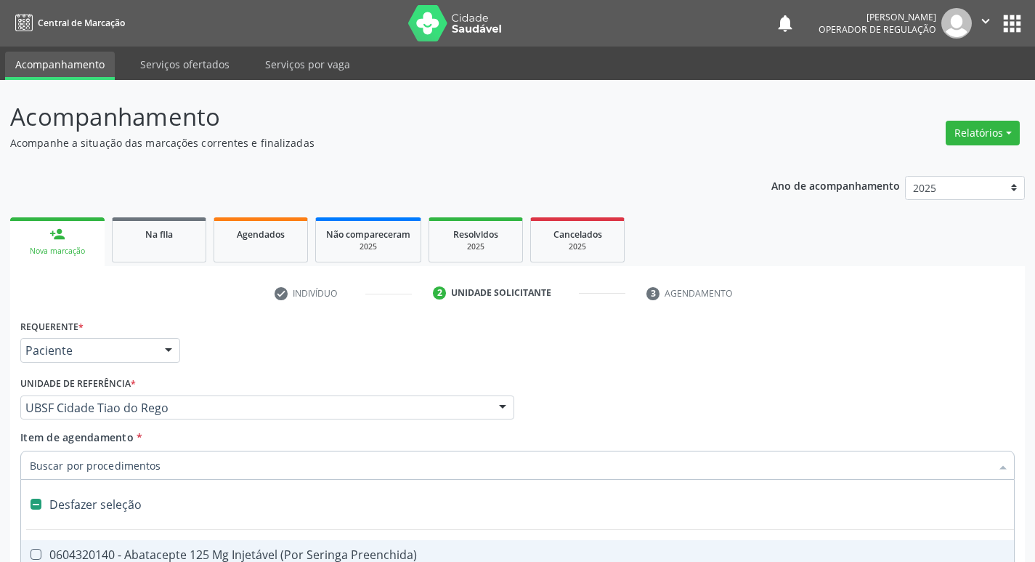
scroll to position [158, 0]
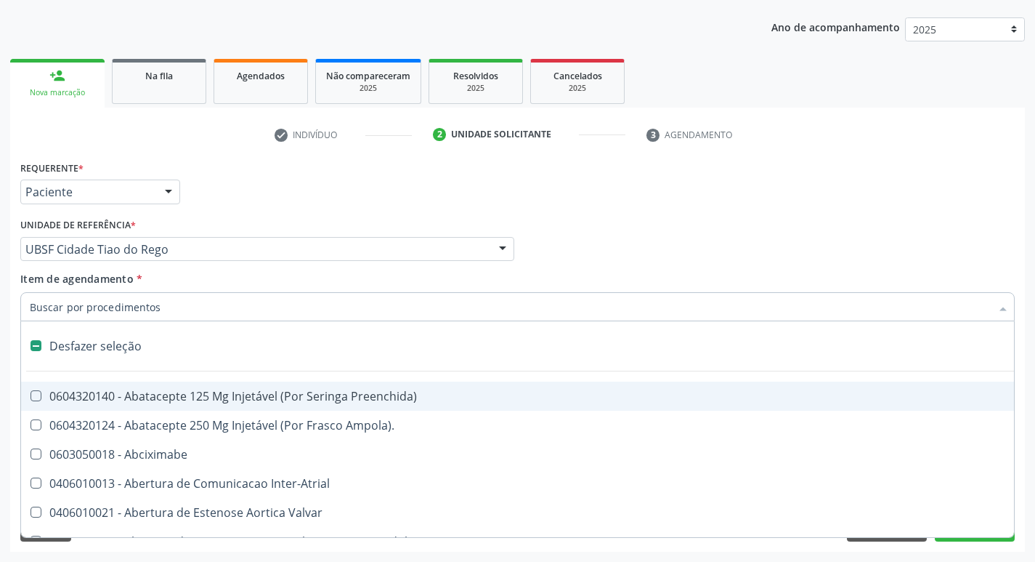
type input "P"
checkbox \(Incentivo\) "true"
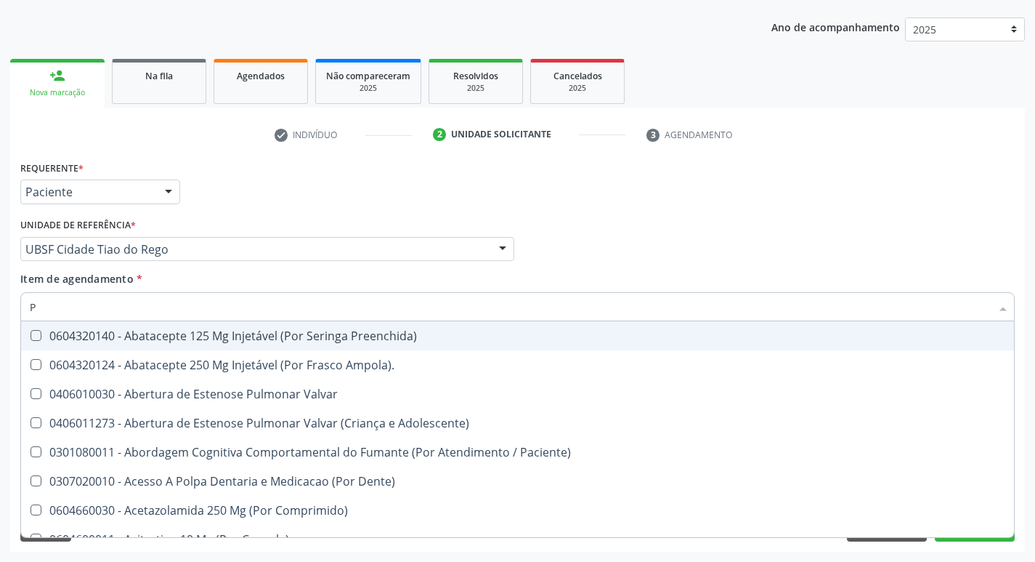
type input "PO"
checkbox Lineares "true"
checkbox Coagulacao "false"
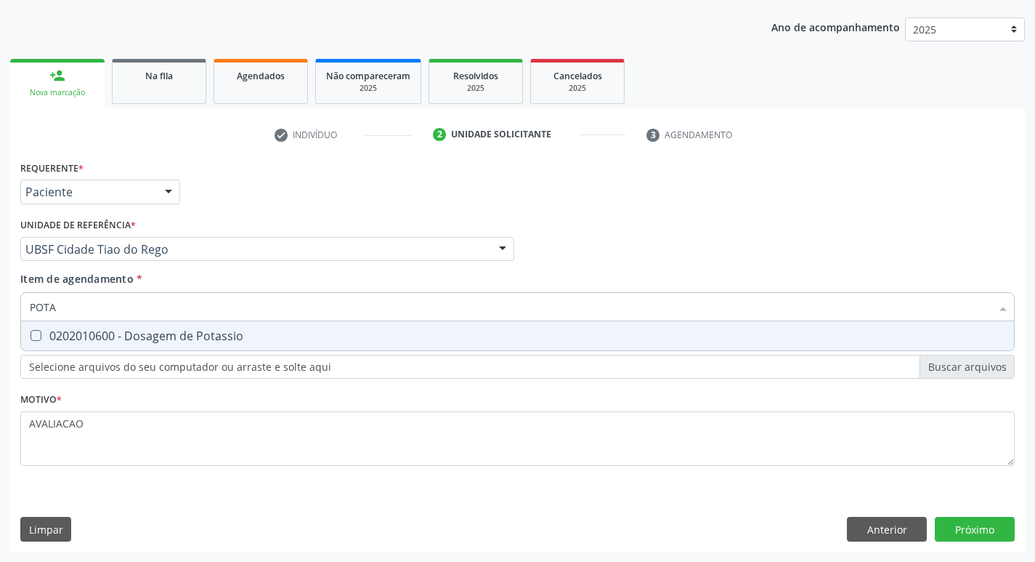
type input "POTAS"
click at [242, 346] on span "0202010600 - Dosagem de Potassio" at bounding box center [517, 335] width 993 height 29
checkbox Potassio "true"
type input "P"
checkbox Potassio "false"
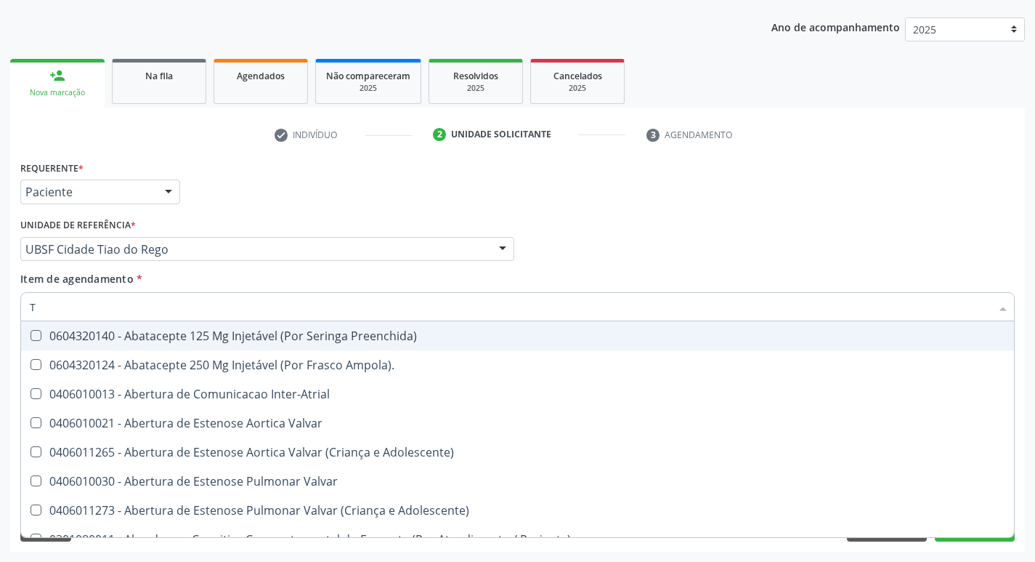
type input "TR"
checkbox Psicossocial "true"
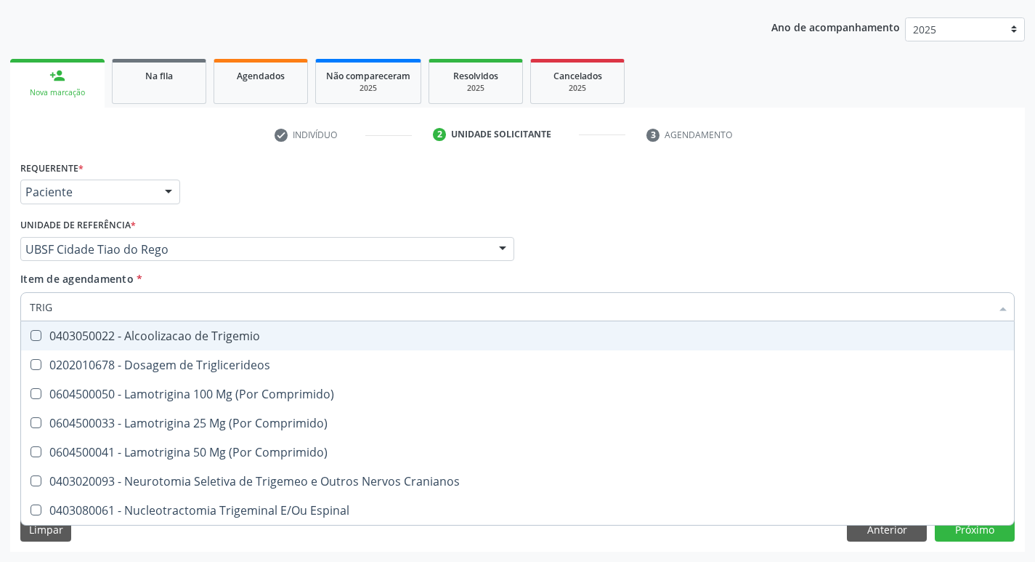
type input "TRIGL"
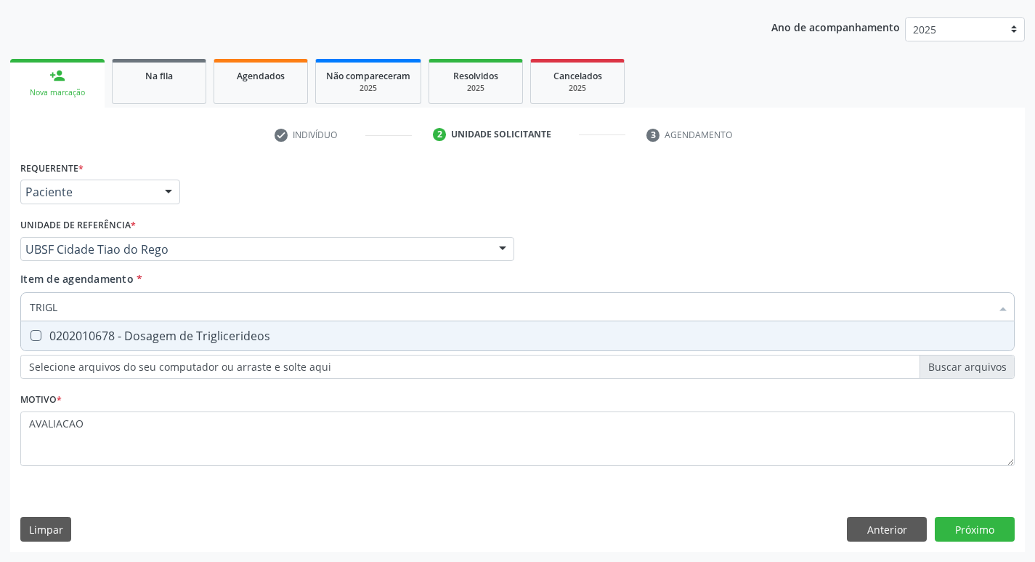
click at [242, 346] on span "0202010678 - Dosagem de Triglicerideos" at bounding box center [517, 335] width 993 height 29
checkbox Triglicerideos "true"
type input "TRIG"
checkbox Triglicerideos "false"
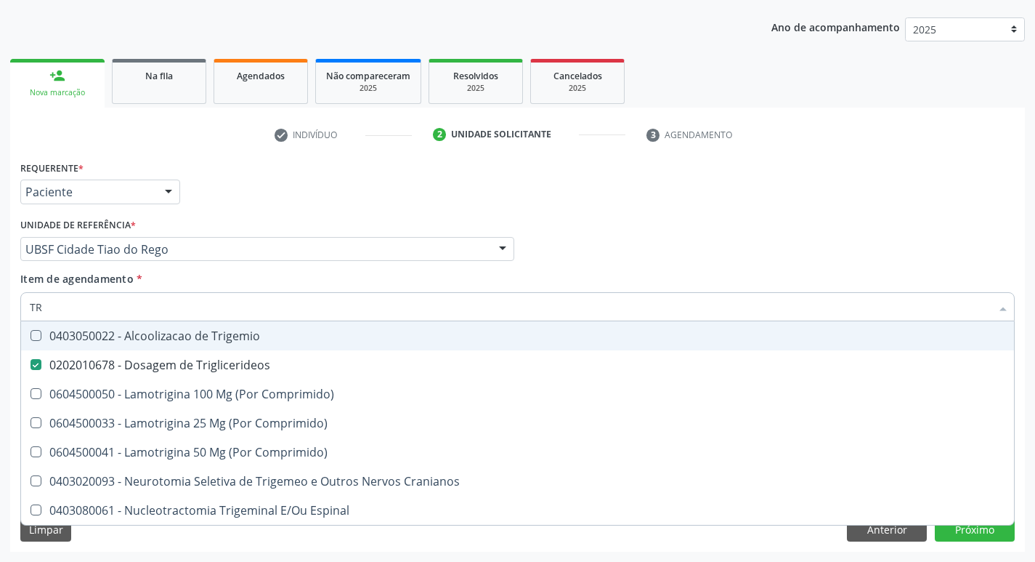
type input "T"
checkbox Triglicerideos "false"
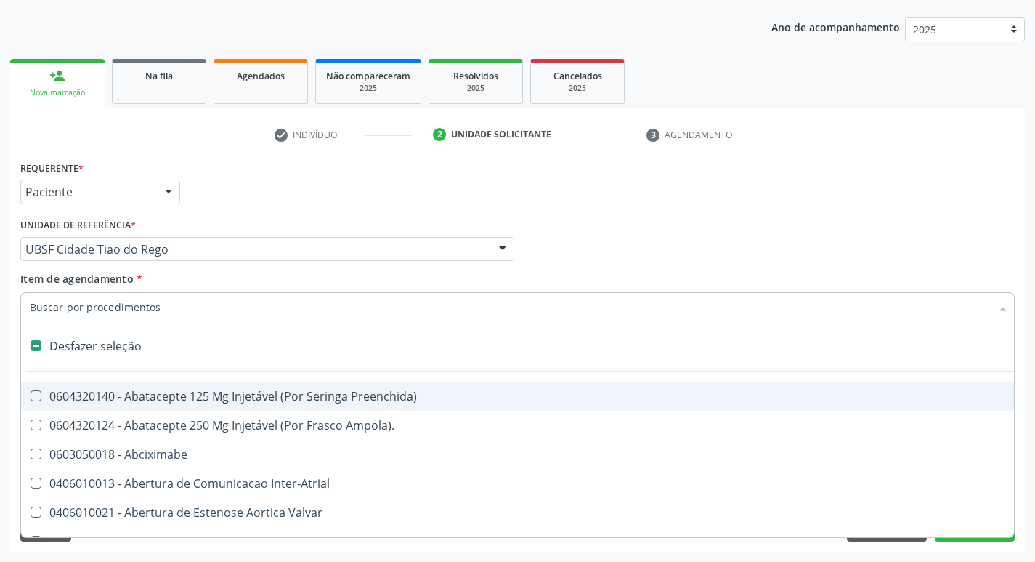
type input "2"
checkbox Projecoes\) "true"
checkbox Único "true"
checkbox Monopolar "true"
checkbox Quadril "true"
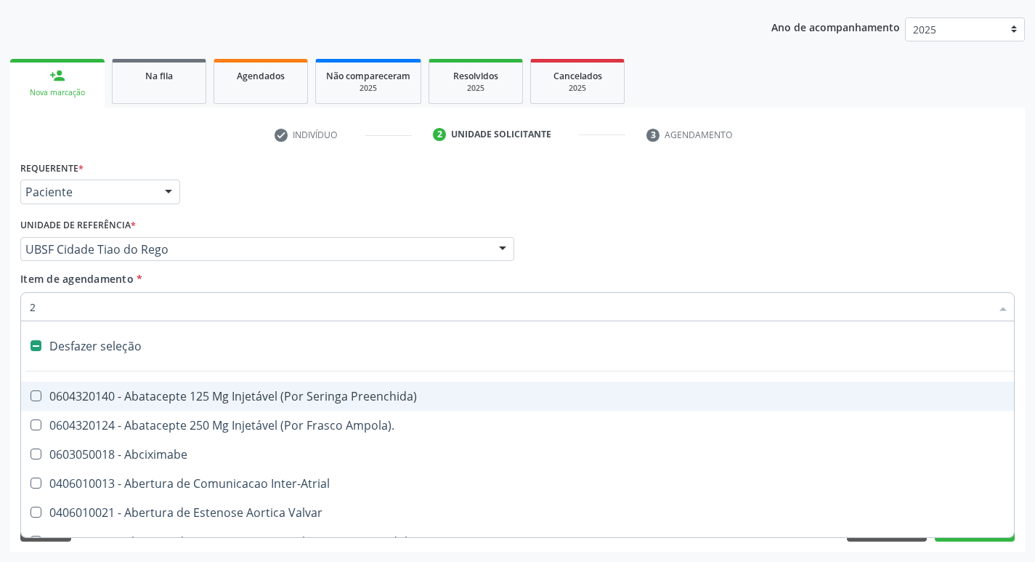
checkbox Biologica "true"
checkbox Trabalhador "true"
checkbox Conica "true"
checkbox Aorto-Cavitarias "true"
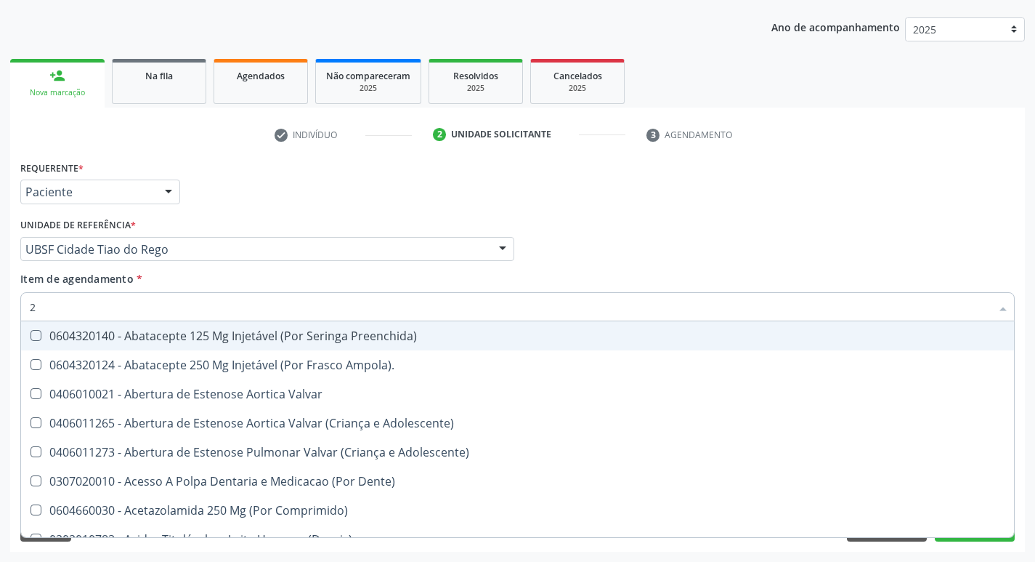
type input "20205001"
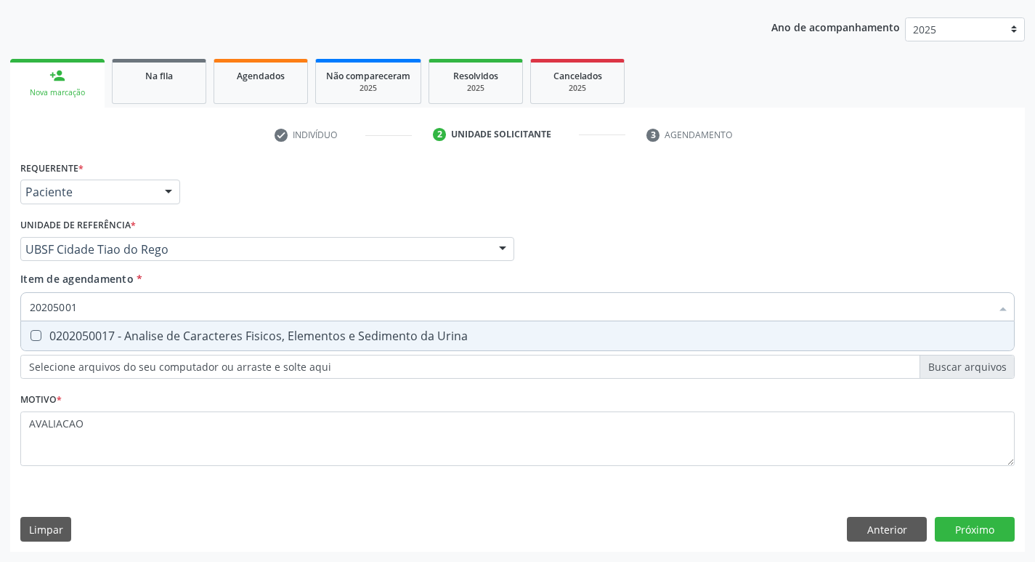
click at [155, 341] on div "0202050017 - Analise de Caracteres Fisicos, Elementos e Sedimento da Urina" at bounding box center [518, 336] width 976 height 12
checkbox Urina "true"
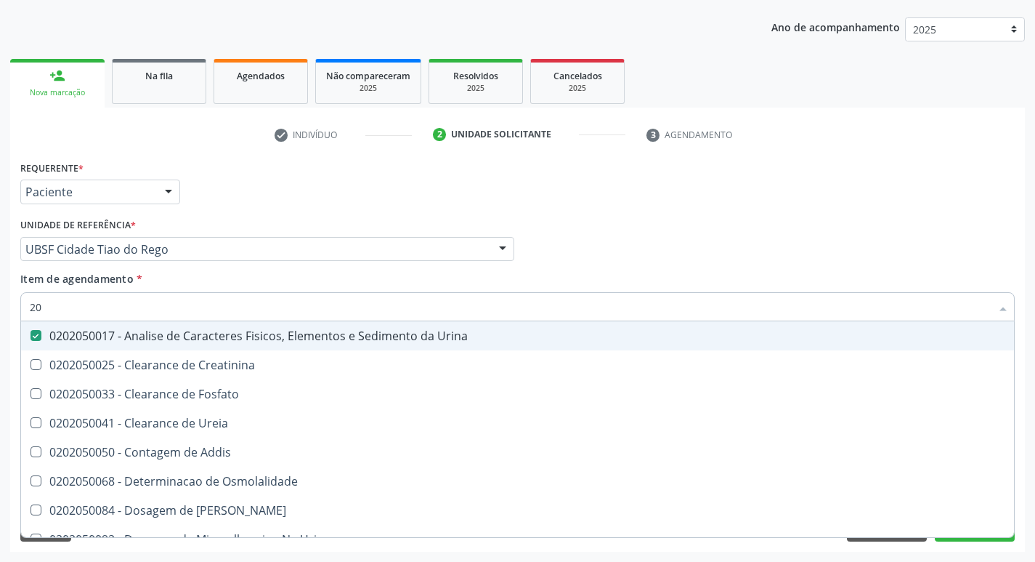
type input "2"
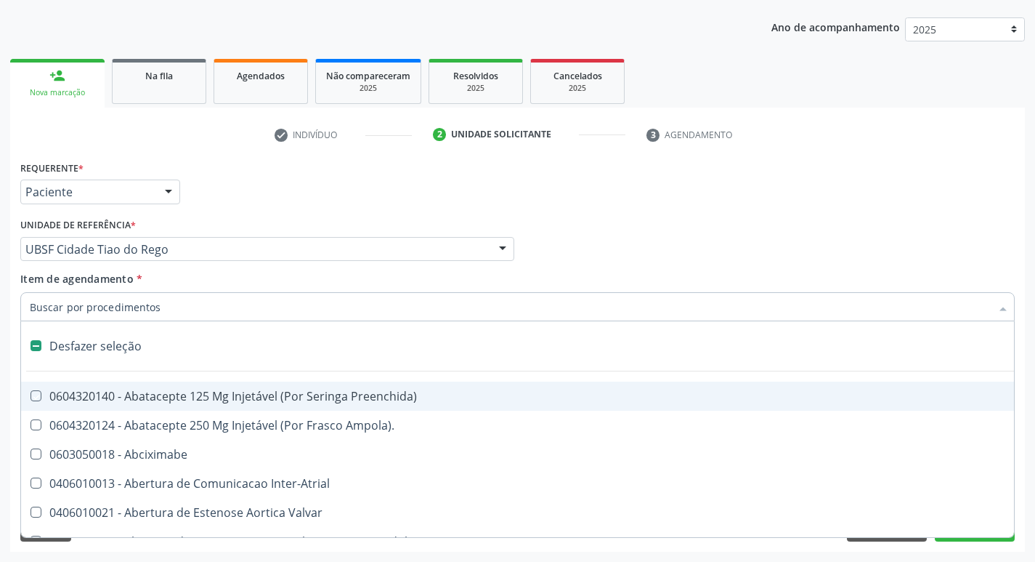
checkbox Preenchida\) "false"
checkbox Inter-Atrial "false"
type input "G"
checkbox Urina "false"
checkbox Campo\) "true"
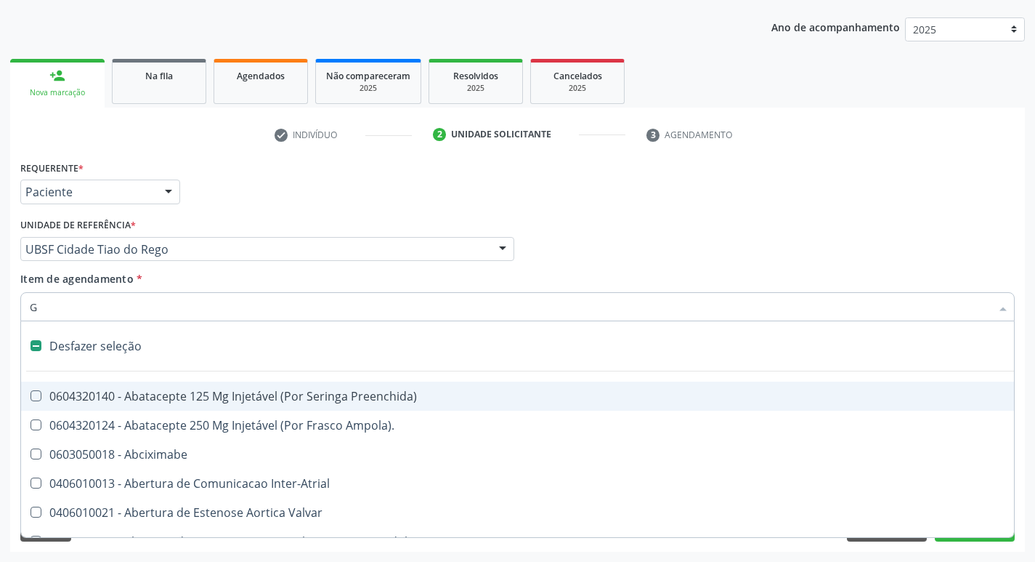
checkbox Estereotaxica "true"
checkbox Comprimido\) "true"
checkbox Sanitária "true"
checkbox Criança "true"
checkbox Hemodialise "true"
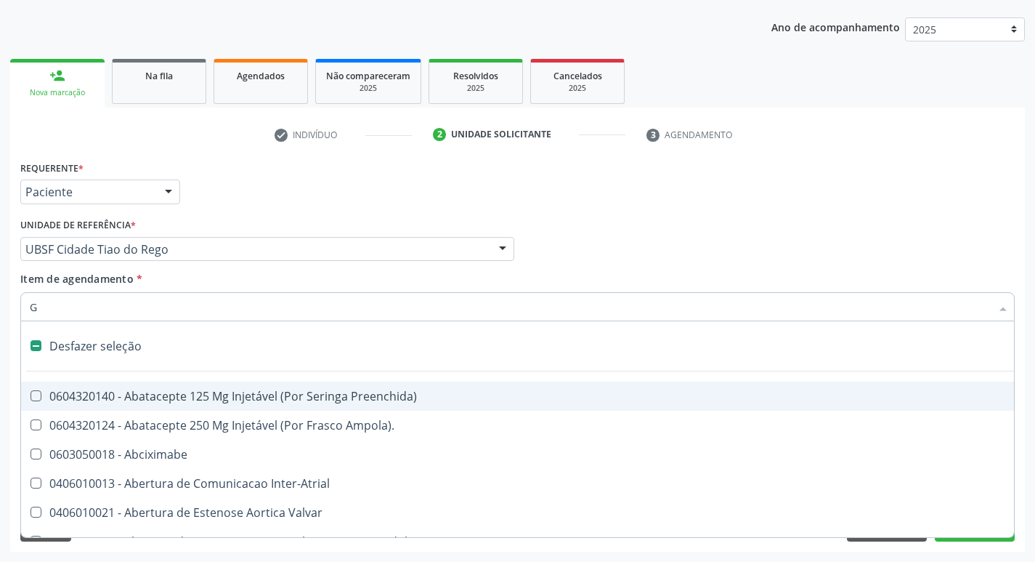
checkbox Capsula\) "true"
checkbox Osso "true"
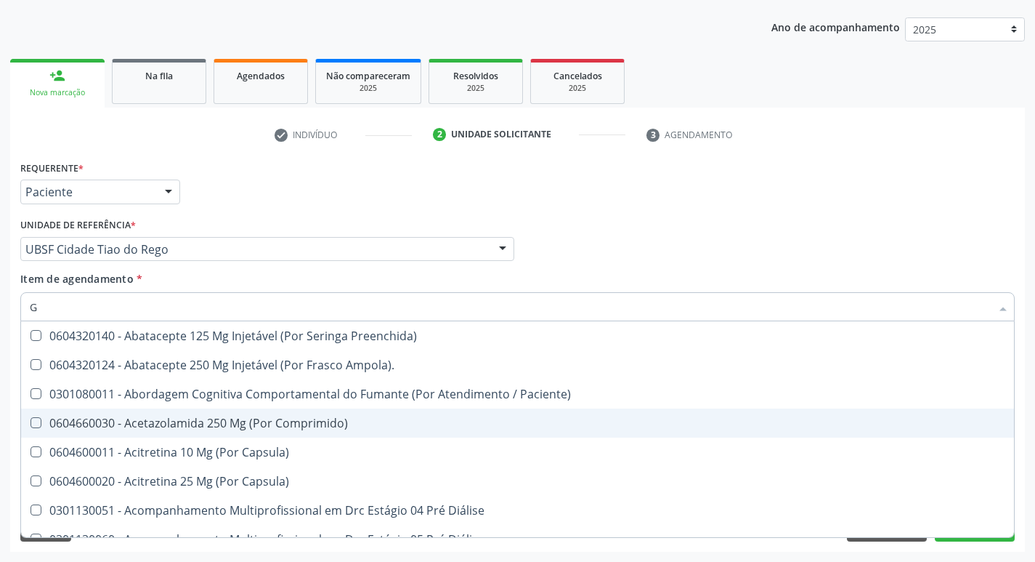
type input "GLICOSE"
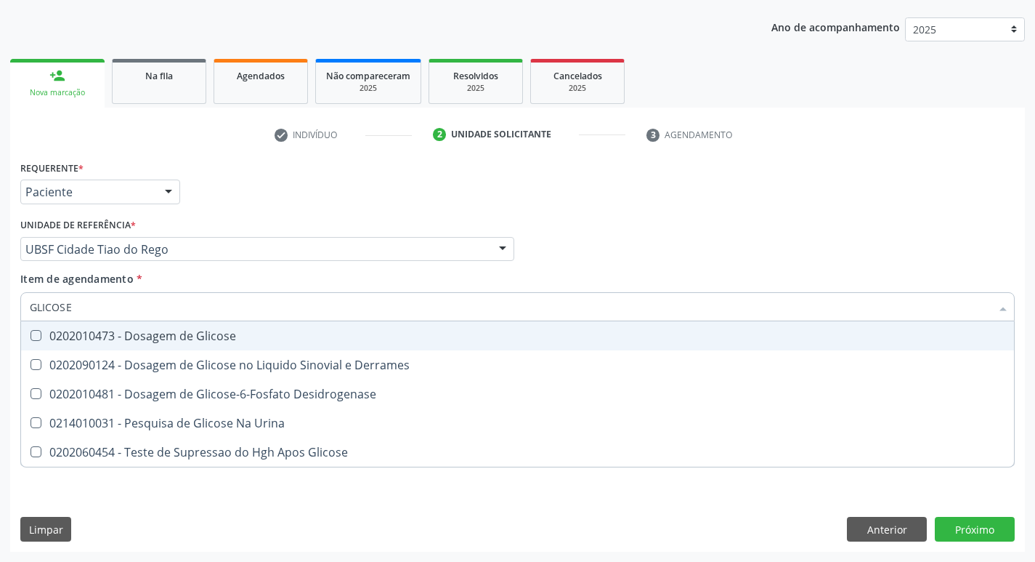
click at [197, 336] on div "0202010473 - Dosagem de Glicose" at bounding box center [518, 336] width 976 height 12
checkbox Glicose "true"
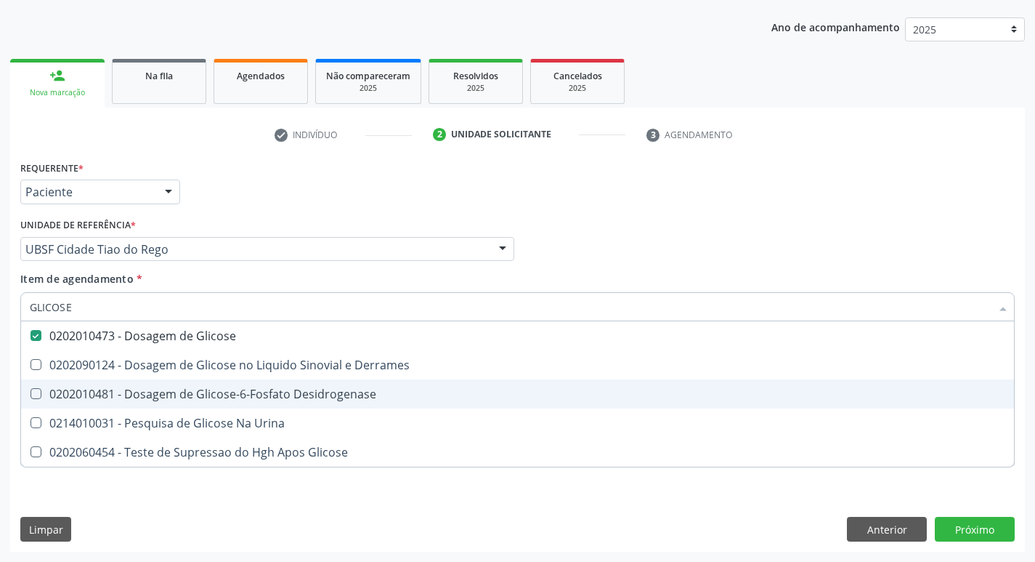
type input "GLICOS"
checkbox Glicose "false"
checkbox Derrames "true"
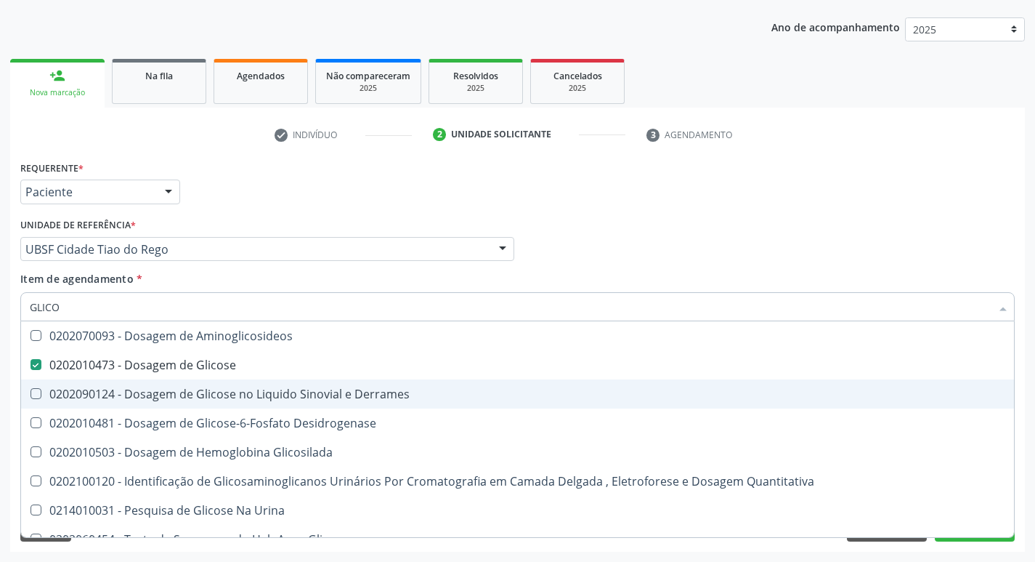
type input "GLIC"
checkbox Glicose "false"
checkbox Derrames "false"
checkbox Desidrogenase "true"
type input "G"
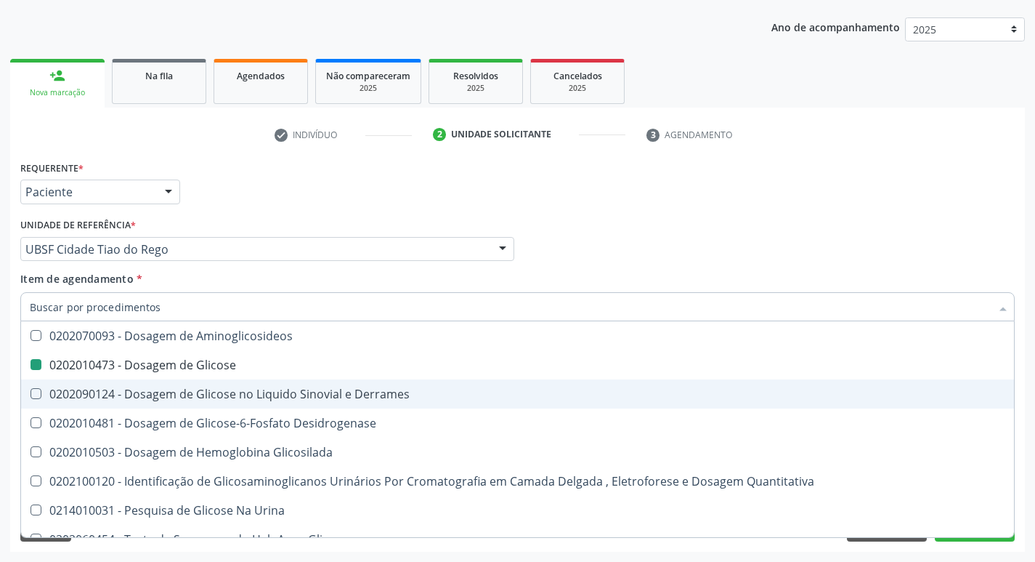
checkbox Desidrogenase "false"
checkbox Glicosilada "false"
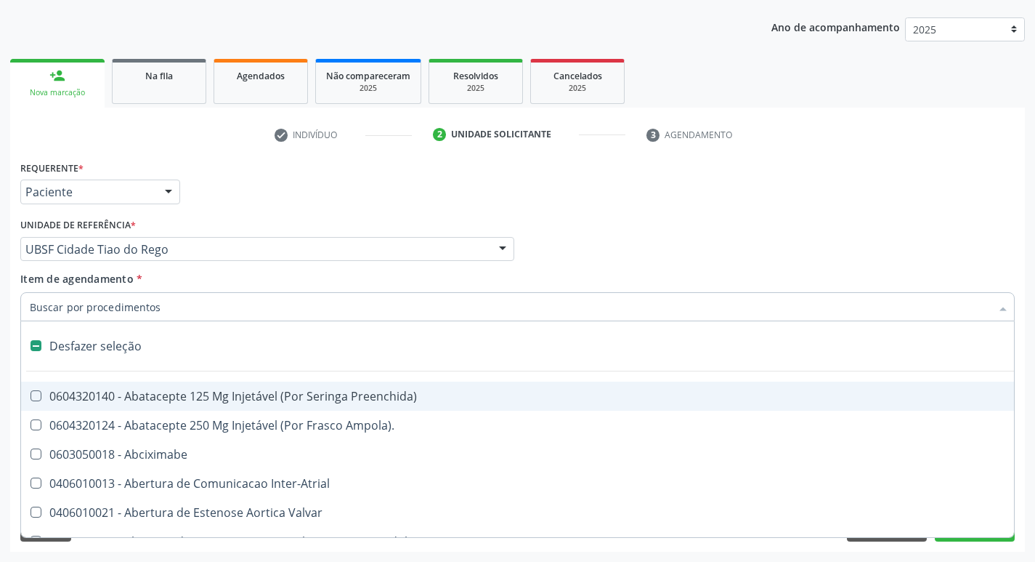
type input "H"
checkbox Urina "false"
checkbox Lactente\) "true"
checkbox Diastema "true"
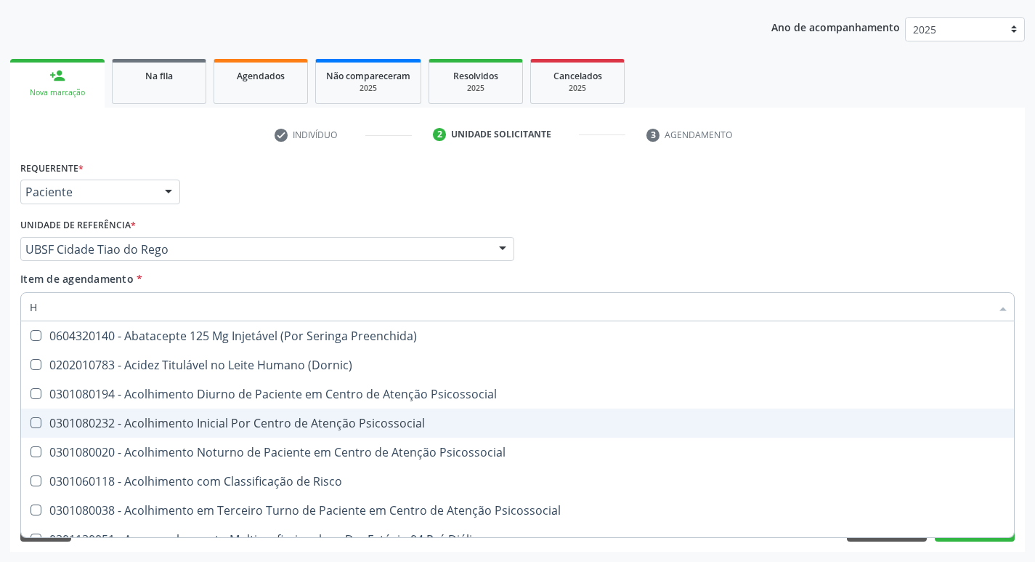
type input "HEMOGLOBINA G"
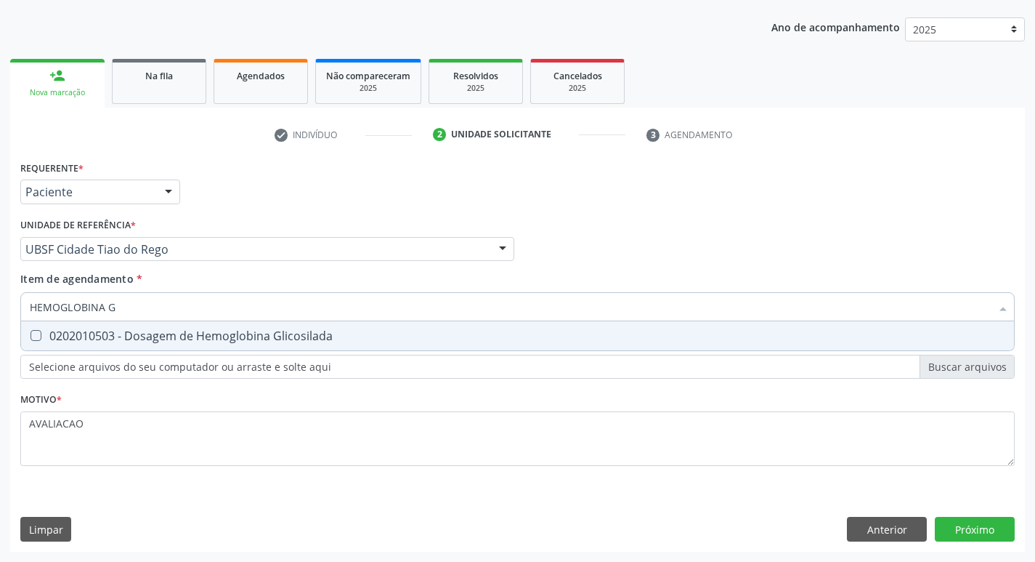
click at [205, 339] on div "0202010503 - Dosagem de Hemoglobina Glicosilada" at bounding box center [518, 336] width 976 height 12
checkbox Glicosilada "true"
type input "HEMOGLOBINA"
checkbox Glicosilada "false"
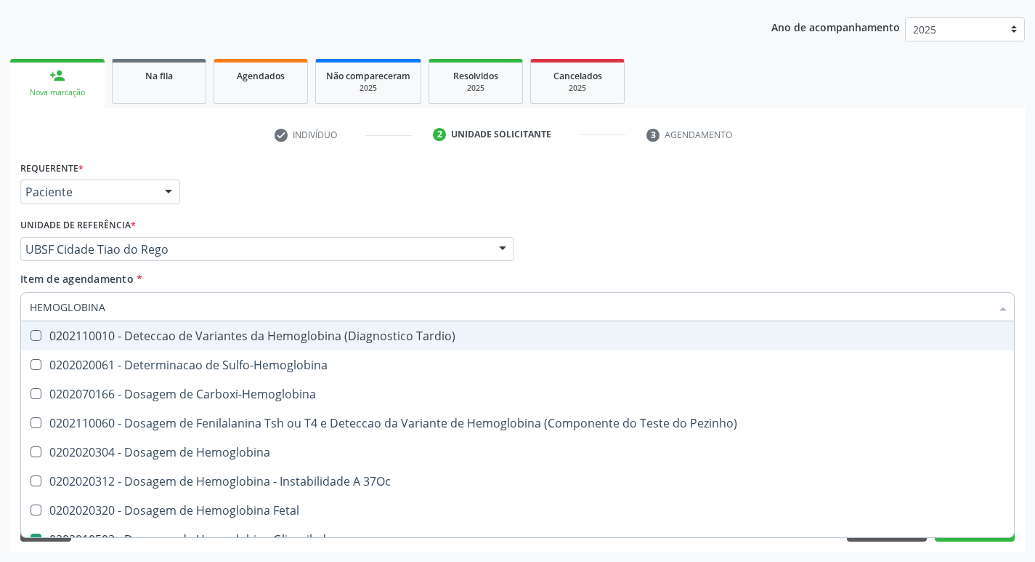
type input "HEMOGLOBIN"
checkbox Glicosilada "false"
checkbox Hemoglobina "true"
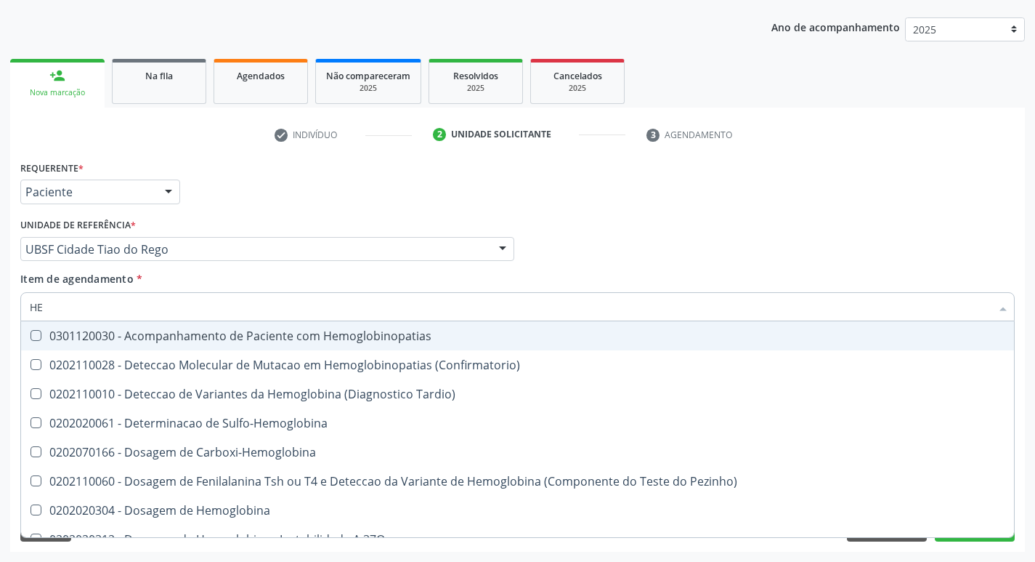
type input "H"
checkbox Glicosilada "false"
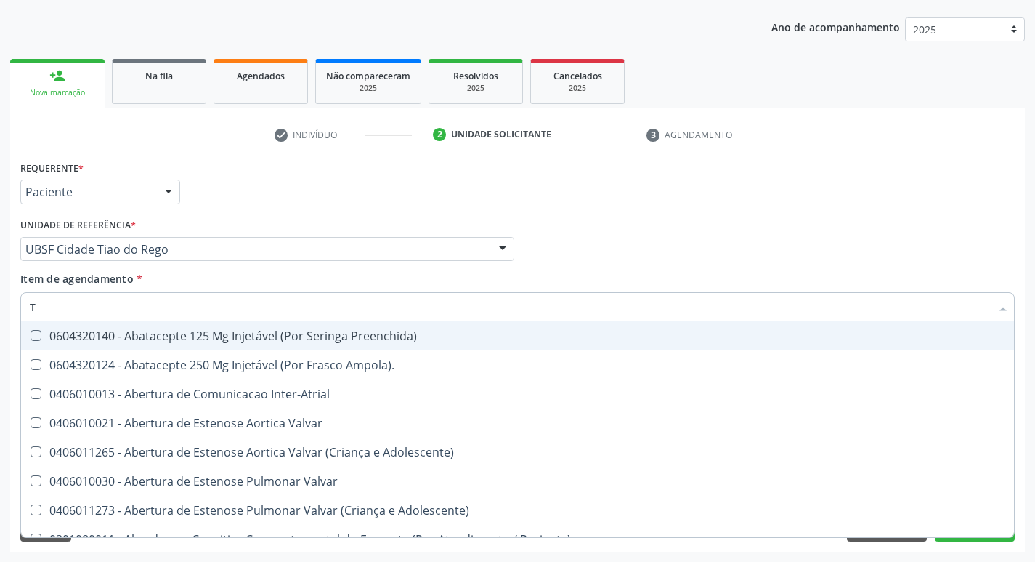
type input "TG"
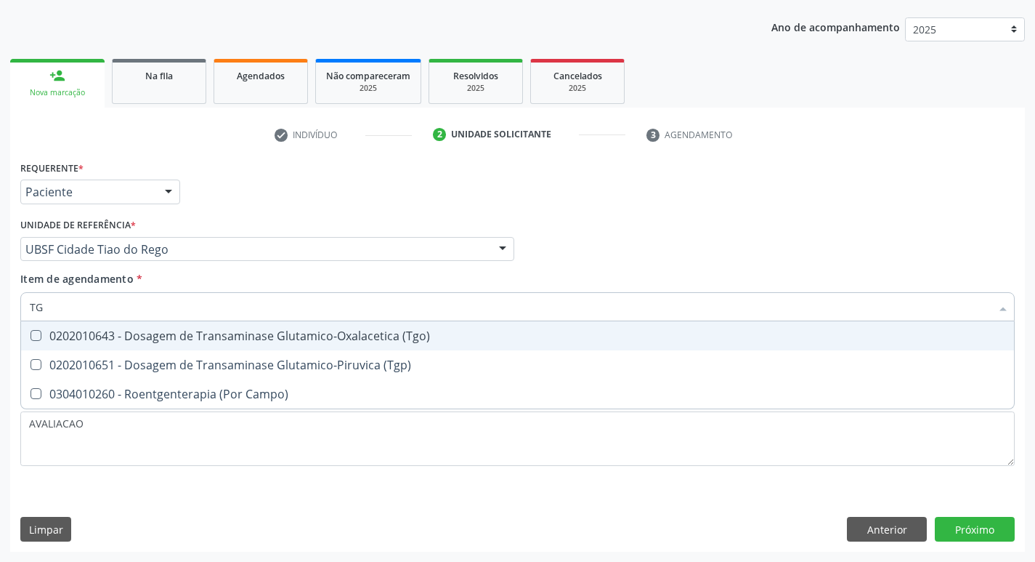
click at [198, 339] on div "0202010643 - Dosagem de Transaminase Glutamico-Oxalacetica (Tgo)" at bounding box center [518, 336] width 976 height 12
checkbox \(Tgo\) "true"
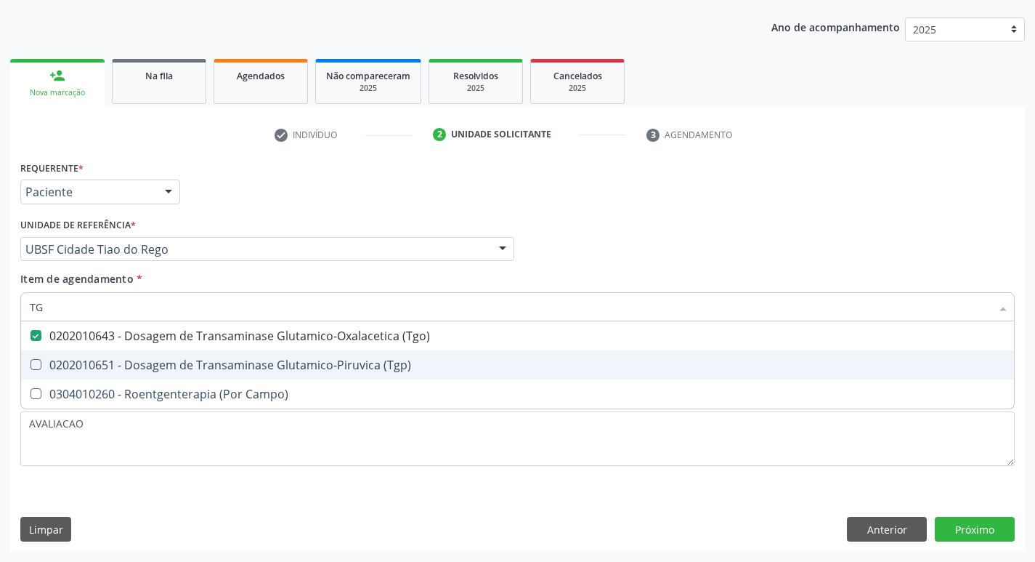
click at [191, 360] on div "0202010651 - Dosagem de Transaminase Glutamico-Piruvica (Tgp)" at bounding box center [518, 365] width 976 height 12
checkbox \(Tgp\) "true"
type input "T"
checkbox \(Tgo\) "false"
checkbox \(Tgp\) "false"
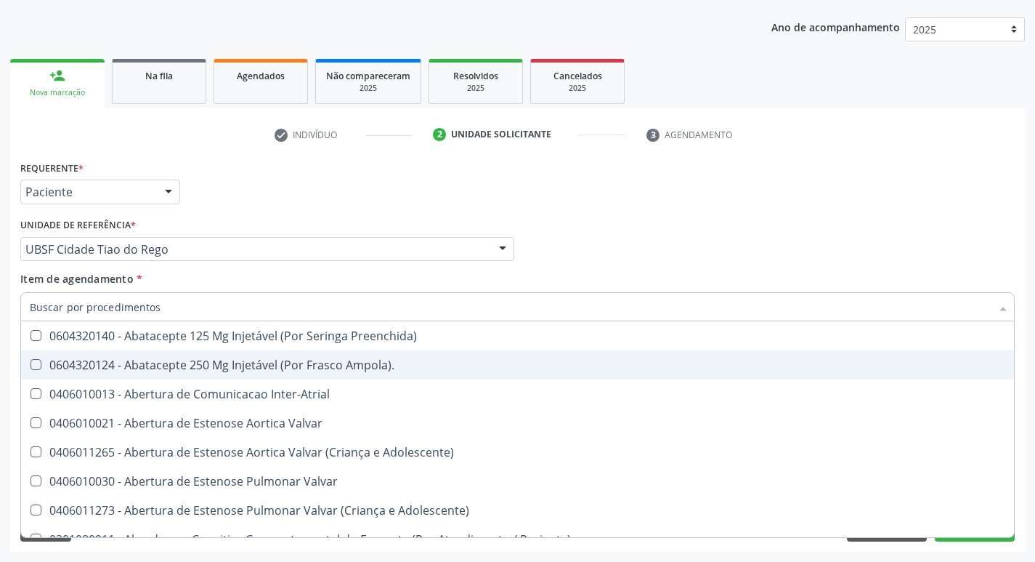
checkbox Urina "false"
checkbox Central "true"
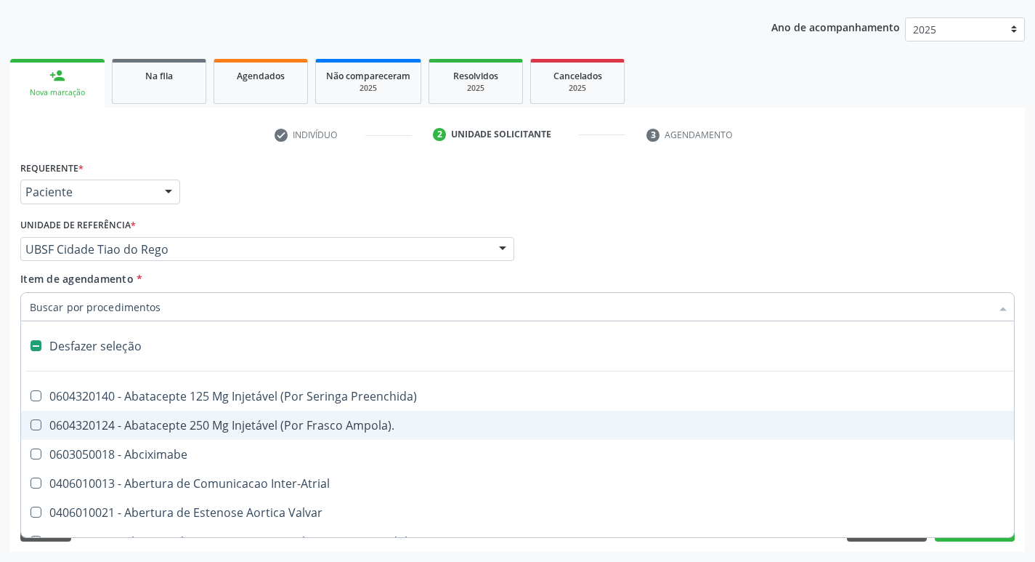
type input "U"
checkbox Frasco-Ampola\) "true"
checkbox Urina "false"
checkbox 67 "true"
checkbox Paratireoides "true"
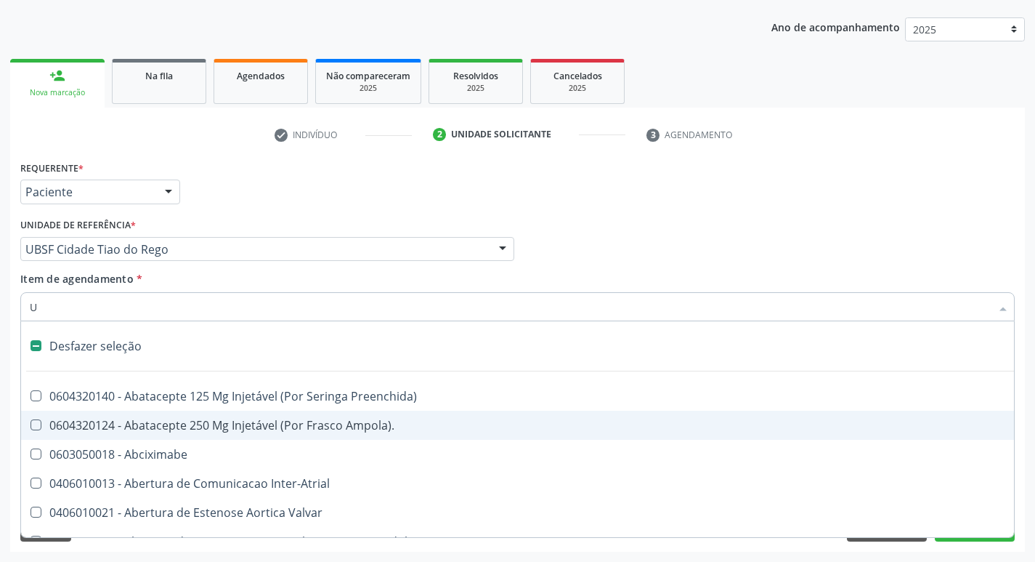
checkbox Oncologia "true"
checkbox Cama "true"
checkbox Personalizada "true"
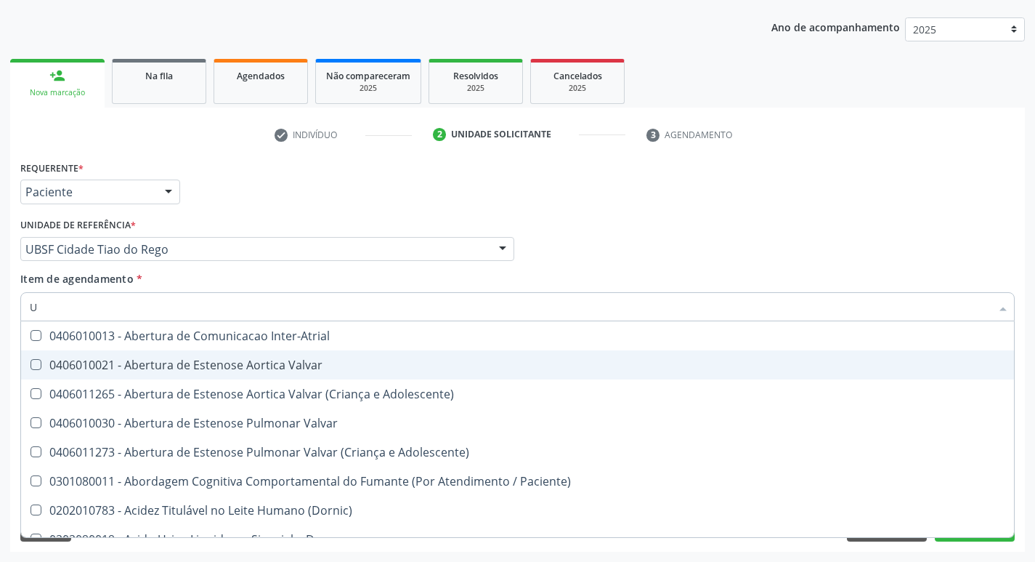
type input "UR"
checkbox Reabilitacao "true"
checkbox Urina "false"
checkbox C "true"
checkbox Dosagens\) "false"
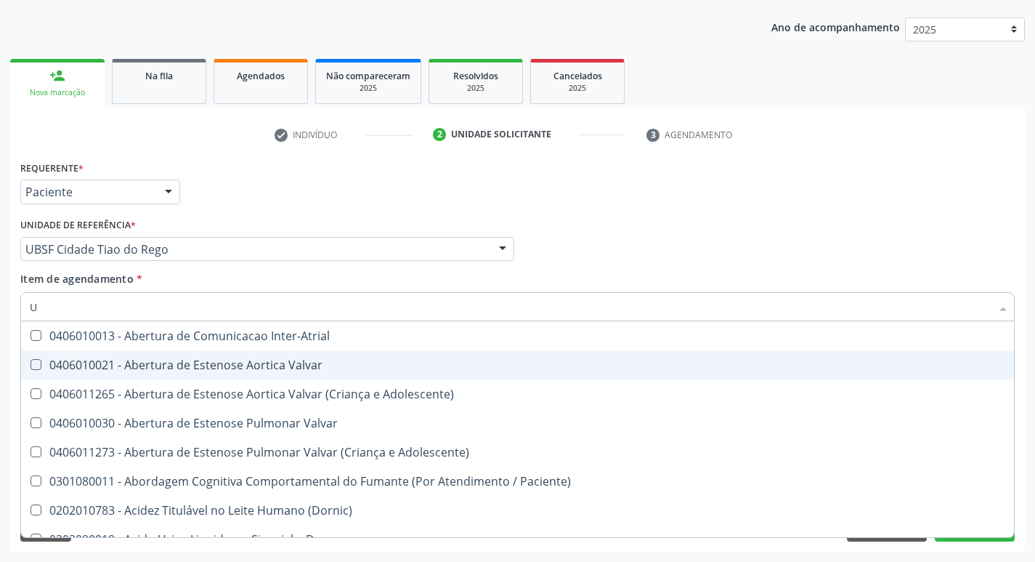
checkbox Coagulacao "false"
type input "URE"
checkbox Urina "false"
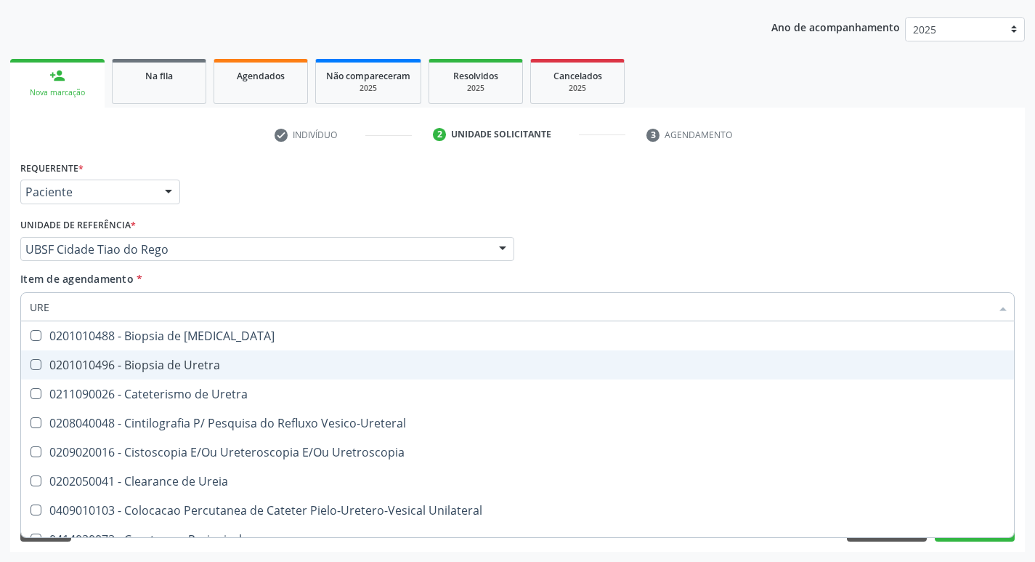
type input "UREI"
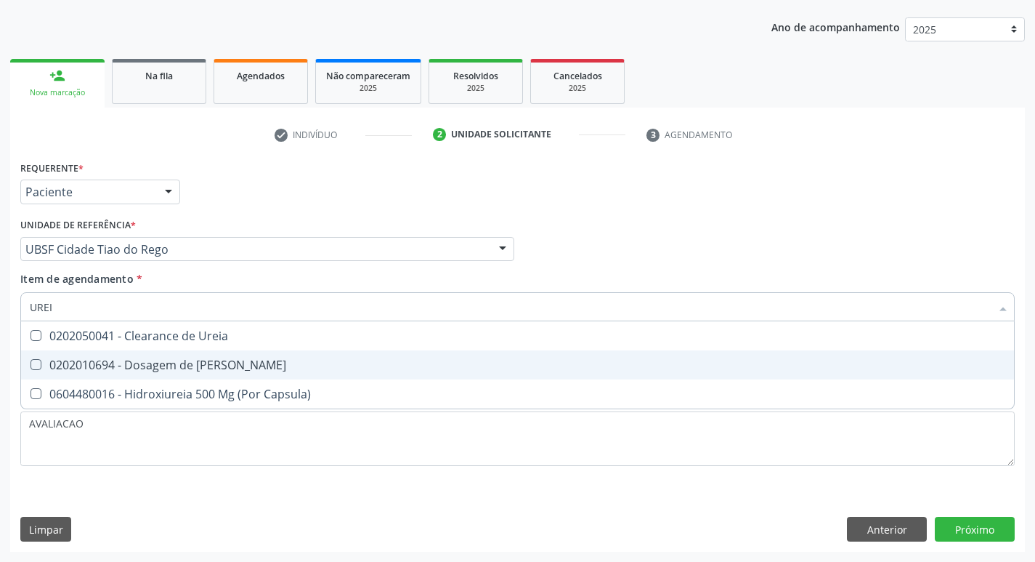
click at [191, 360] on div "0202010694 - Dosagem de [PERSON_NAME]" at bounding box center [518, 365] width 976 height 12
checkbox Ureia "true"
type input "URE"
checkbox Ureia "false"
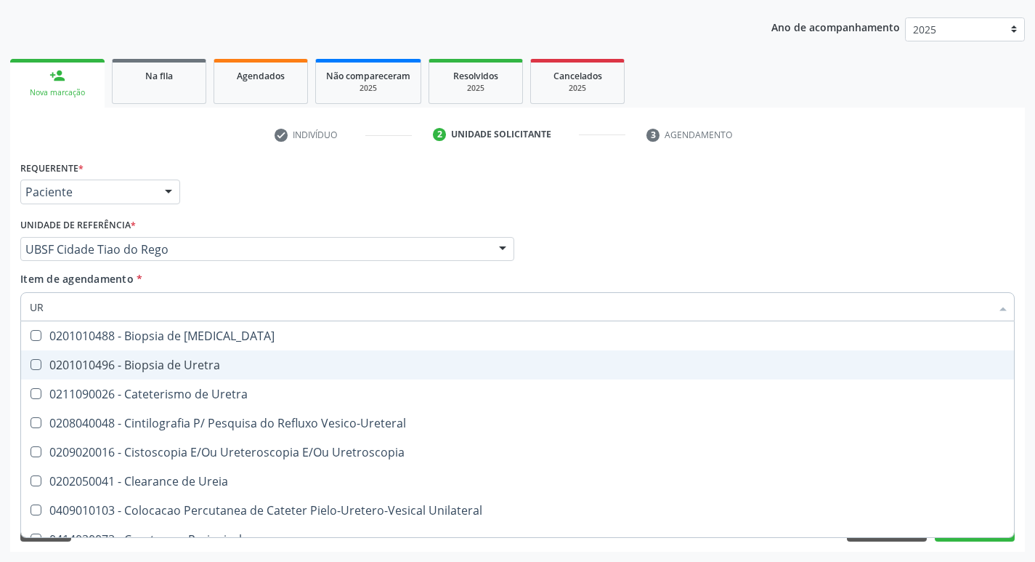
type input "U"
checkbox Ureia "false"
checkbox Bubonica\) "false"
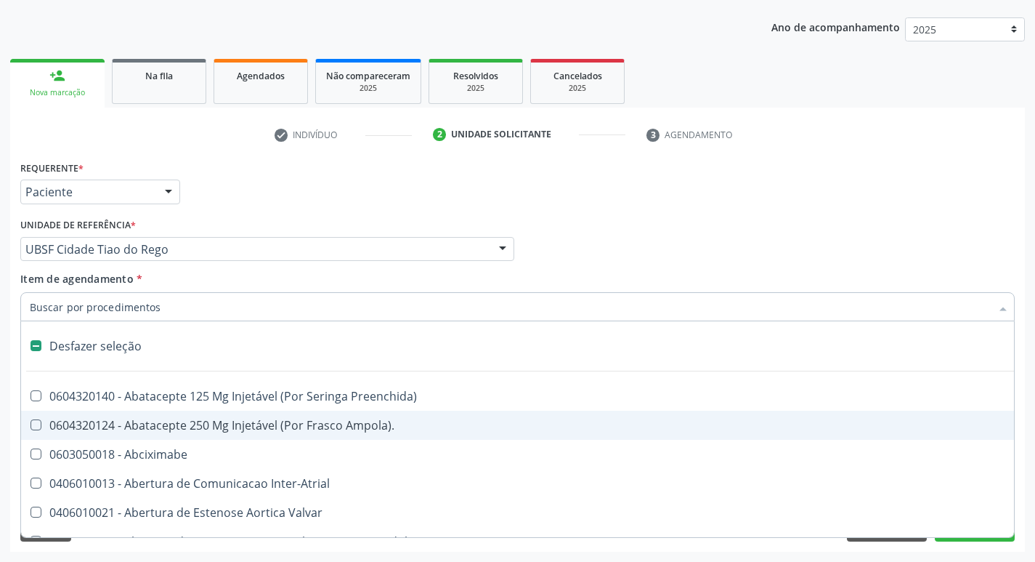
type input "U"
checkbox Frasco-Ampola\) "true"
checkbox Urina "false"
checkbox 67 "true"
checkbox Paratireoides "true"
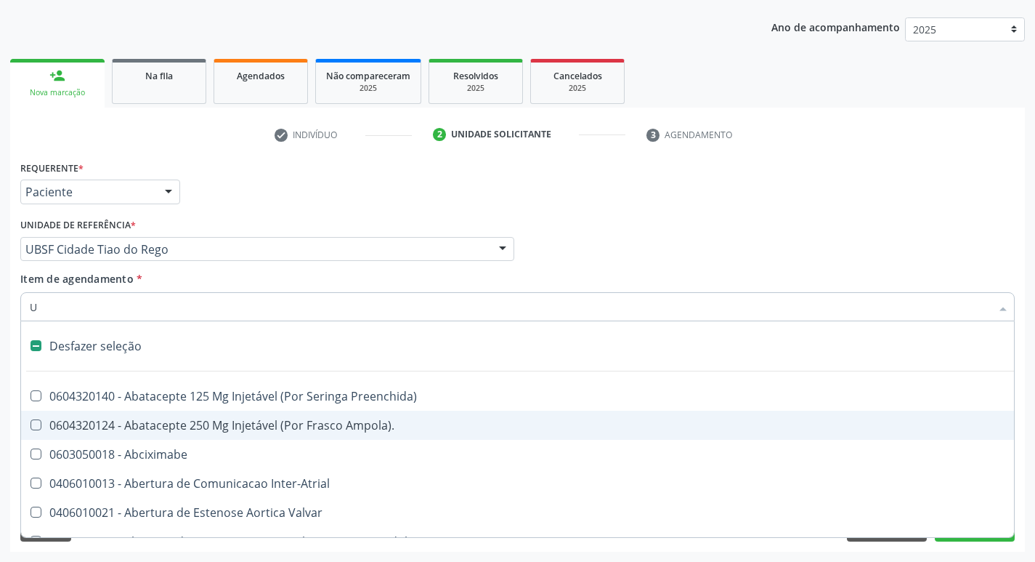
checkbox Oncologia "true"
checkbox Cama "true"
checkbox Personalizada "true"
checkbox Pulmonar\) "true"
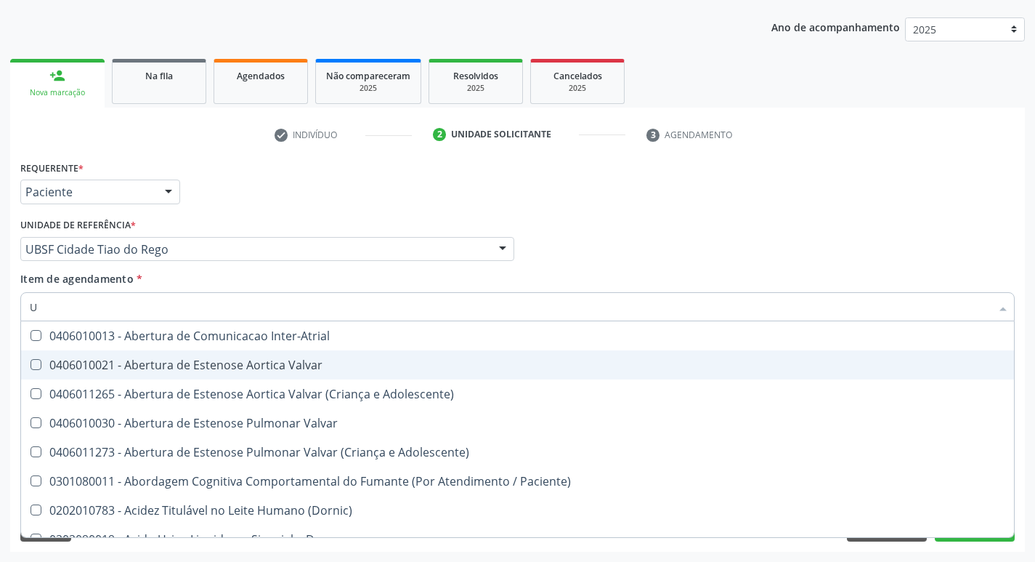
type input "UR"
checkbox Reabilitacao "true"
checkbox Urina "false"
checkbox C "true"
checkbox Nivel "true"
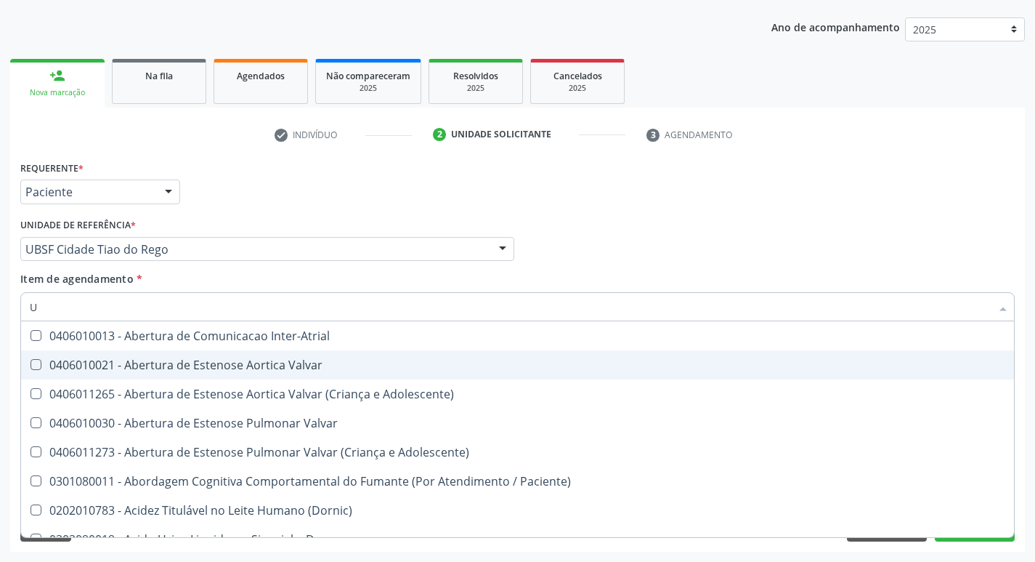
checkbox Dosagens\) "false"
checkbox Coagulacao "false"
type input "URE"
checkbox Agudizadas "true"
checkbox Urina "false"
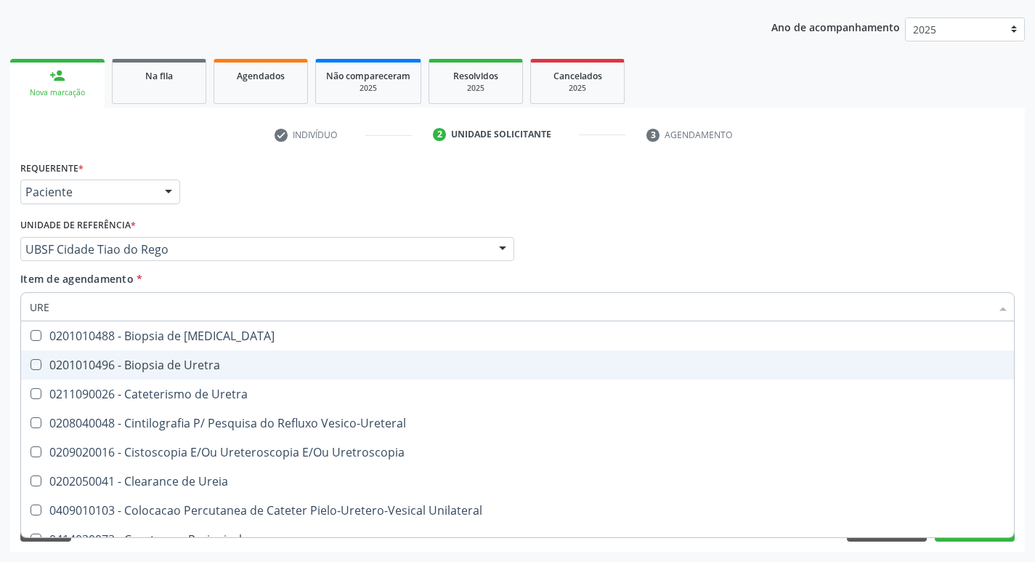
type input "UREI"
checkbox Uretra "true"
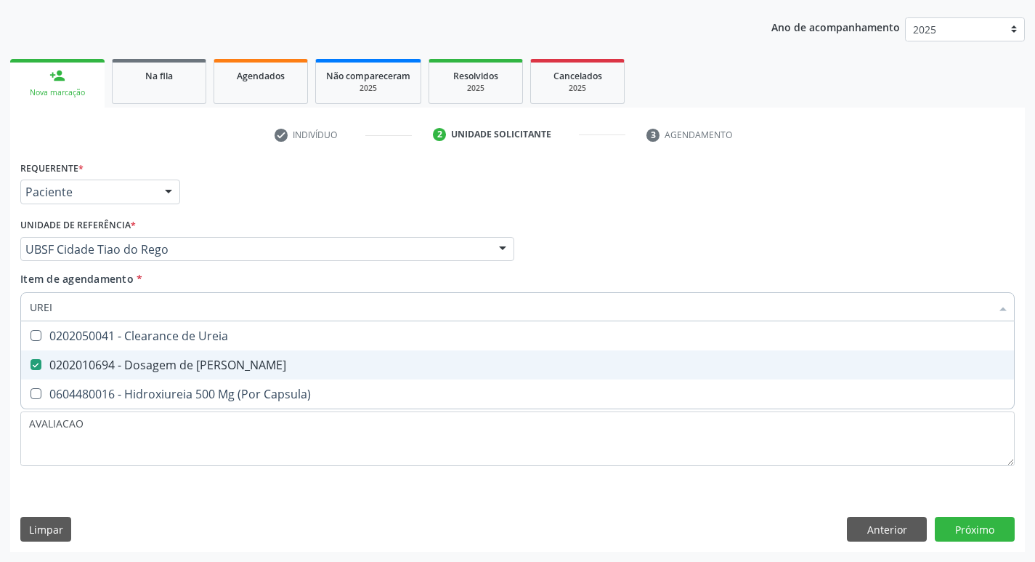
type input "URE"
checkbox Ureia "false"
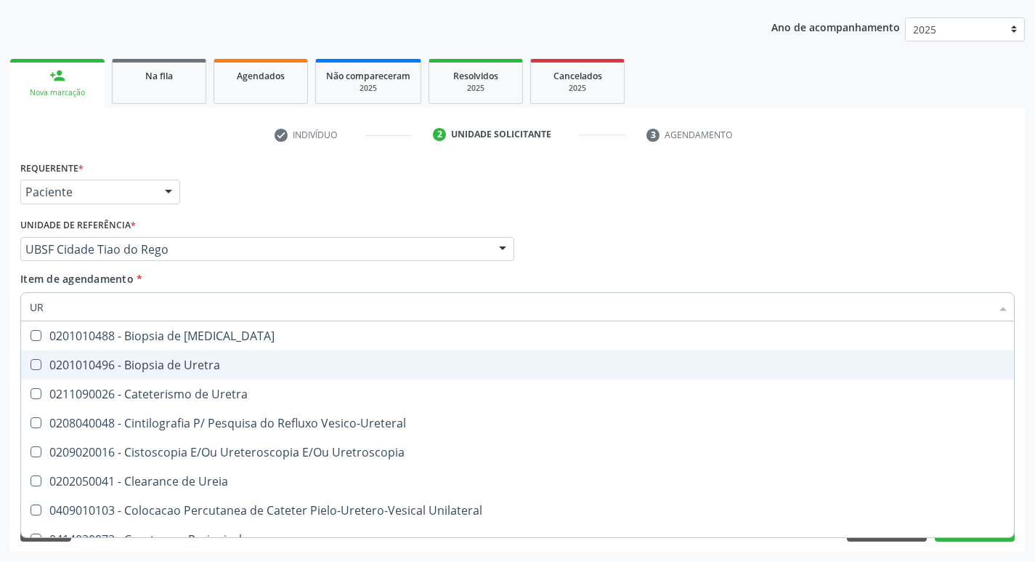
type input "U"
checkbox Ureia "false"
checkbox Bubonica\) "false"
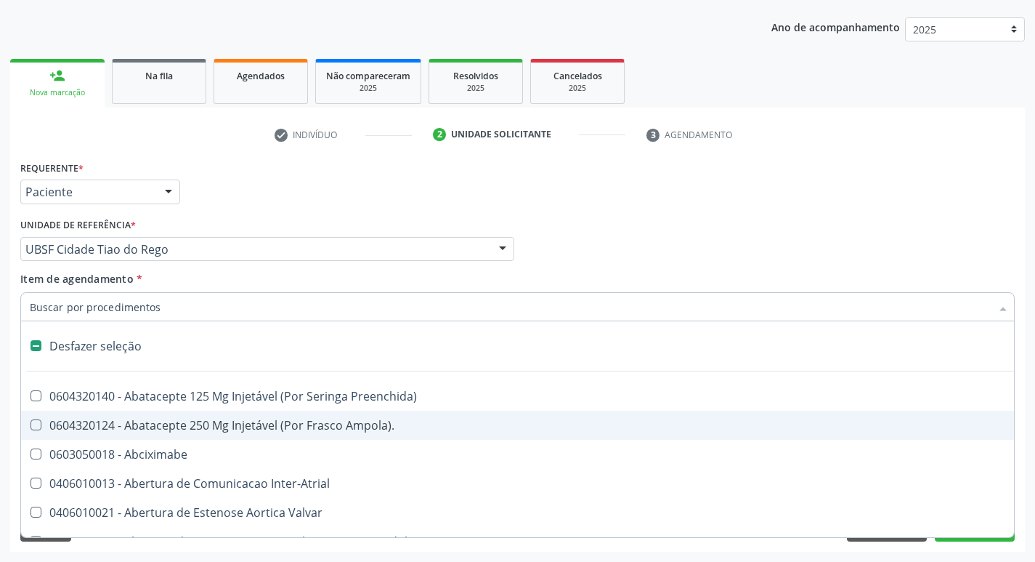
type input "C"
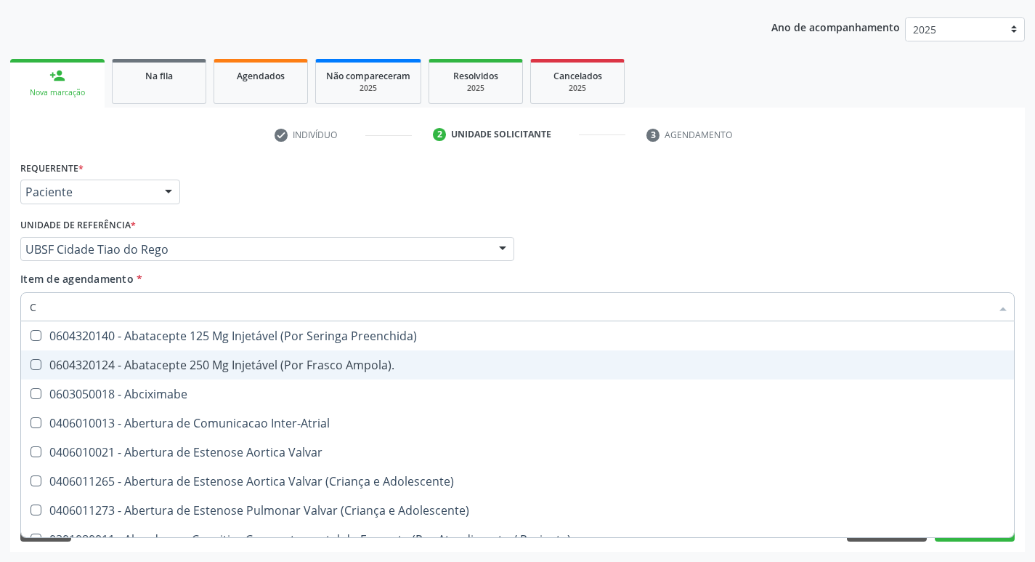
checkbox Urina "true"
checkbox Cec "false"
type input "CR"
checkbox Comprimido\) "true"
checkbox Urina "false"
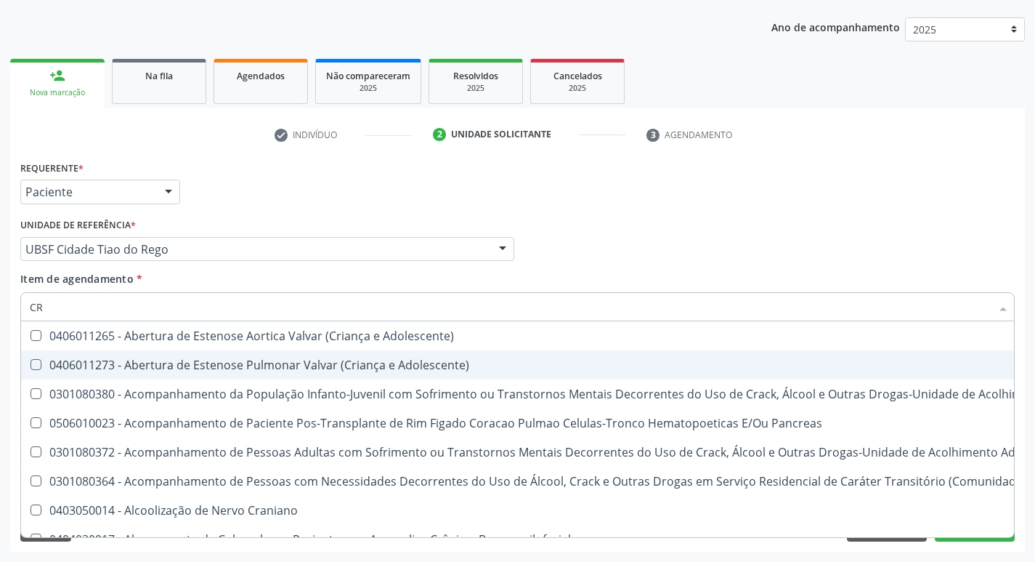
type input "CRE"
checkbox Crâniofacial "true"
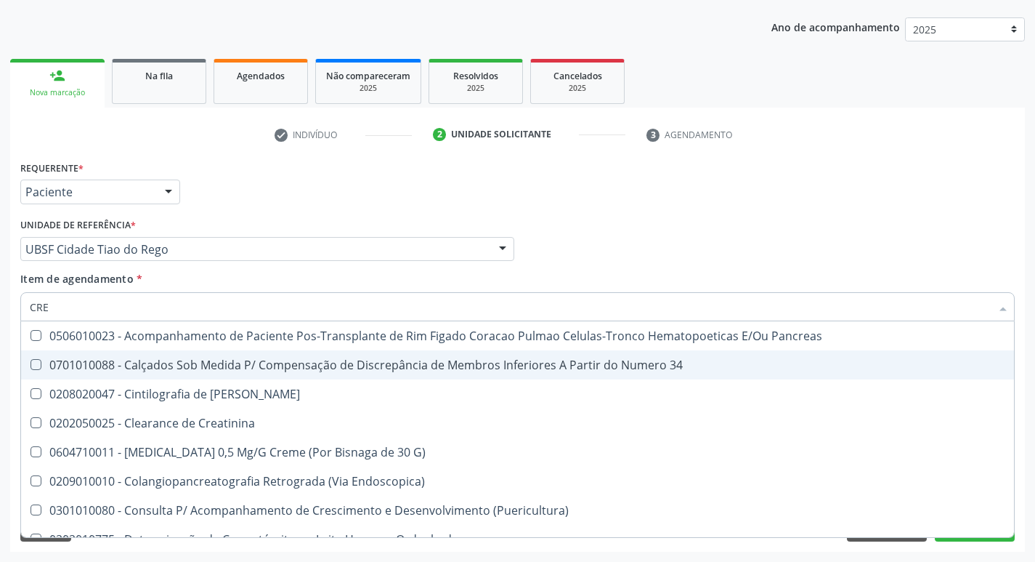
type input "CREA"
checkbox G\) "true"
checkbox Creatinina "false"
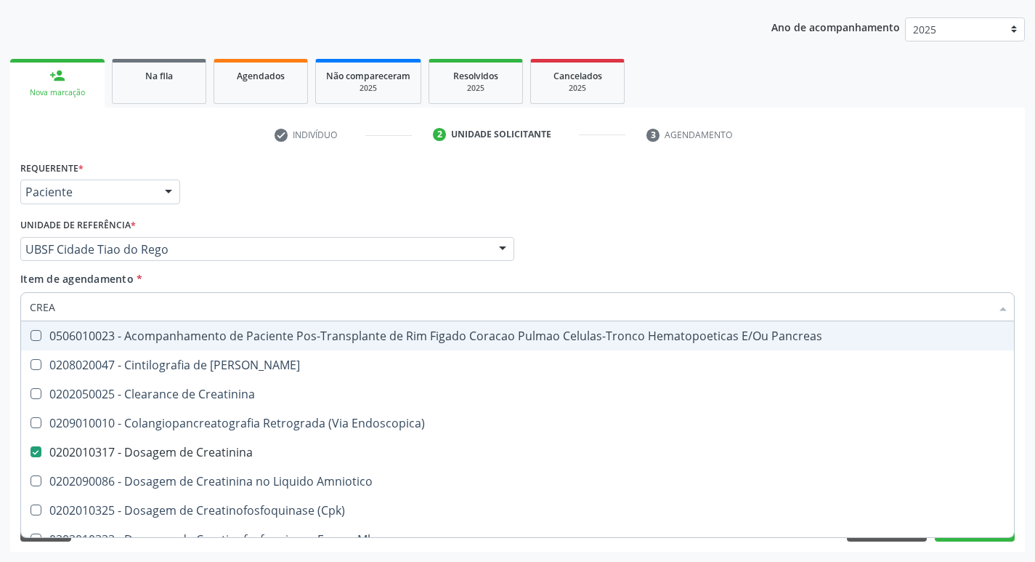
type input "CRE"
checkbox Creatinina "false"
checkbox Oncologia "true"
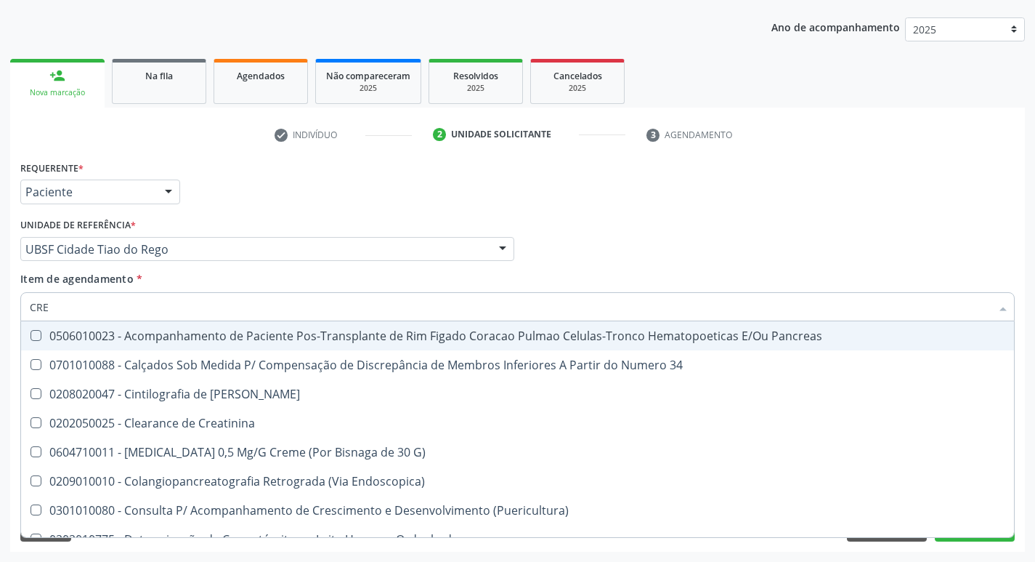
type input "CREA"
checkbox G\) "true"
checkbox Creatinina "false"
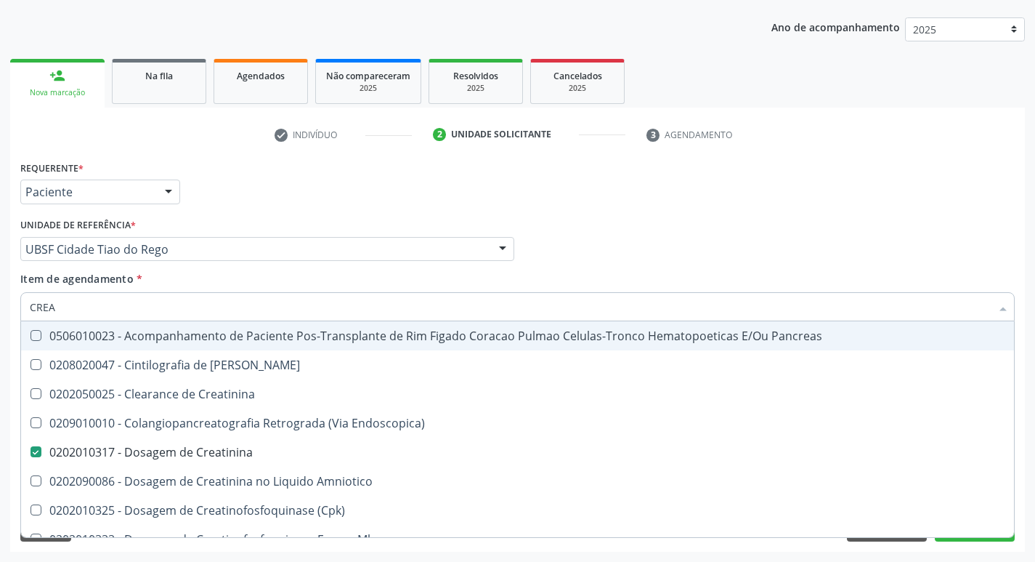
type input "CREAT"
checkbox Creatinina "true"
checkbox Creatinina "false"
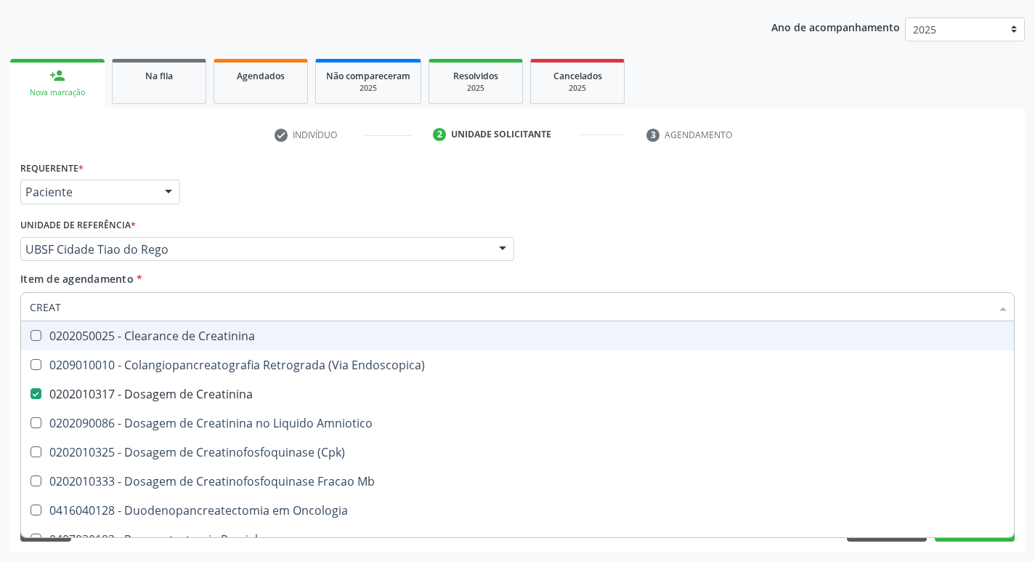
type input "CREA"
checkbox Creatinina "false"
checkbox \(Cpk\) "true"
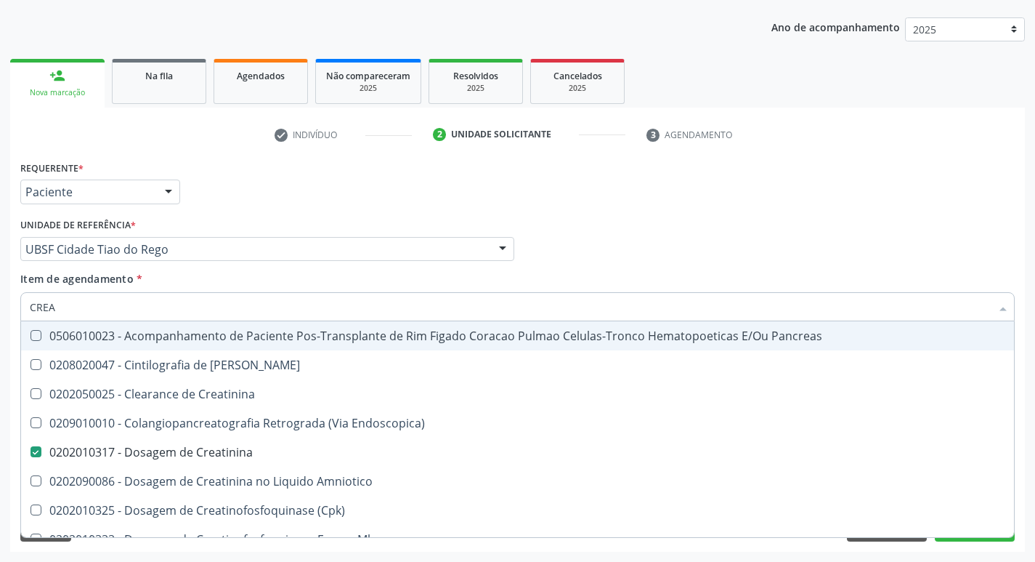
type input "CRE"
checkbox Creatinina "false"
checkbox Oncologia "true"
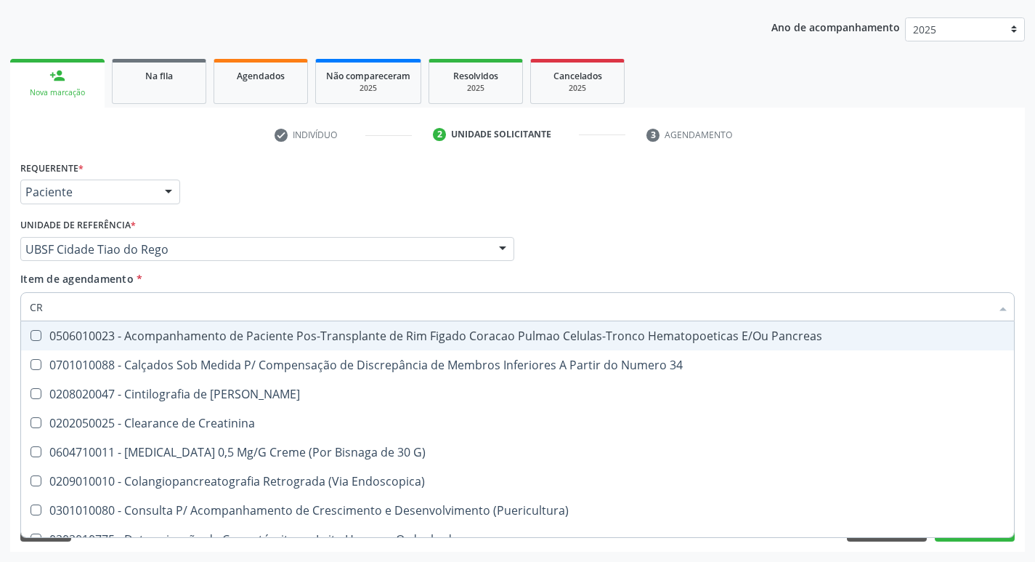
type input "C"
checkbox Creatinina "false"
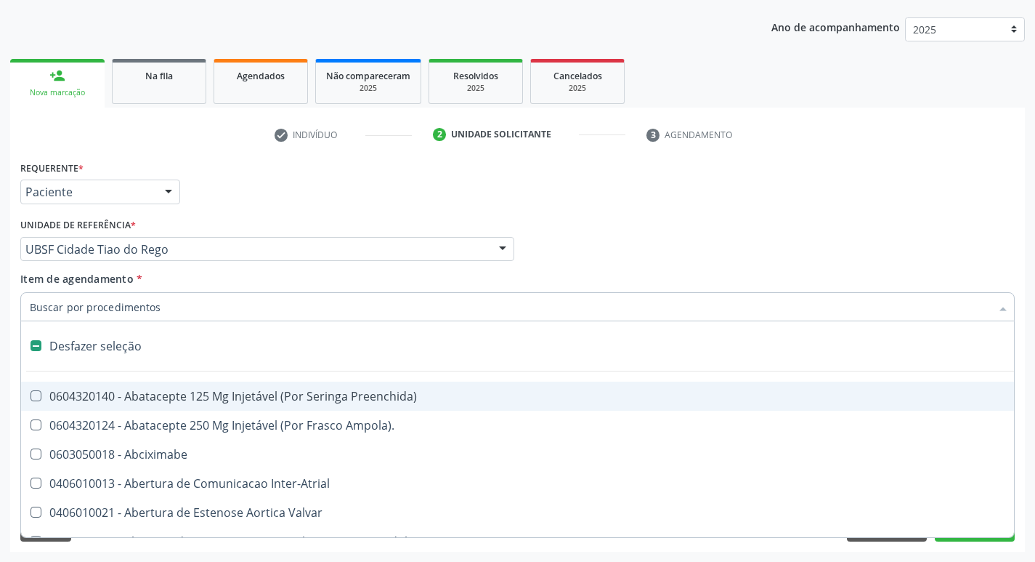
type input "T"
checkbox Dedo "true"
checkbox Urina "false"
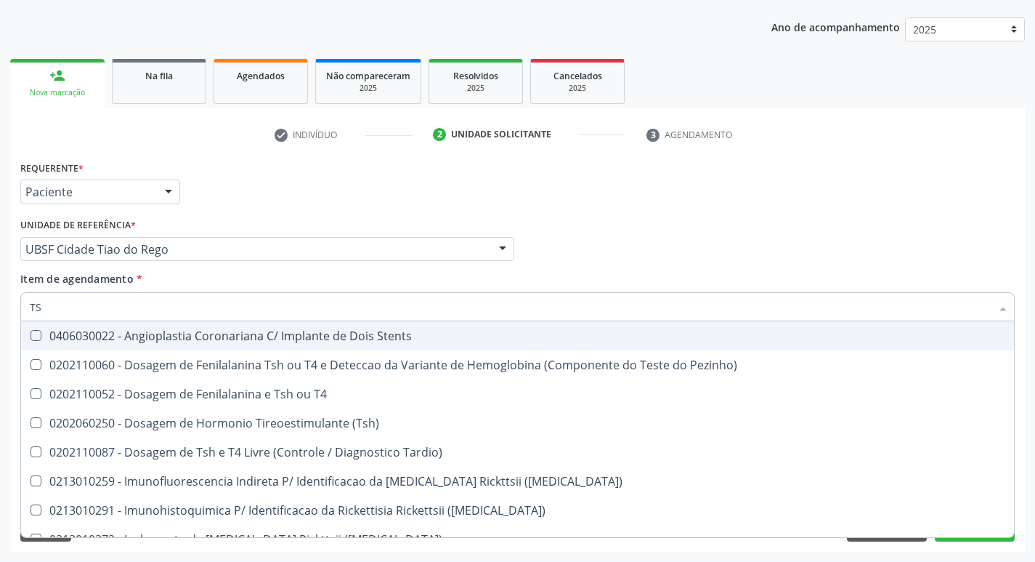
type input "TSH"
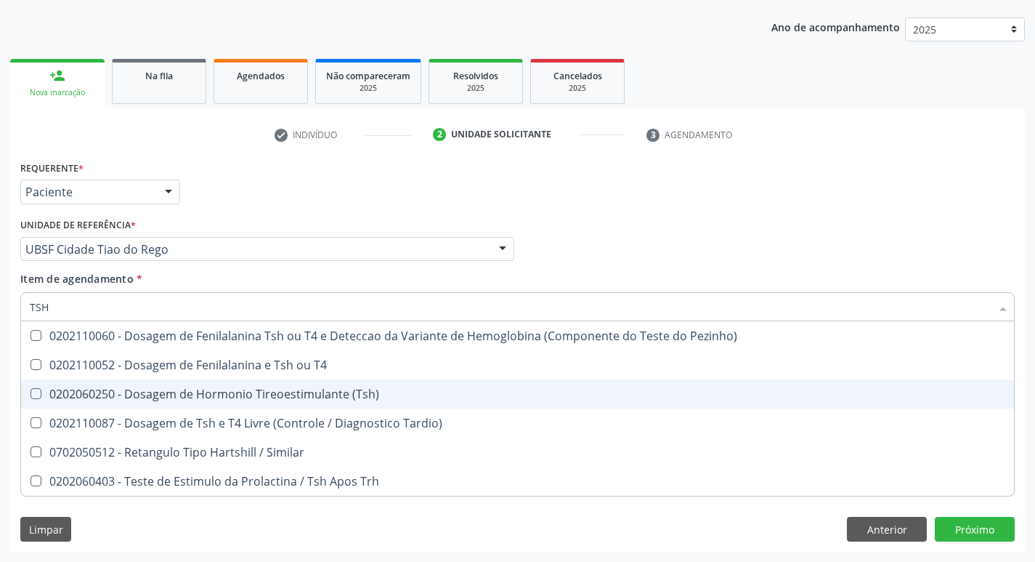
click at [211, 390] on div "0202060250 - Dosagem de Hormonio Tireoestimulante (Tsh)" at bounding box center [518, 394] width 976 height 12
checkbox \(Tsh\) "true"
type input "TS"
checkbox \(Tsh\) "false"
checkbox Tardio\) "true"
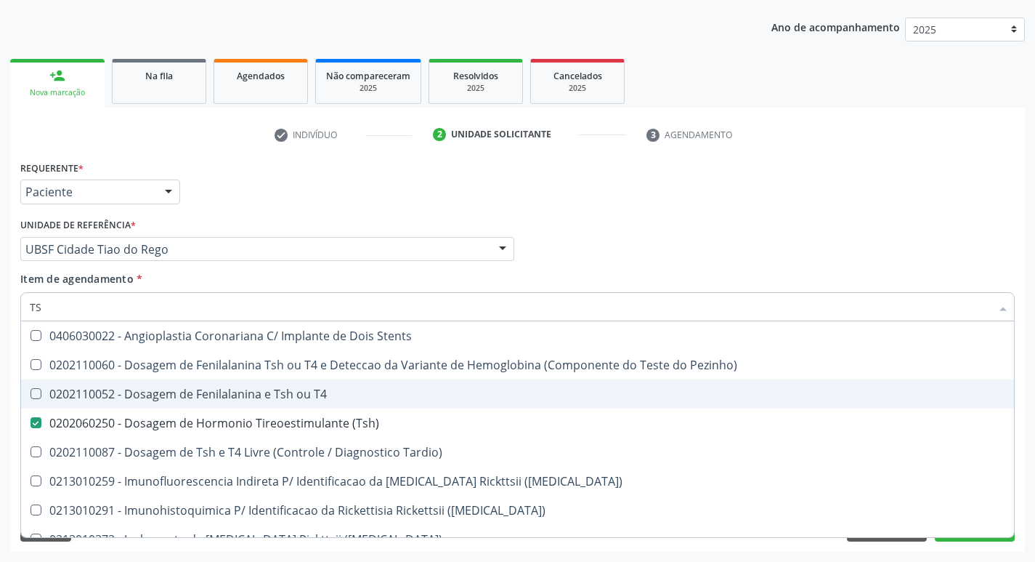
type input "T"
checkbox \(Tsh\) "false"
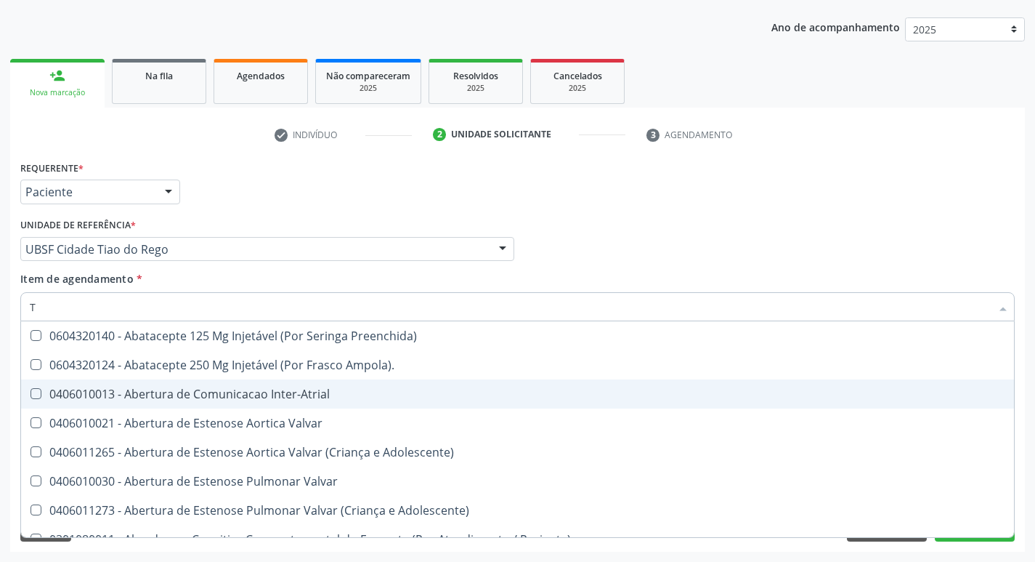
type input "T4"
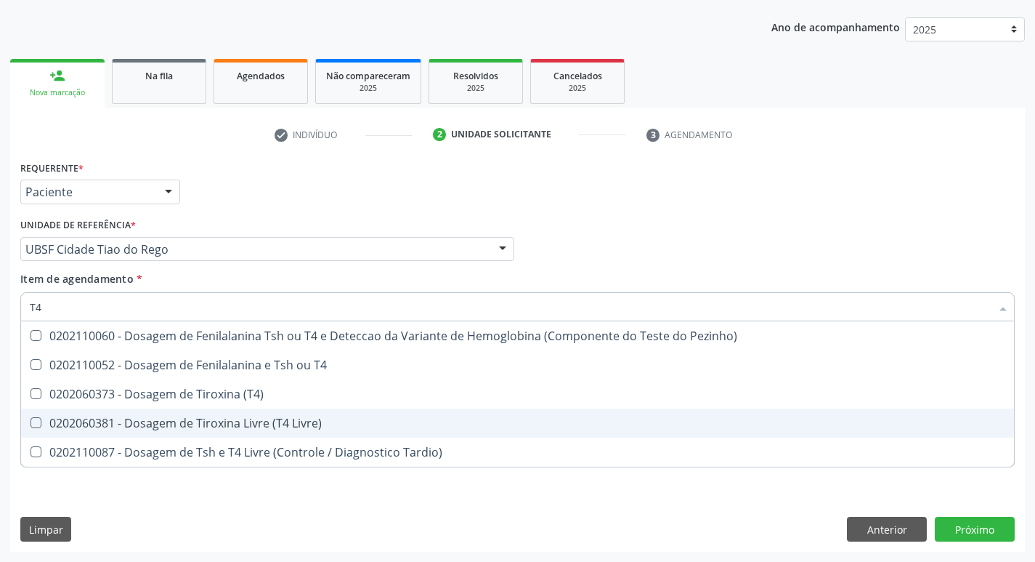
click at [261, 419] on div "0202060381 - Dosagem de Tiroxina Livre (T4 Livre)" at bounding box center [518, 423] width 976 height 12
checkbox Livre\) "true"
type input "T"
checkbox Livre\) "false"
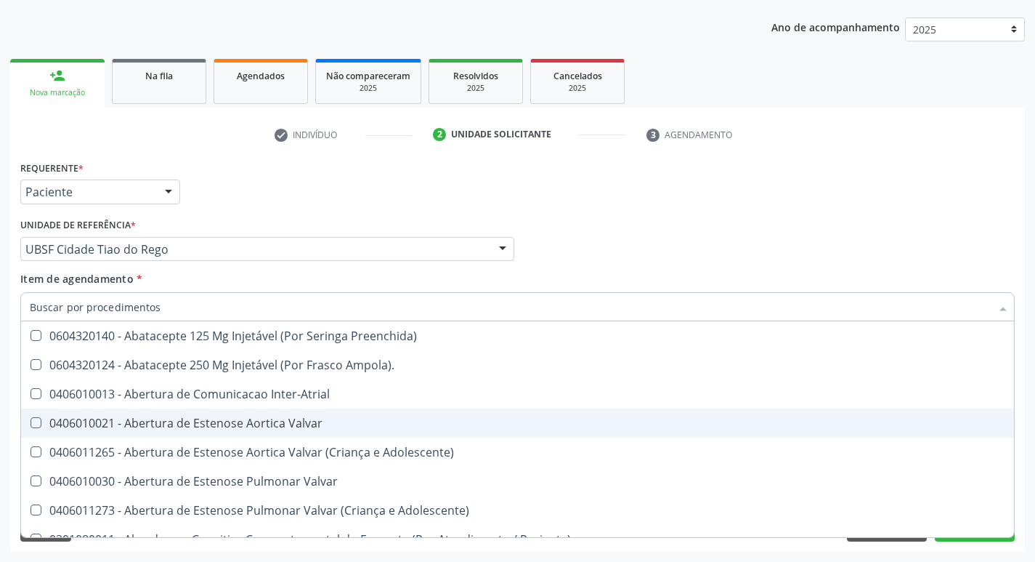
checkbox Urina "false"
checkbox Central "true"
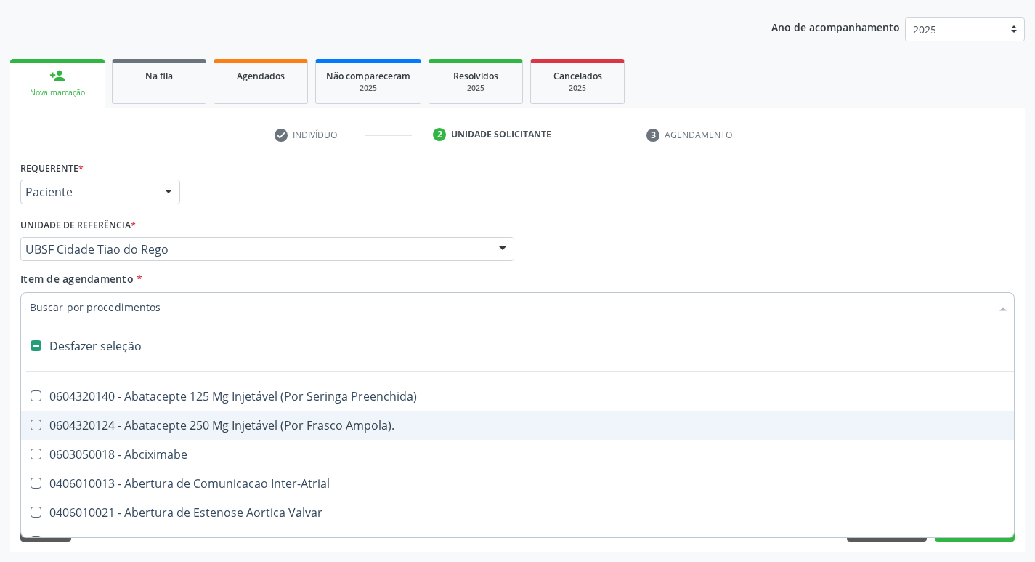
type input "V"
checkbox Urina "false"
checkbox Completa "true"
checkbox \(Unilateral\) "true"
checkbox Cornea "true"
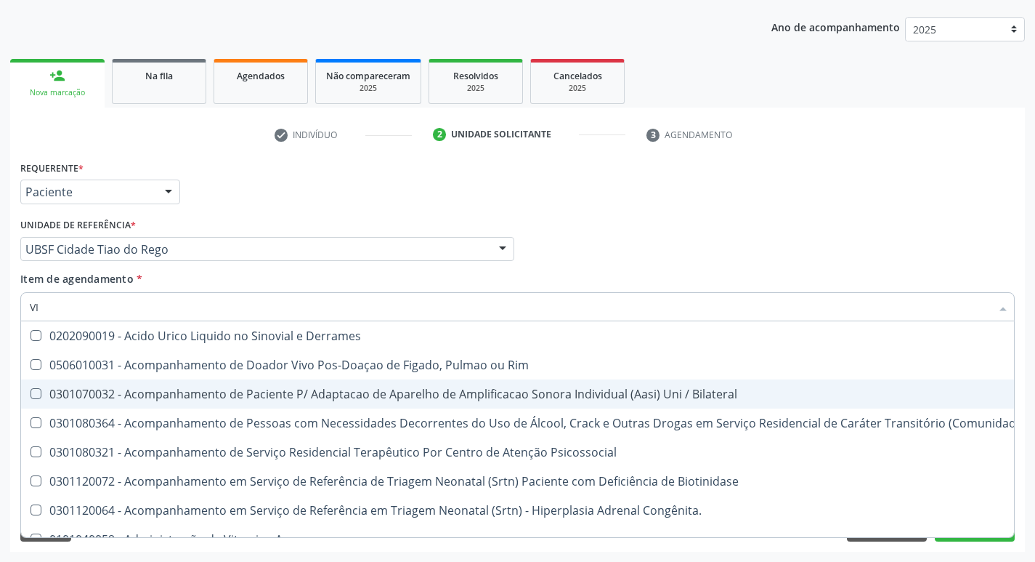
type input "VITAM"
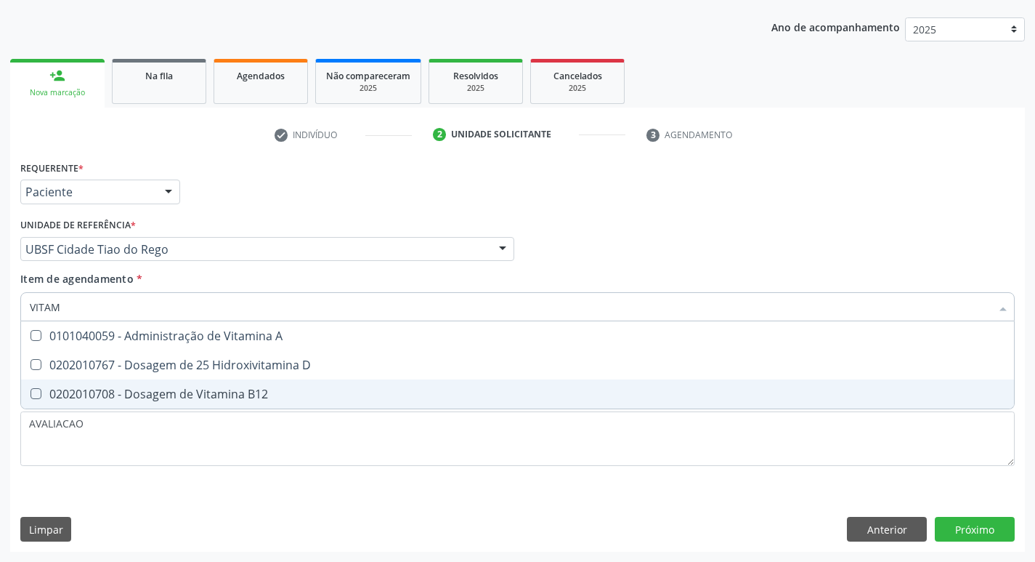
click at [218, 389] on div "0202010708 - Dosagem de Vitamina B12" at bounding box center [518, 394] width 976 height 12
checkbox B12 "true"
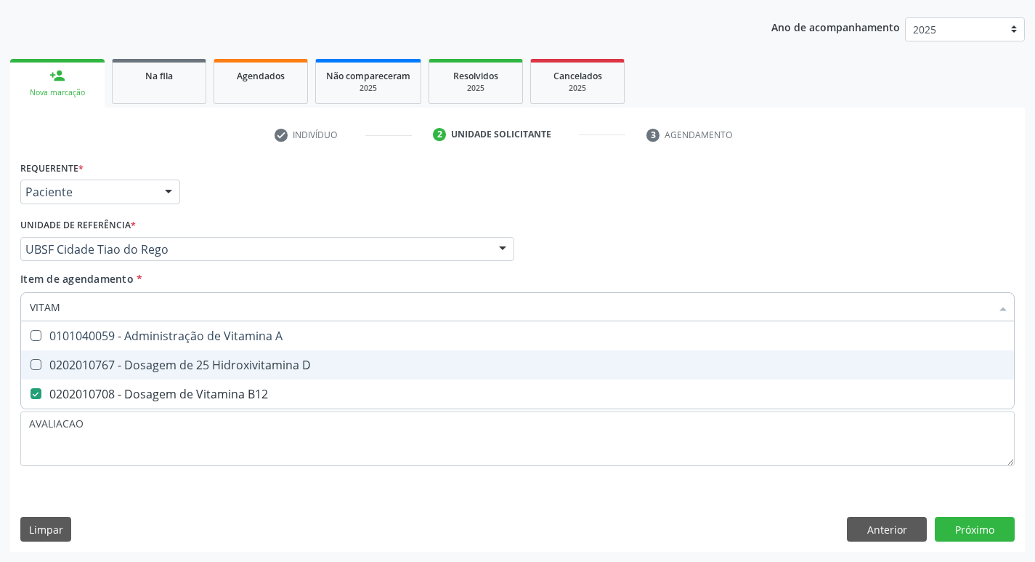
click at [217, 374] on span "0202010767 - Dosagem de 25 Hidroxivitamina D" at bounding box center [517, 364] width 993 height 29
checkbox D "true"
type input "VITA"
checkbox D "false"
checkbox B12 "false"
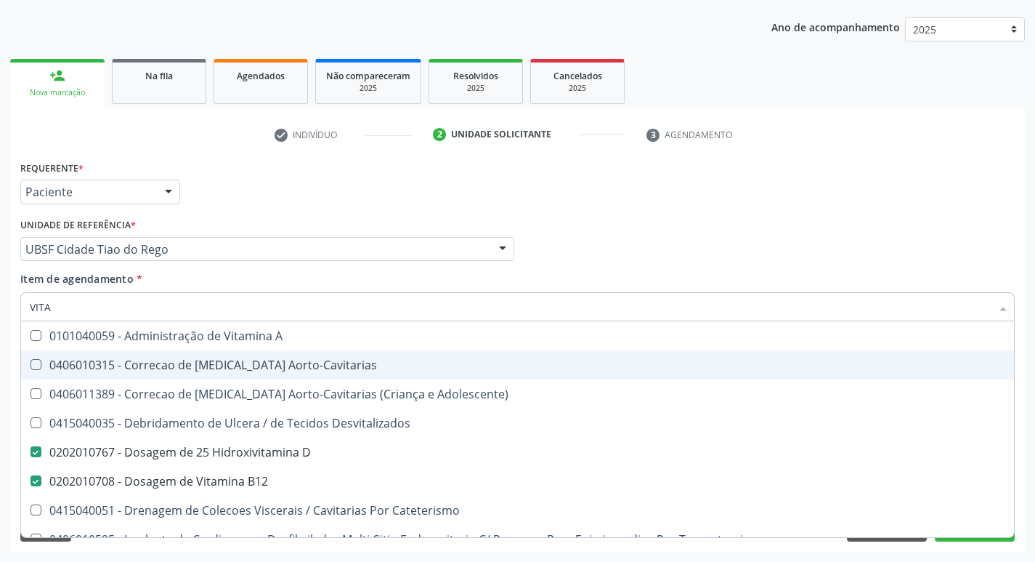
type input "VIT"
checkbox D "false"
checkbox Cateterismo "true"
type input "V"
checkbox B12 "false"
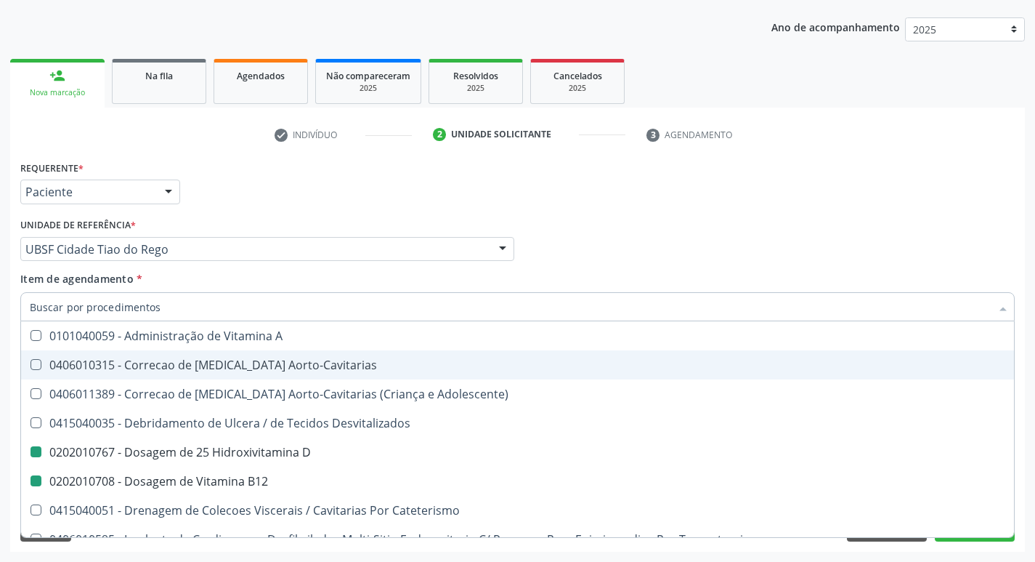
checkbox Cateterismo "false"
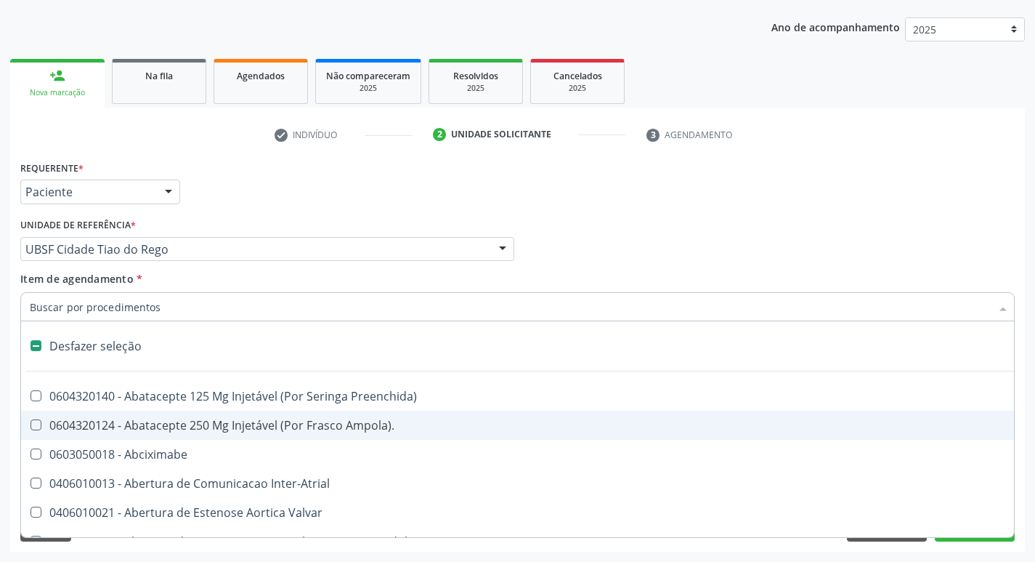
type input "F"
checkbox Congênita\ "true"
checkbox Urina "false"
checkbox Visual "true"
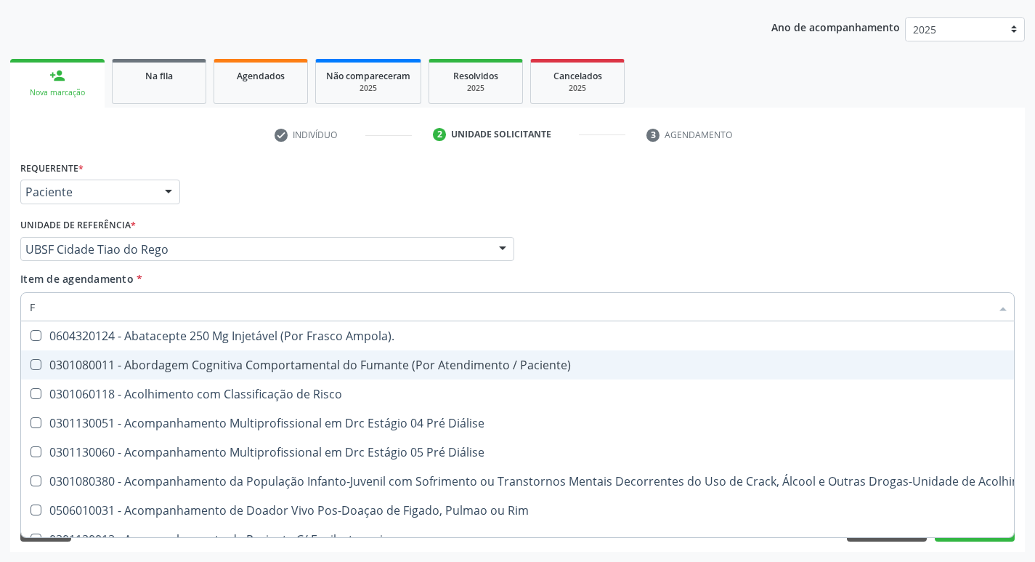
type input "FE"
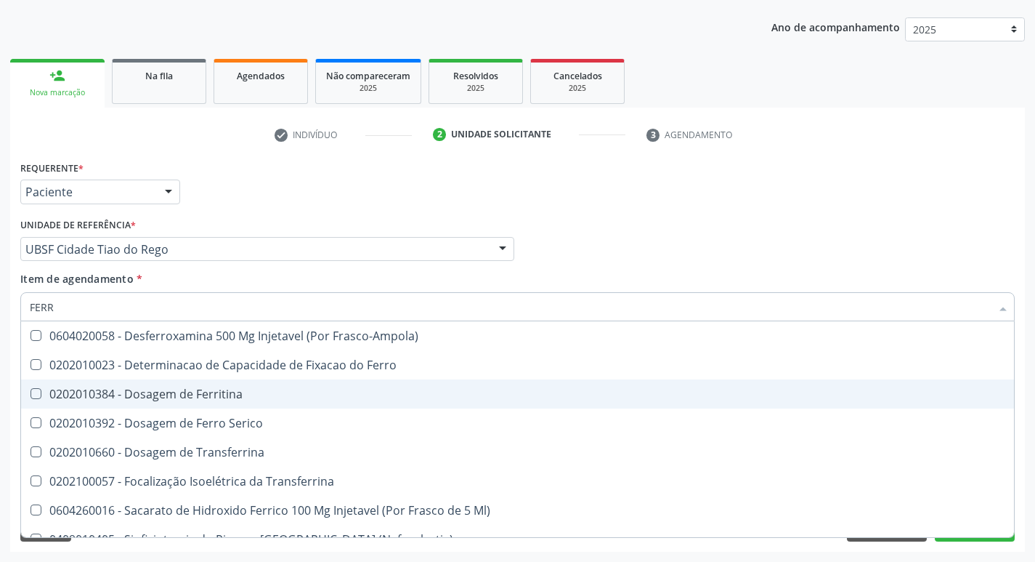
click at [228, 397] on div "0202010384 - Dosagem de Ferritina" at bounding box center [518, 394] width 976 height 12
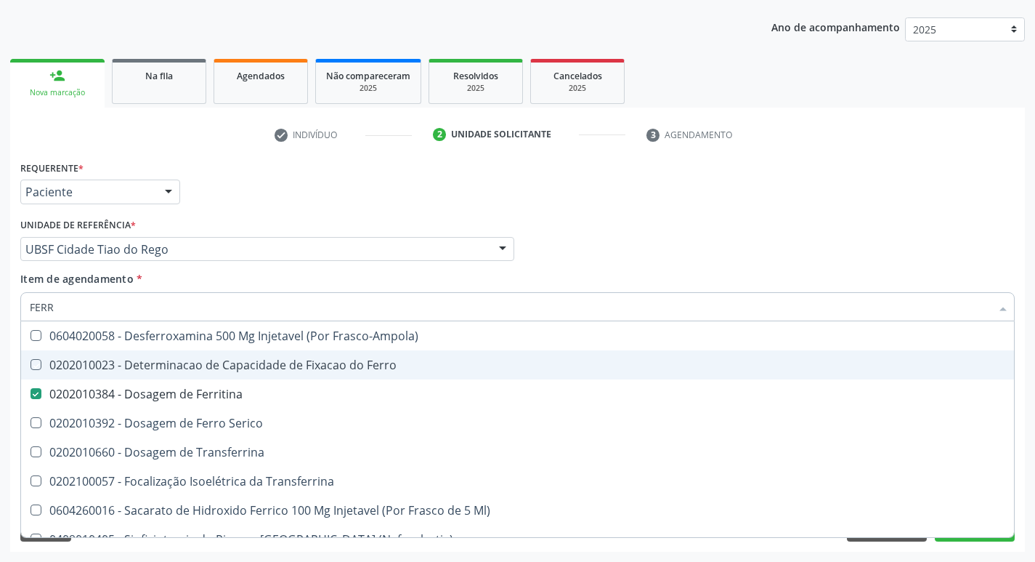
click at [732, 199] on div "Requerente * Paciente Médico(a) Enfermeiro(a) Paciente Nenhum resultado encontr…" at bounding box center [518, 185] width 1002 height 57
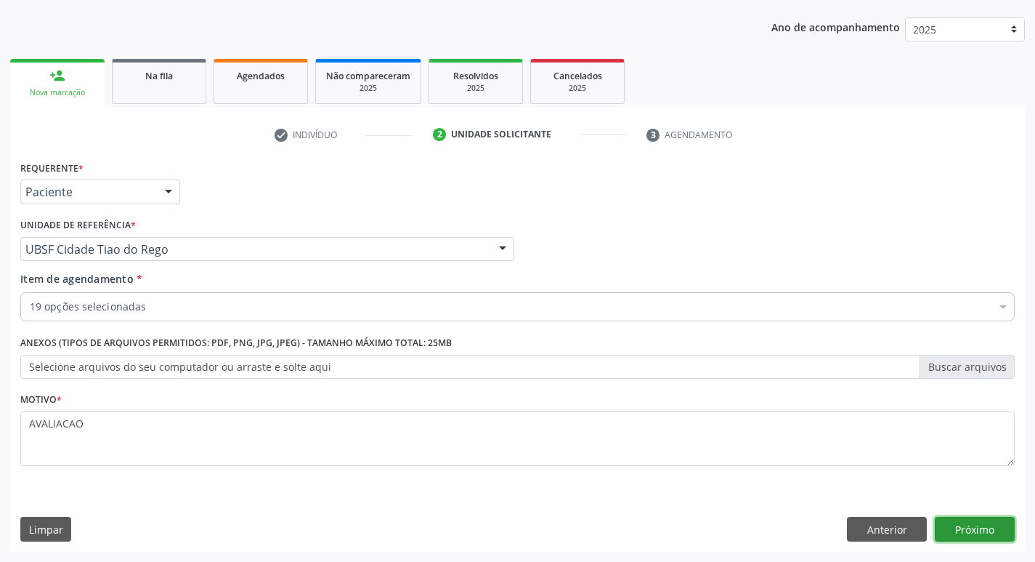
click at [969, 526] on button "Próximo" at bounding box center [975, 529] width 80 height 25
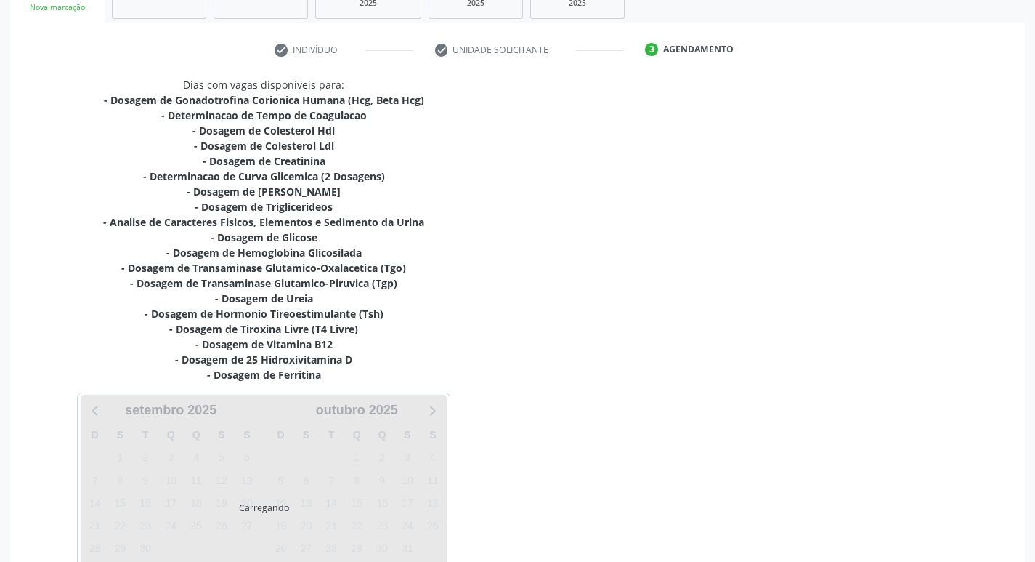
scroll to position [345, 0]
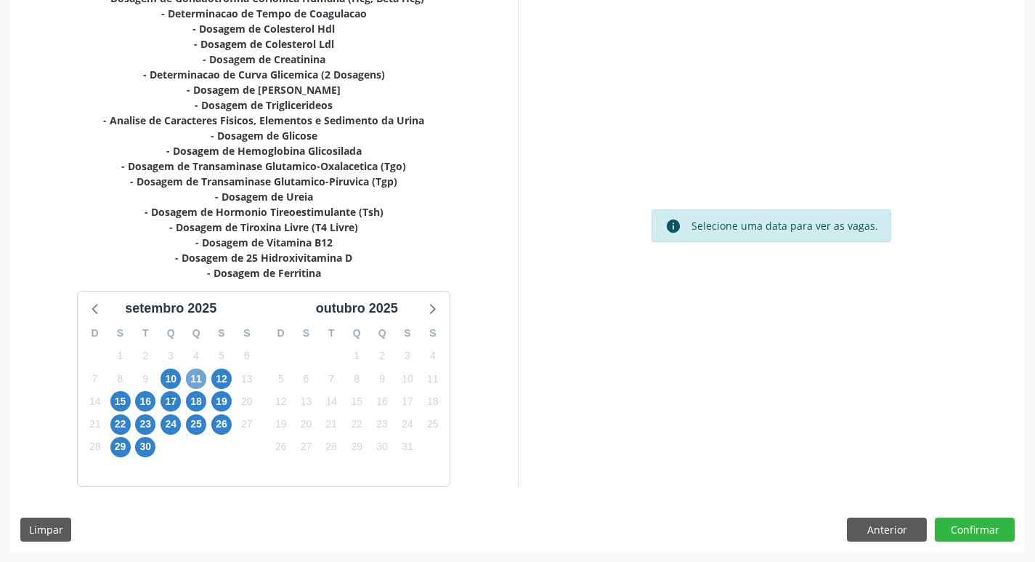
click at [196, 382] on span "11" at bounding box center [196, 378] width 20 height 20
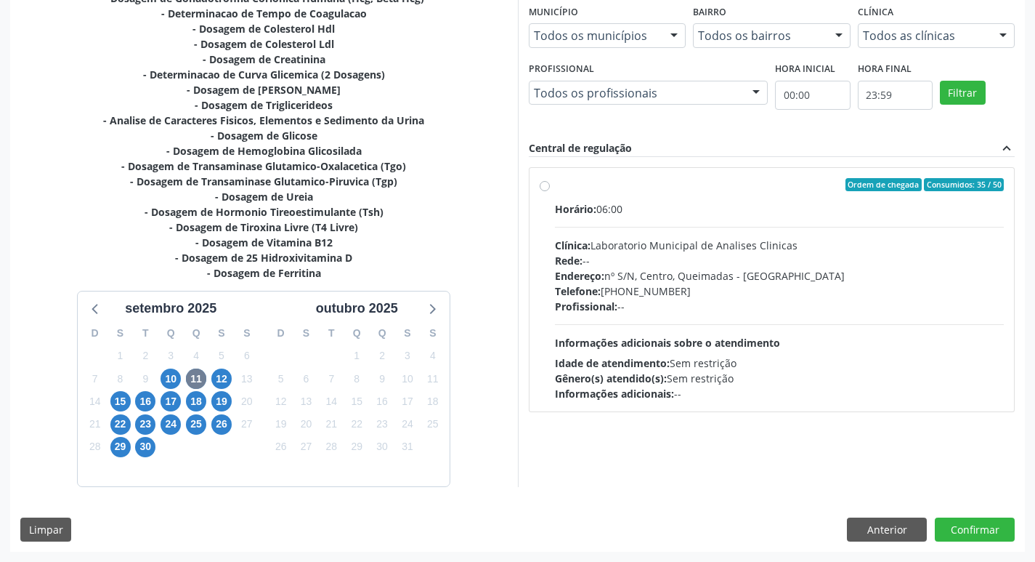
click at [639, 304] on div "Profissional: --" at bounding box center [780, 306] width 450 height 15
click at [550, 191] on input "Ordem de chegada Consumidos: 35 / 50 Horário: 06:00 Clínica: Laboratorio Munici…" at bounding box center [545, 184] width 10 height 13
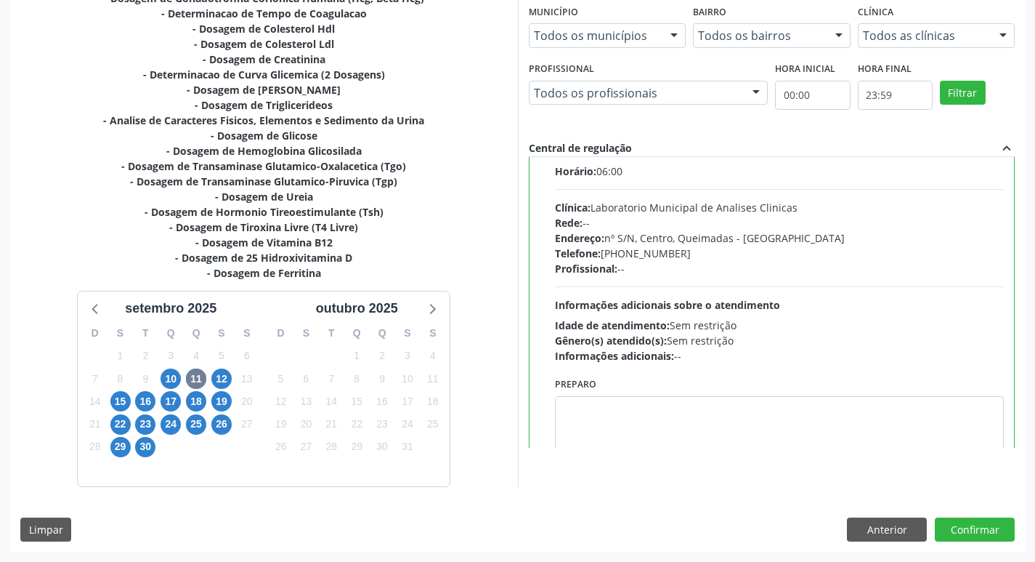
scroll to position [72, 0]
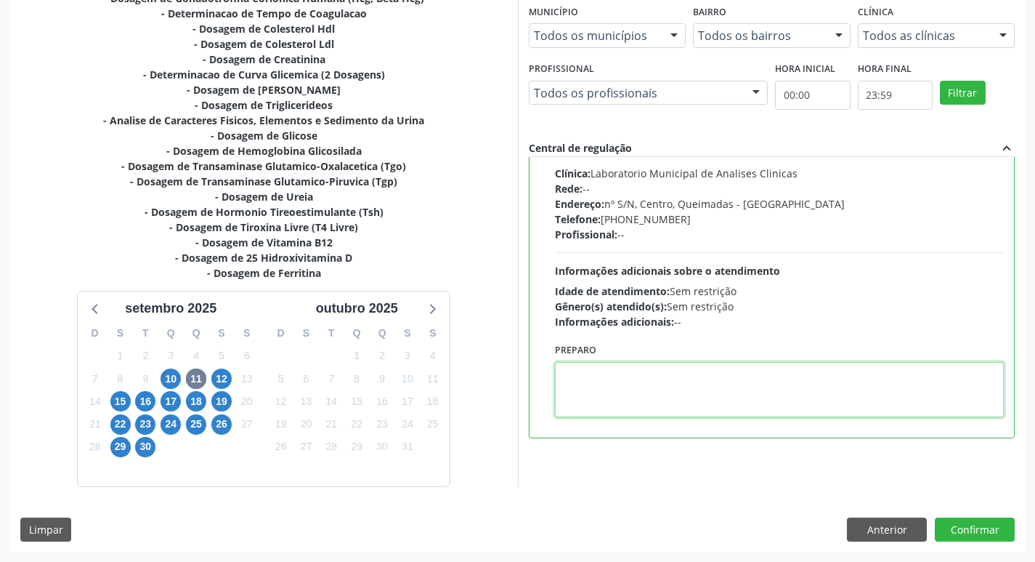
click at [607, 383] on textarea at bounding box center [780, 389] width 450 height 55
paste textarea "IR EM [GEOGRAPHIC_DATA]"
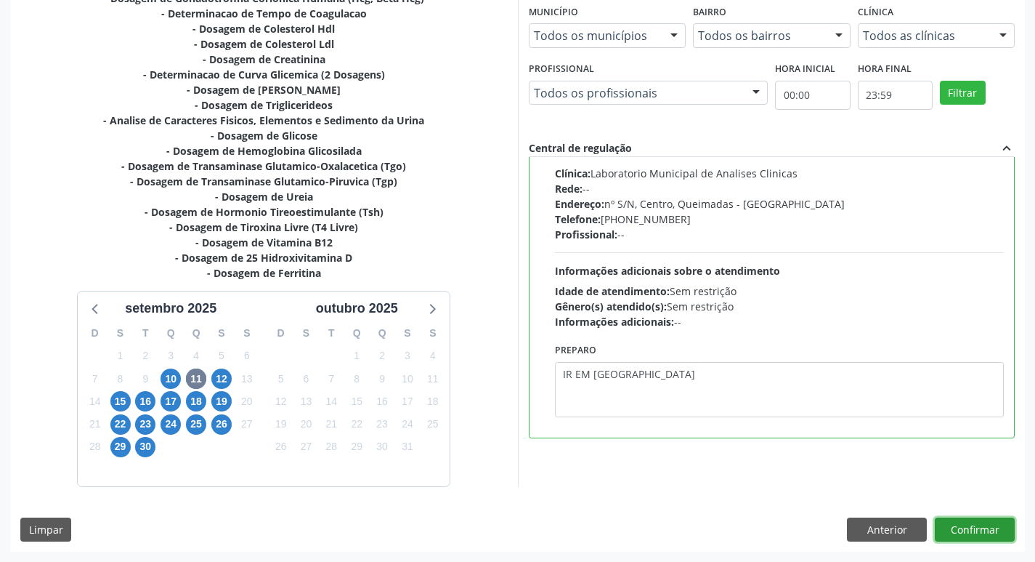
click at [989, 535] on button "Confirmar" at bounding box center [975, 529] width 80 height 25
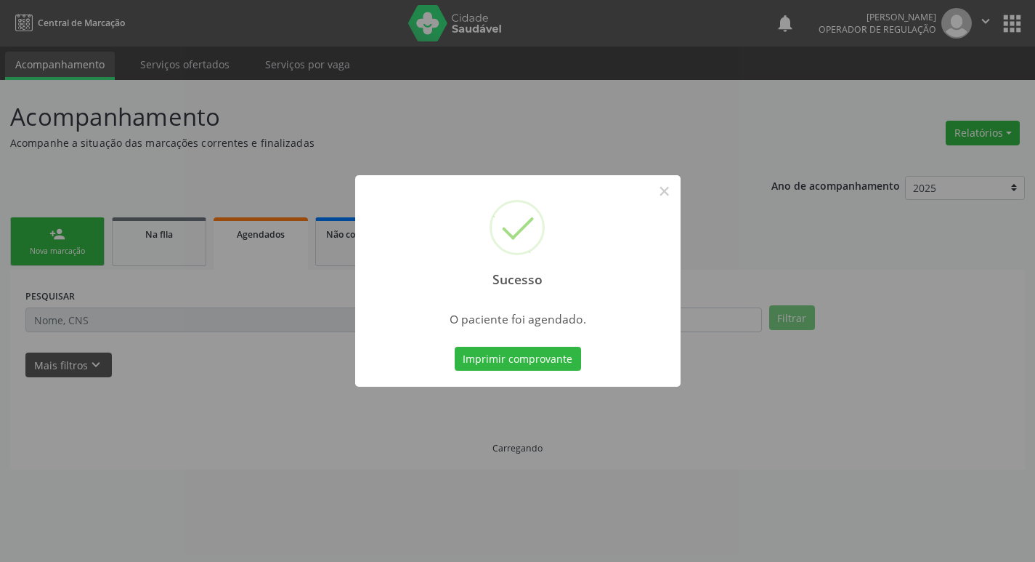
scroll to position [0, 0]
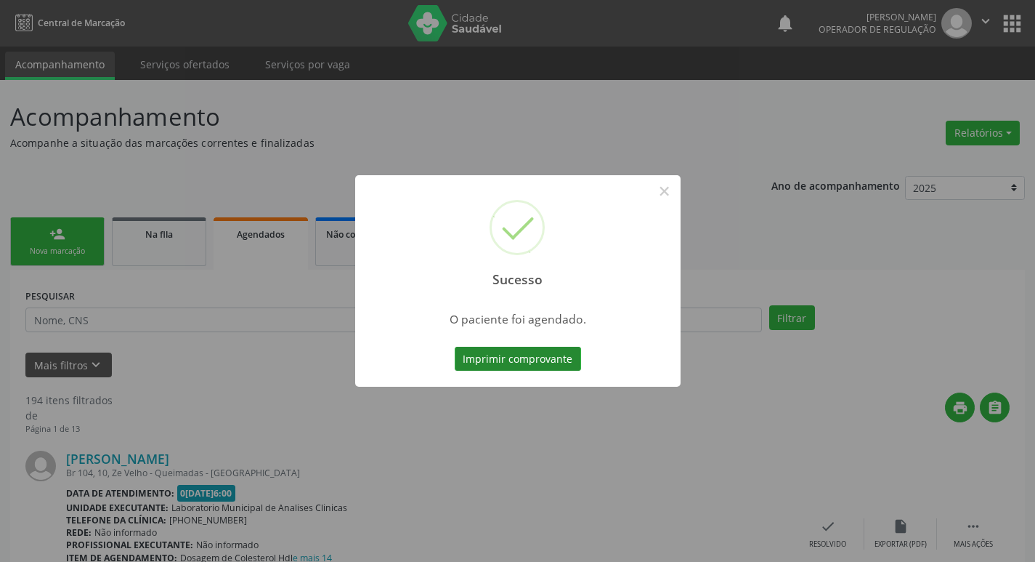
click at [547, 355] on button "Imprimir comprovante" at bounding box center [518, 359] width 126 height 25
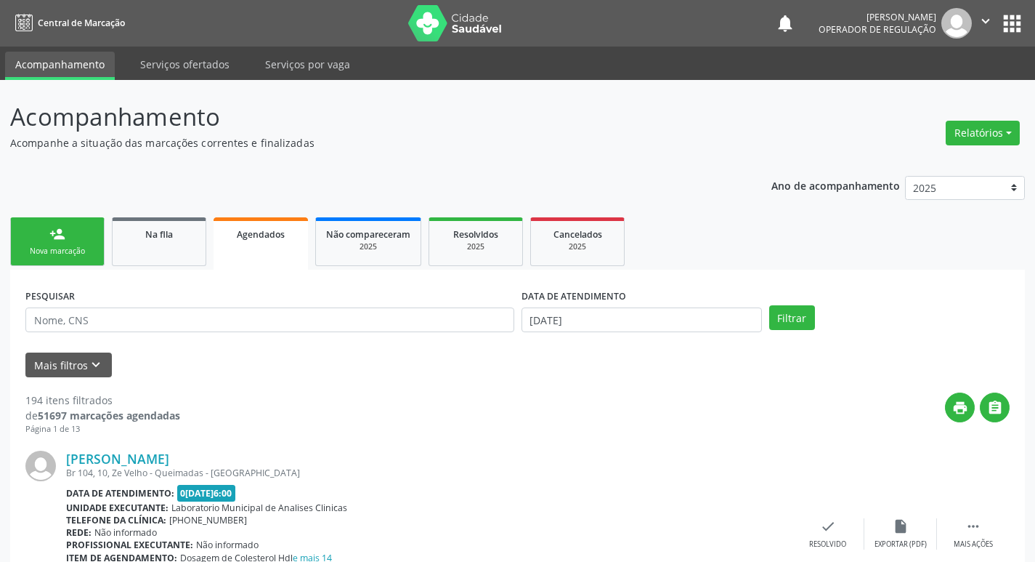
click at [76, 235] on link "person_add Nova marcação" at bounding box center [57, 241] width 94 height 49
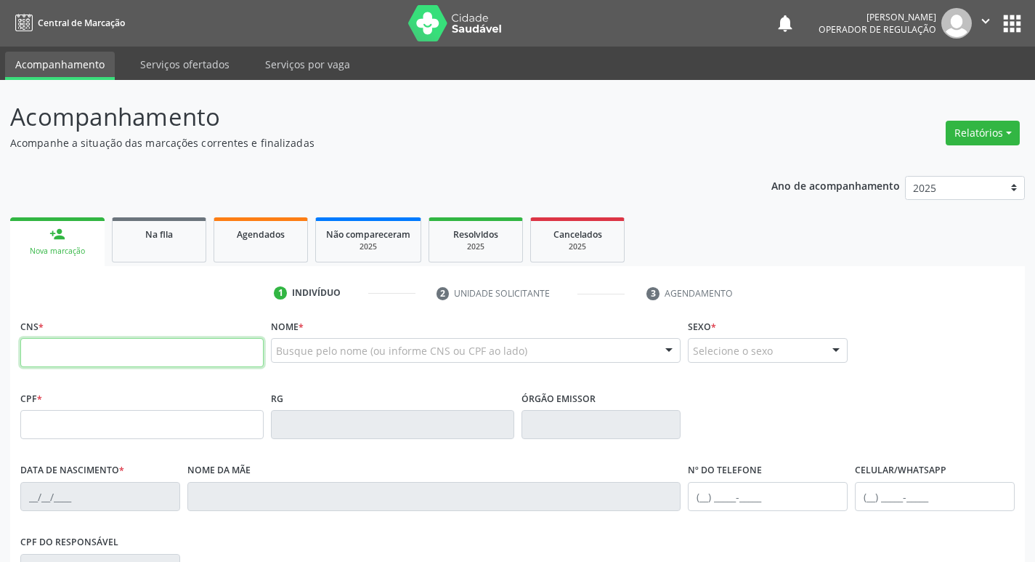
click at [118, 352] on input "text" at bounding box center [141, 352] width 243 height 29
type input "700 0033 2617 5102"
type input "071.131.304-02"
type input "07[DATE]"
type input "[PERSON_NAME]"
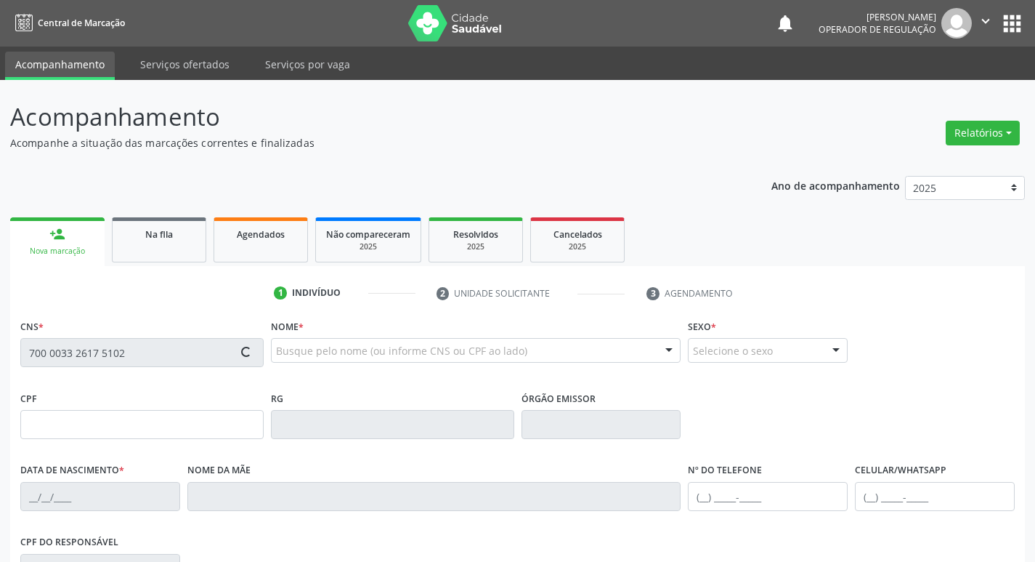
type input "[PHONE_NUMBER]"
type input "1376"
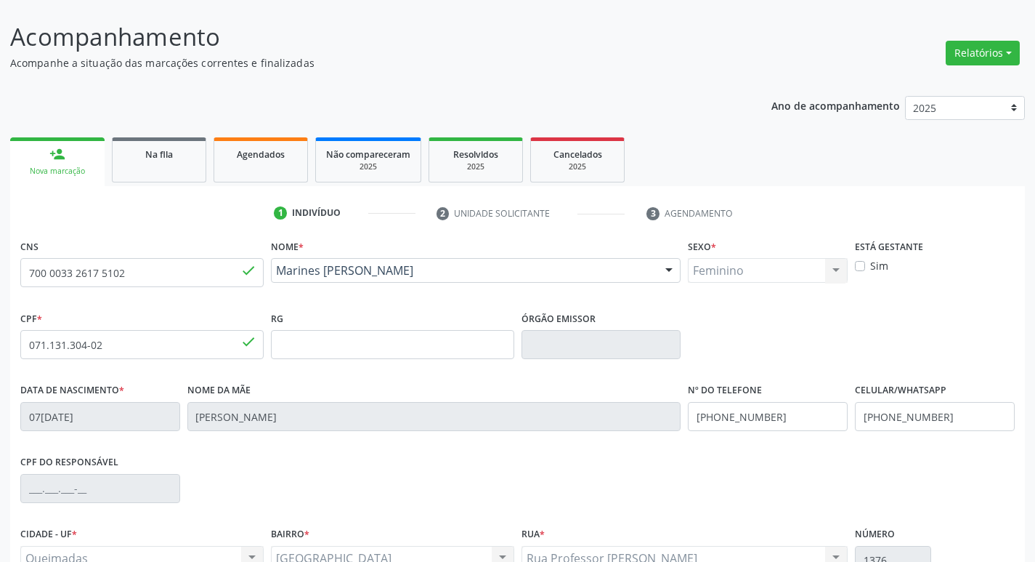
scroll to position [226, 0]
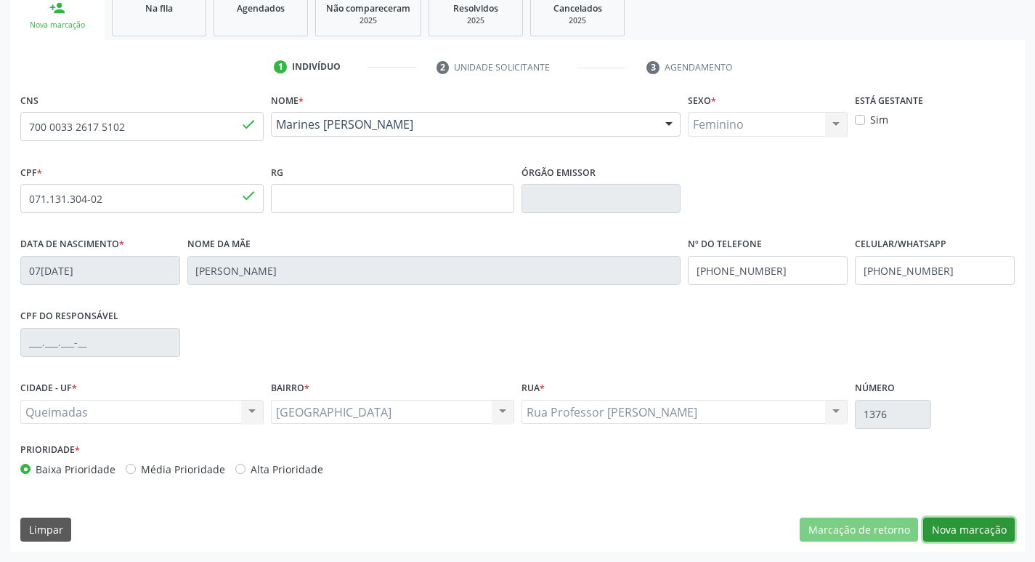
click at [965, 537] on button "Nova marcação" at bounding box center [969, 529] width 92 height 25
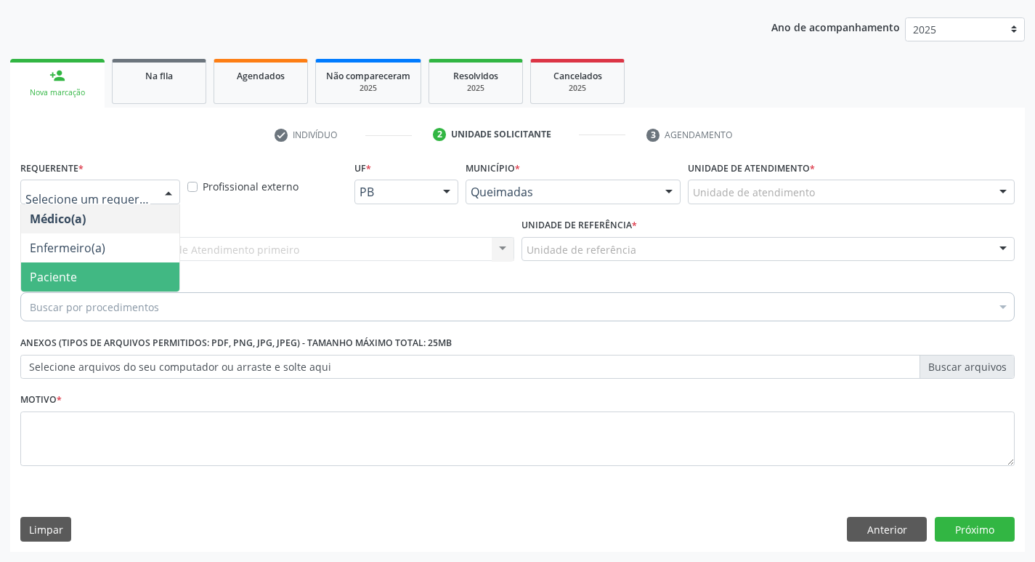
click at [128, 267] on span "Paciente" at bounding box center [100, 276] width 158 height 29
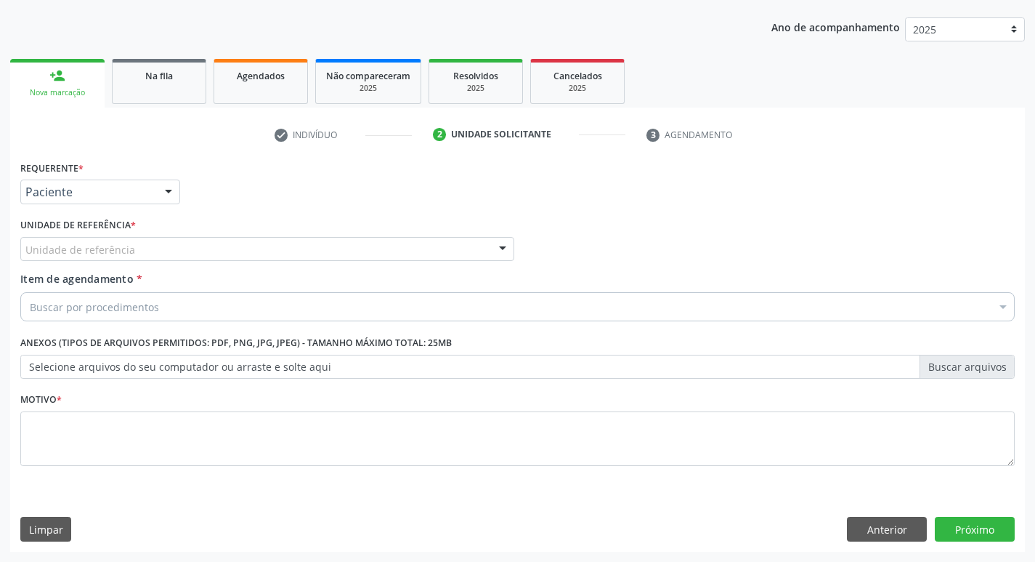
click at [133, 254] on div "Unidade de referência" at bounding box center [267, 249] width 494 height 25
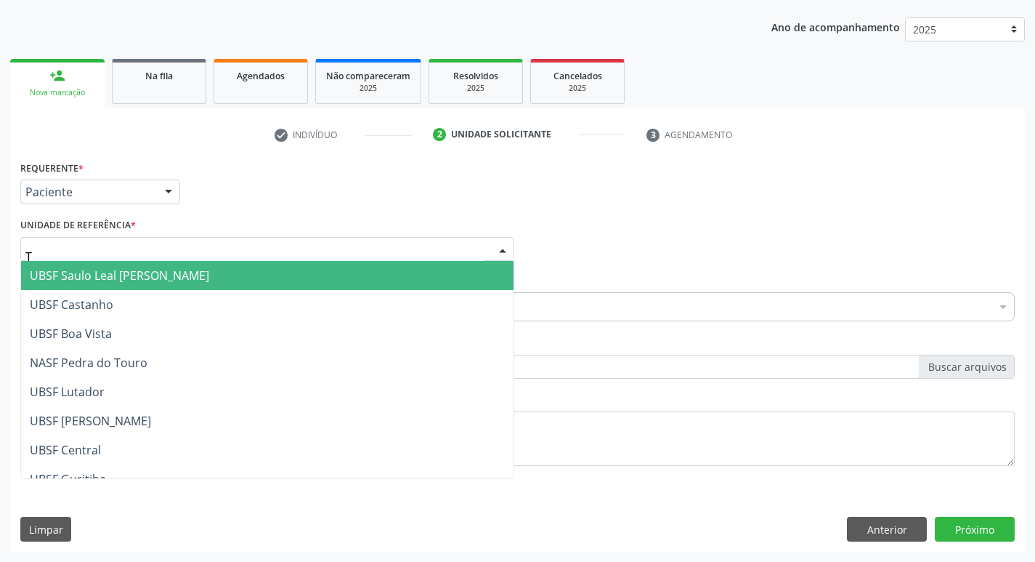
type input "TI"
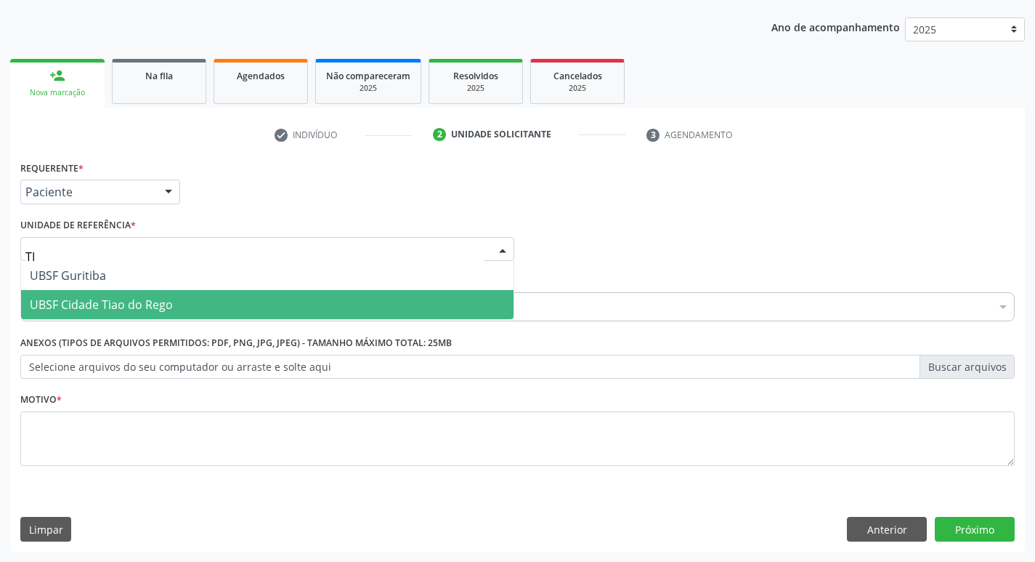
click at [146, 309] on span "UBSF Cidade Tiao do Rego" at bounding box center [101, 304] width 143 height 16
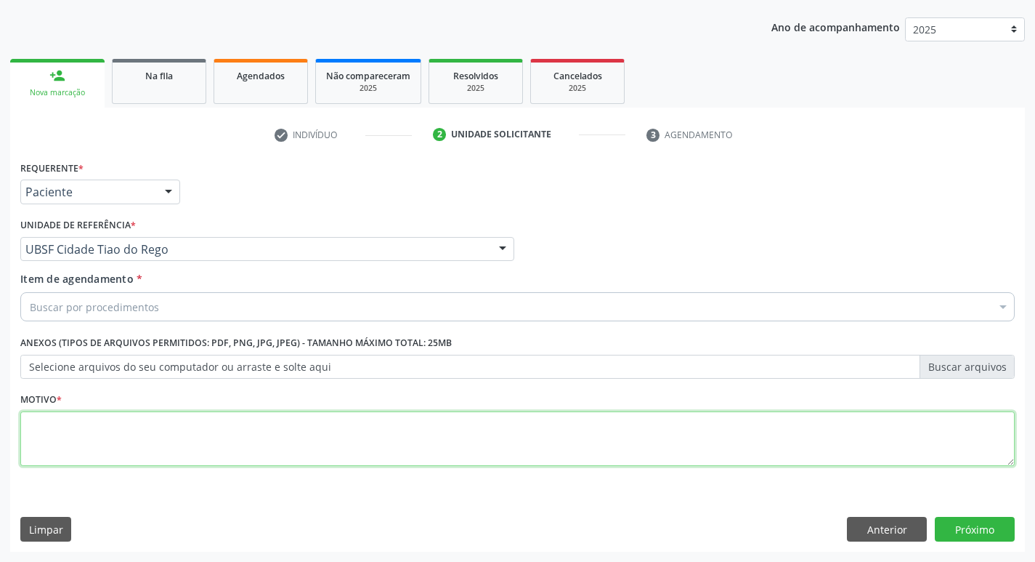
click at [96, 453] on textarea at bounding box center [517, 438] width 995 height 55
type textarea "AVALIACAO"
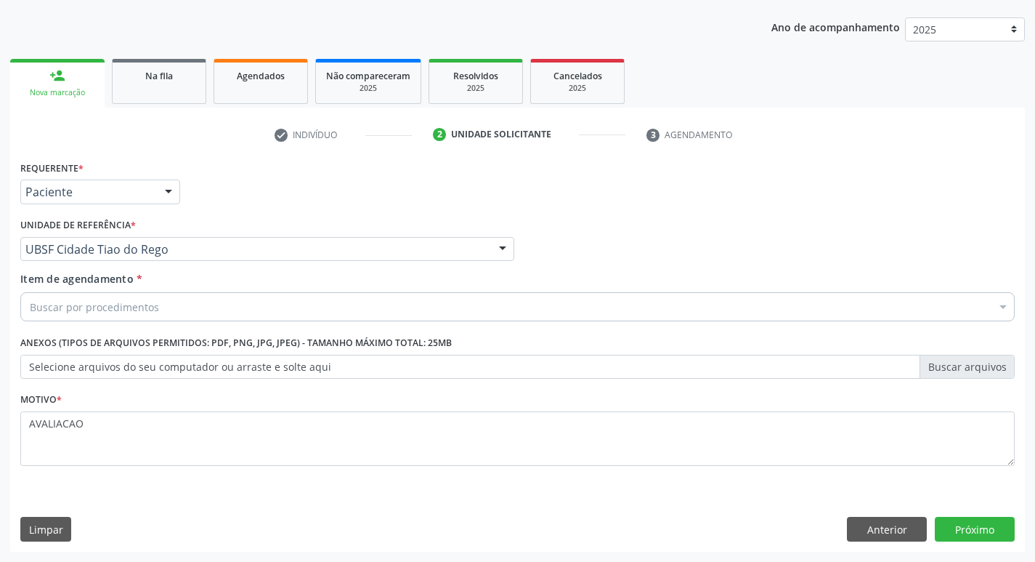
click at [93, 317] on div "Buscar por procedimentos" at bounding box center [517, 306] width 995 height 29
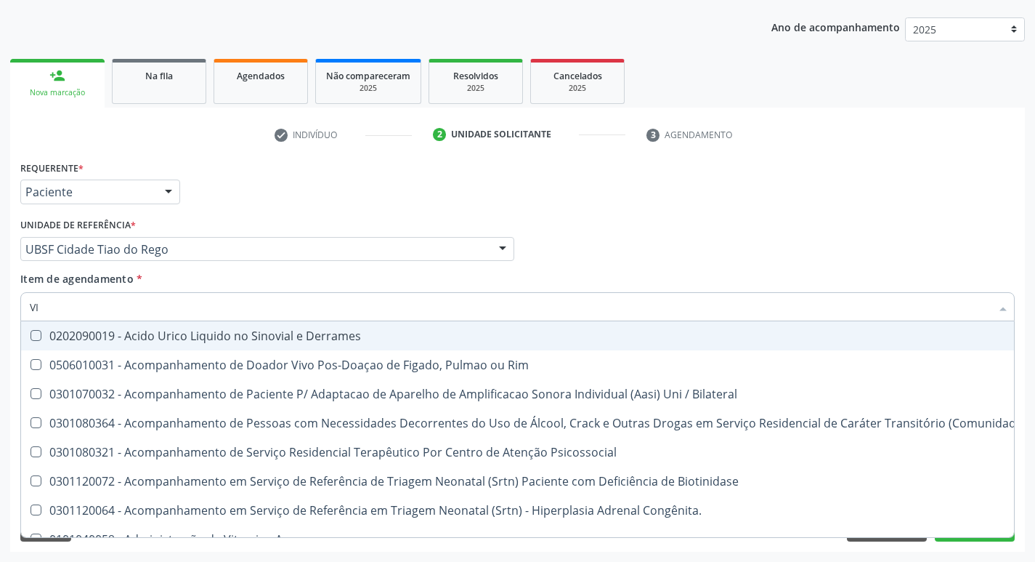
type input "VITAM"
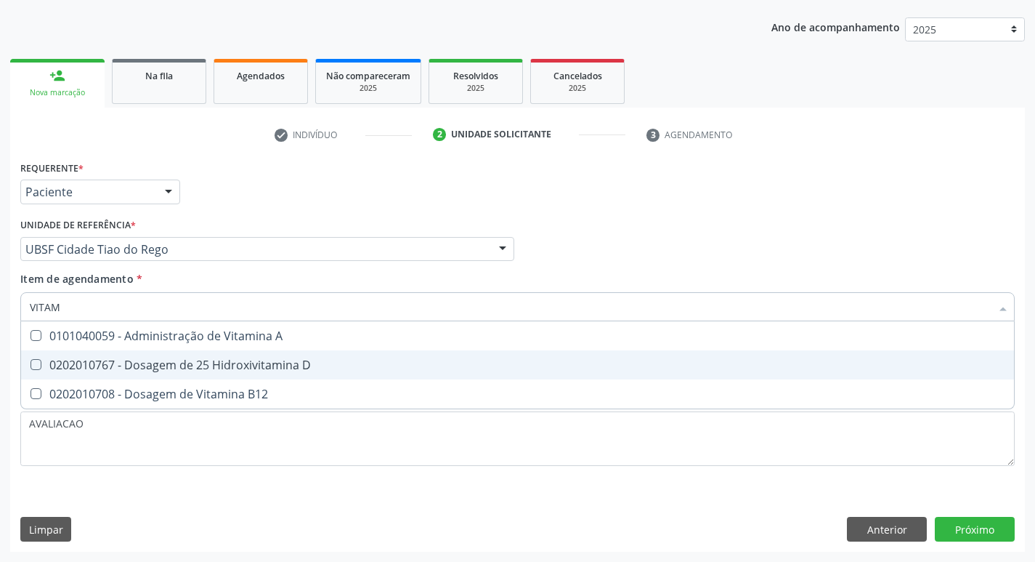
click at [215, 365] on div "0202010767 - Dosagem de 25 Hidroxivitamina D" at bounding box center [518, 365] width 976 height 12
checkbox D "true"
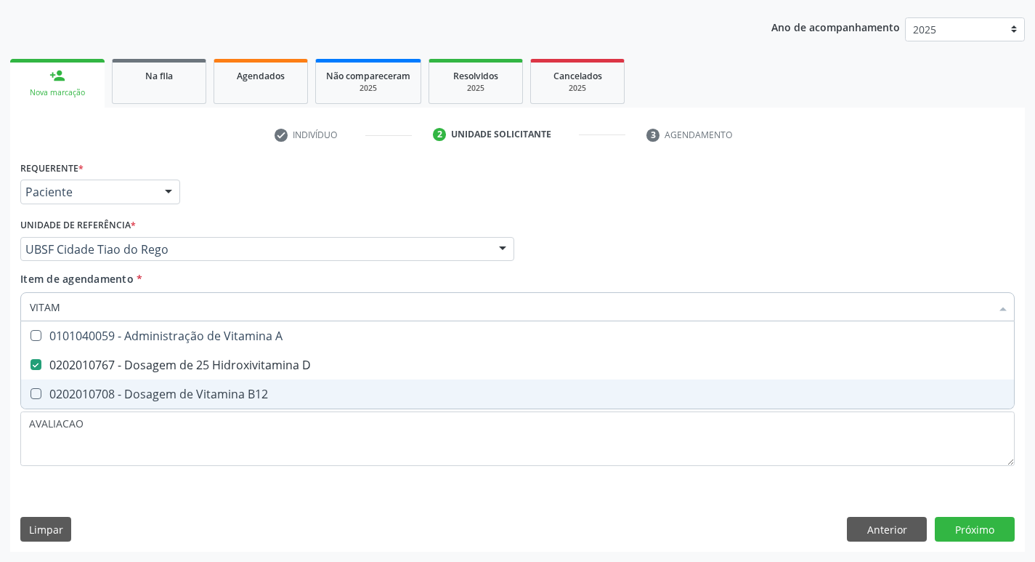
click at [219, 397] on div "0202010708 - Dosagem de Vitamina B12" at bounding box center [518, 394] width 976 height 12
checkbox B12 "true"
type input "VITA"
checkbox D "false"
checkbox B12 "false"
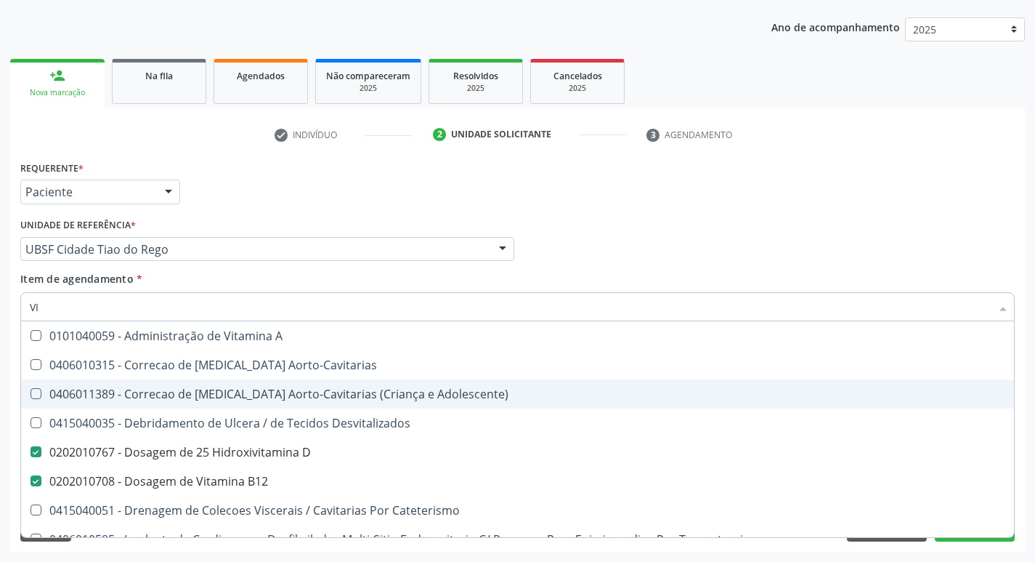
type input "V"
checkbox D "false"
checkbox B12 "false"
checkbox Cateterismo "false"
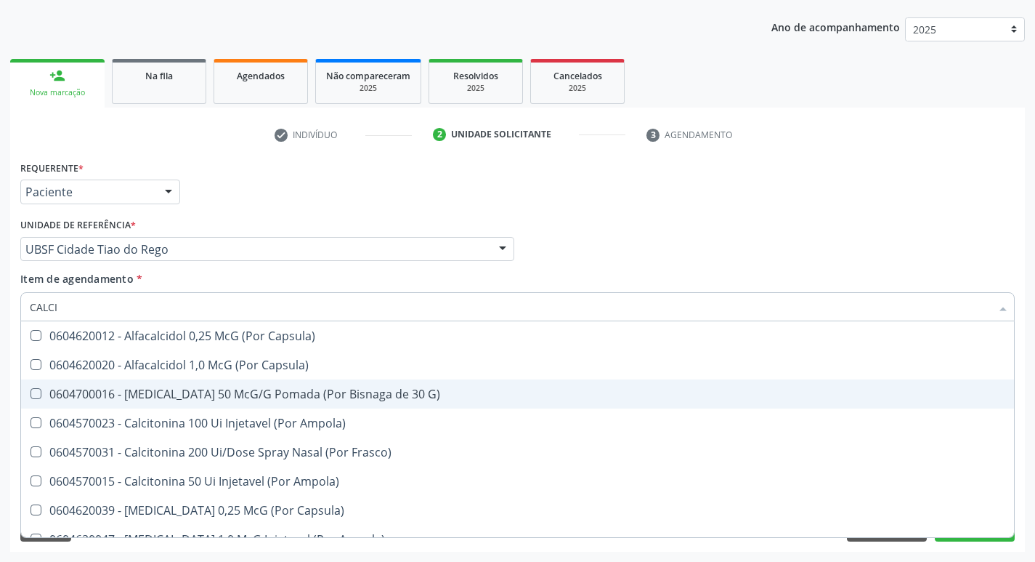
type input "CALCIO"
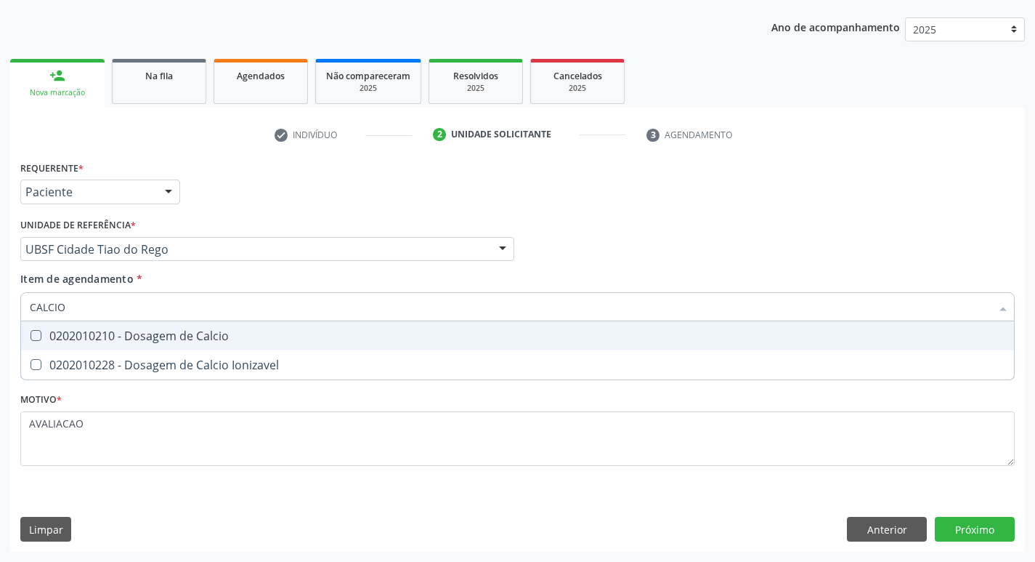
click at [221, 341] on div "0202010210 - Dosagem de Calcio" at bounding box center [518, 336] width 976 height 12
checkbox Calcio "true"
type input "CALCI"
checkbox Calcio "false"
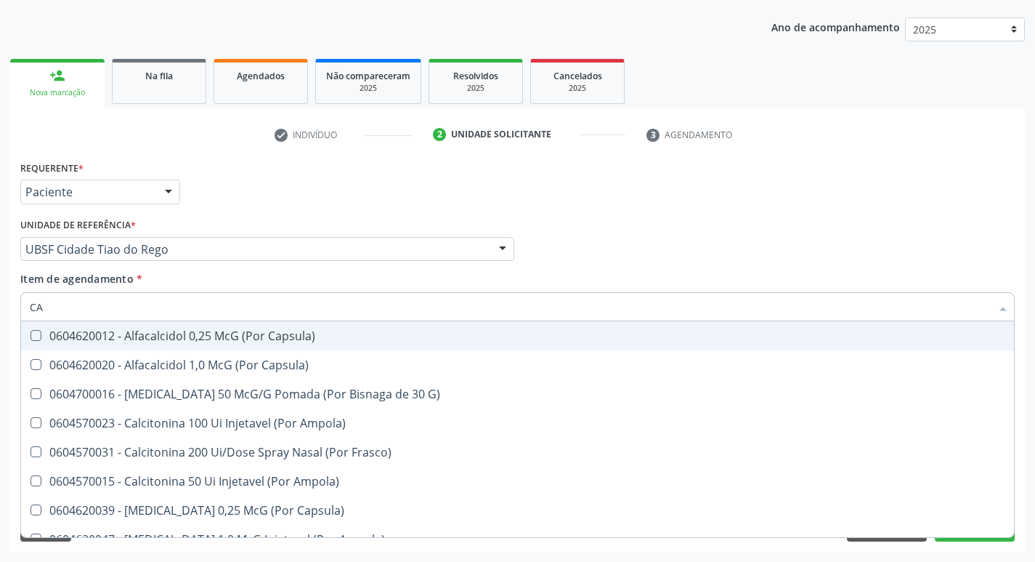
type input "C"
checkbox Calcio "false"
checkbox Calcitonina "false"
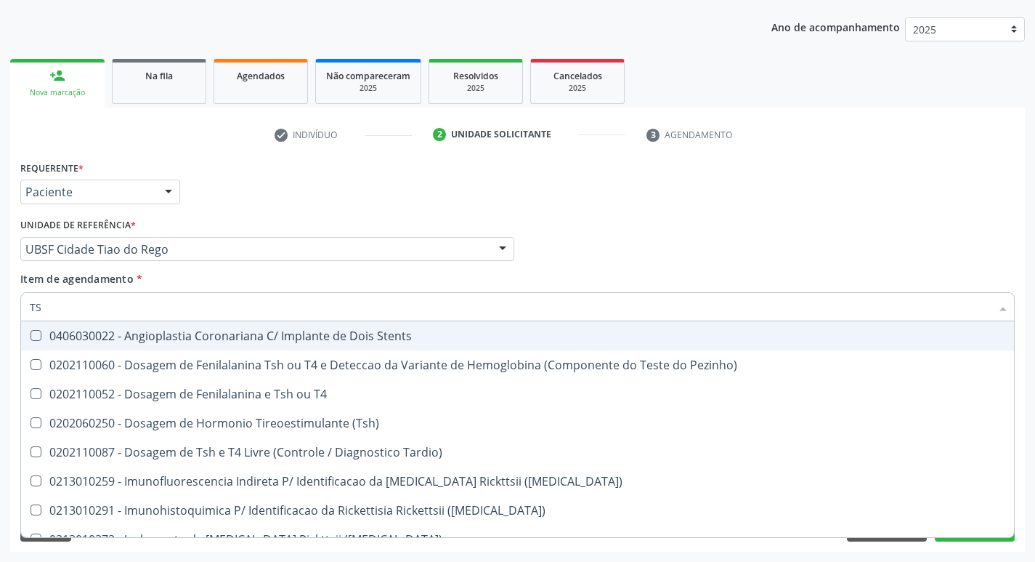
type input "TSH"
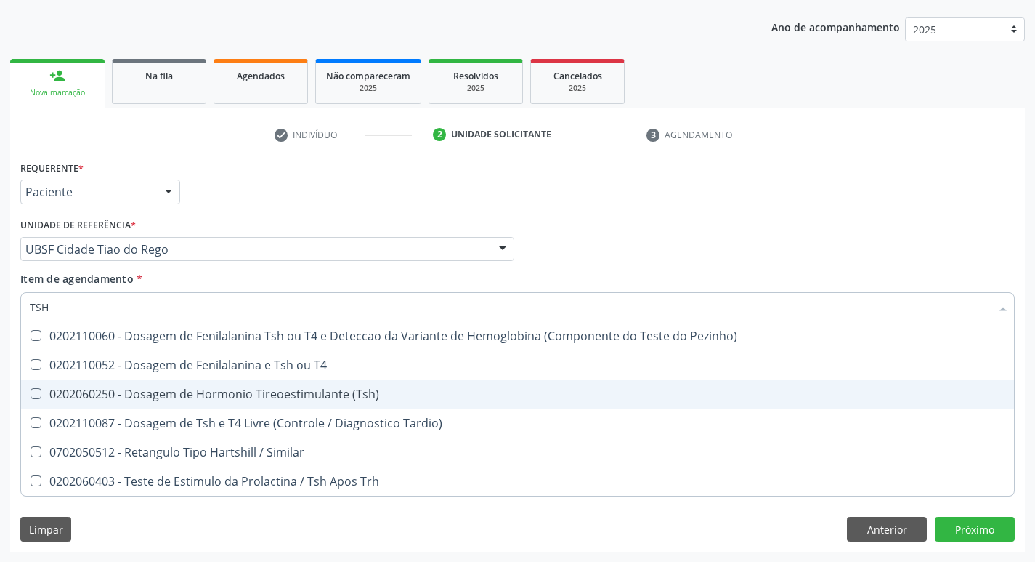
click at [288, 382] on span "0202060250 - Dosagem de Hormonio Tireoestimulante (Tsh)" at bounding box center [517, 393] width 993 height 29
checkbox \(Tsh\) "true"
type input "TS"
checkbox \(Tsh\) "false"
checkbox Tardio\) "true"
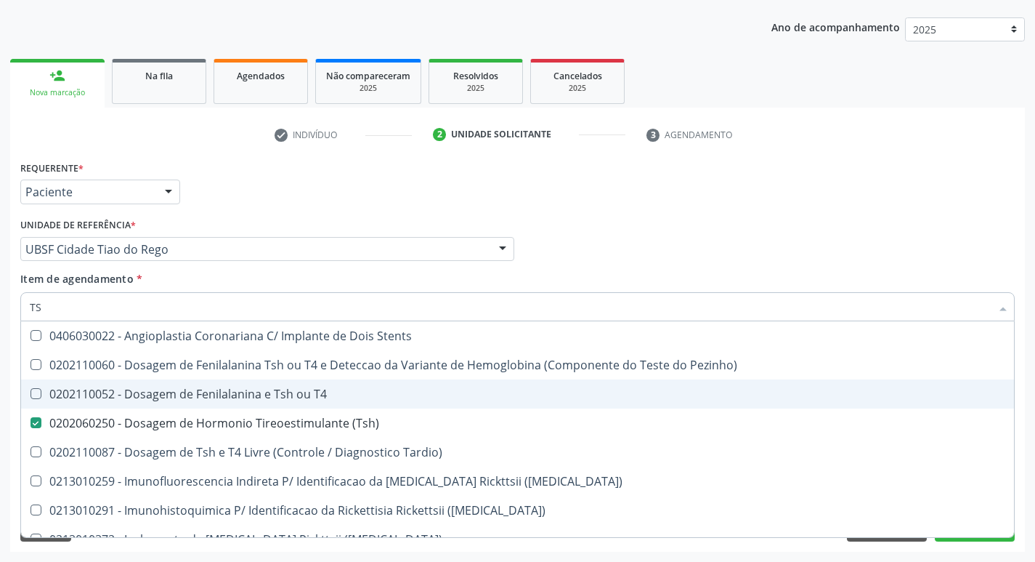
type input "T"
checkbox \(Tsh\) "false"
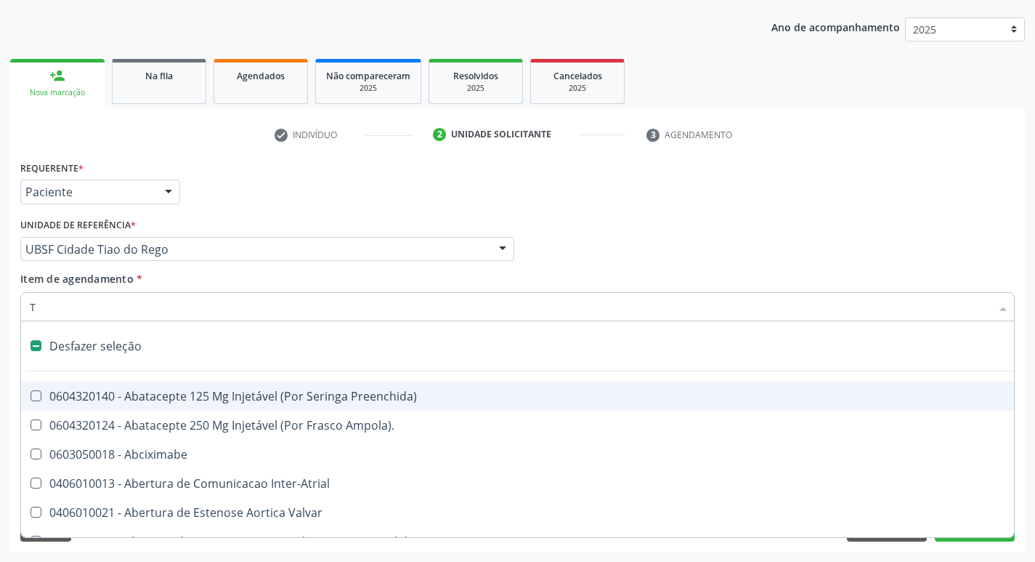
type input "TG"
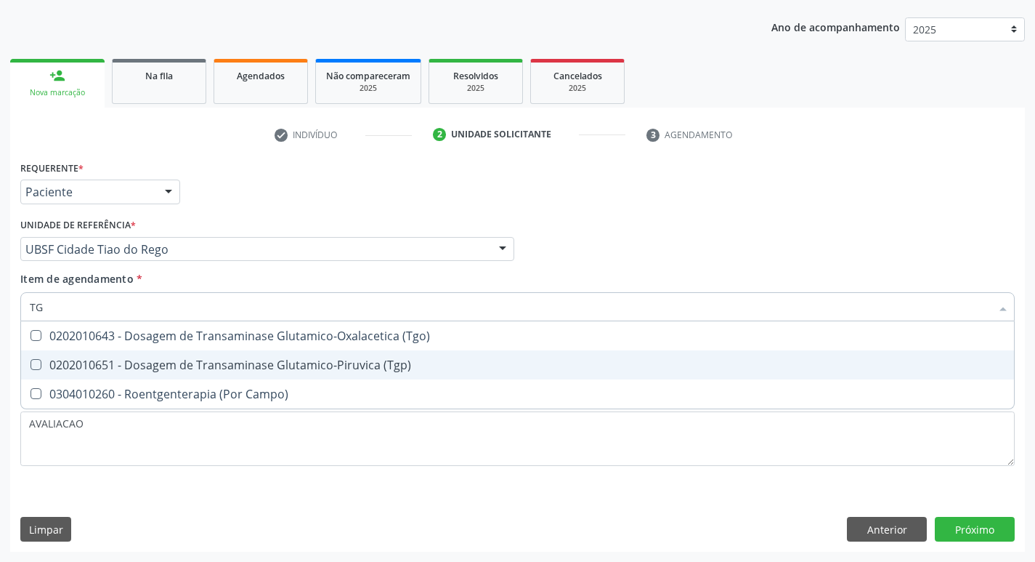
click at [284, 363] on div "0202010651 - Dosagem de Transaminase Glutamico-Piruvica (Tgp)" at bounding box center [518, 365] width 976 height 12
checkbox \(Tgp\) "true"
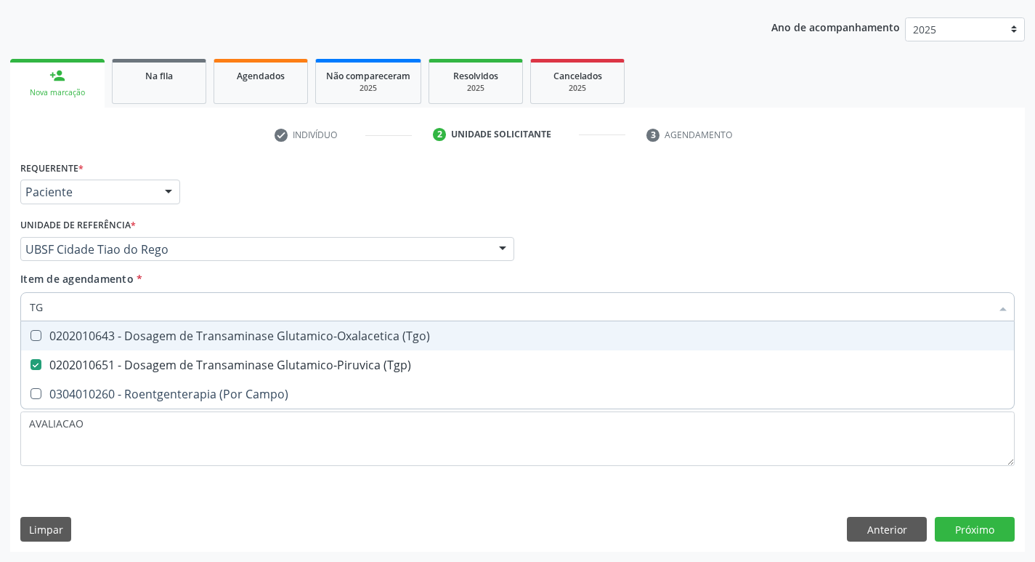
click at [280, 349] on span "0202010643 - Dosagem de Transaminase Glutamico-Oxalacetica (Tgo)" at bounding box center [517, 335] width 993 height 29
checkbox \(Tgo\) "true"
type input "T"
checkbox \(Tgo\) "false"
checkbox \(Tgp\) "false"
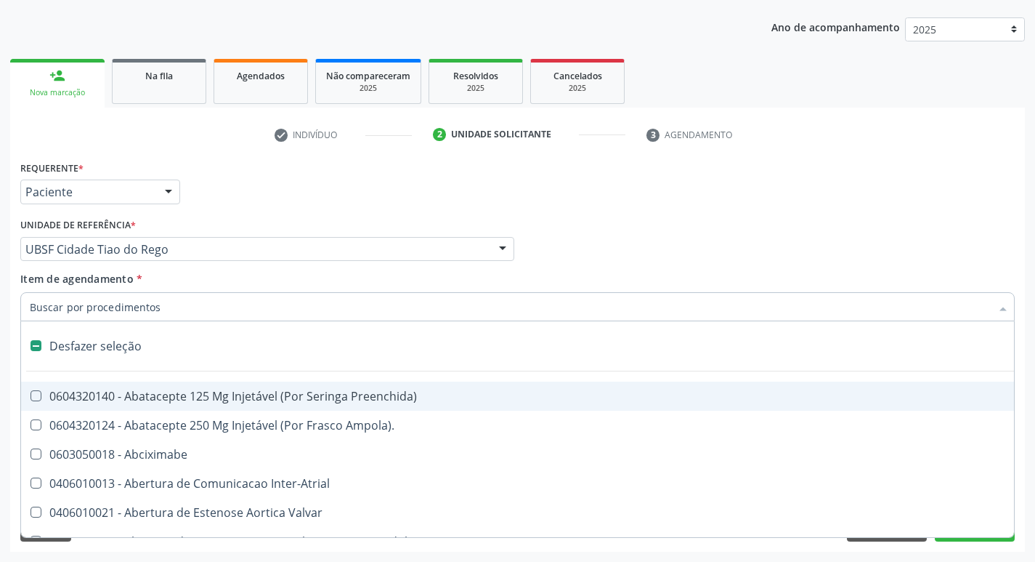
type input "U"
checkbox Coledocoplastia "true"
checkbox Cama "true"
checkbox Personalizada "true"
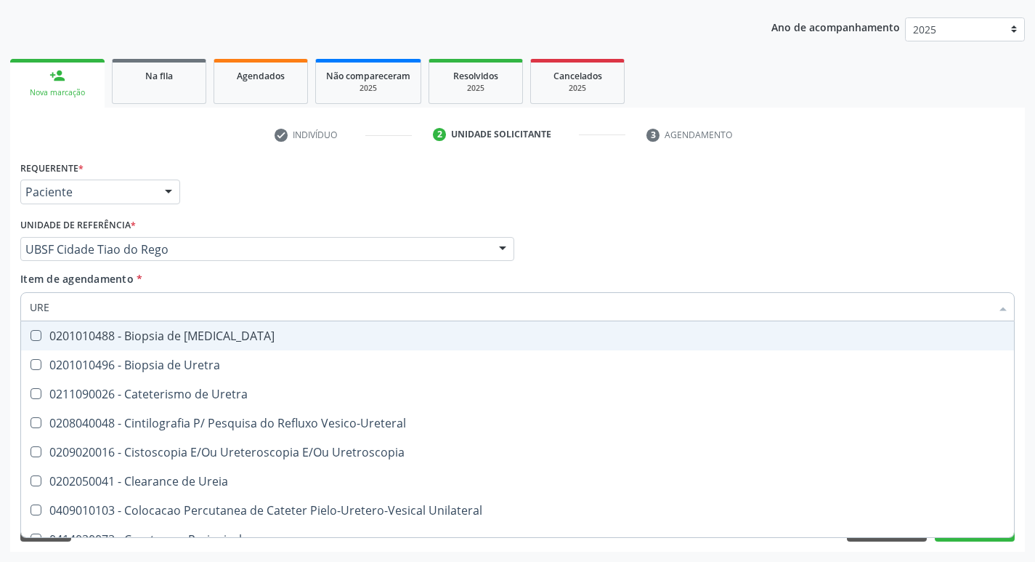
type input "UREI"
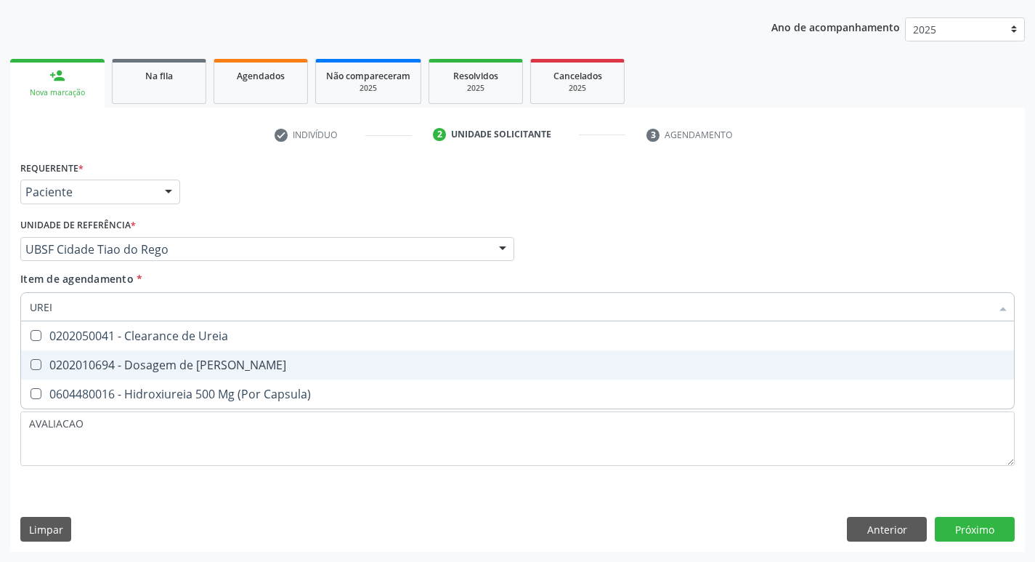
click at [279, 368] on div "0202010694 - Dosagem de [PERSON_NAME]" at bounding box center [518, 365] width 976 height 12
checkbox Ureia "true"
type input "URE"
checkbox Ureia "false"
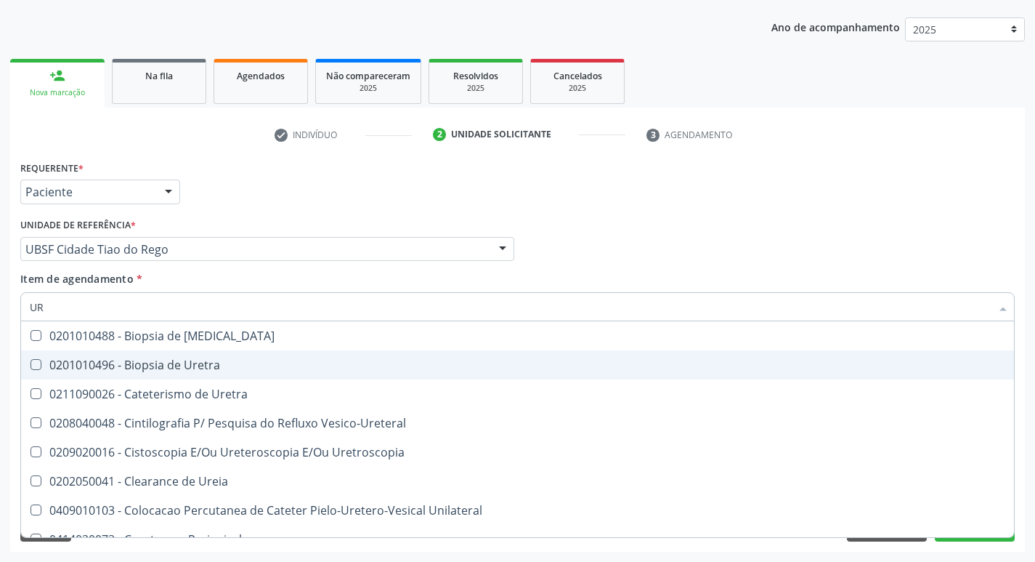
type input "U"
checkbox Ureia "false"
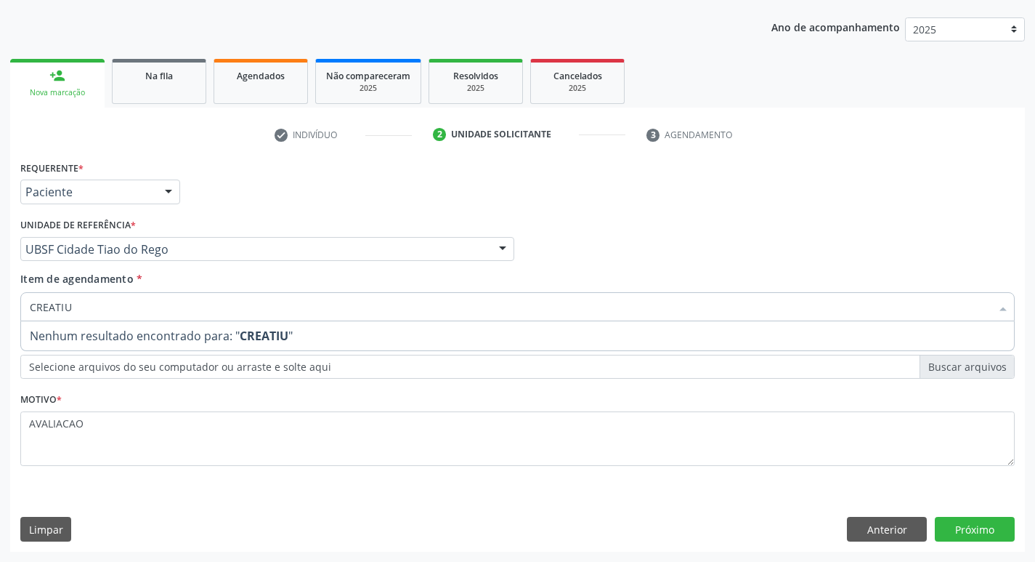
type input "CREATI"
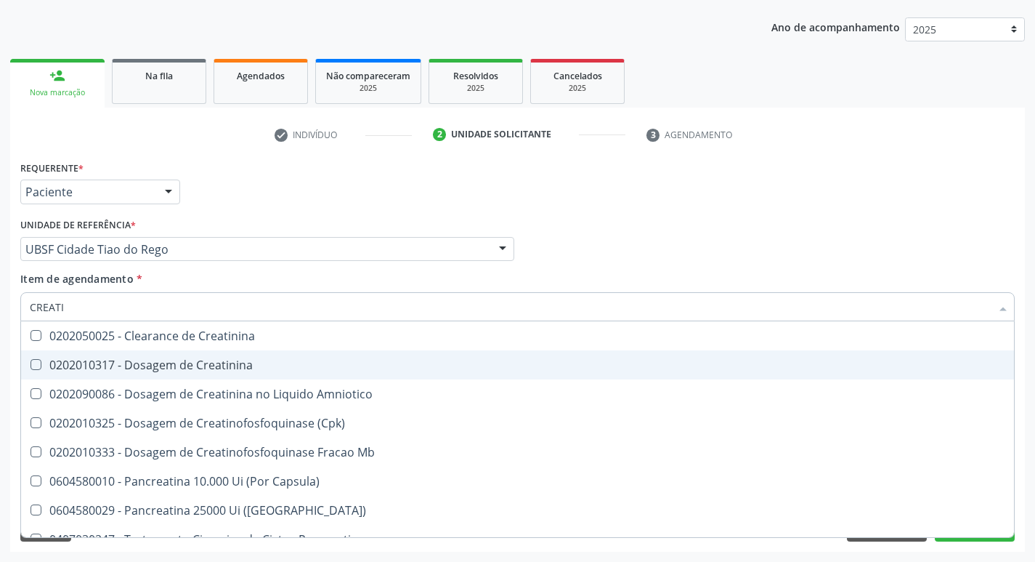
click at [279, 368] on div "0202010317 - Dosagem de Creatinina" at bounding box center [518, 365] width 976 height 12
checkbox Creatinina "true"
type input "CREAT"
checkbox Creatinina "false"
checkbox Amniotico "true"
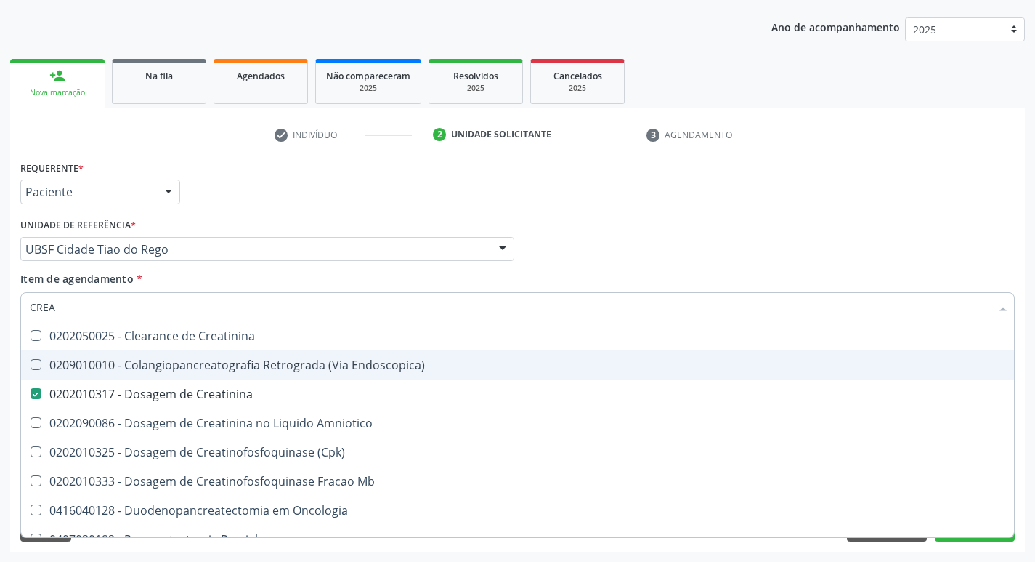
type input "CRE"
checkbox Creatinina "false"
checkbox \(Cpk\) "false"
checkbox Oncologia "true"
type input "C"
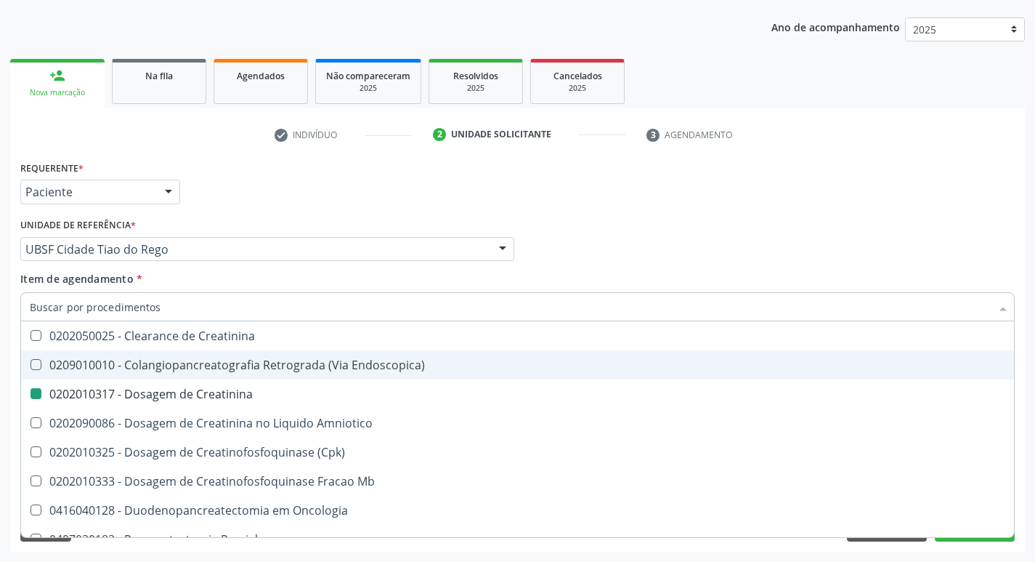
checkbox Oncologia "false"
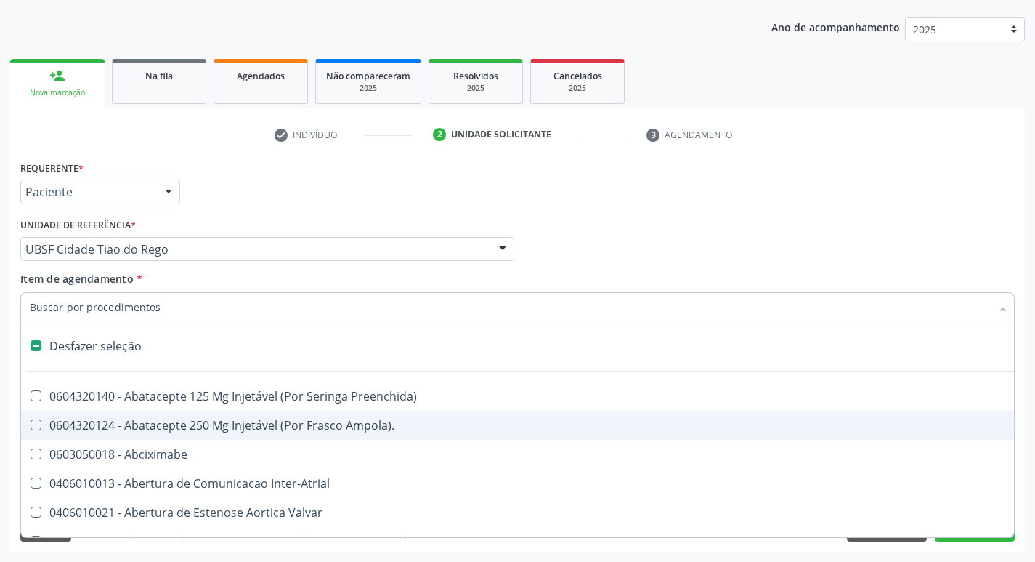
type input "H"
checkbox Coronariano "true"
checkbox C "true"
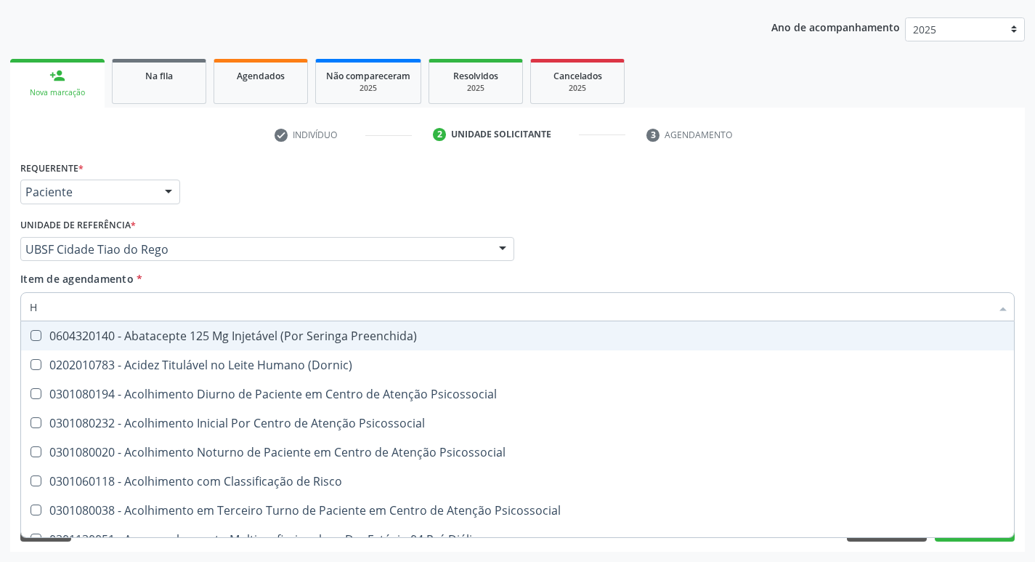
type input "HEMOGR"
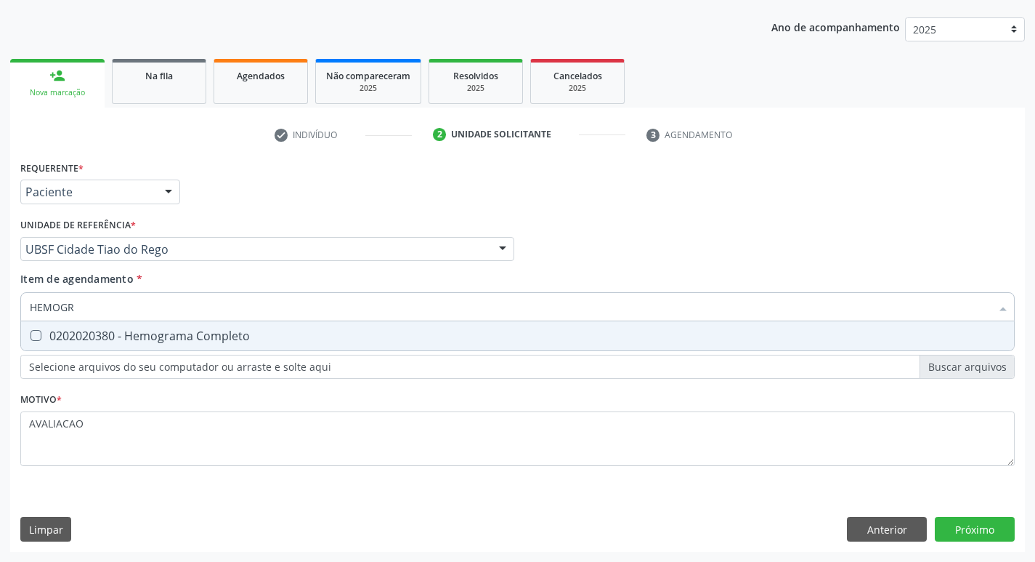
click at [219, 336] on div "0202020380 - Hemograma Completo" at bounding box center [518, 336] width 976 height 12
checkbox Completo "true"
type input "HEMOG"
checkbox Completo "false"
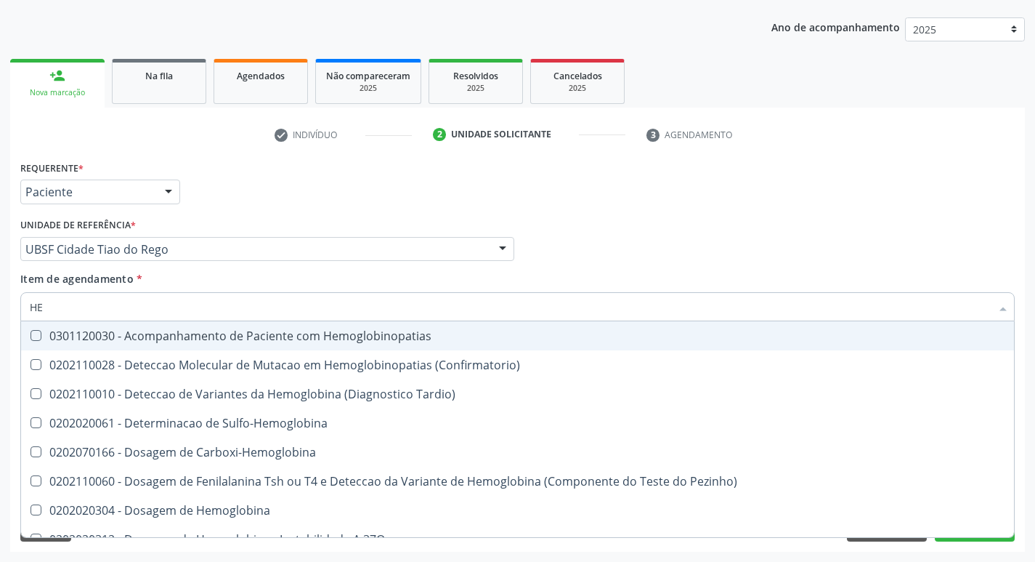
type input "H"
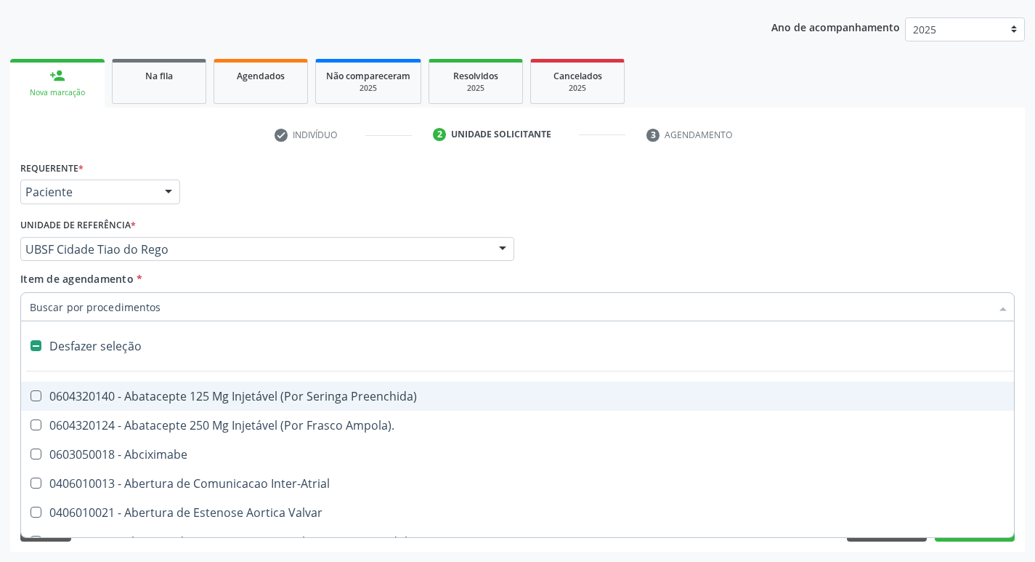
checkbox Capsula\) "false"
type input "H"
checkbox Coronariano "true"
checkbox C "true"
checkbox Convencional\) "true"
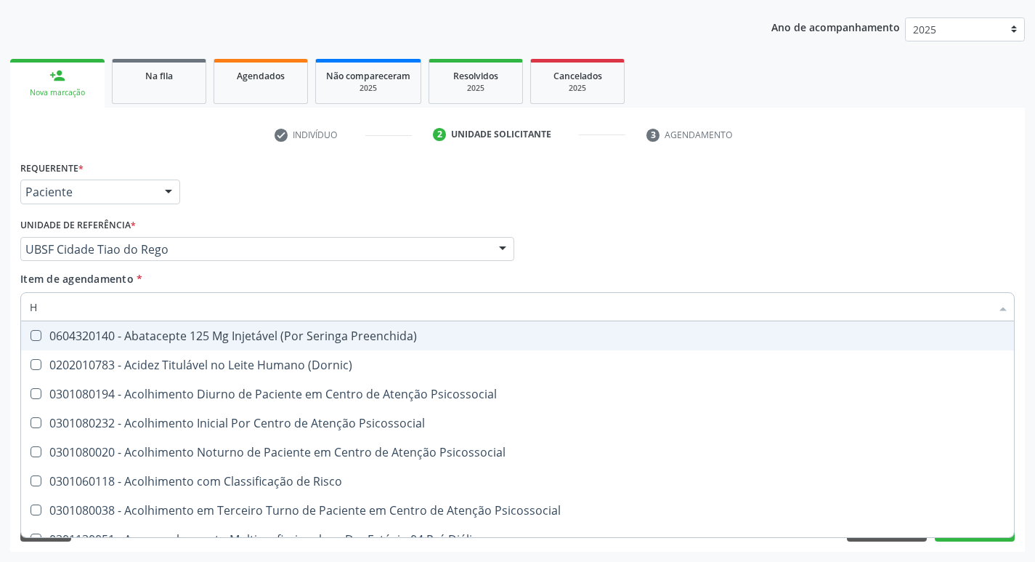
type input "HEMOGLOBINA G"
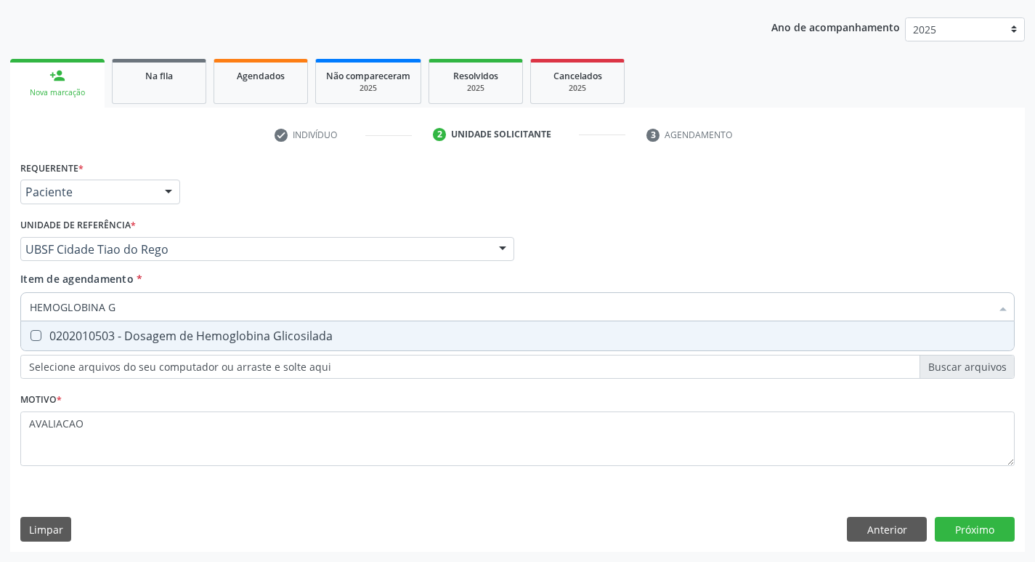
click at [203, 341] on div "0202010503 - Dosagem de Hemoglobina Glicosilada" at bounding box center [518, 336] width 976 height 12
checkbox Glicosilada "true"
type input "HEMOGLOBINA"
checkbox Glicosilada "false"
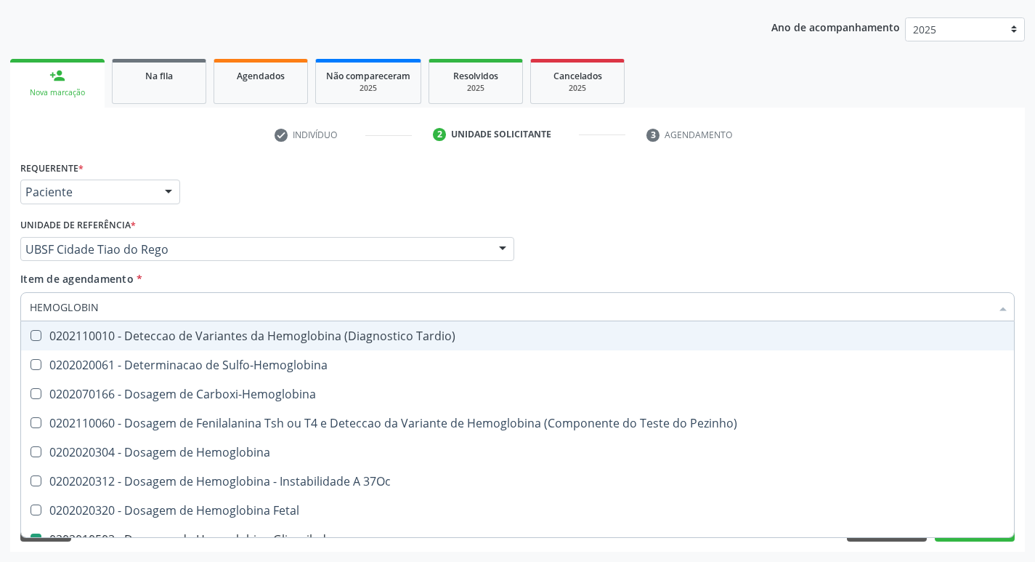
type input "HEMOGLOBI"
checkbox Glicosilada "false"
checkbox Hemoglobina "true"
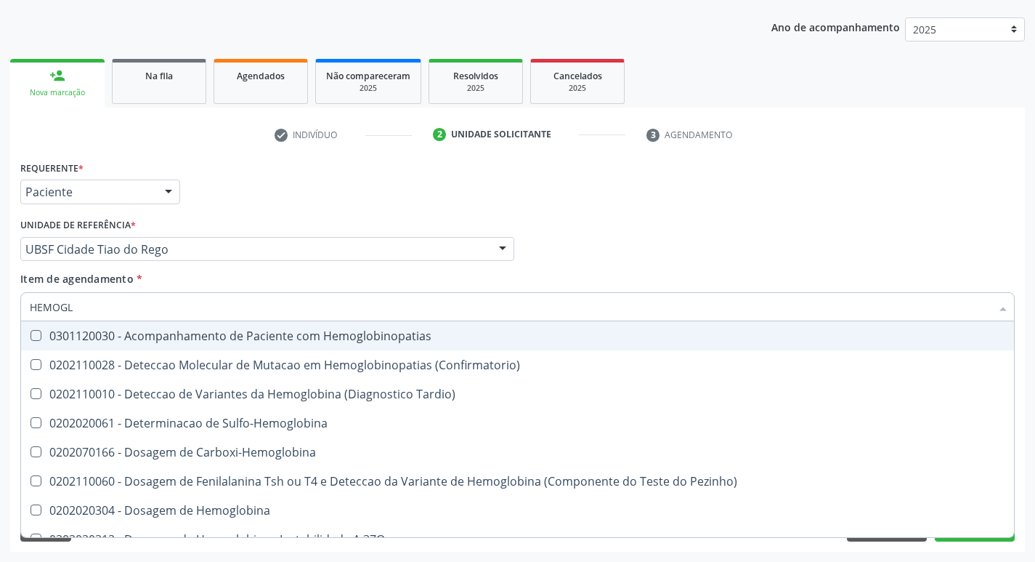
type input "HEMOG"
checkbox S "true"
type input "H"
checkbox Glicosilada "false"
checkbox S "false"
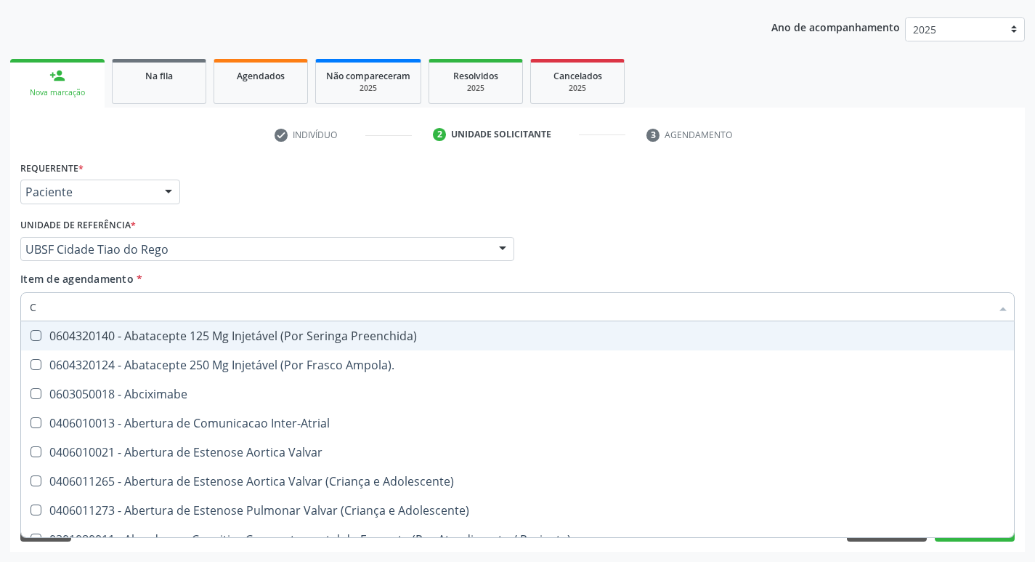
type input "CO"
checkbox Transcutanea "true"
checkbox Colecistostomia "true"
checkbox \(Hemicolectomia\) "true"
checkbox Osseo "true"
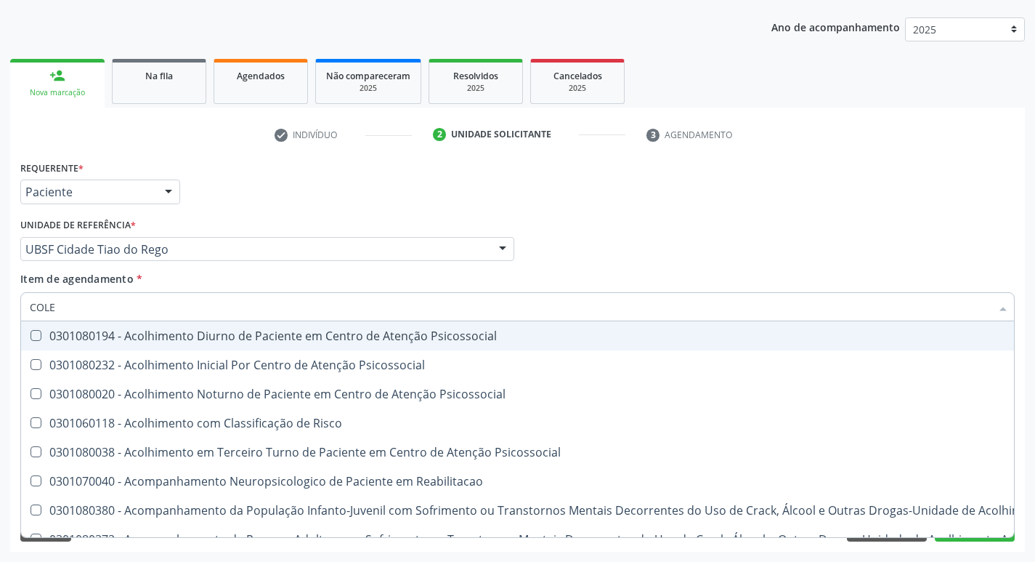
type input "COLES"
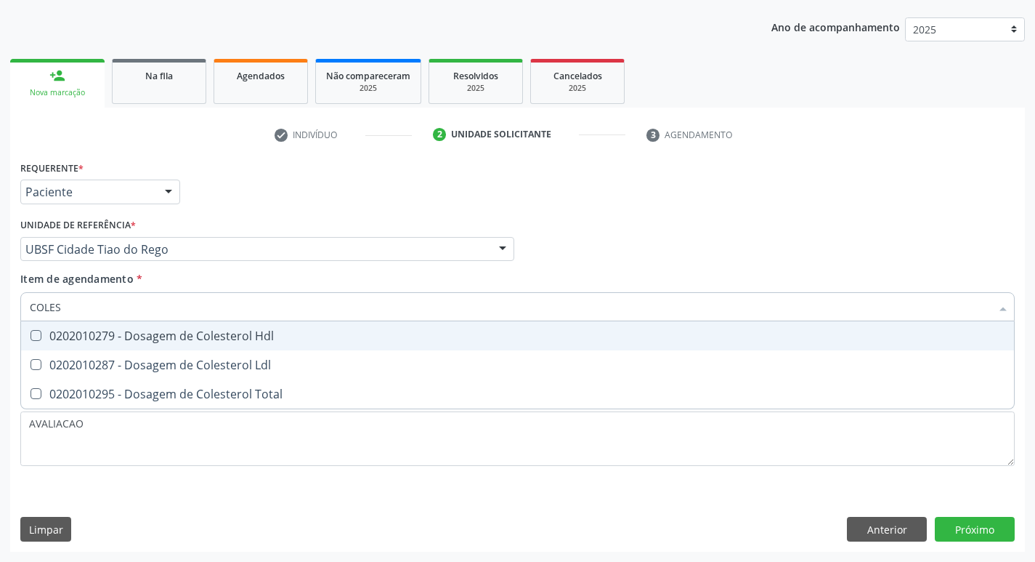
click at [203, 341] on div "0202010279 - Dosagem de Colesterol Hdl" at bounding box center [518, 336] width 976 height 12
checkbox Hdl "true"
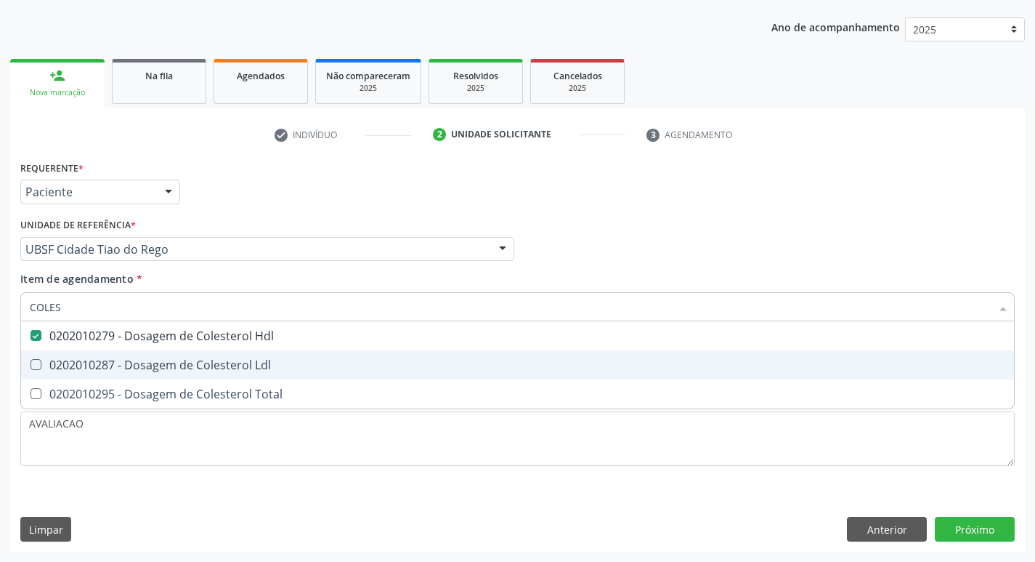
click at [209, 360] on div "0202010287 - Dosagem de Colesterol Ldl" at bounding box center [518, 365] width 976 height 12
checkbox Ldl "true"
type input "COLE"
checkbox Hdl "false"
checkbox Ldl "false"
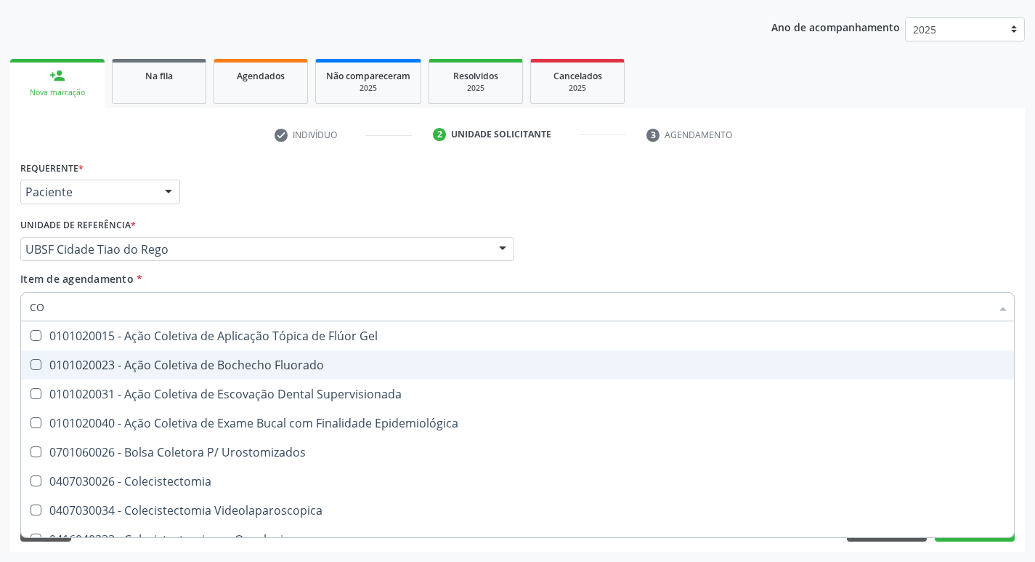
type input "C"
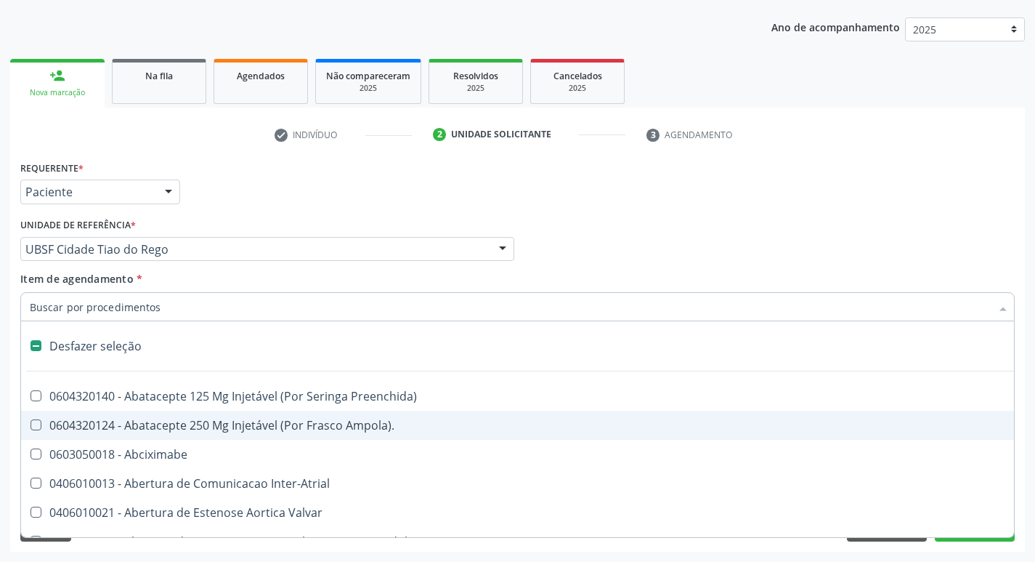
checkbox Trabalho "false"
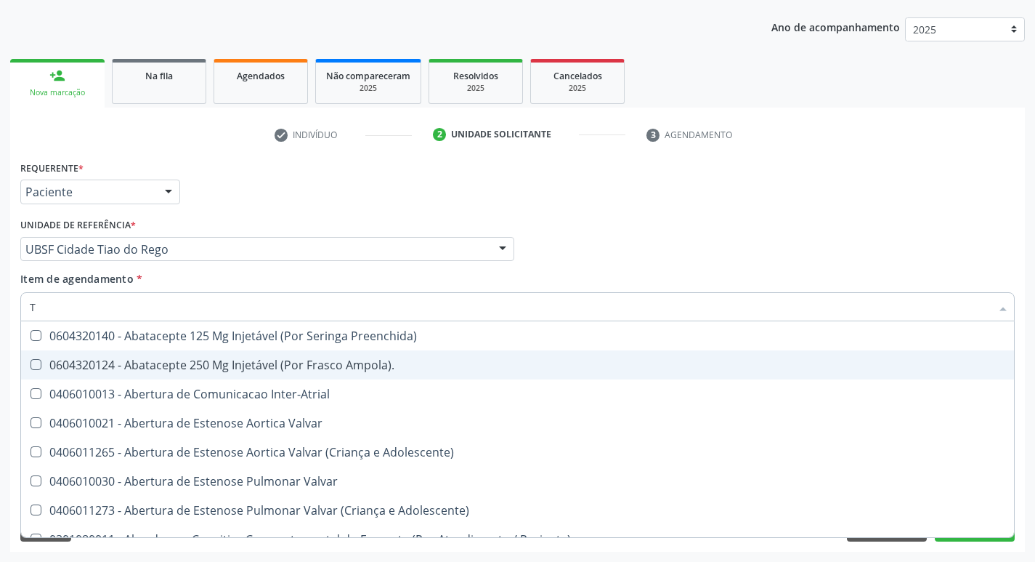
type input "TR"
checkbox Oficina\) "true"
checkbox Grupo "true"
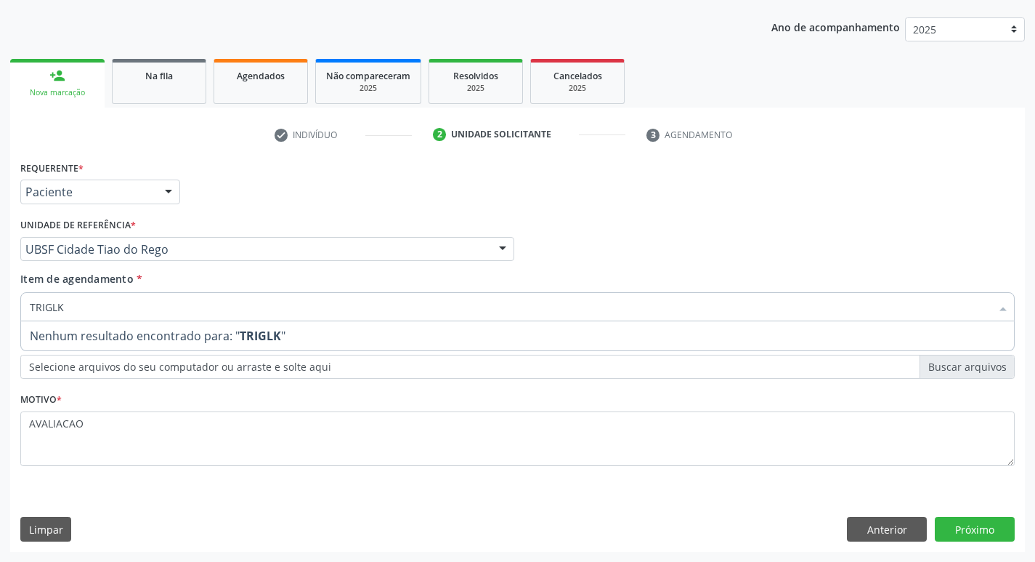
type input "TRIGL"
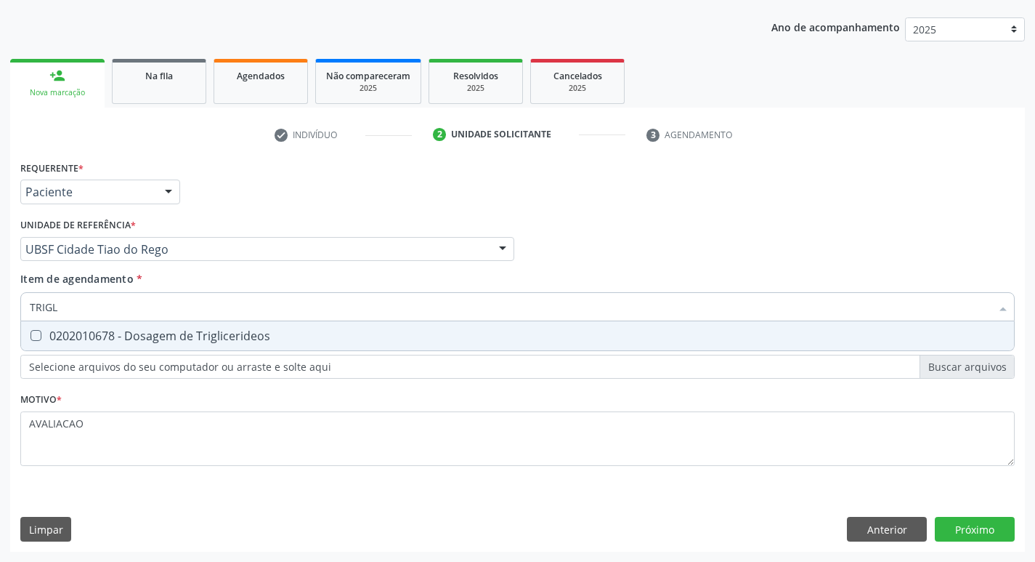
click at [205, 337] on div "0202010678 - Dosagem de Triglicerideos" at bounding box center [518, 336] width 976 height 12
checkbox Triglicerideos "true"
type input "TRIG"
checkbox Triglicerideos "false"
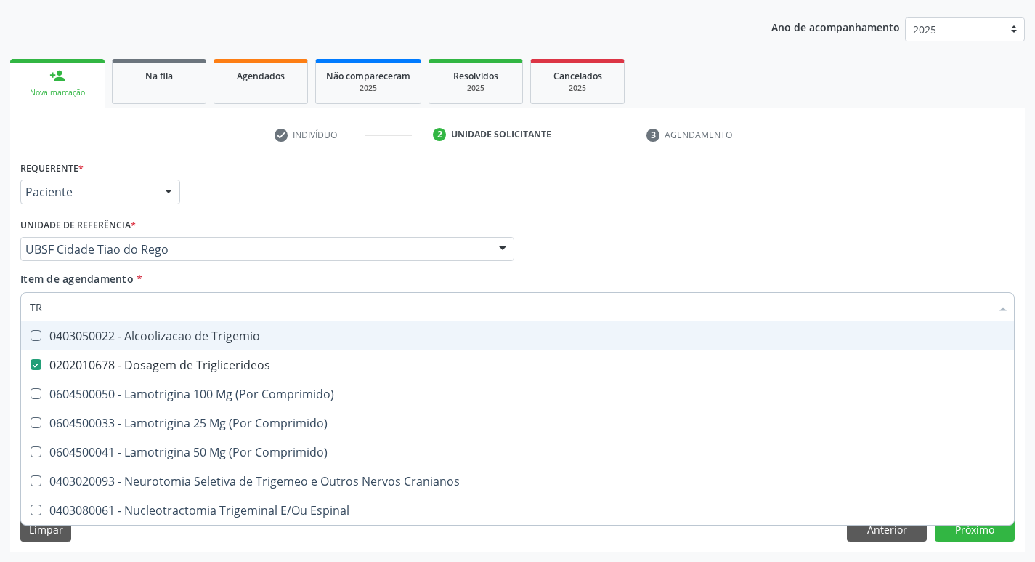
type input "T"
checkbox Triglicerideos "false"
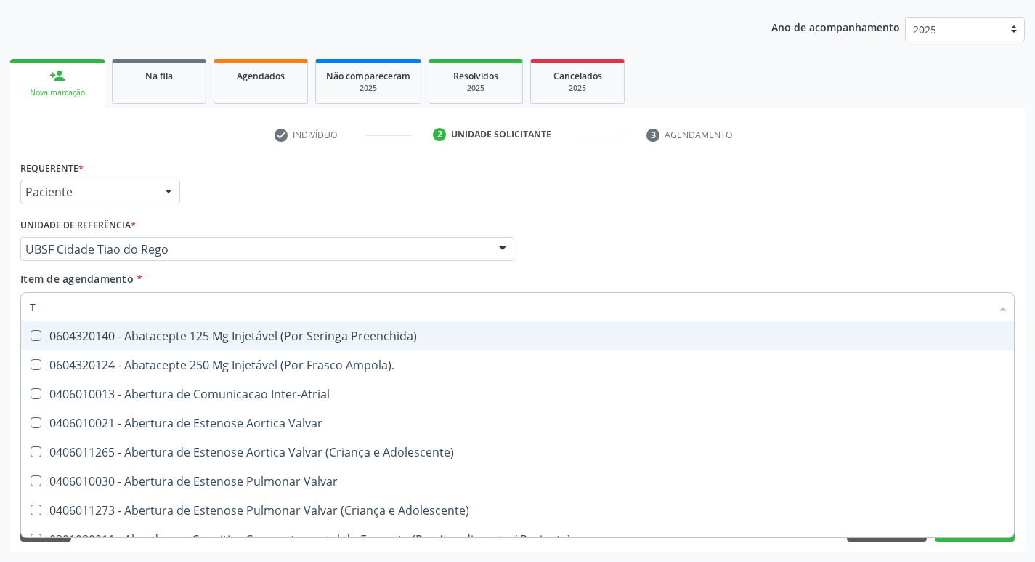
type input "T4"
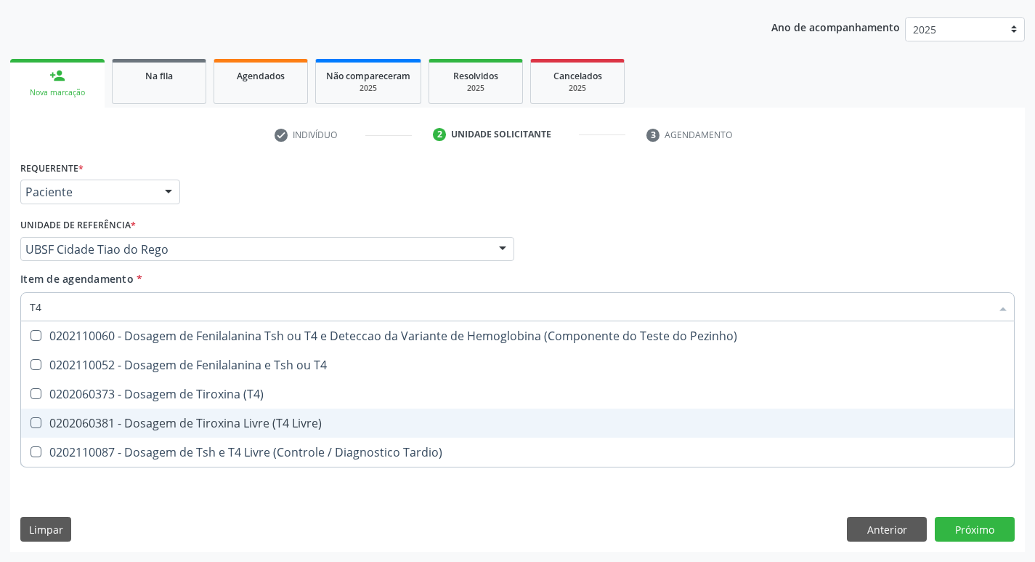
click at [277, 421] on div "0202060381 - Dosagem de Tiroxina Livre (T4 Livre)" at bounding box center [518, 423] width 976 height 12
checkbox Livre\) "true"
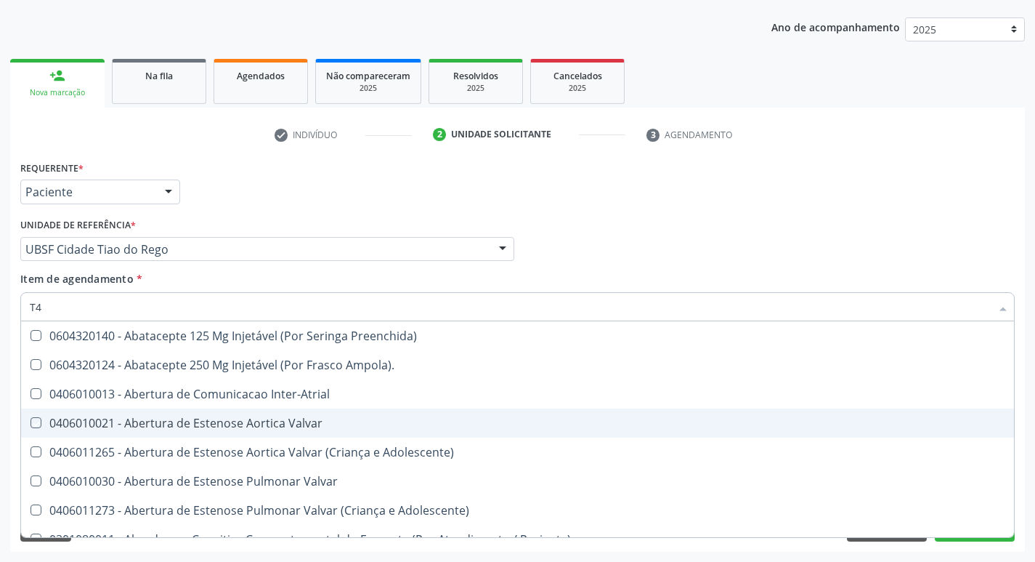
type input "T"
checkbox Valvar "false"
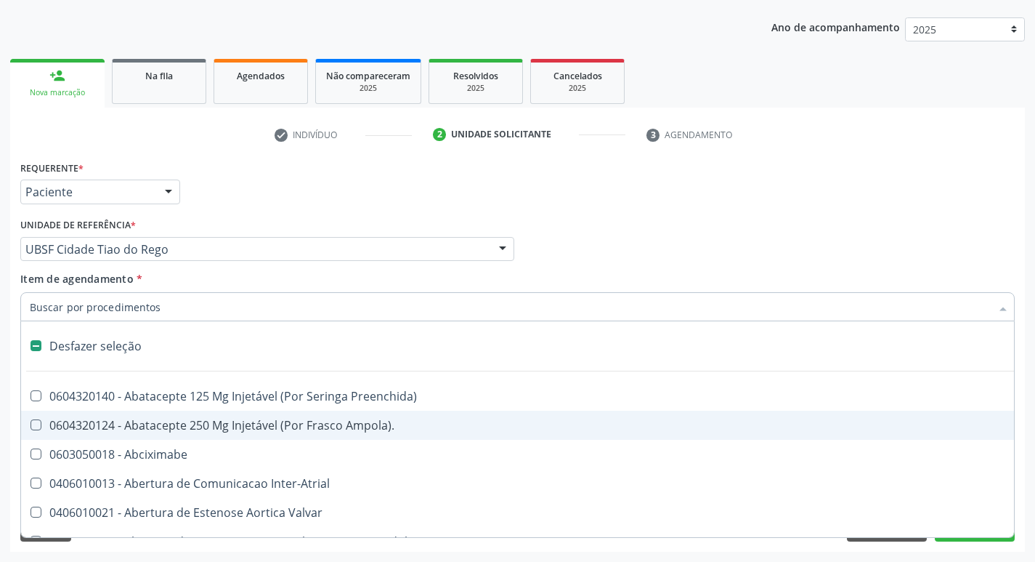
type input "2"
checkbox Total "true"
checkbox Posterior "true"
checkbox Monopolar "true"
checkbox Quadril "true"
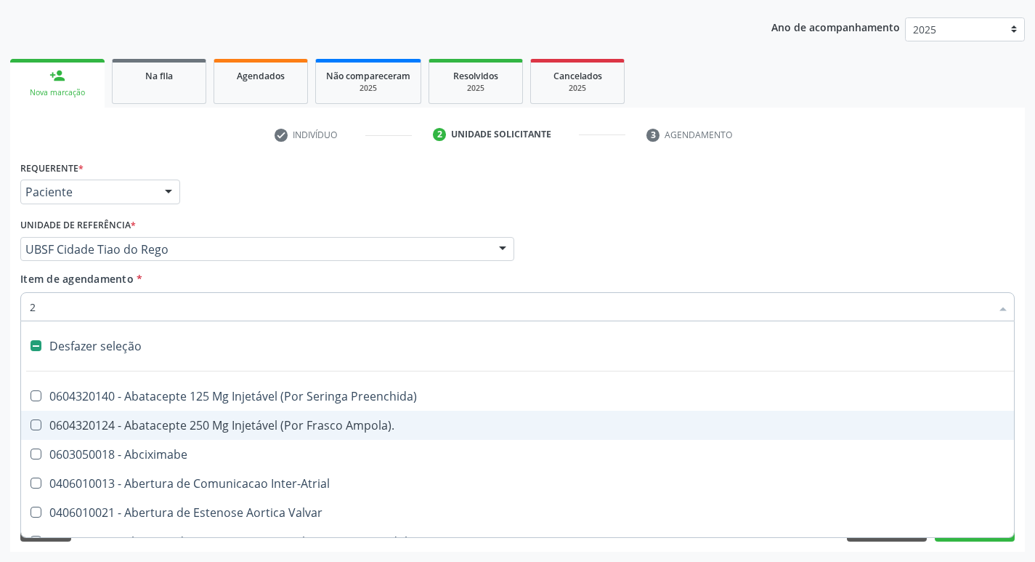
checkbox Biologica "true"
checkbox Puerperal "true"
checkbox Internado "true"
checkbox Anos\) "true"
checkbox Congenita "true"
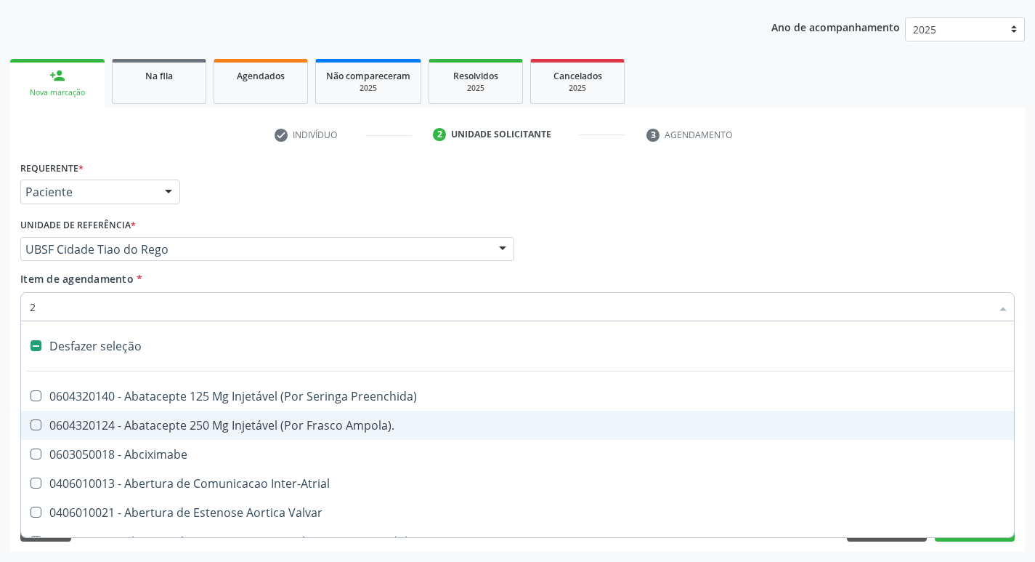
checkbox Adolescente\) "true"
checkbox Aorto-Cavitarias "true"
checkbox Congenita "true"
checkbox Adolescente\) "true"
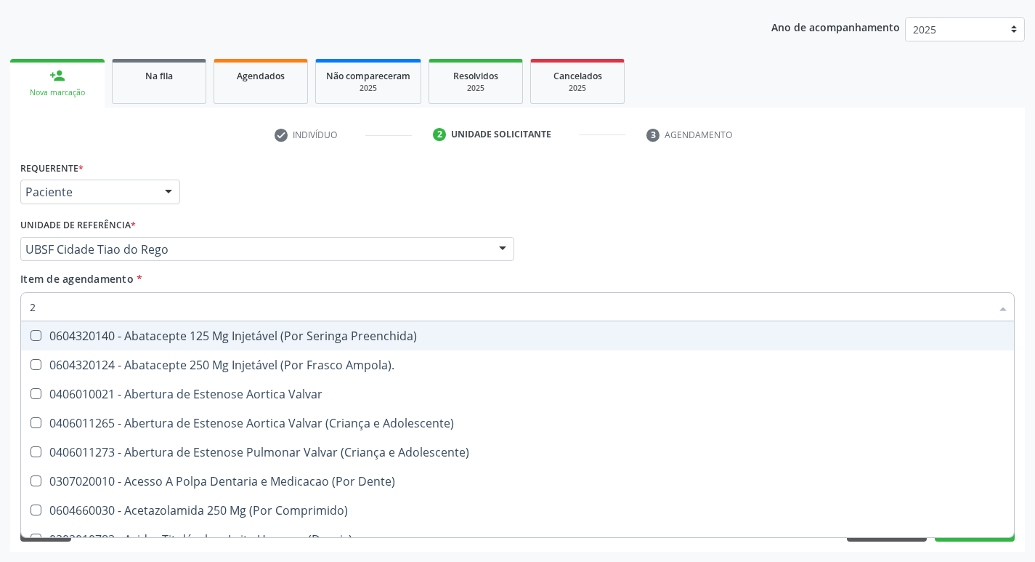
type input "20205001"
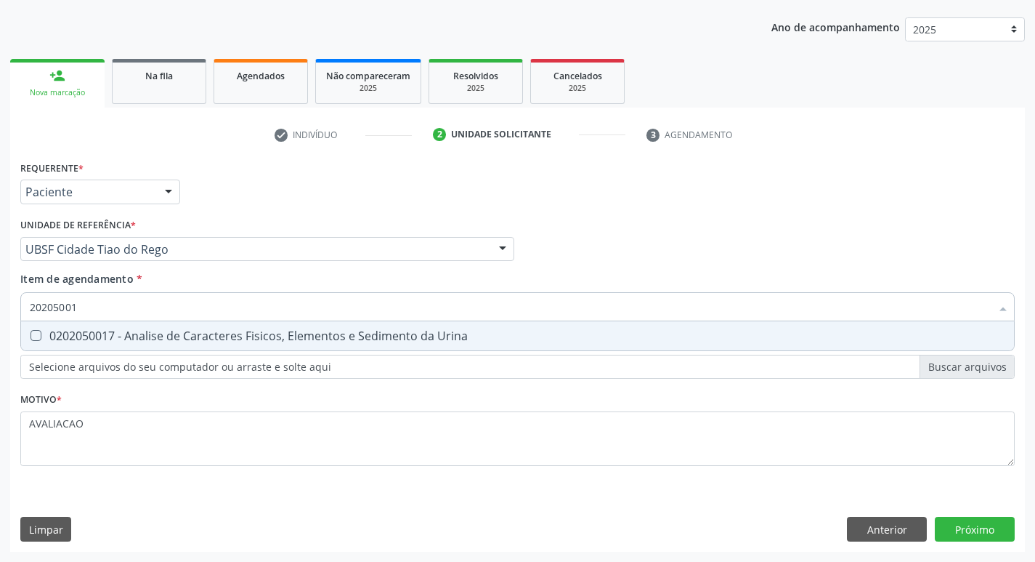
click at [232, 335] on div "0202050017 - Analise de Caracteres Fisicos, Elementos e Sedimento da Urina" at bounding box center [518, 336] width 976 height 12
checkbox Urina "true"
click at [988, 531] on div "Requerente * Paciente Médico(a) Enfermeiro(a) Paciente Nenhum resultado encontr…" at bounding box center [517, 354] width 1015 height 395
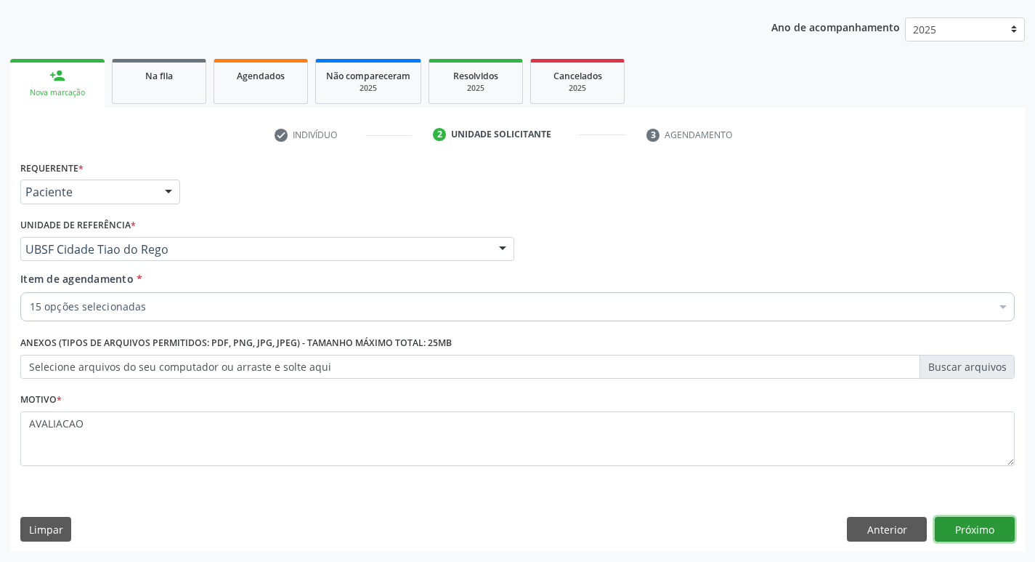
click at [974, 527] on button "Próximo" at bounding box center [975, 529] width 80 height 25
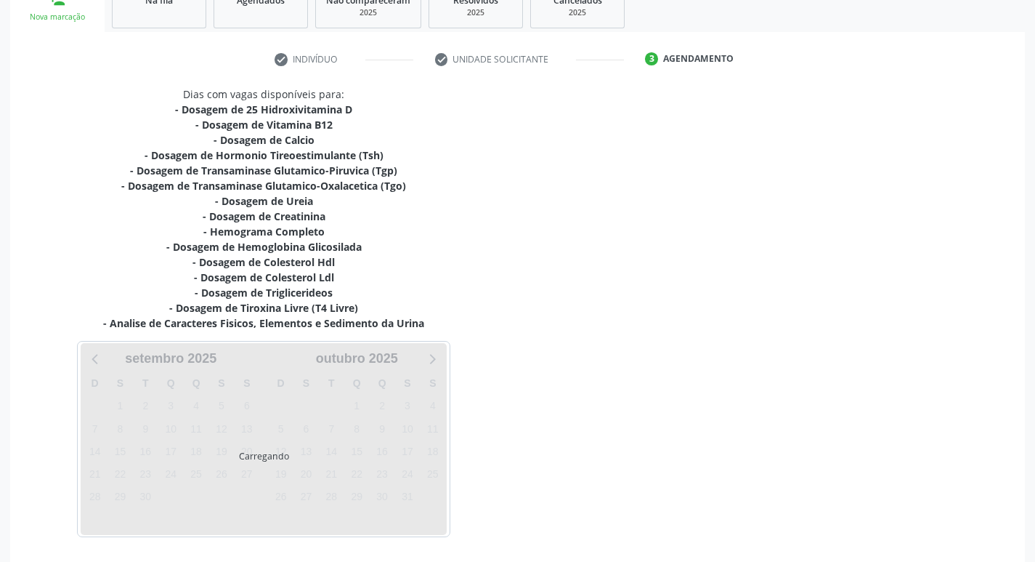
scroll to position [284, 0]
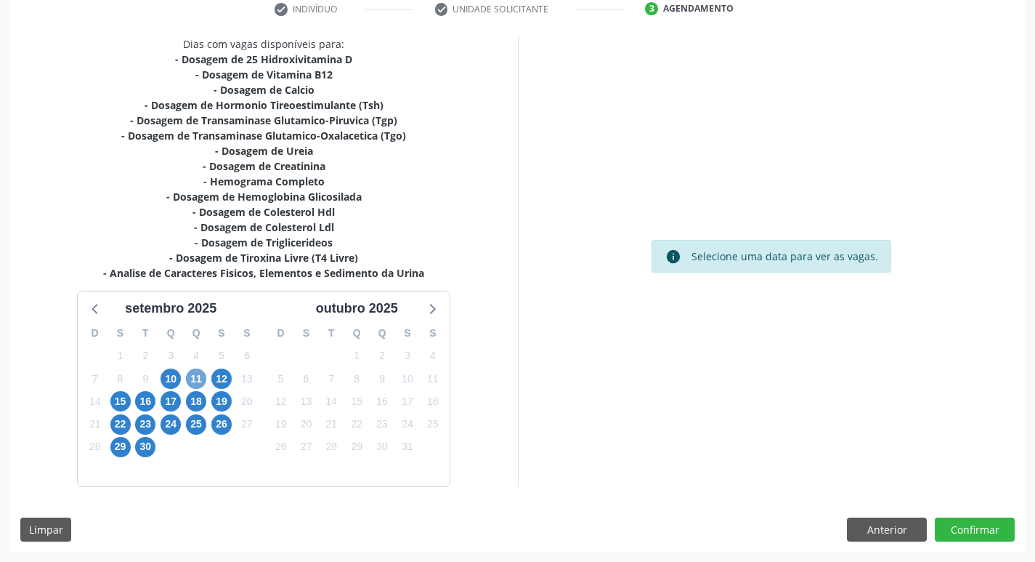
click at [202, 384] on span "11" at bounding box center [196, 378] width 20 height 20
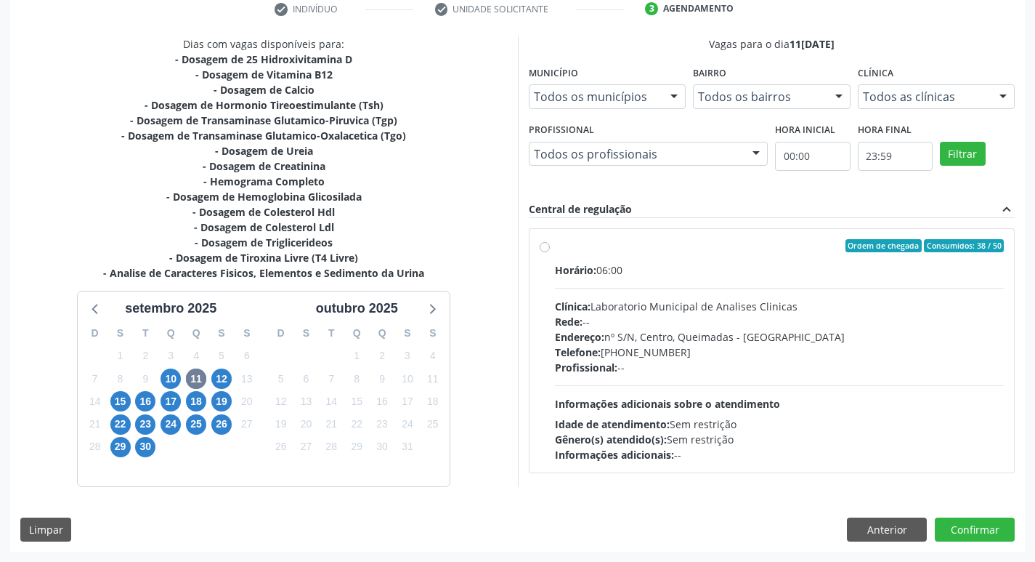
click at [731, 291] on div "Horário: 06:00 Clínica: Laboratorio Municipal de Analises Clinicas Rede: -- End…" at bounding box center [780, 362] width 450 height 200
click at [550, 252] on input "Ordem de chegada Consumidos: 38 / 50 Horário: 06:00 Clínica: Laboratorio Munici…" at bounding box center [545, 245] width 10 height 13
radio input "true"
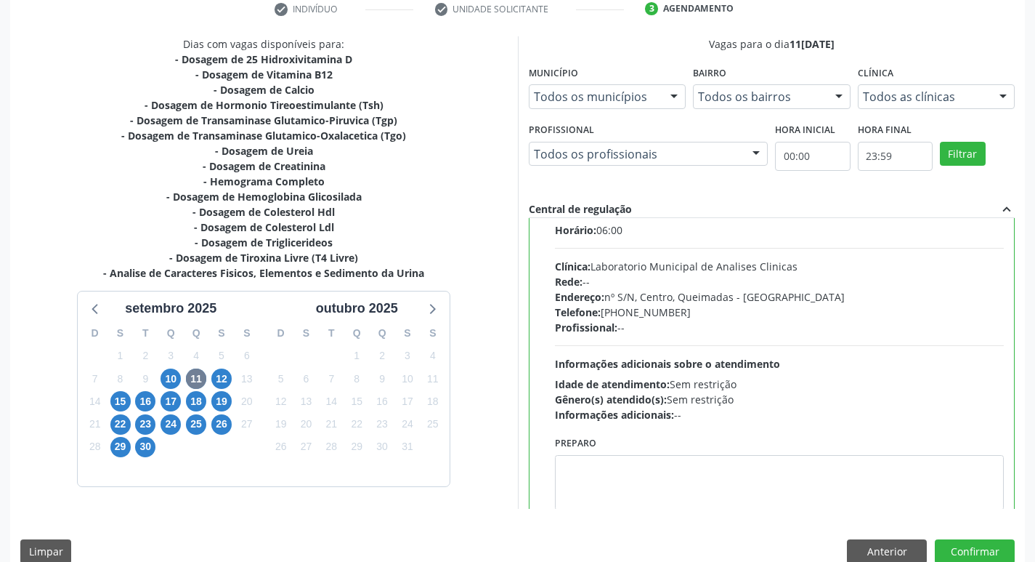
scroll to position [72, 0]
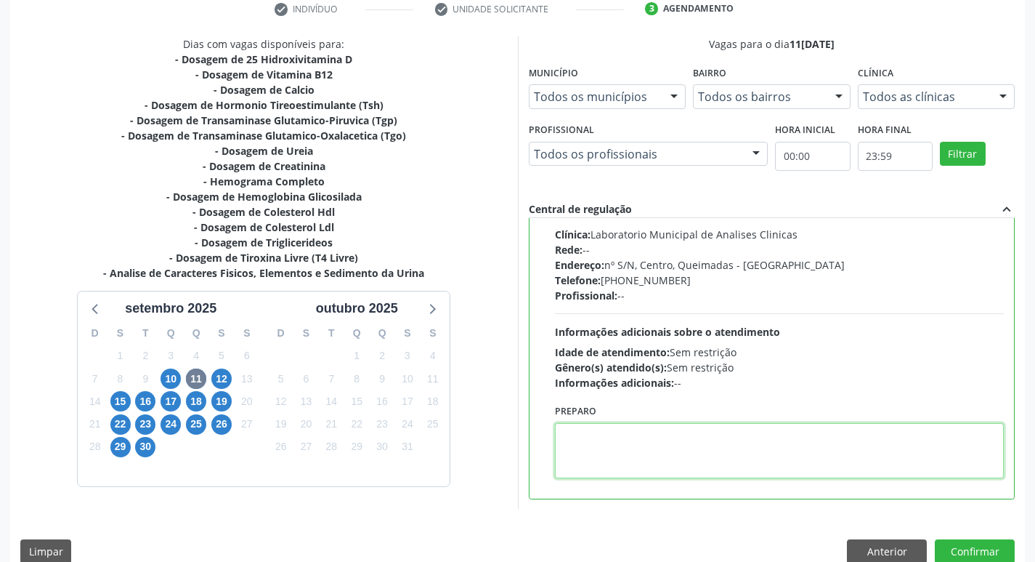
click at [598, 446] on textarea at bounding box center [780, 450] width 450 height 55
paste textarea "IR EM [GEOGRAPHIC_DATA]"
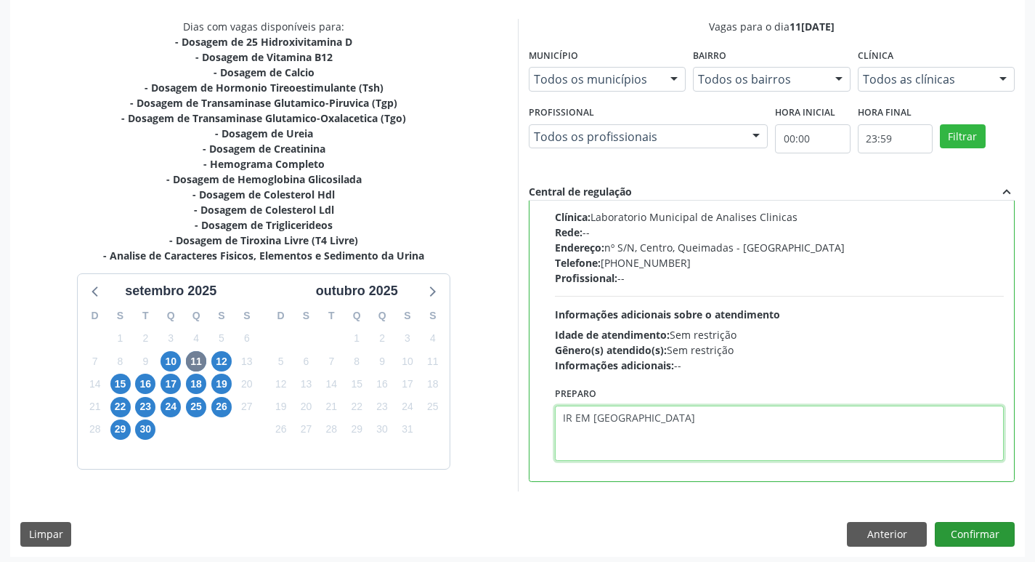
scroll to position [307, 0]
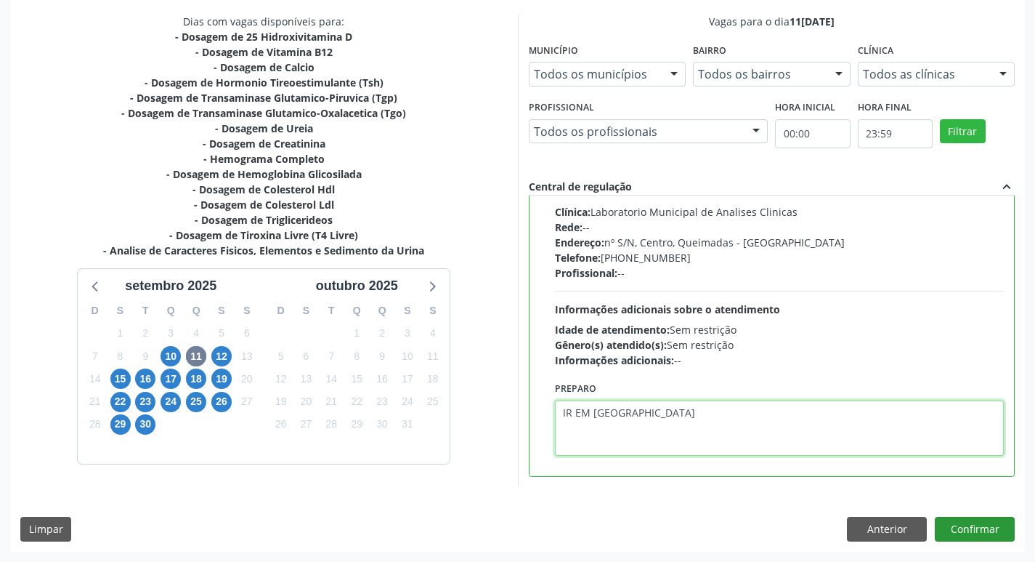
type textarea "IR EM [GEOGRAPHIC_DATA]"
click at [978, 527] on button "Confirmar" at bounding box center [975, 529] width 80 height 25
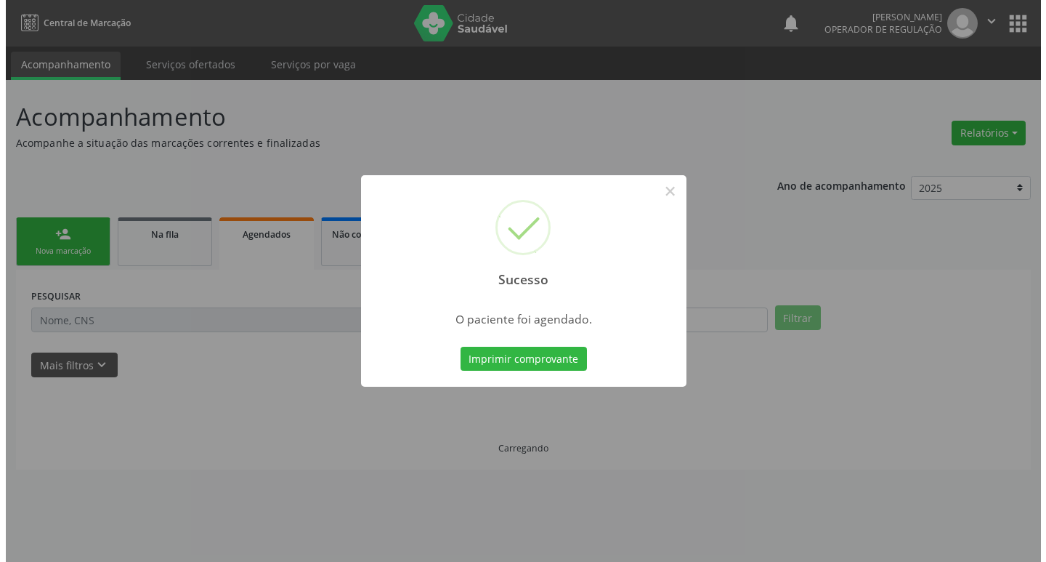
scroll to position [0, 0]
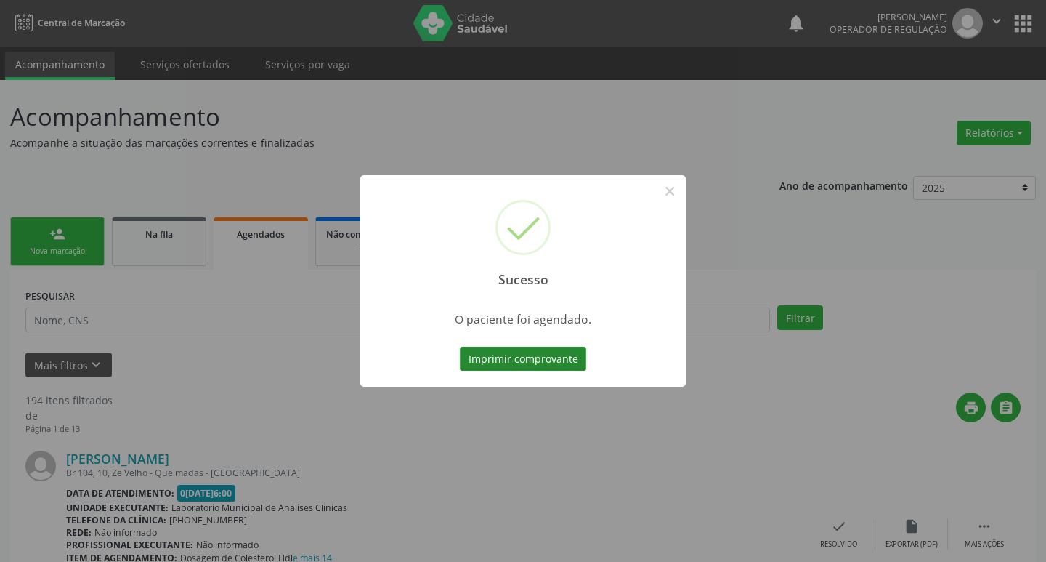
click at [511, 359] on button "Imprimir comprovante" at bounding box center [523, 359] width 126 height 25
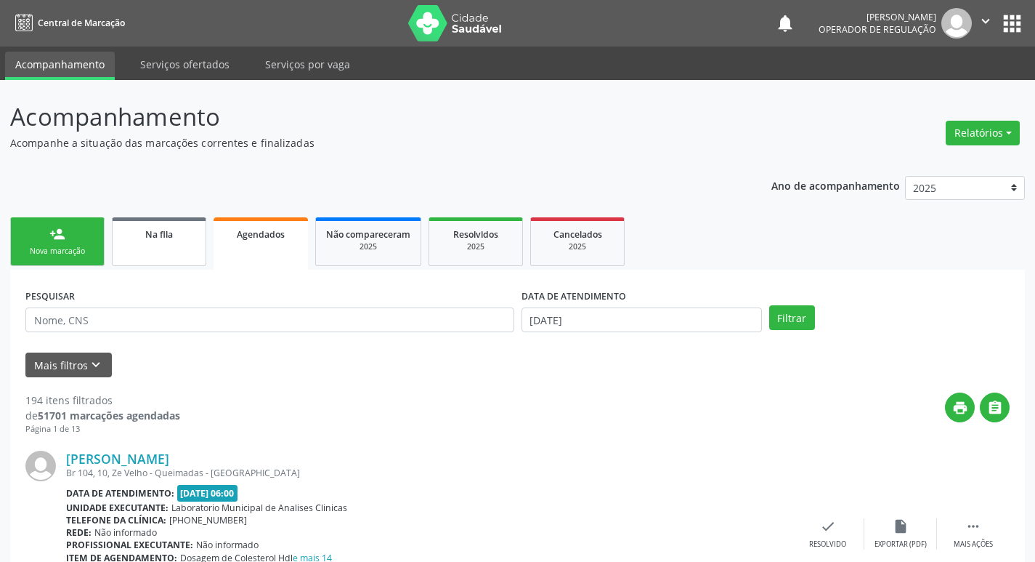
click at [171, 254] on link "Na fila" at bounding box center [159, 241] width 94 height 49
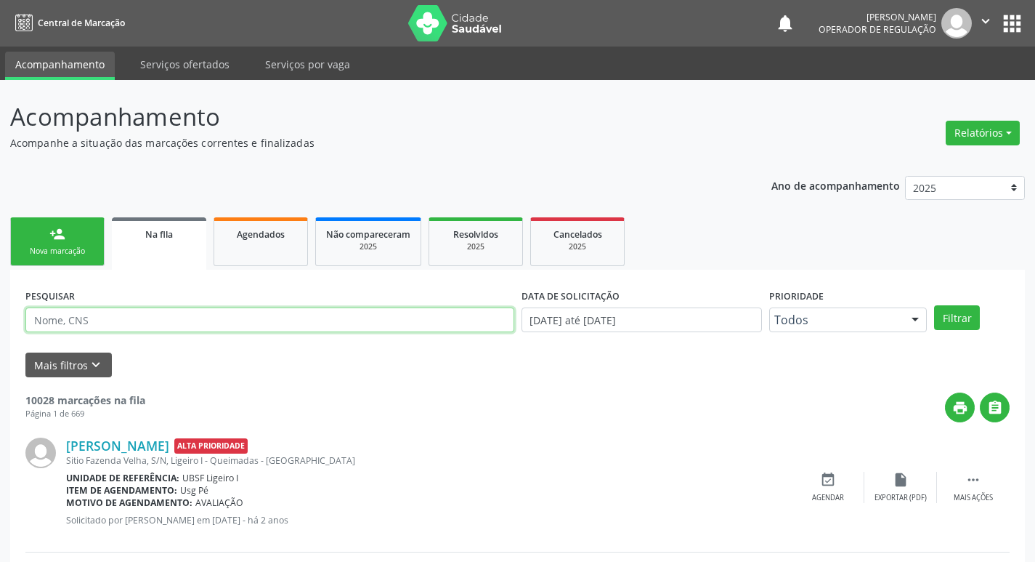
click at [163, 315] on input "text" at bounding box center [269, 319] width 489 height 25
type input "EMIDIO P"
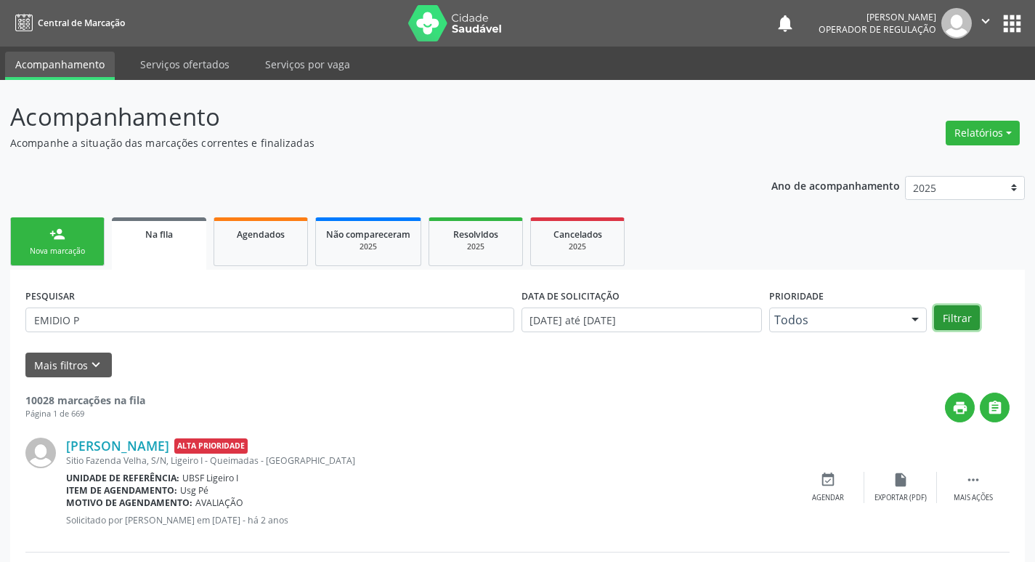
click at [943, 322] on button "Filtrar" at bounding box center [957, 317] width 46 height 25
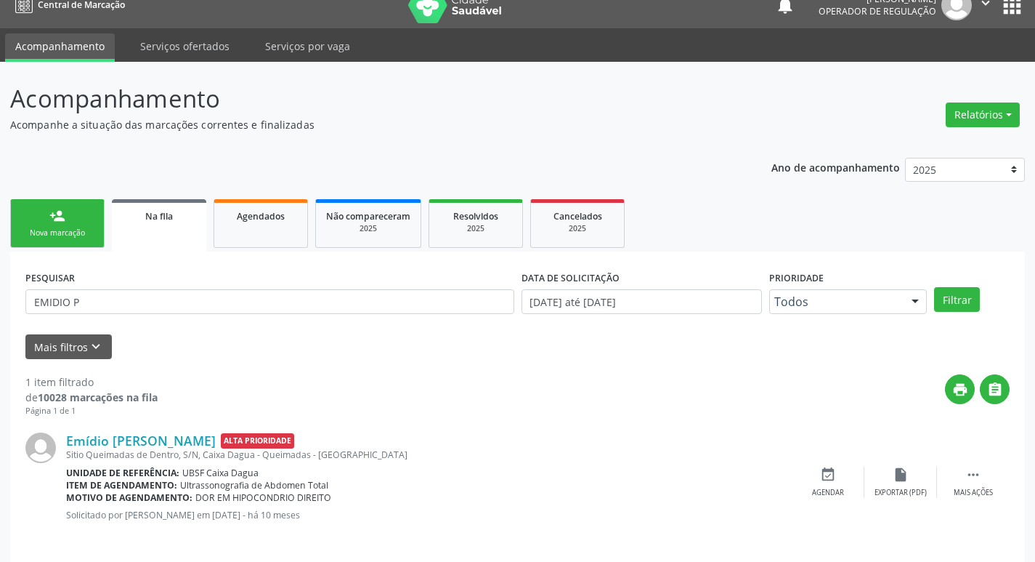
scroll to position [28, 0]
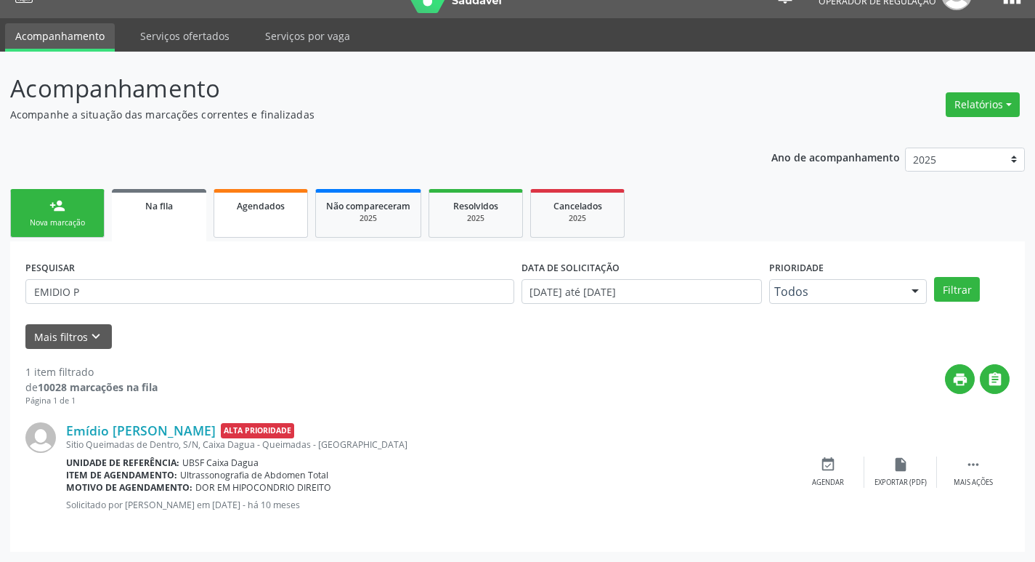
click at [261, 223] on link "Agendados" at bounding box center [261, 213] width 94 height 49
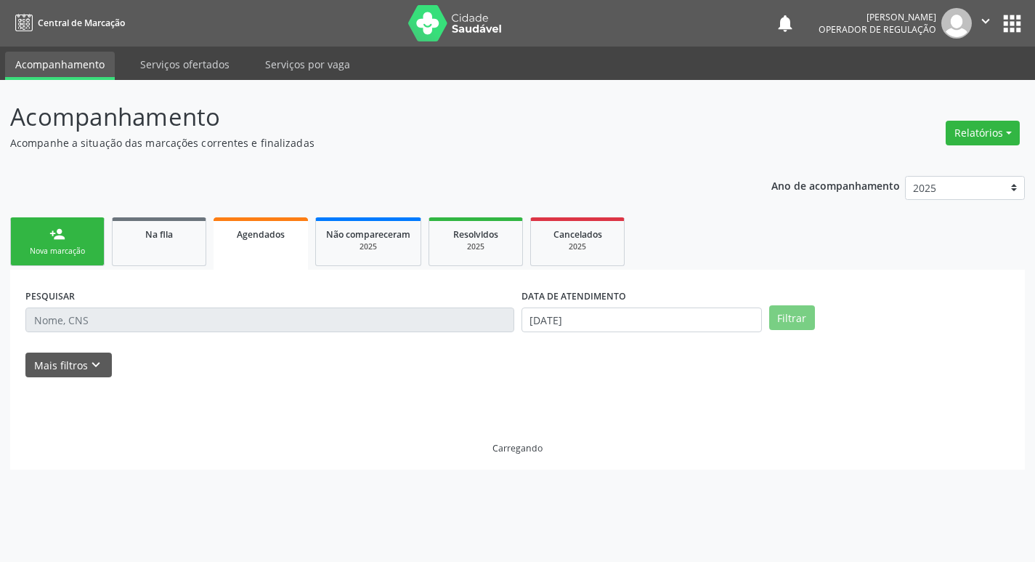
scroll to position [0, 0]
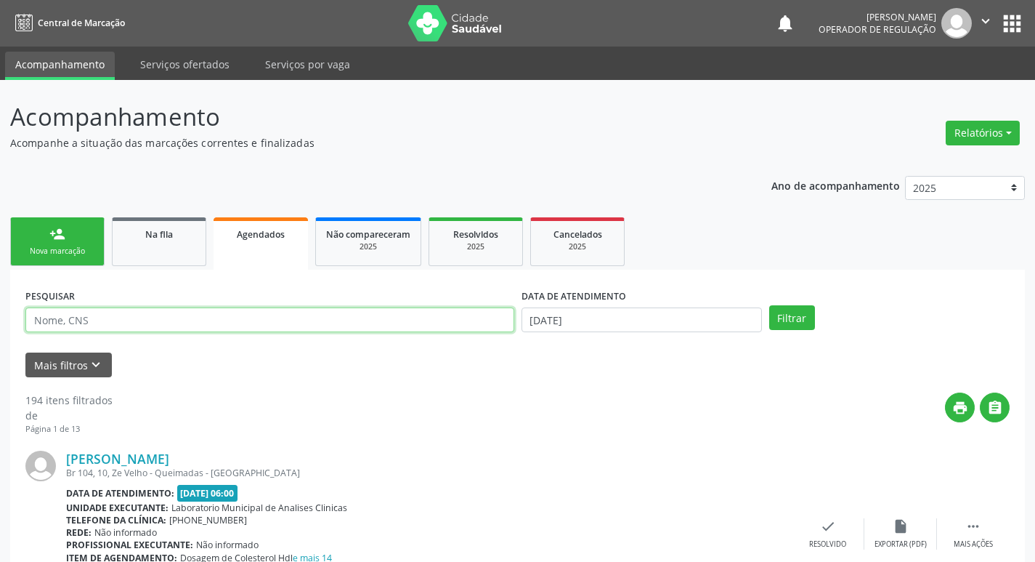
click at [123, 311] on input "text" at bounding box center [269, 319] width 489 height 25
type input "EMIDIO P"
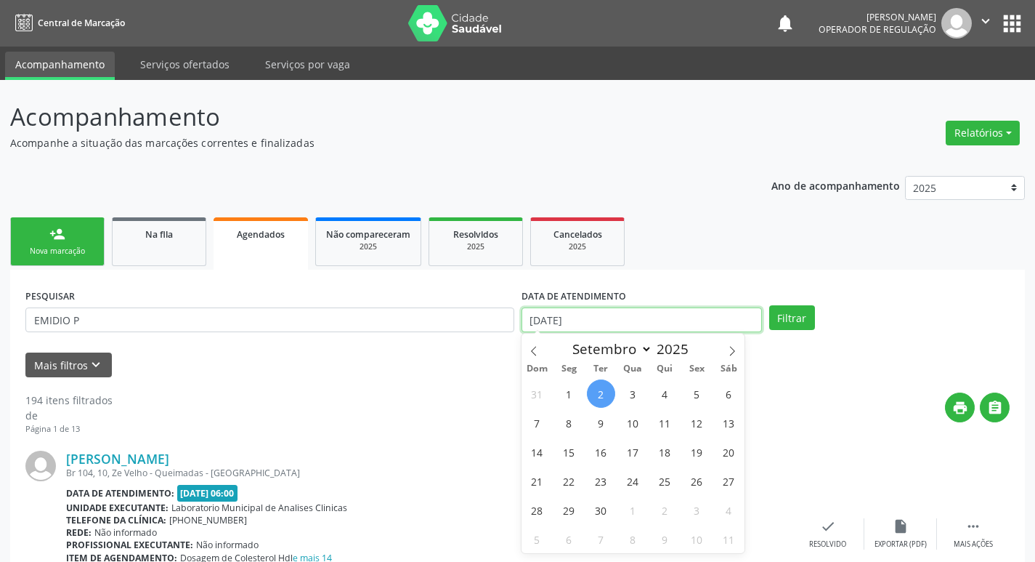
click at [611, 325] on input "[DATE]" at bounding box center [642, 319] width 240 height 25
click at [639, 392] on span "3" at bounding box center [633, 393] width 28 height 28
type input "[DATE]"
click at [638, 392] on span "3" at bounding box center [633, 393] width 28 height 28
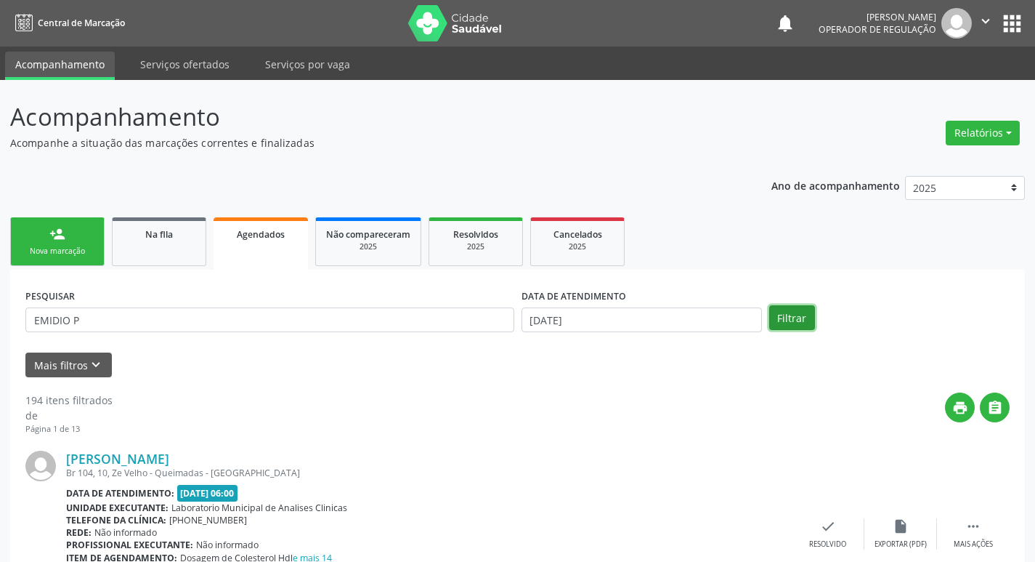
click at [799, 320] on button "Filtrar" at bounding box center [792, 317] width 46 height 25
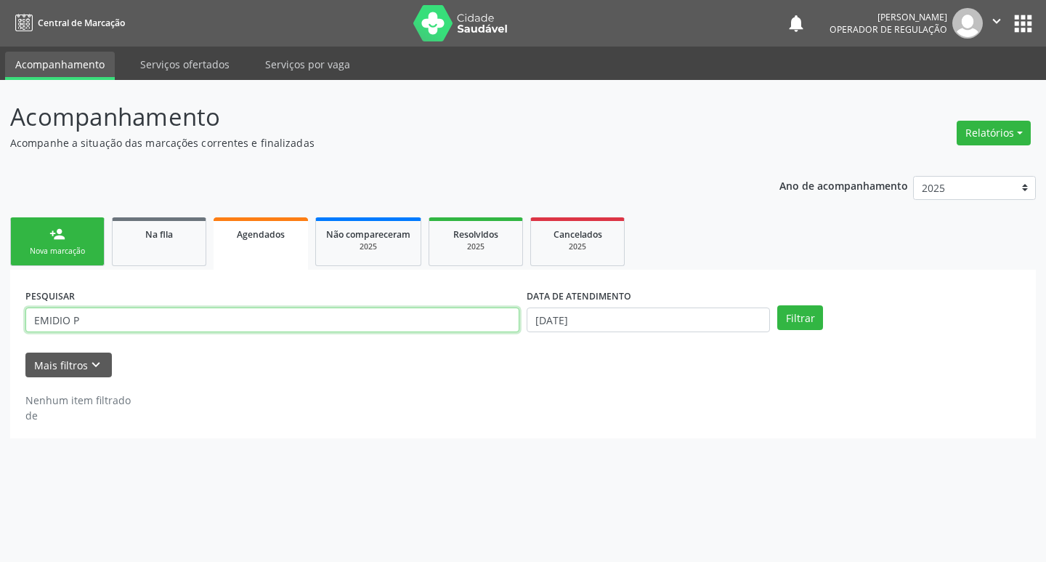
click at [143, 326] on input "EMIDIO P" at bounding box center [272, 319] width 494 height 25
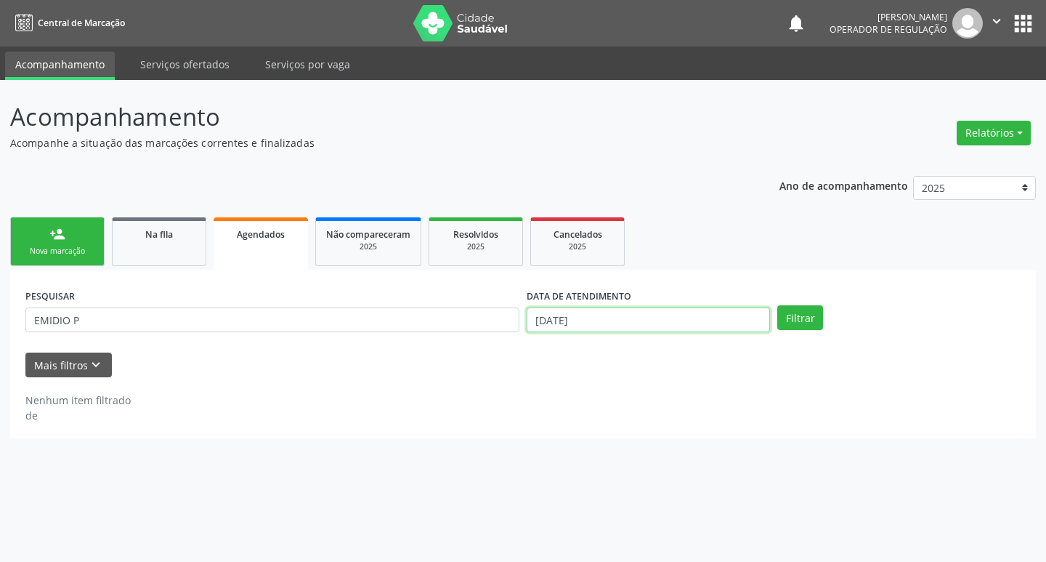
click at [607, 322] on input "[DATE]" at bounding box center [648, 319] width 243 height 25
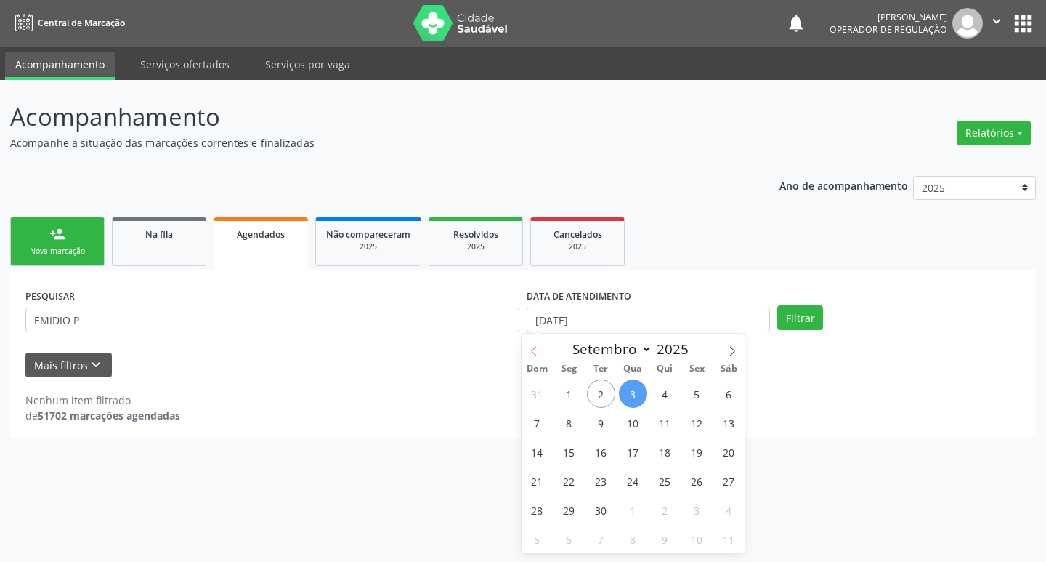
click at [538, 352] on icon at bounding box center [534, 351] width 10 height 10
select select "7"
click at [668, 421] on span "7" at bounding box center [665, 422] width 28 height 28
type input "[DATE]"
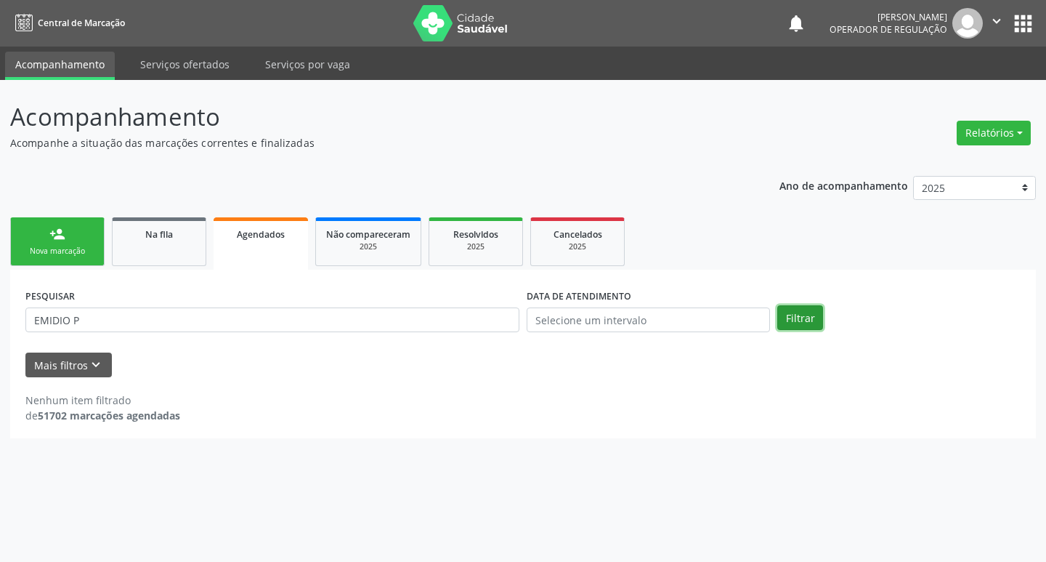
click at [799, 323] on button "Filtrar" at bounding box center [800, 317] width 46 height 25
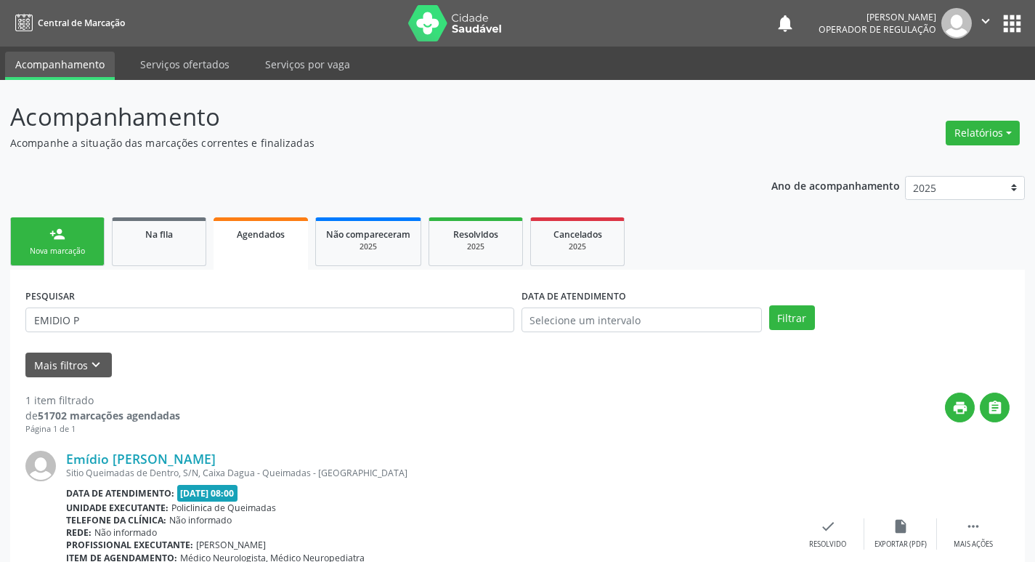
click at [1005, 20] on button "apps" at bounding box center [1012, 23] width 25 height 25
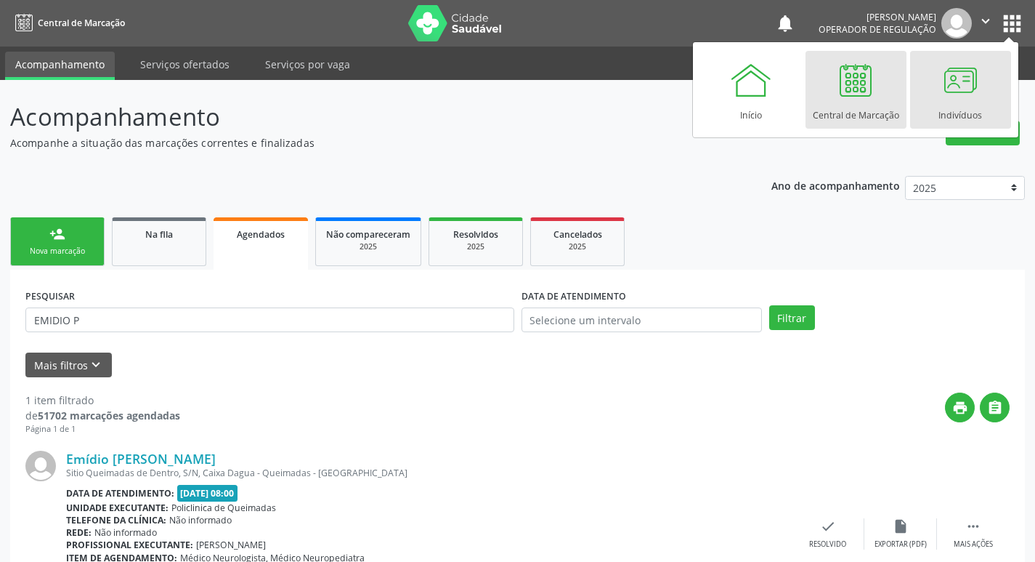
click at [968, 92] on div at bounding box center [961, 80] width 44 height 44
